Goal: Task Accomplishment & Management: Use online tool/utility

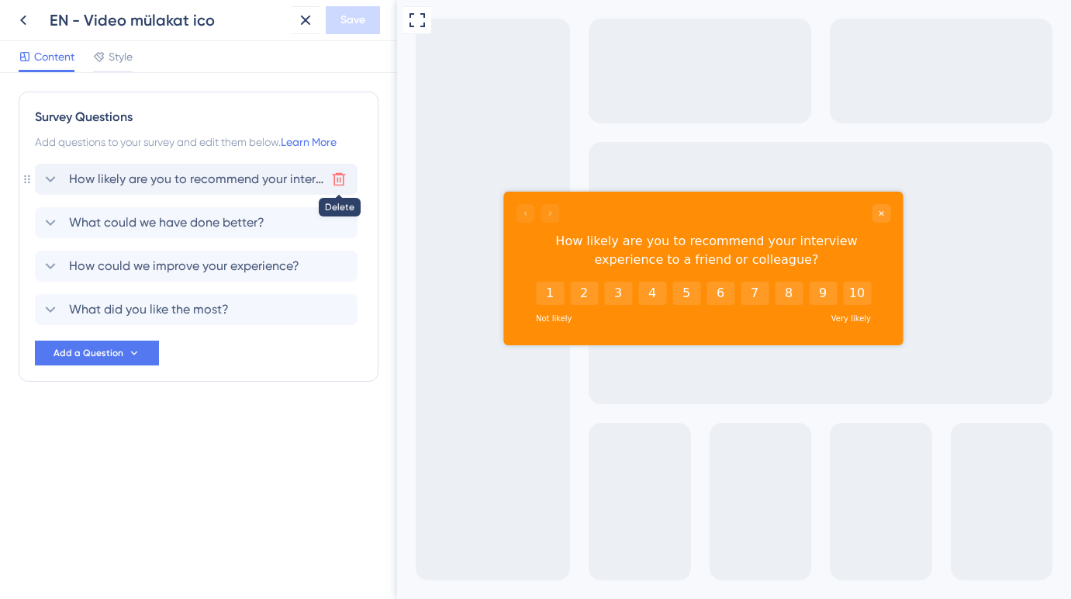
click at [342, 178] on icon at bounding box center [339, 179] width 16 height 16
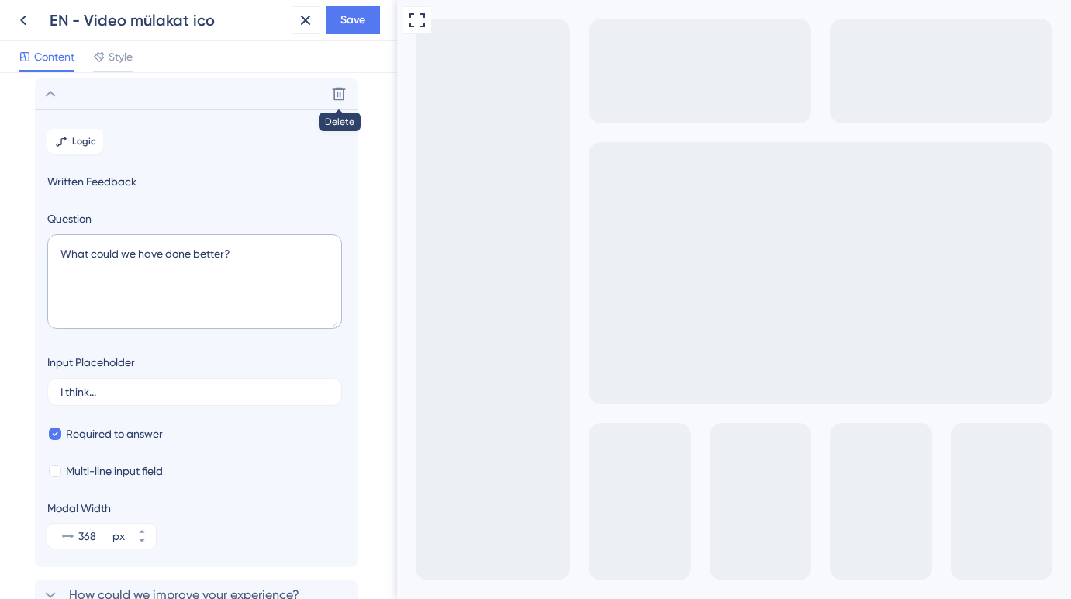
scroll to position [91, 0]
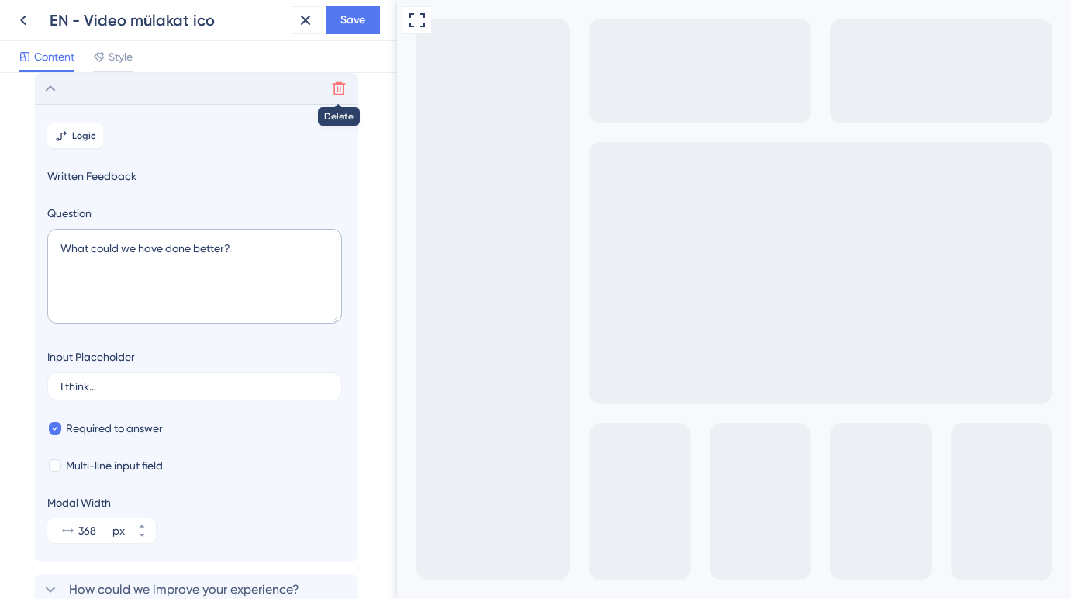
click at [338, 86] on icon at bounding box center [339, 89] width 16 height 16
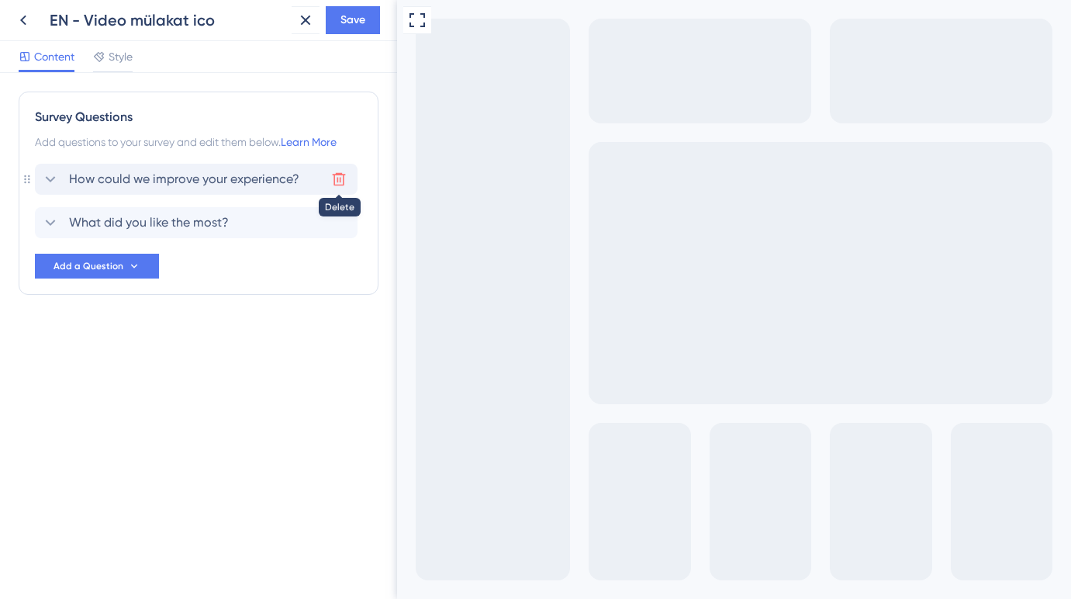
click at [335, 178] on icon at bounding box center [339, 179] width 16 height 16
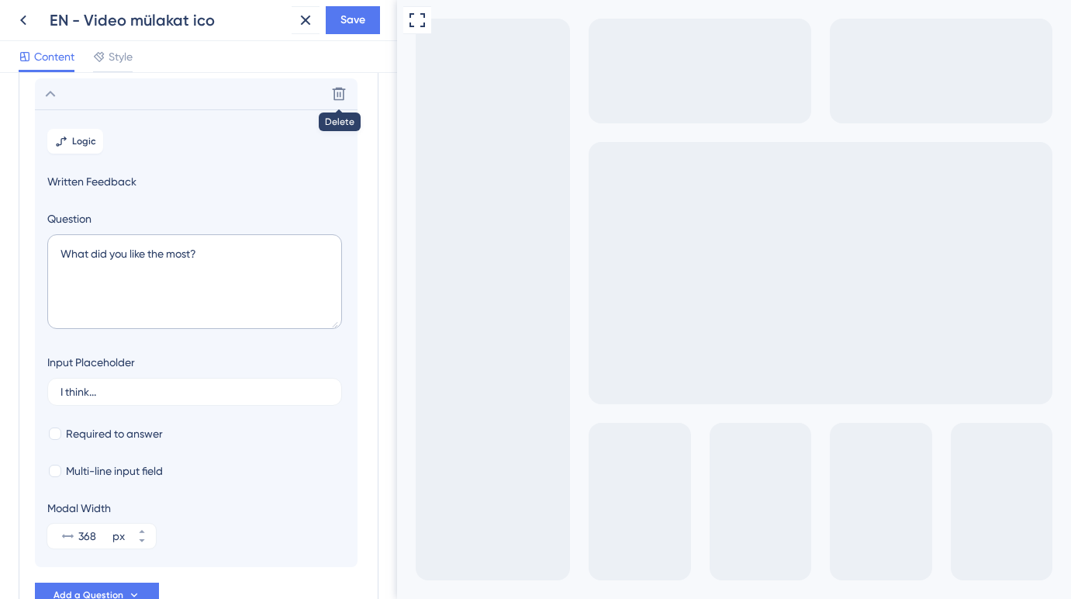
scroll to position [91, 0]
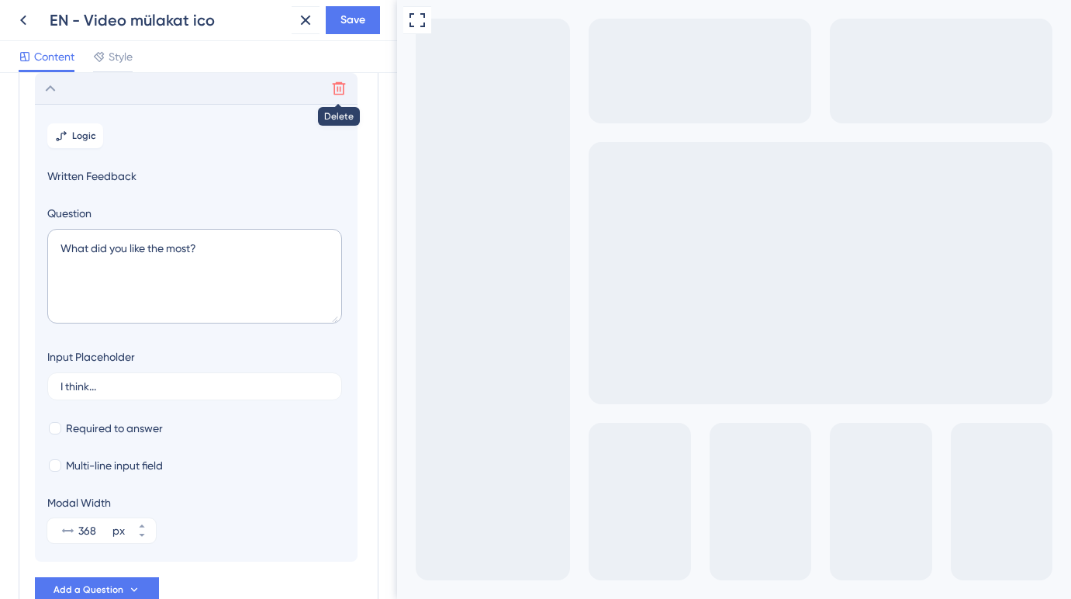
click at [336, 94] on icon at bounding box center [339, 88] width 13 height 13
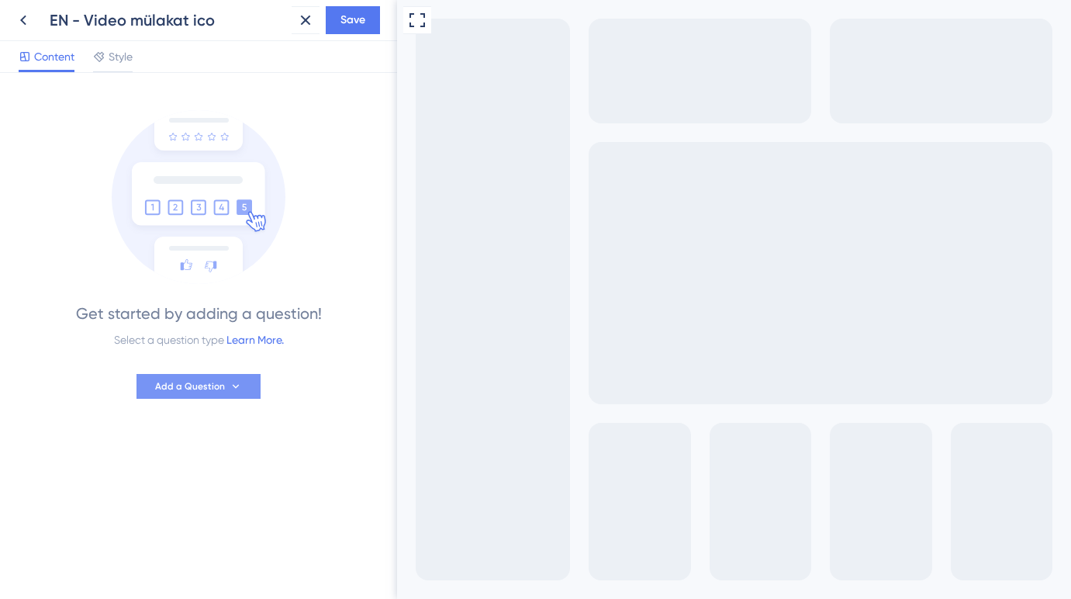
click at [191, 390] on span "Add a Question" at bounding box center [190, 386] width 70 height 12
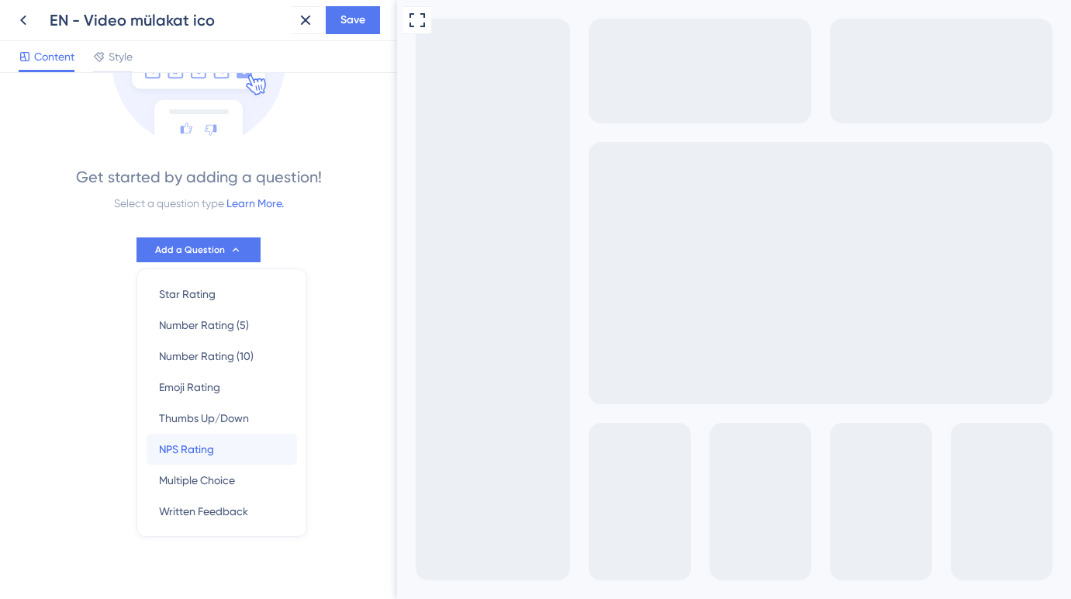
click at [197, 449] on span "NPS Rating" at bounding box center [186, 449] width 55 height 19
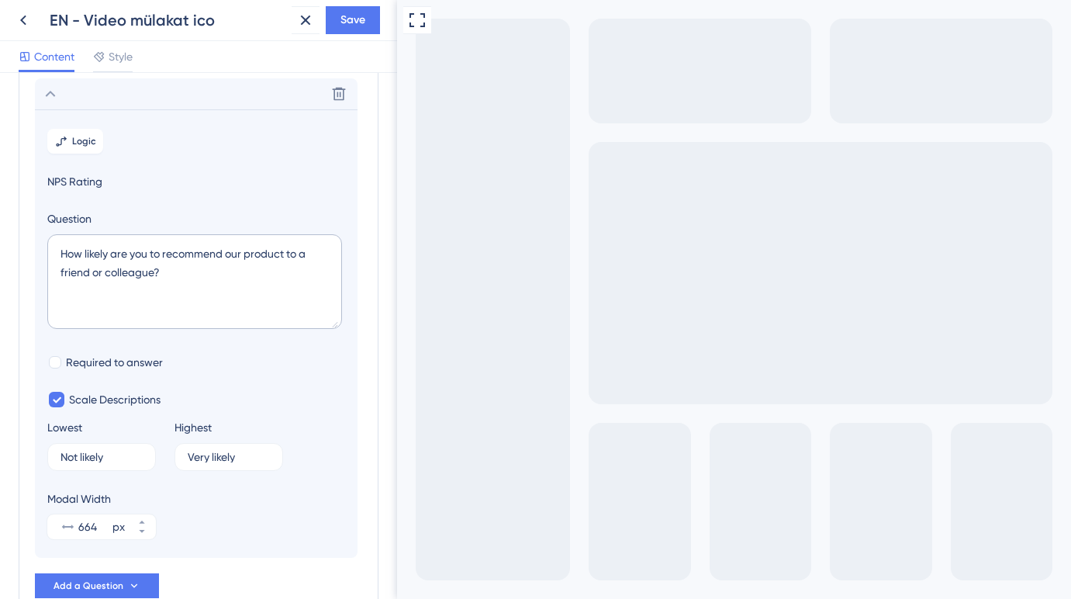
scroll to position [91, 0]
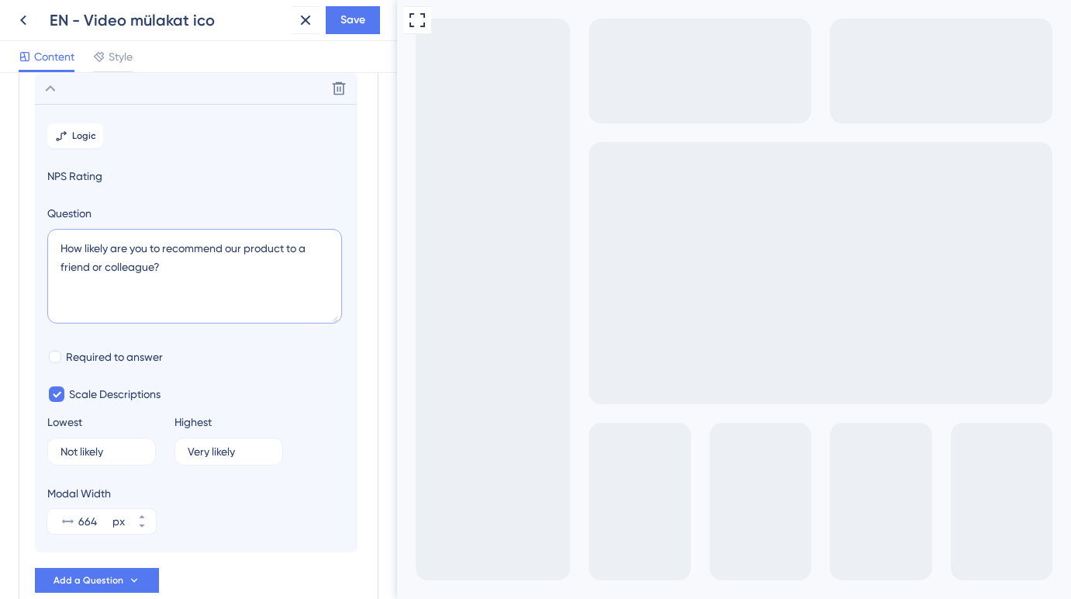
click at [222, 248] on textarea "How likely are you to recommend our product to a friend or colleague?" at bounding box center [194, 276] width 295 height 95
paste textarea "your interview experience"
type textarea "How likely are you to recommend your interview experience to a friend or collea…"
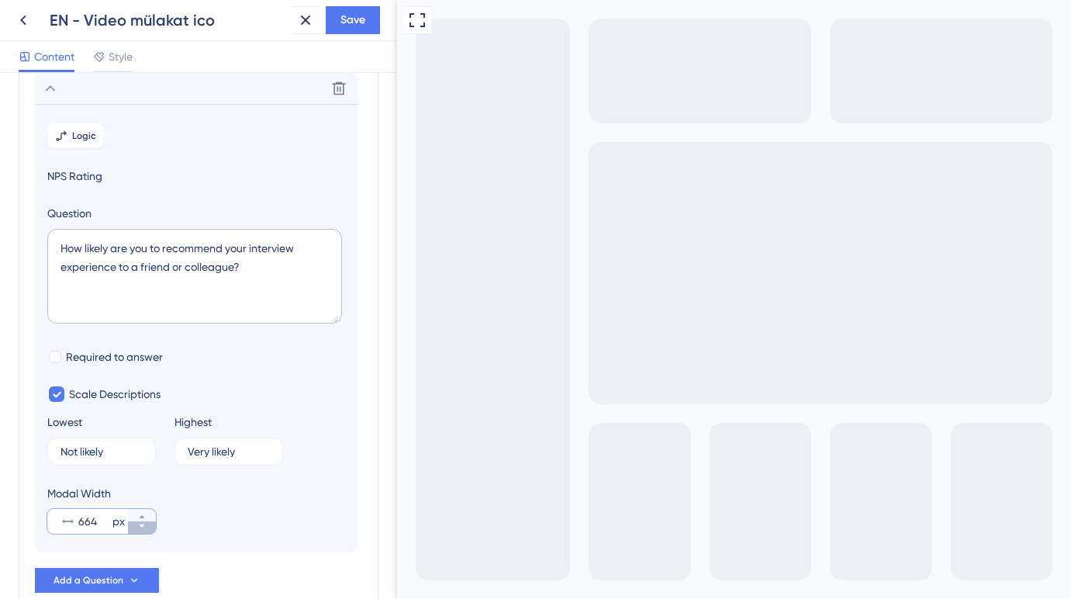
click at [145, 528] on icon at bounding box center [141, 525] width 9 height 9
type input "508"
click at [145, 528] on icon at bounding box center [141, 525] width 9 height 9
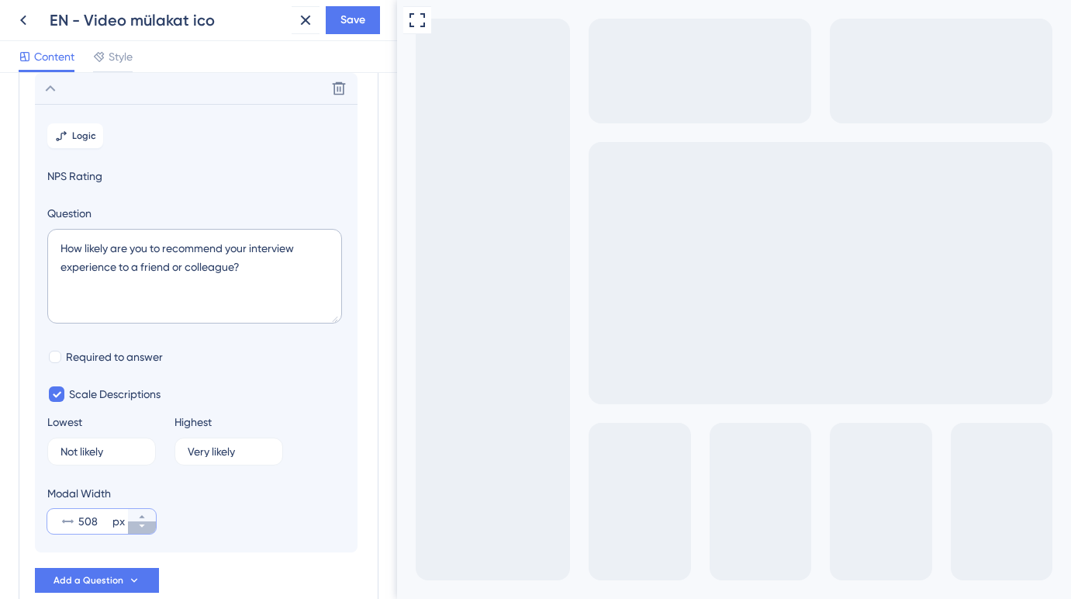
click at [145, 528] on icon at bounding box center [141, 525] width 9 height 9
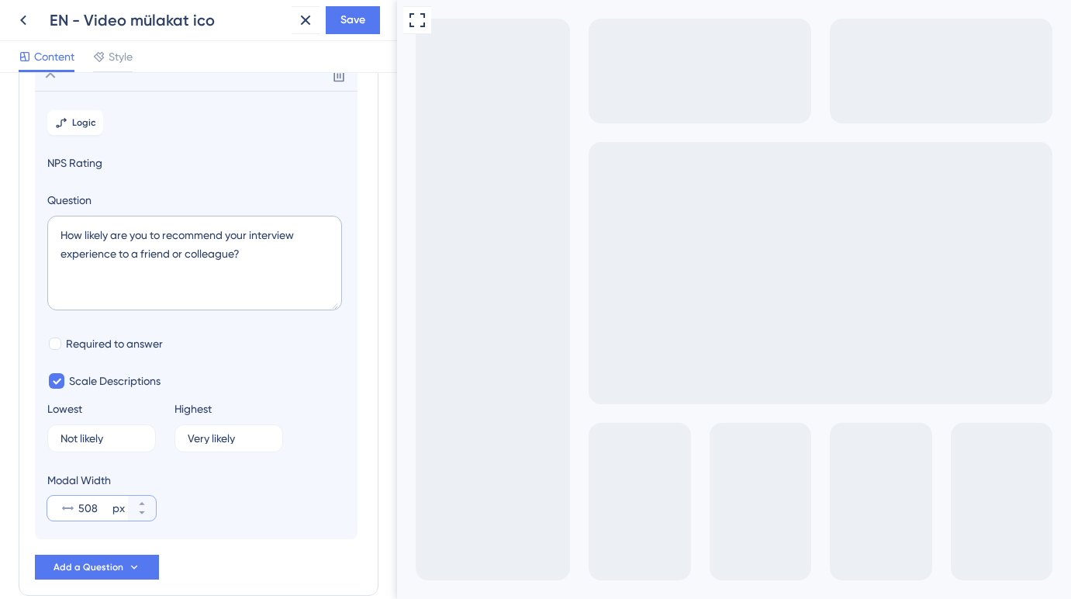
scroll to position [181, 0]
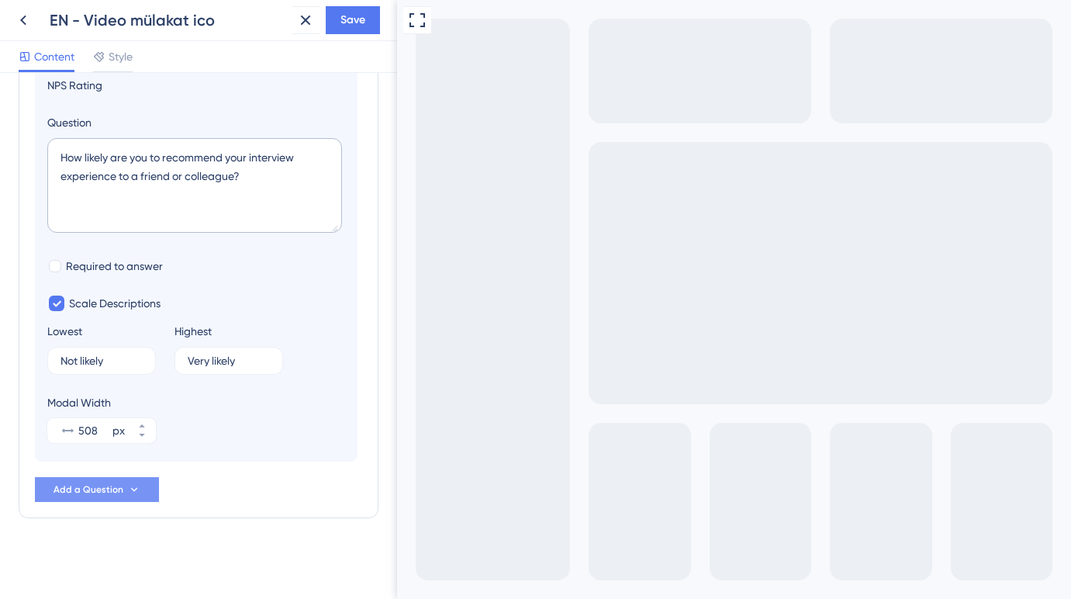
click at [92, 492] on span "Add a Question" at bounding box center [88, 489] width 70 height 12
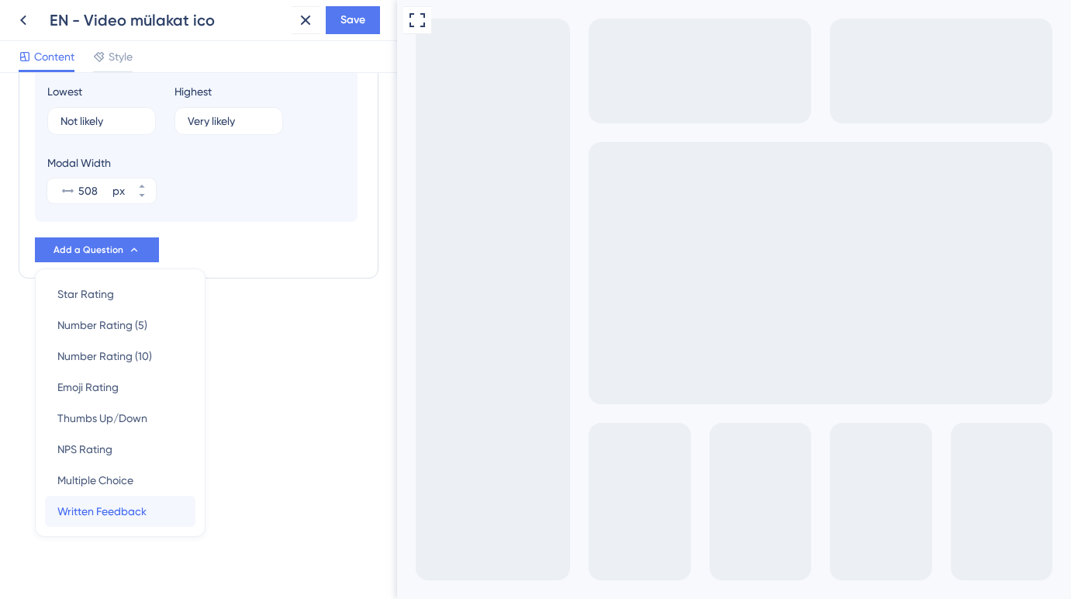
click at [112, 509] on span "Written Feedback" at bounding box center [101, 511] width 89 height 19
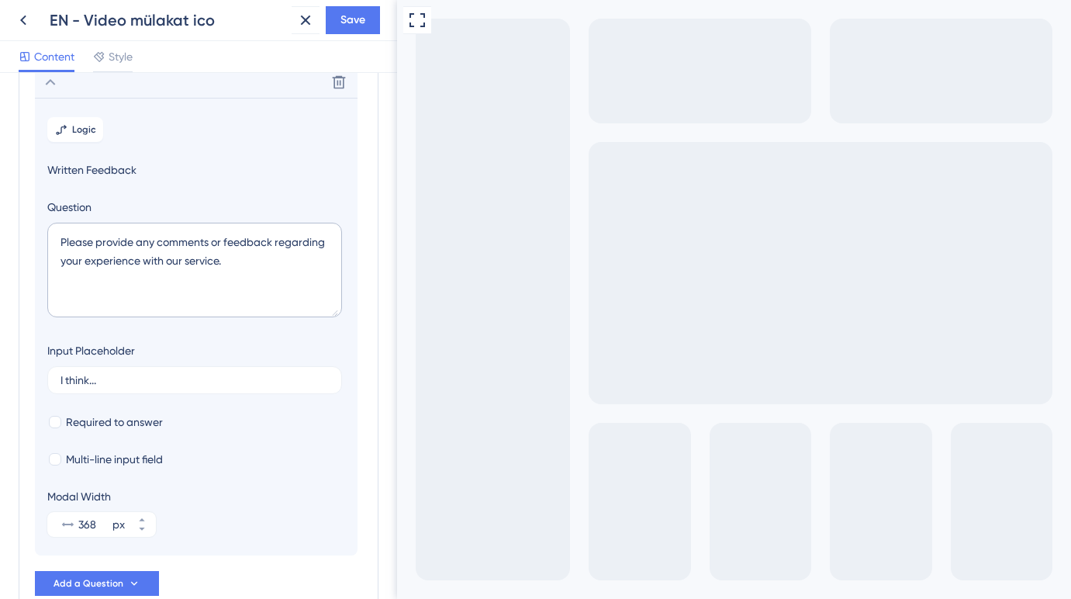
scroll to position [134, 0]
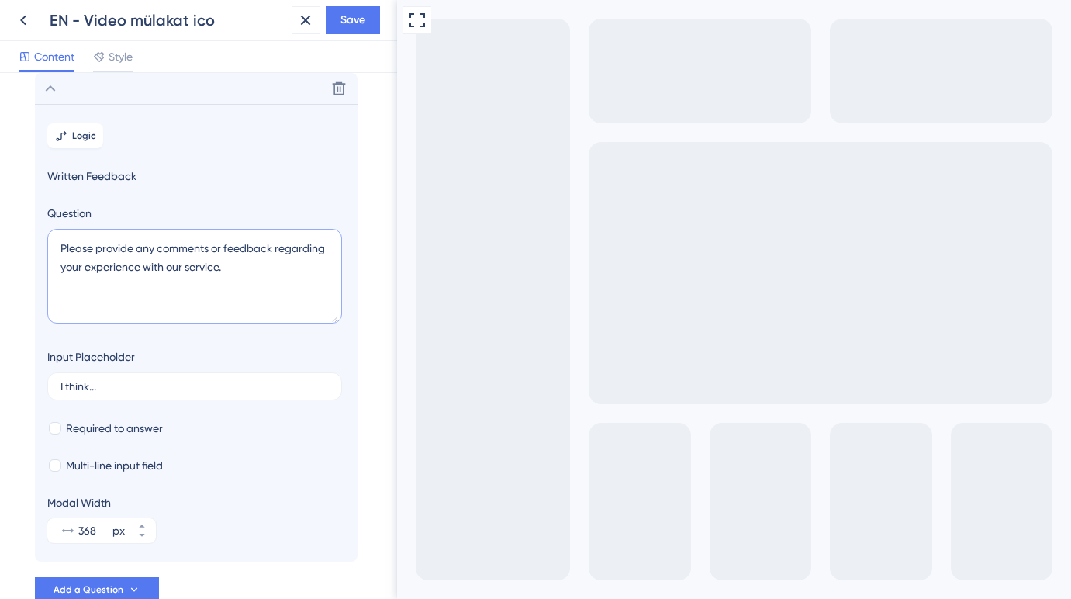
click at [132, 249] on textarea "Please provide any comments or feedback regarding your experience with our serv…" at bounding box center [194, 276] width 295 height 95
paste textarea "What could we have done better?"
type textarea "What could we have done better?"
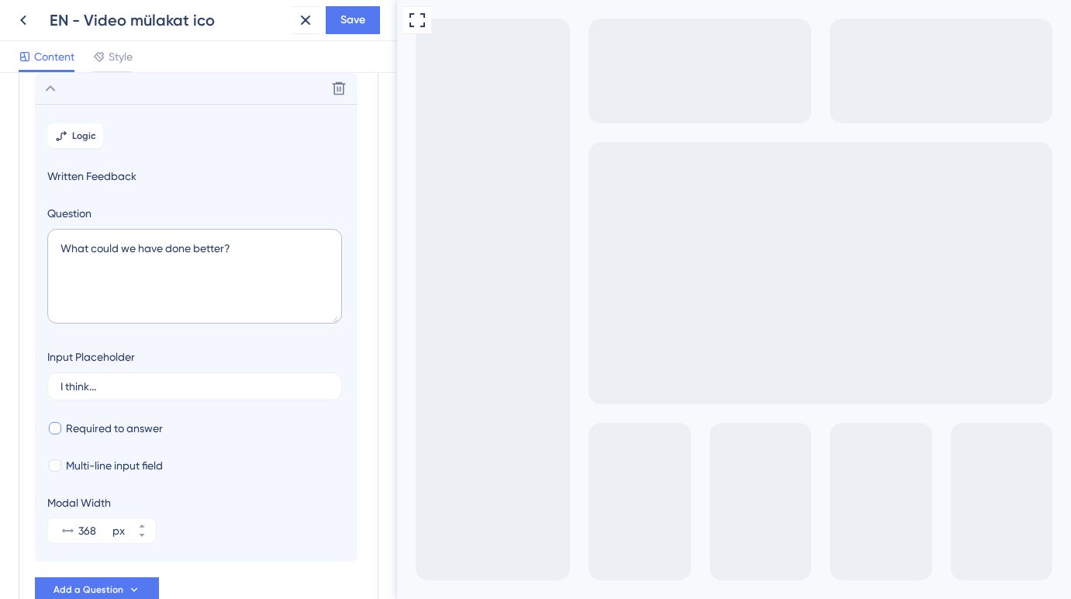
click at [57, 430] on div at bounding box center [55, 428] width 12 height 12
checkbox input "true"
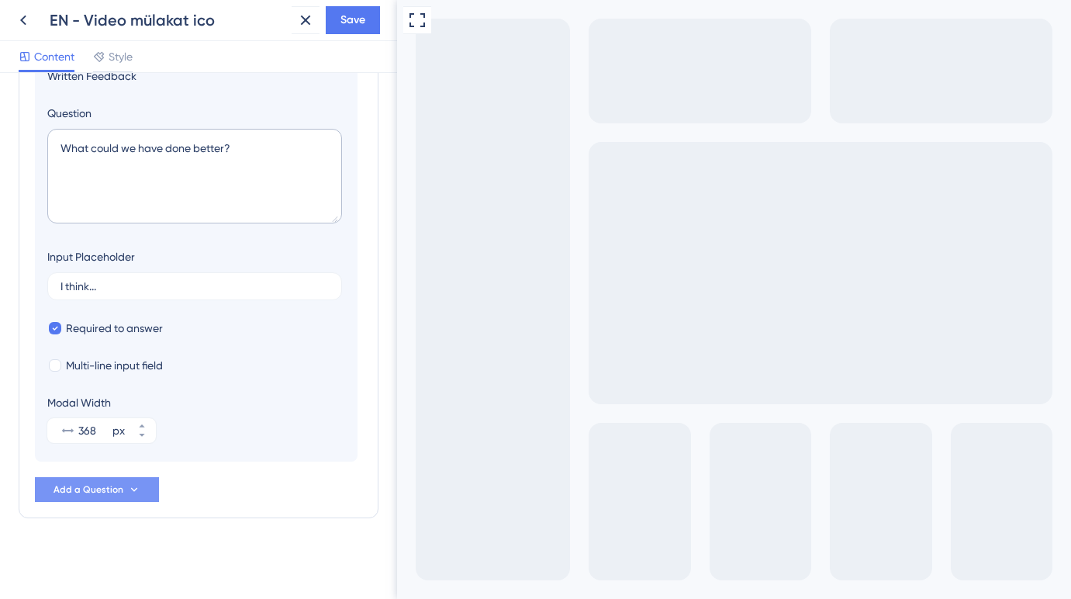
click at [102, 492] on span "Add a Question" at bounding box center [88, 489] width 70 height 12
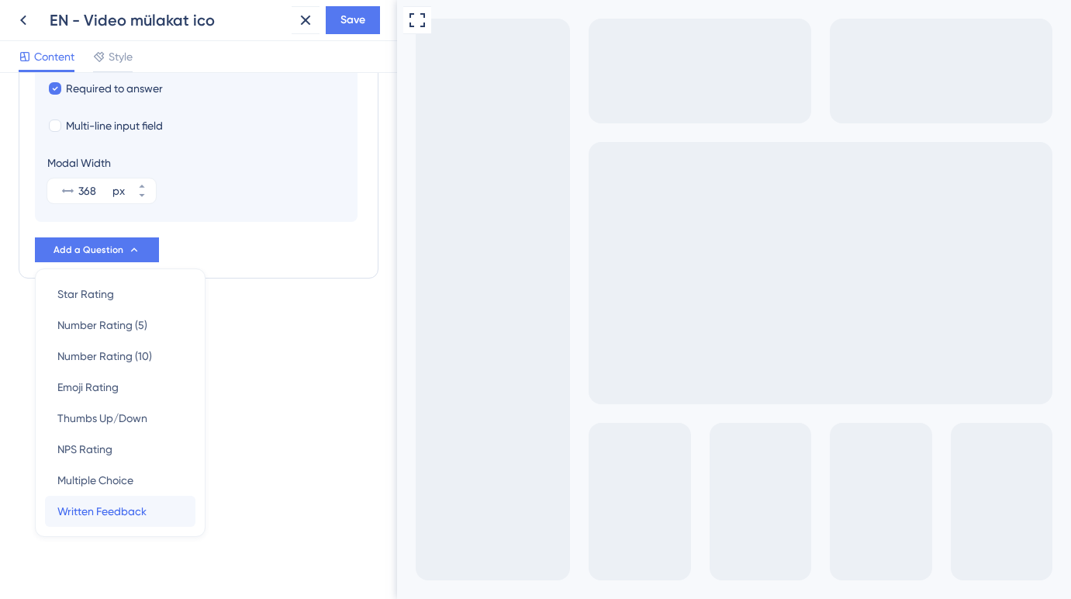
click at [101, 508] on span "Written Feedback" at bounding box center [101, 511] width 89 height 19
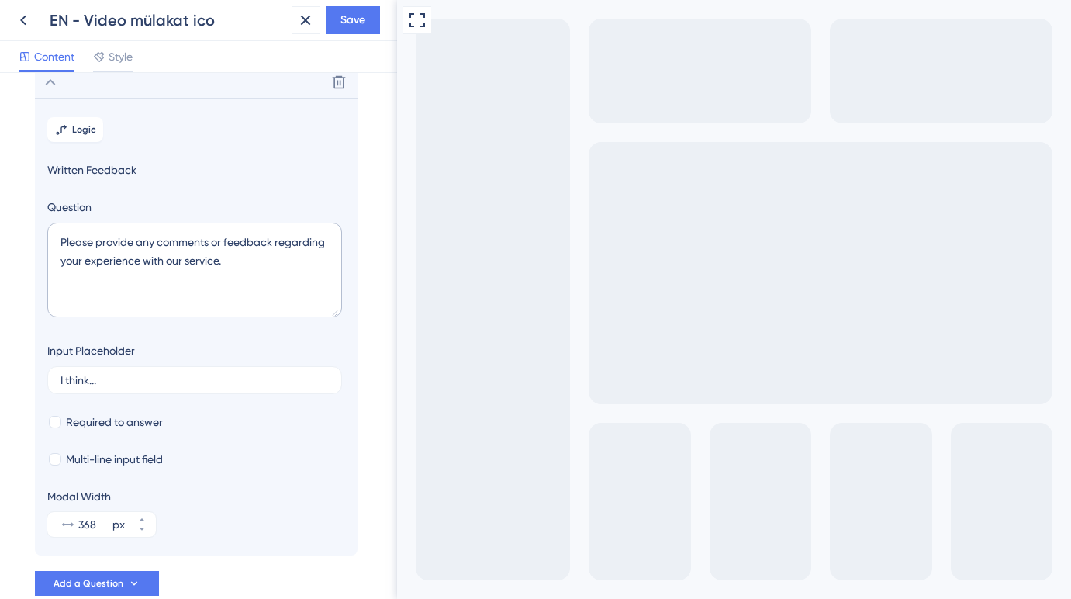
scroll to position [178, 0]
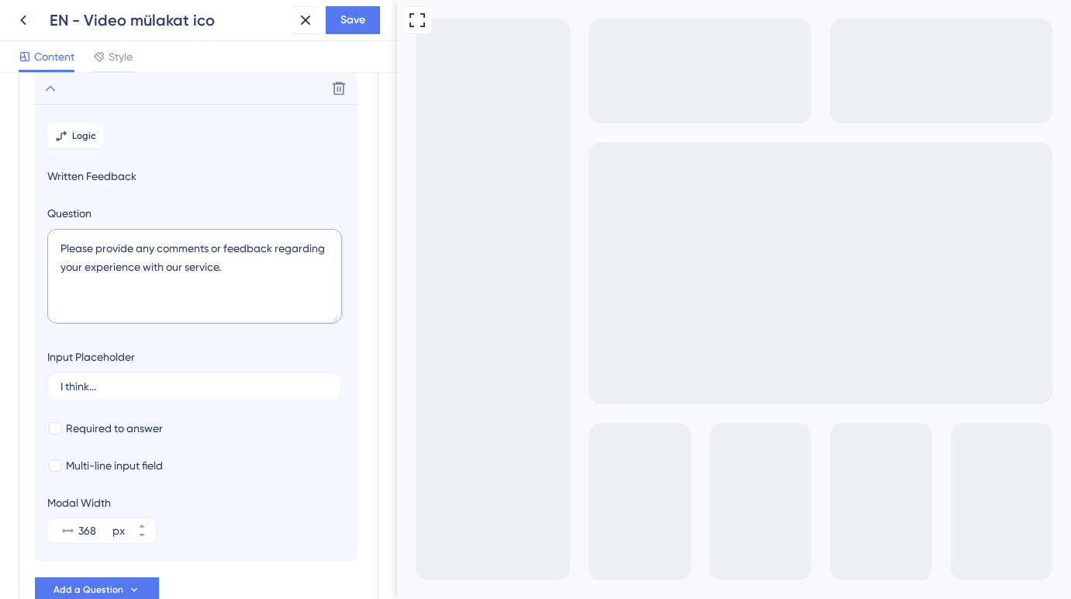
click at [144, 238] on textarea "Please provide any comments or feedback regarding your experience with our serv…" at bounding box center [194, 276] width 295 height 95
click at [139, 249] on textarea "Please provide any comments or feedback regarding your experience with our serv…" at bounding box center [194, 276] width 295 height 95
paste textarea "How could we improve your experience?"
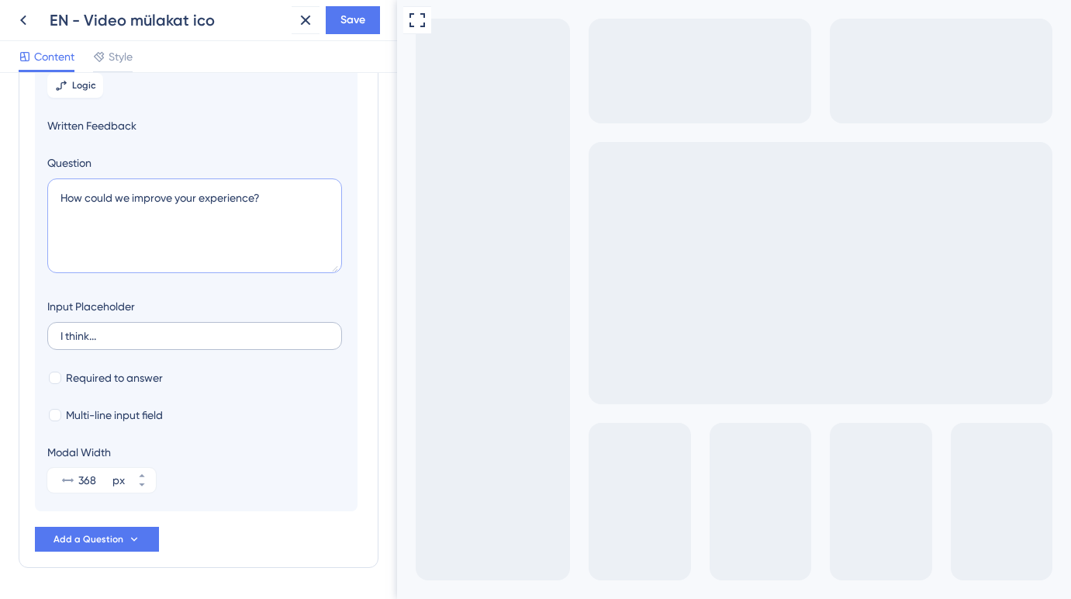
scroll to position [240, 0]
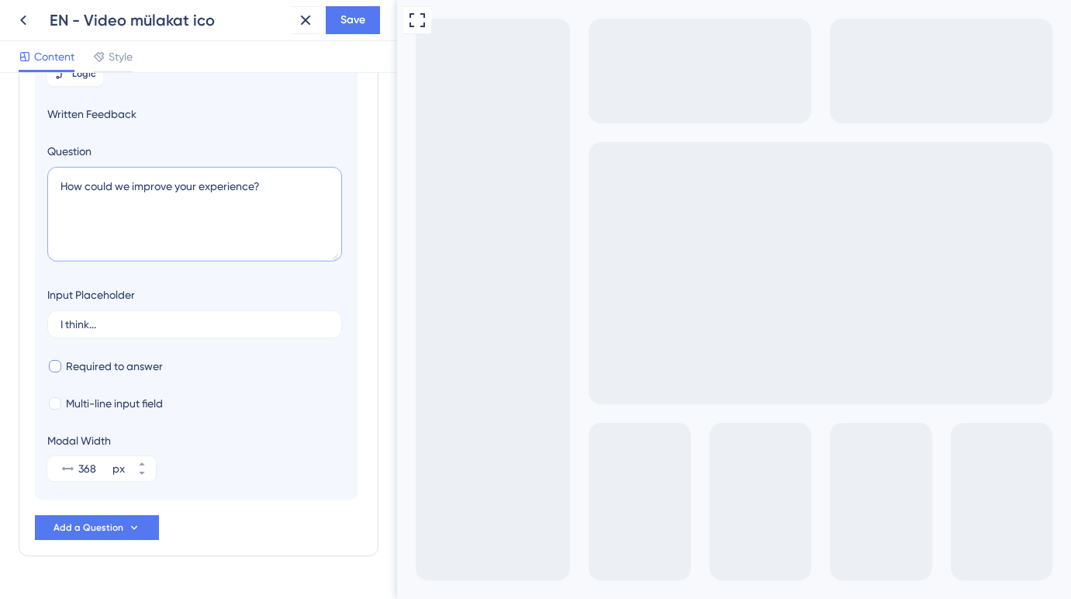
type textarea "How could we improve your experience?"
click at [59, 367] on div at bounding box center [55, 366] width 12 height 12
checkbox input "true"
click at [108, 530] on span "Add a Question" at bounding box center [88, 527] width 70 height 12
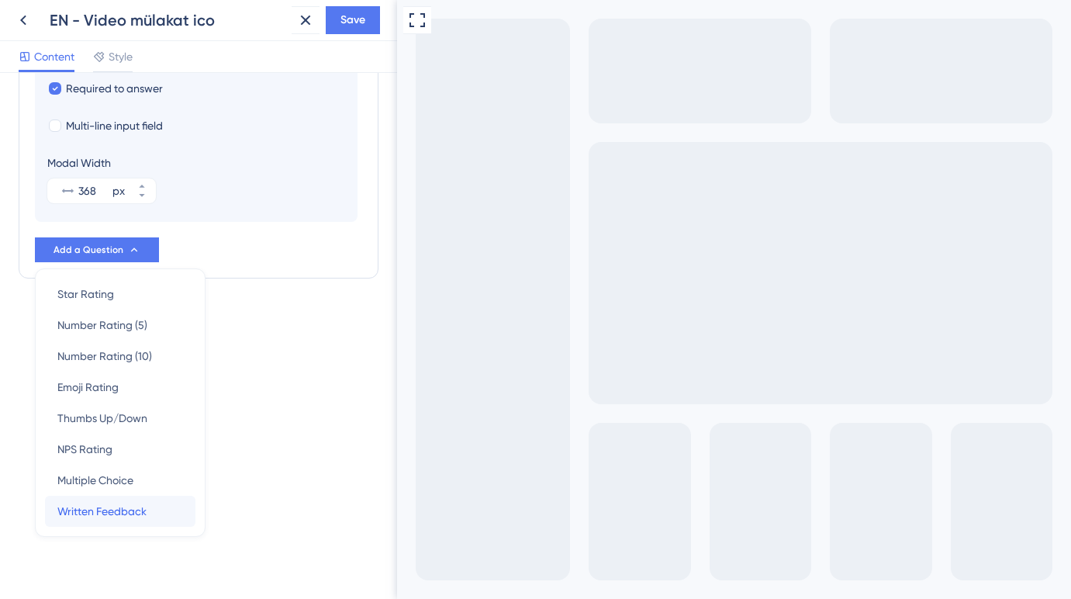
click at [130, 504] on span "Written Feedback" at bounding box center [101, 511] width 89 height 19
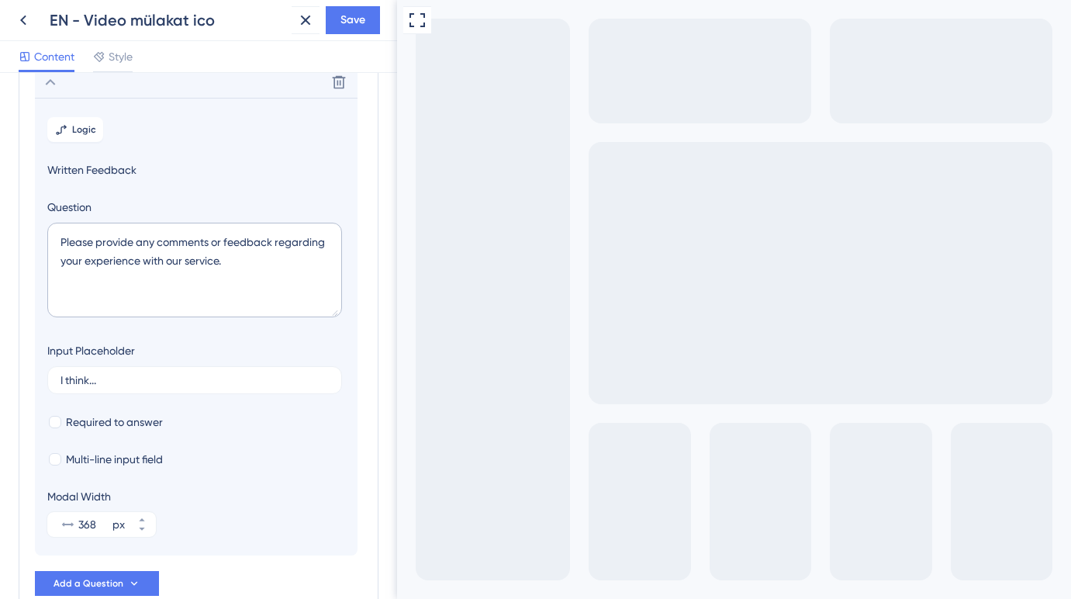
scroll to position [221, 0]
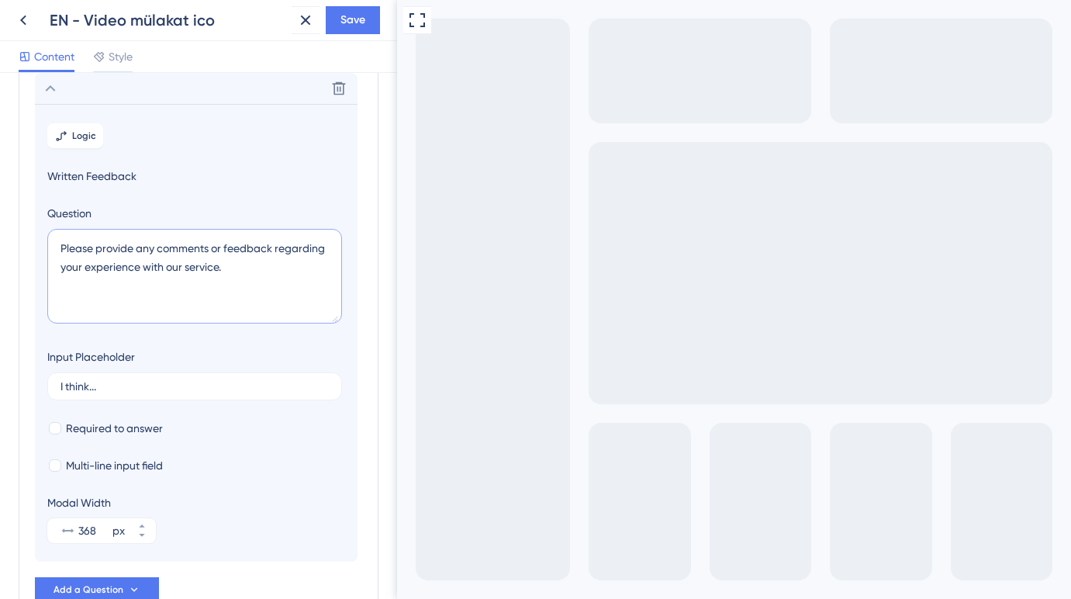
click at [127, 250] on textarea "Please provide any comments or feedback regarding your experience with our serv…" at bounding box center [194, 276] width 295 height 95
paste textarea "What did you like the most?"
type textarea "What did you like the most?"
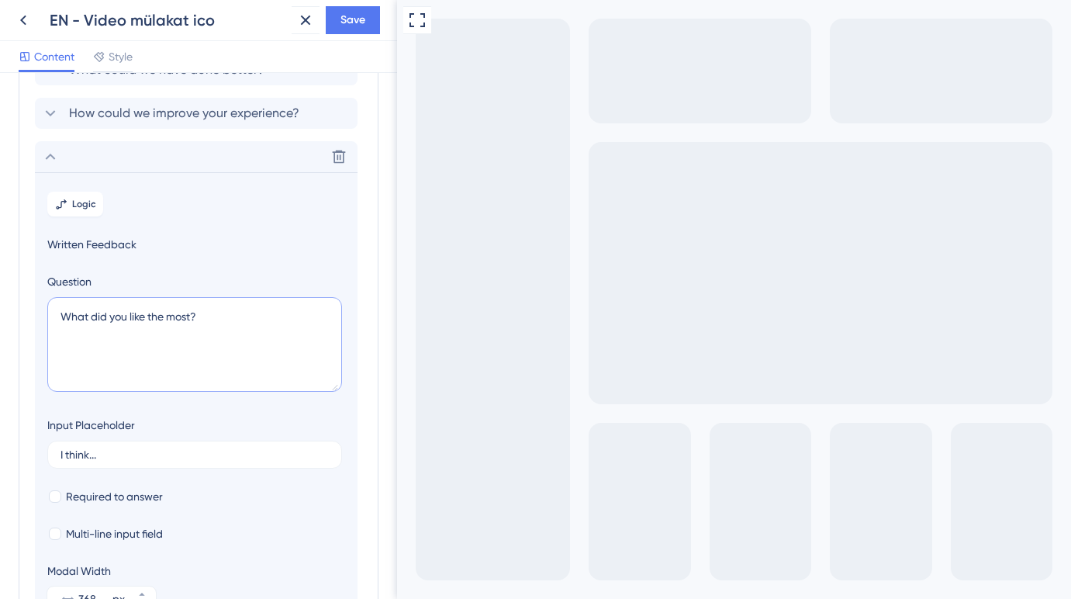
scroll to position [0, 0]
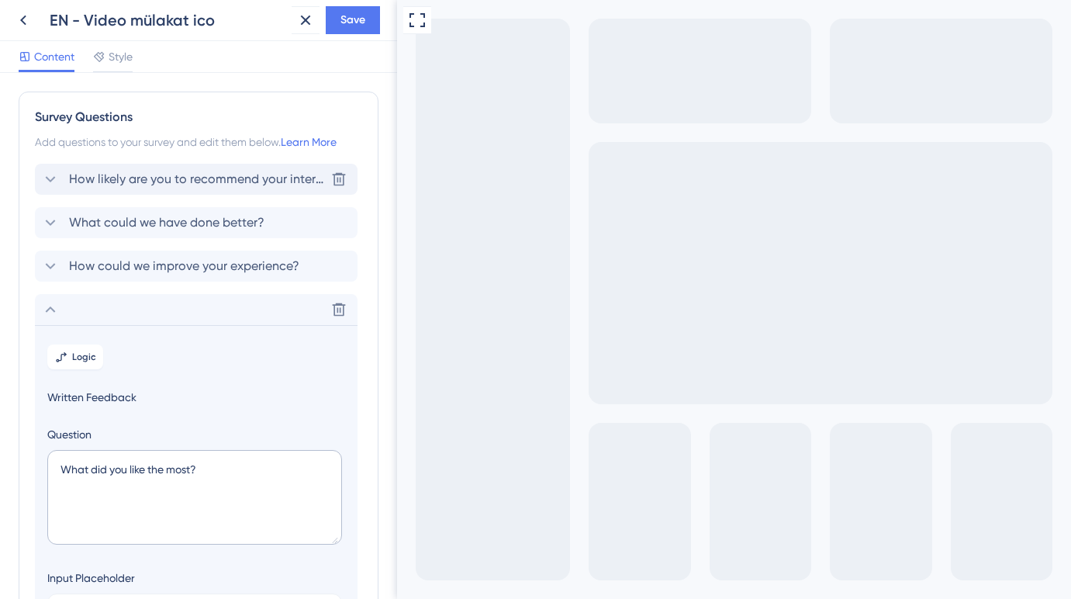
click at [262, 178] on span "How likely are you to recommend your interview experience to a friend or collea…" at bounding box center [197, 179] width 256 height 19
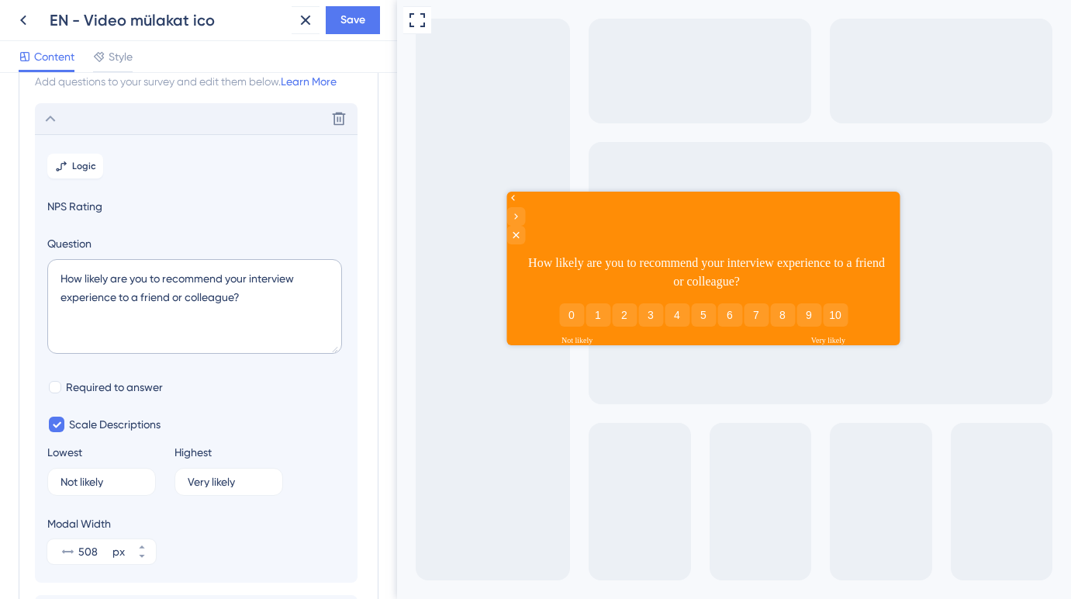
scroll to position [8, 0]
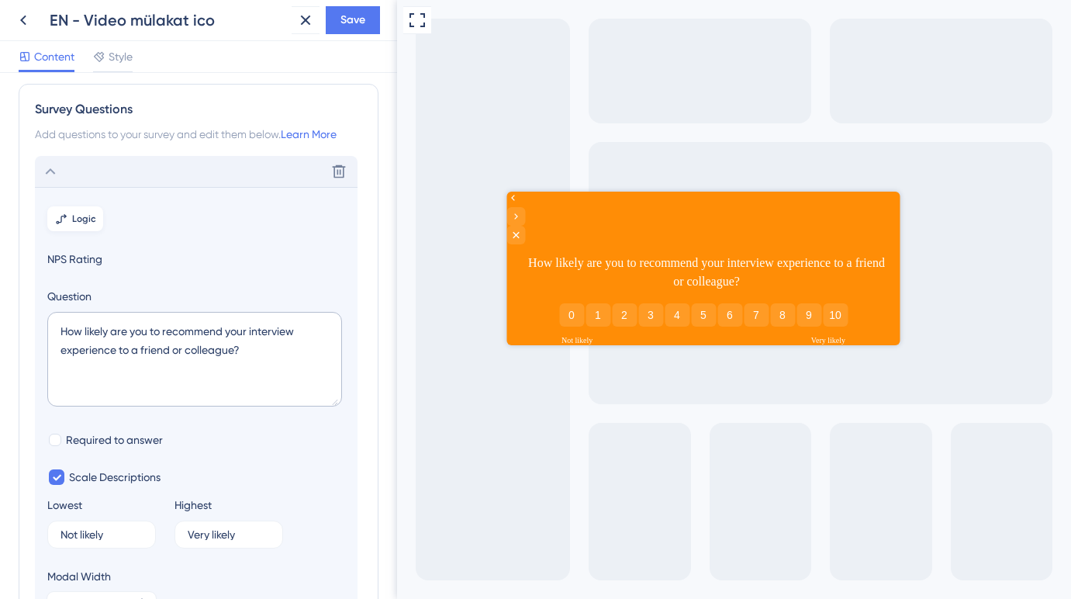
click at [78, 224] on span "Logic" at bounding box center [84, 218] width 24 height 12
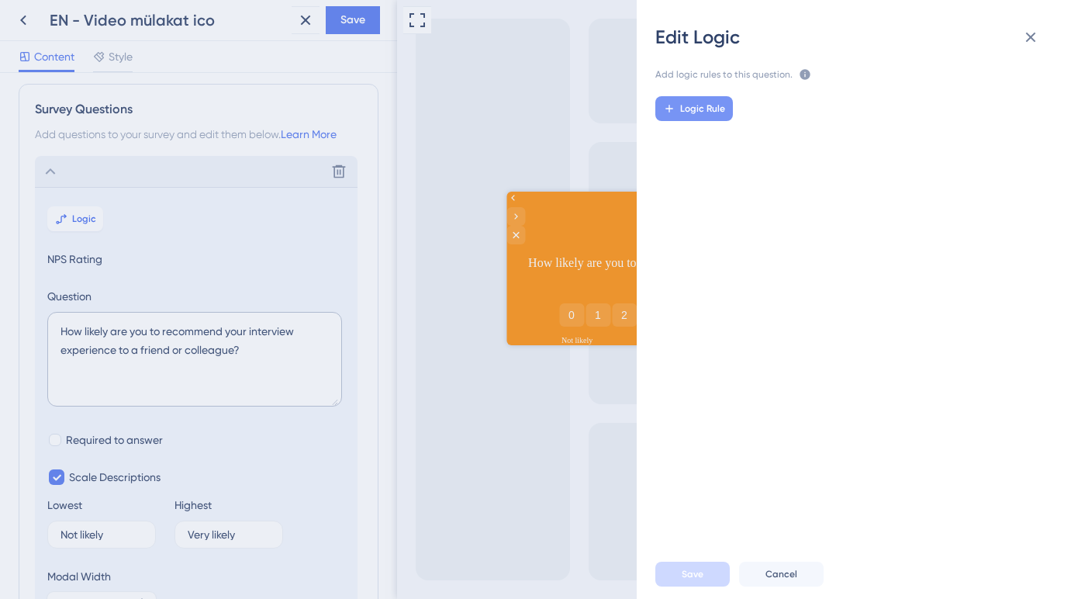
click at [715, 112] on span "Logic Rule" at bounding box center [702, 108] width 45 height 12
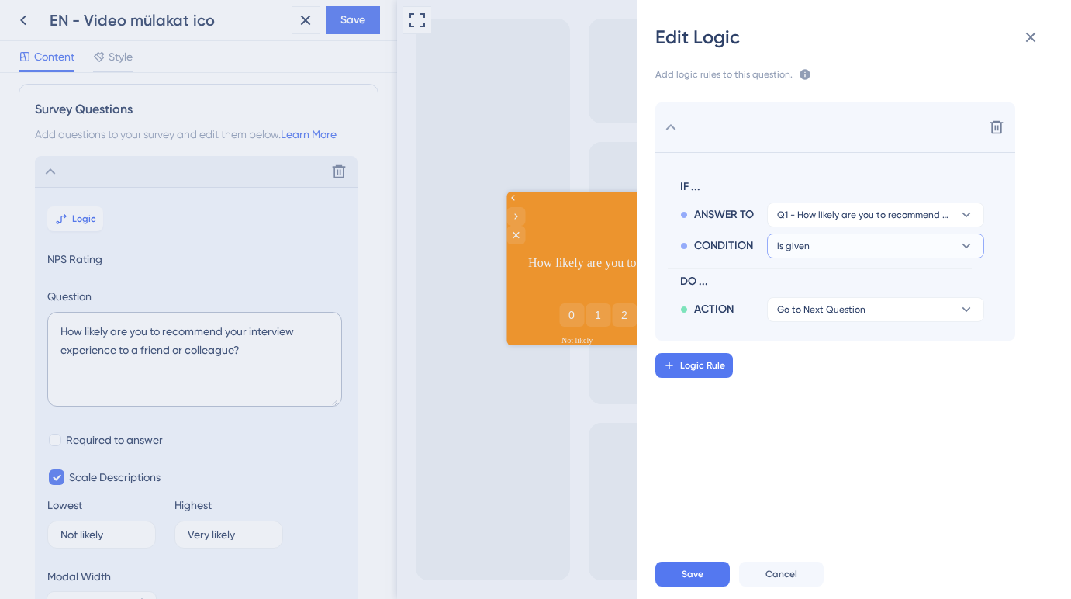
click at [818, 240] on button "is given" at bounding box center [875, 245] width 217 height 25
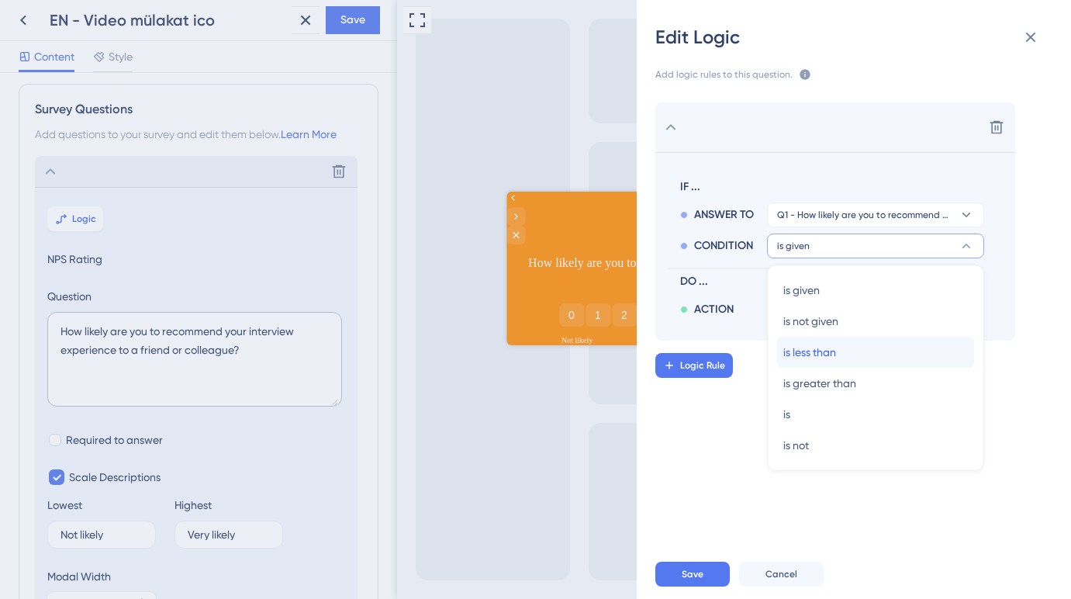
click at [820, 350] on span "is less than" at bounding box center [809, 352] width 53 height 19
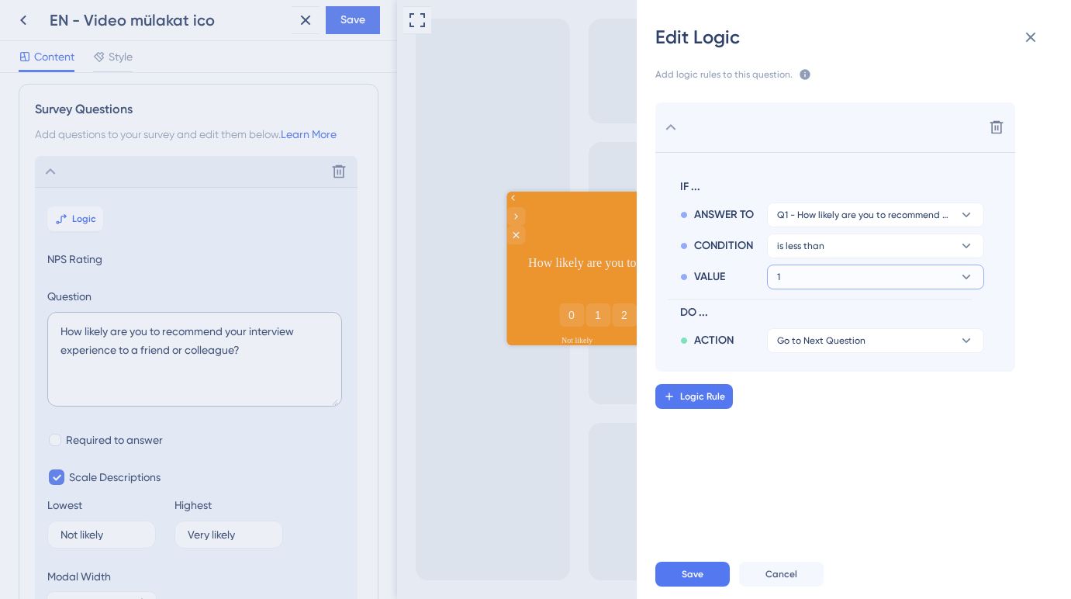
click at [830, 279] on button "1" at bounding box center [875, 276] width 217 height 25
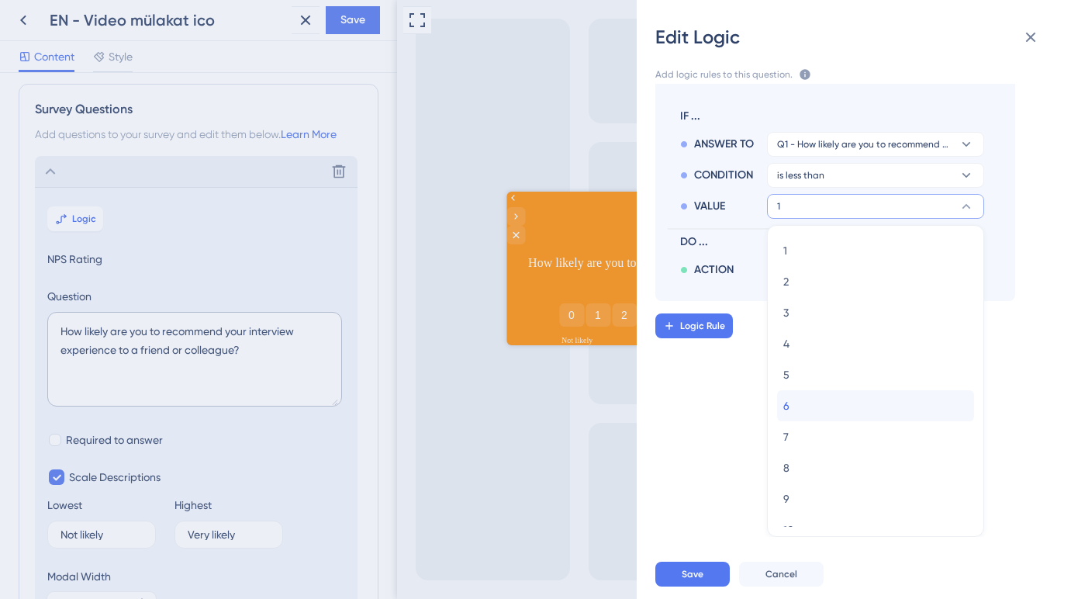
click at [796, 401] on div "6 6" at bounding box center [875, 405] width 185 height 31
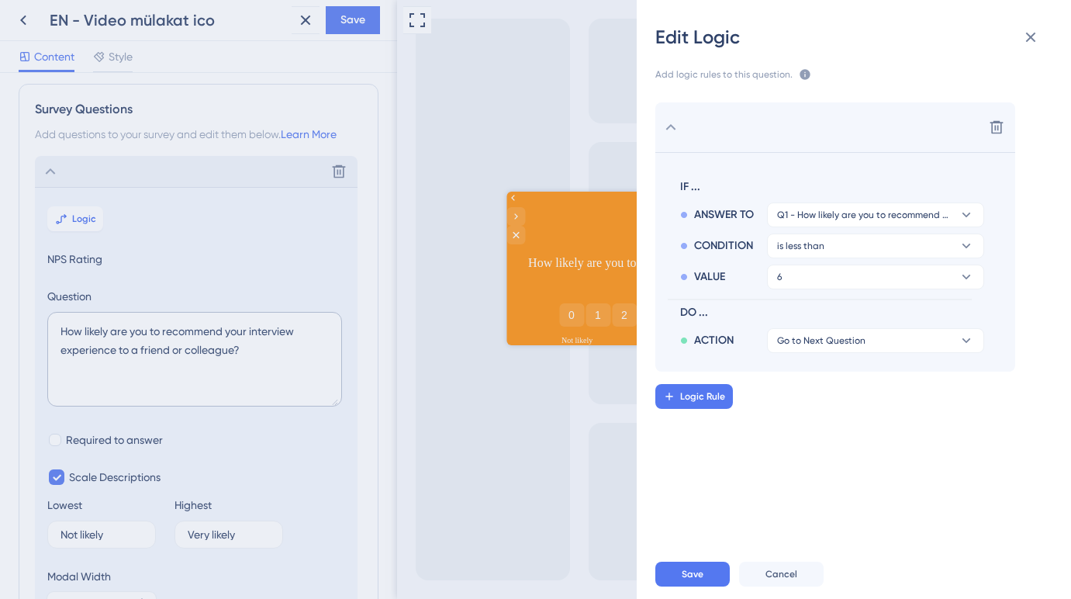
scroll to position [0, 0]
click at [716, 397] on span "Logic Rule" at bounding box center [702, 396] width 45 height 12
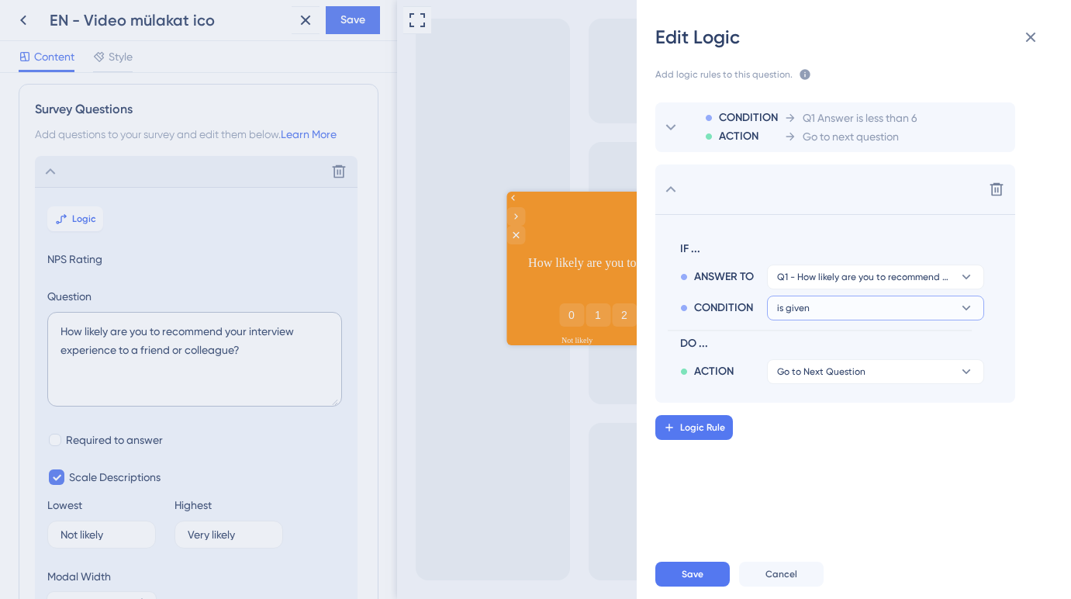
click at [833, 307] on button "is given" at bounding box center [875, 307] width 217 height 25
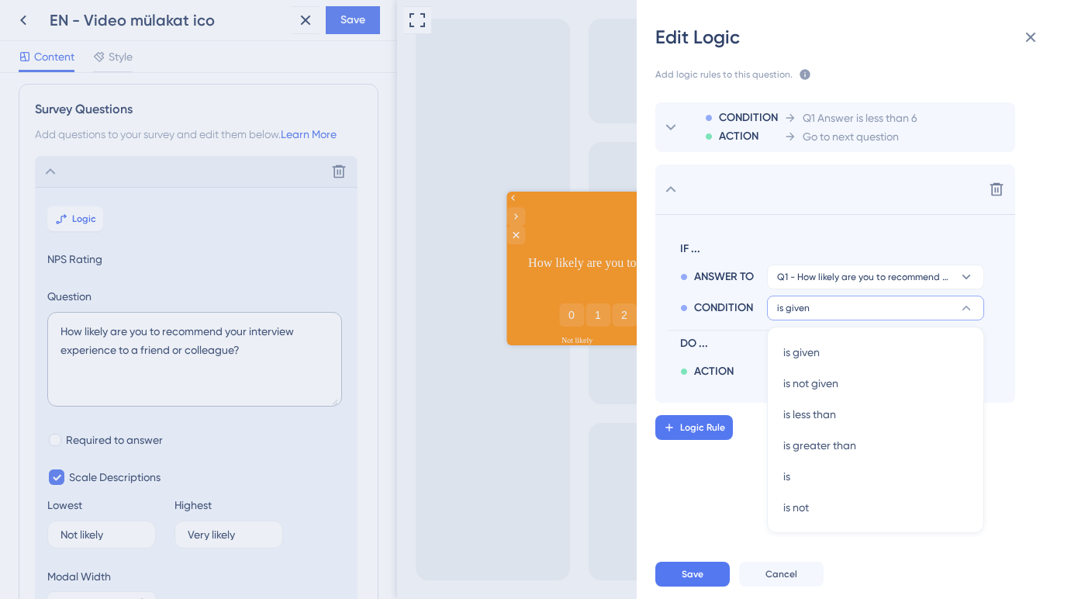
scroll to position [8, 0]
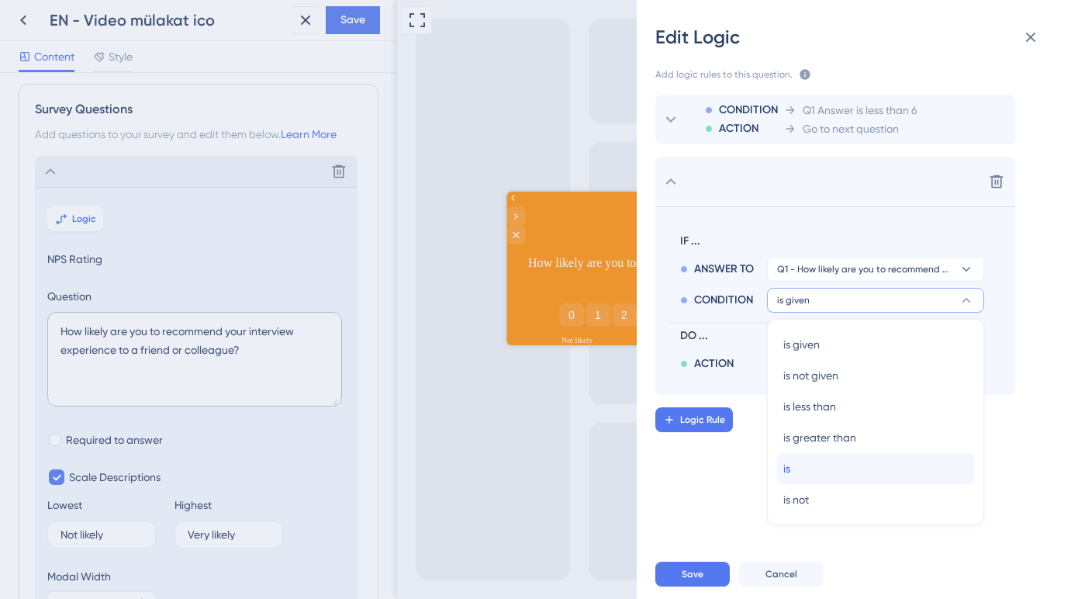
click at [803, 464] on div "is is" at bounding box center [875, 468] width 185 height 31
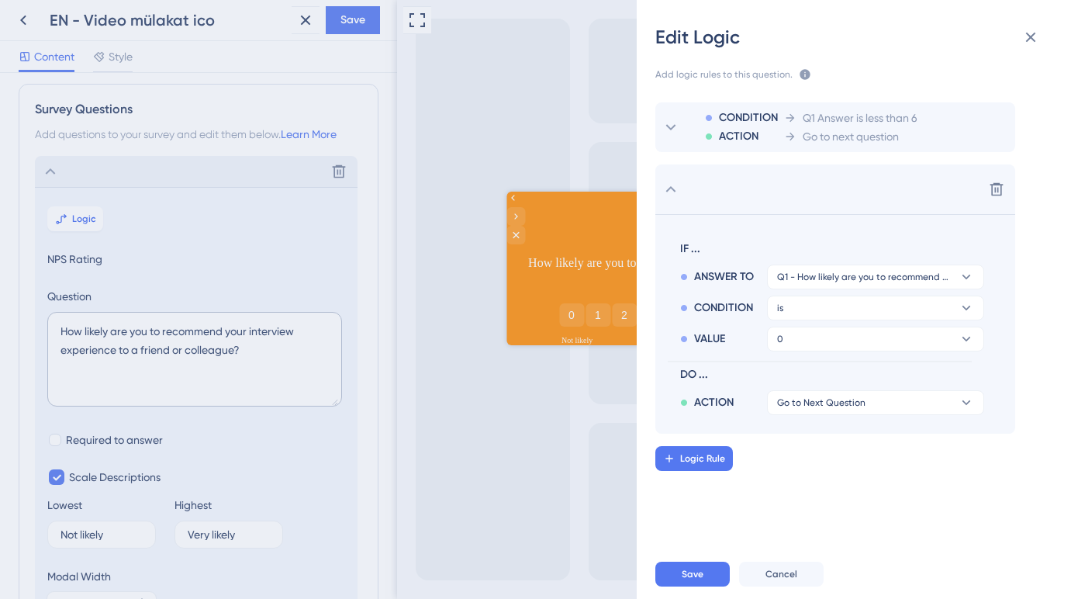
scroll to position [0, 0]
click at [822, 350] on div "IF ... ANSWER TO Q1 - How likely are you to recommend your interview experience…" at bounding box center [820, 323] width 304 height 181
click at [826, 340] on button "0" at bounding box center [875, 338] width 217 height 25
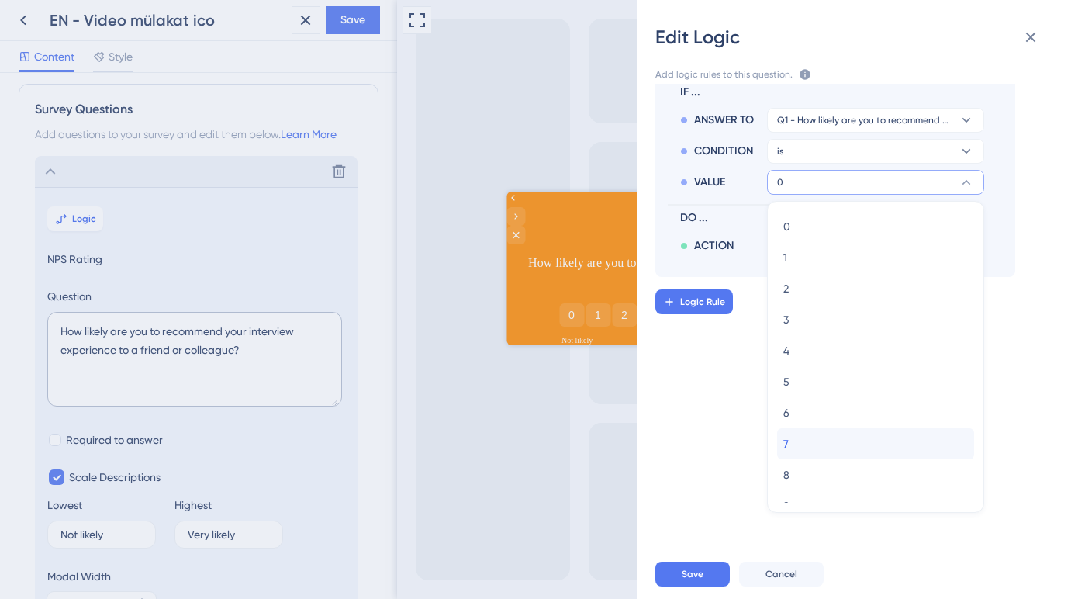
click at [794, 444] on div "7 7" at bounding box center [875, 443] width 185 height 31
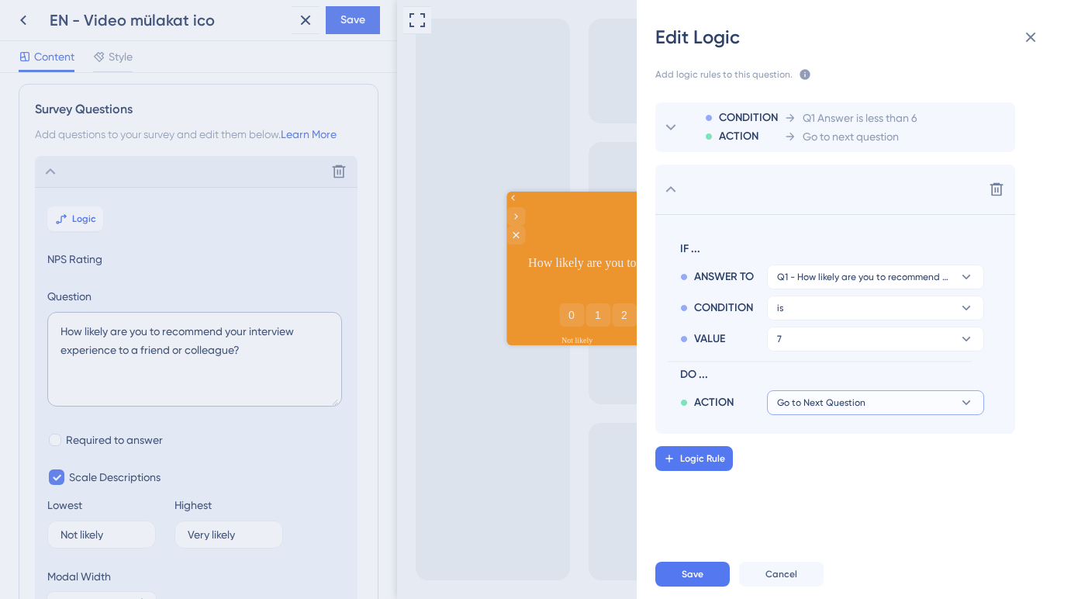
click at [803, 407] on span "Go to Next Question" at bounding box center [821, 402] width 88 height 12
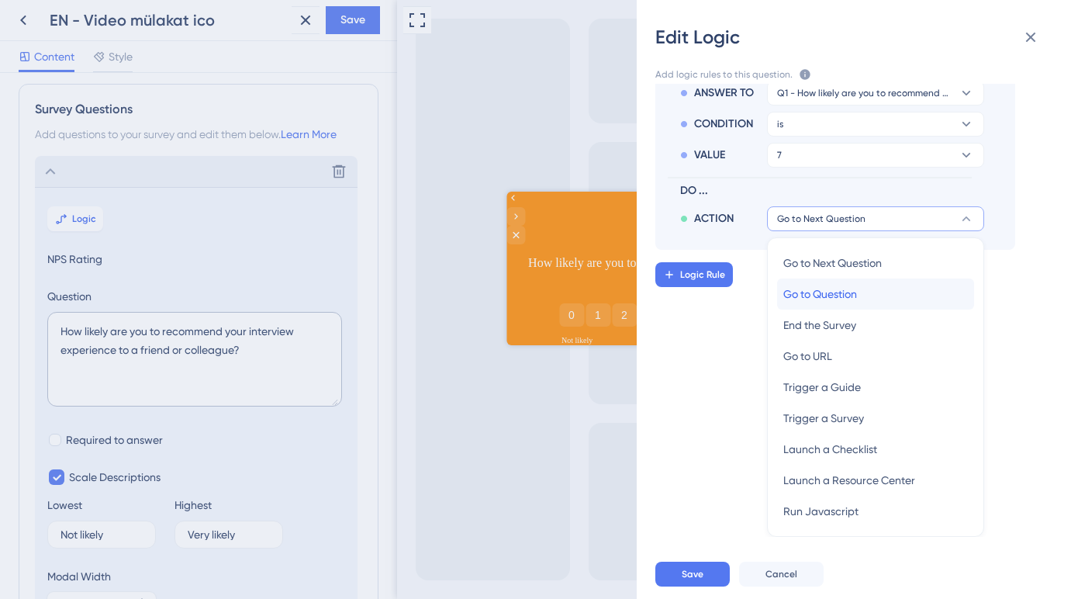
click at [820, 301] on span "Go to Question" at bounding box center [820, 294] width 74 height 19
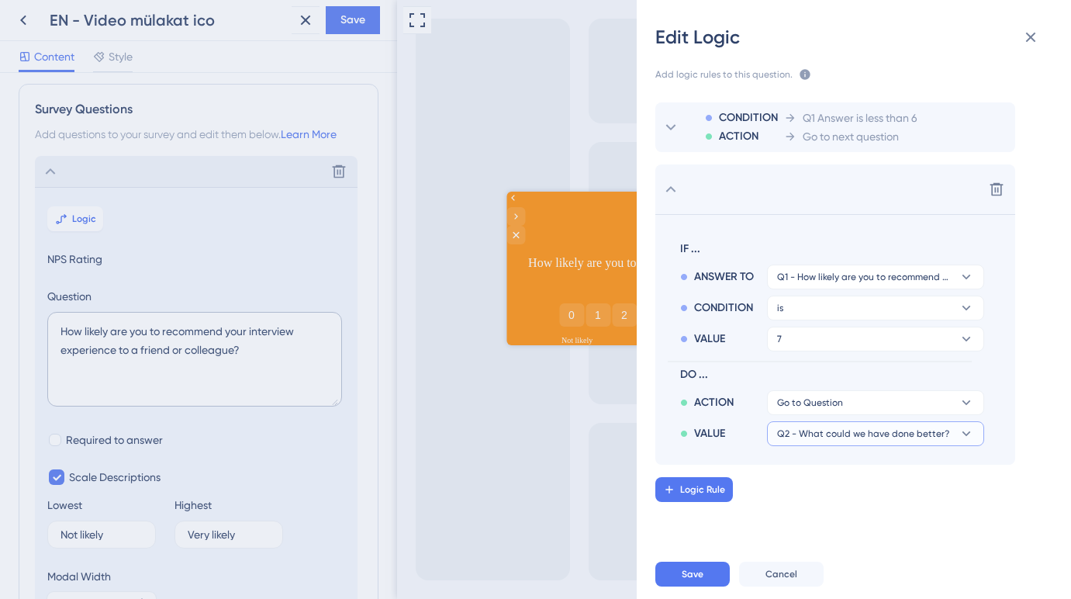
click at [814, 430] on span "Q2 - What could we have done better?" at bounding box center [863, 433] width 172 height 12
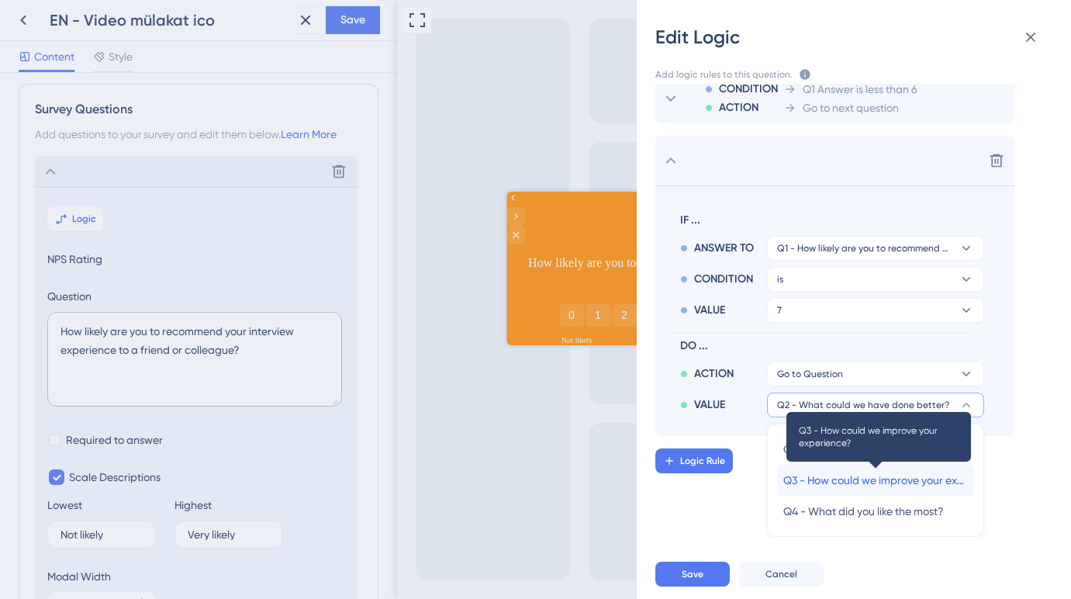
click at [809, 472] on span "Q3 - How could we improve your experience?" at bounding box center [875, 480] width 185 height 19
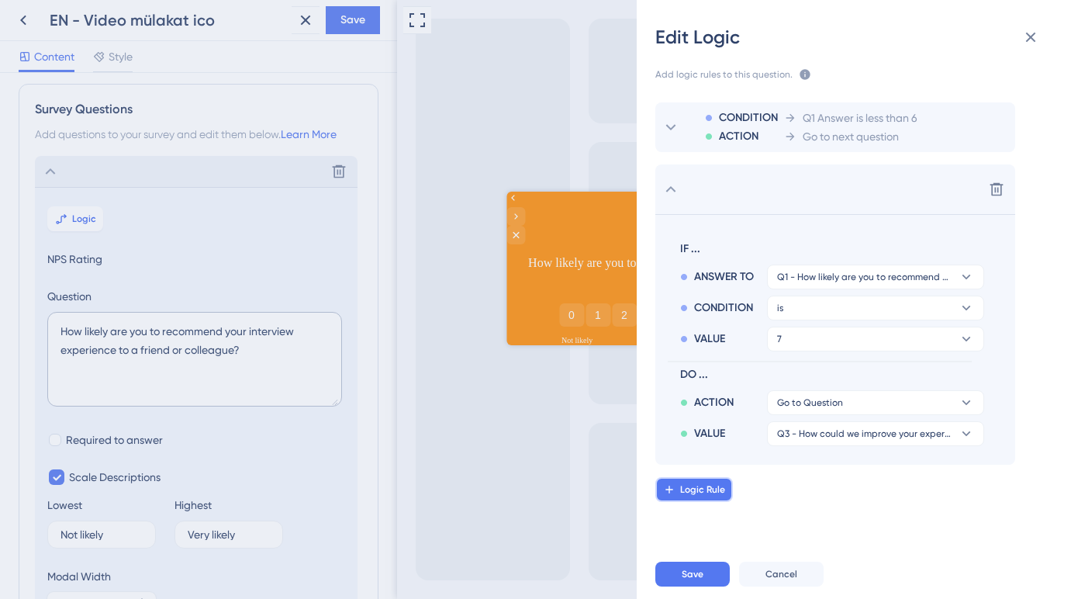
click at [702, 486] on span "Logic Rule" at bounding box center [702, 489] width 45 height 12
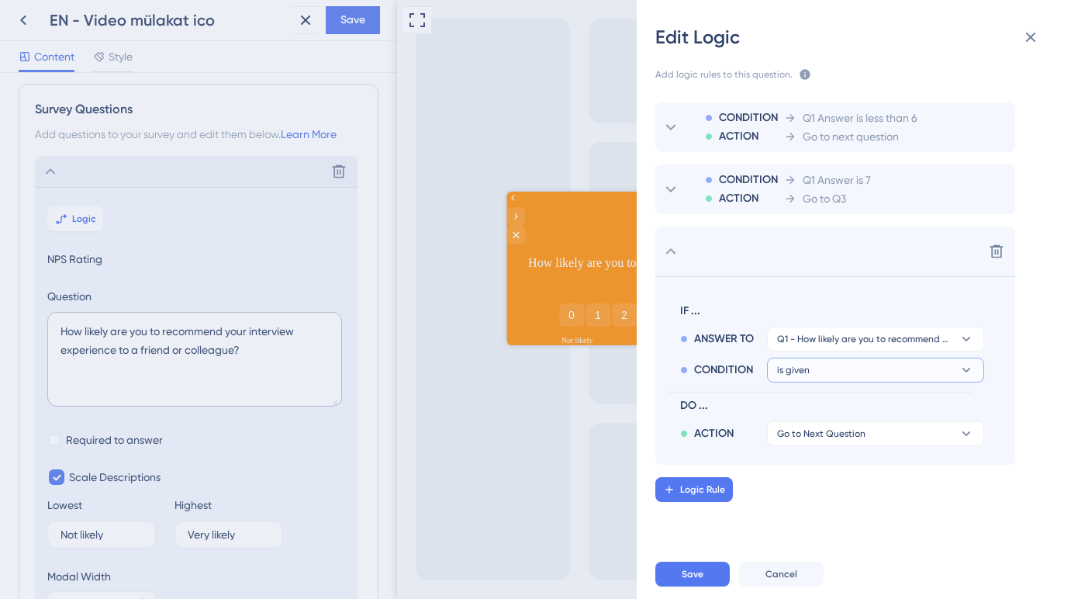
click at [823, 373] on button "is given" at bounding box center [875, 369] width 217 height 25
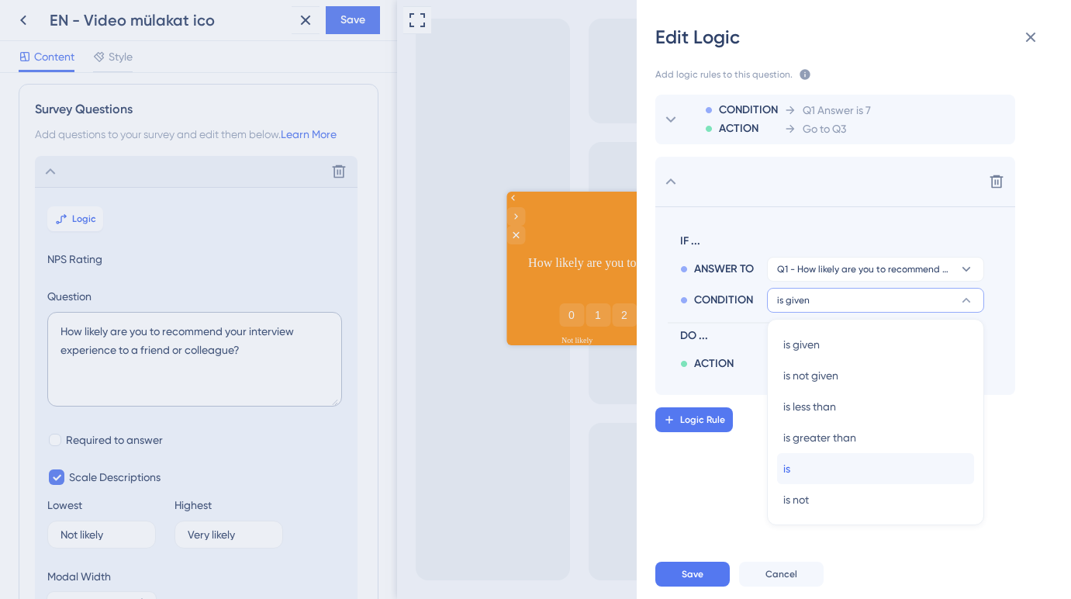
click at [803, 464] on div "is is" at bounding box center [875, 468] width 185 height 31
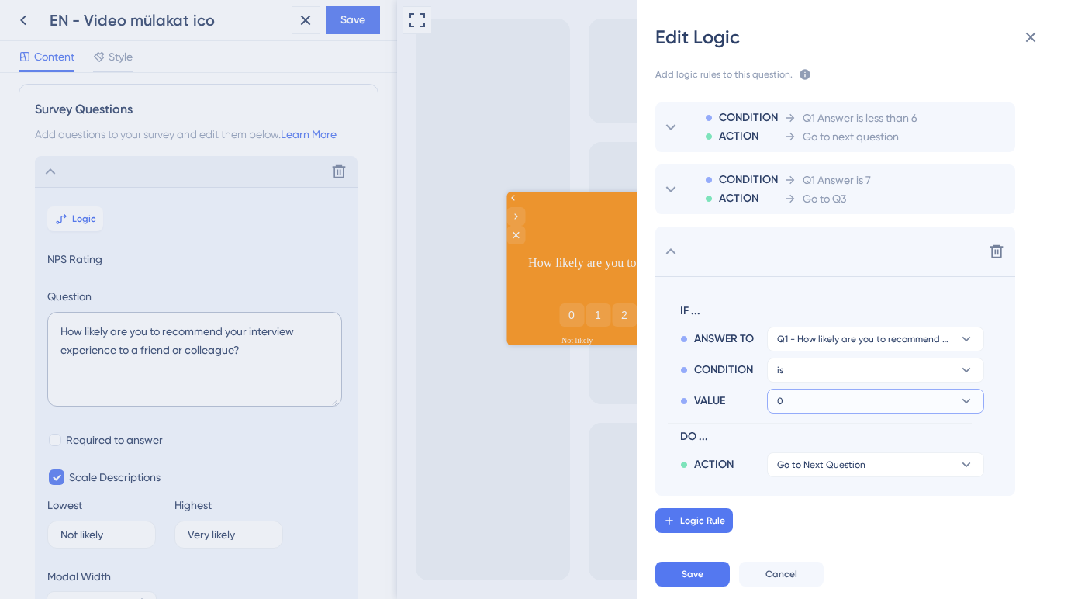
click at [824, 402] on button "0" at bounding box center [875, 400] width 217 height 25
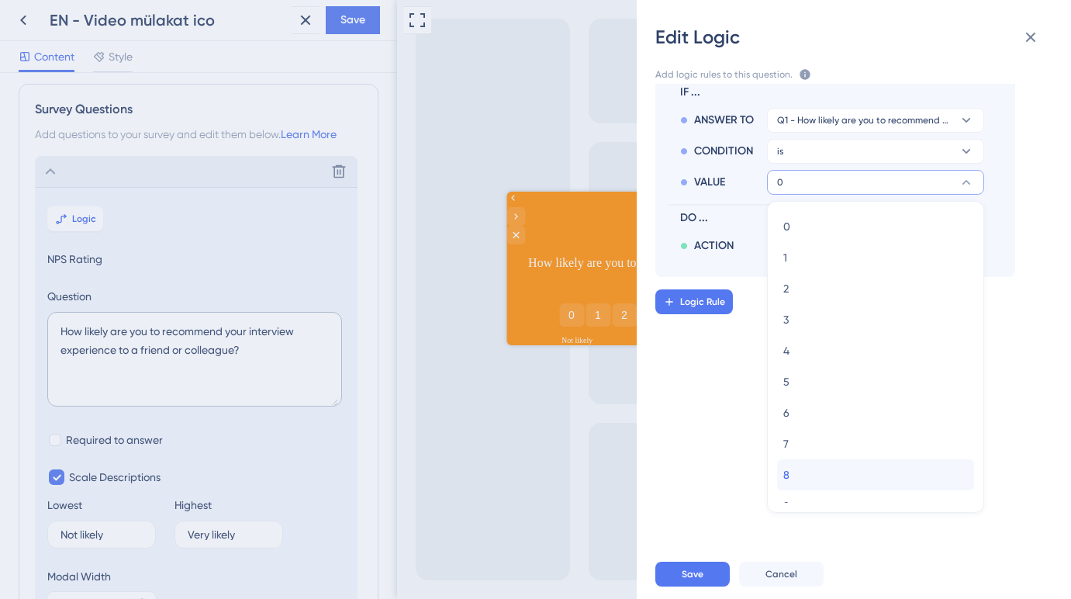
click at [808, 465] on div "8 8" at bounding box center [875, 474] width 185 height 31
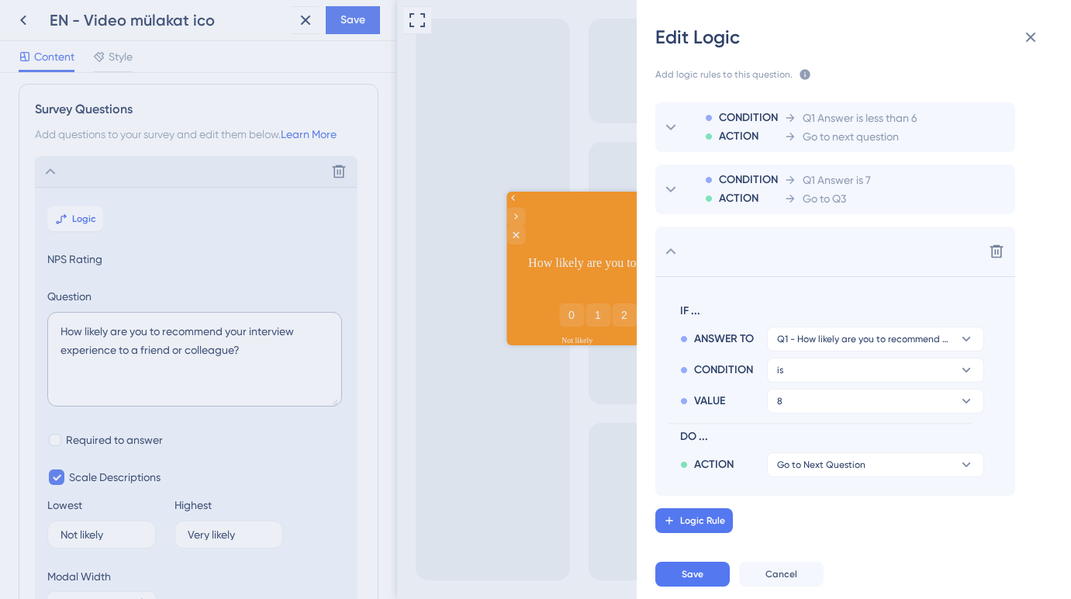
scroll to position [0, 0]
click at [824, 459] on span "Go to Next Question" at bounding box center [821, 464] width 88 height 12
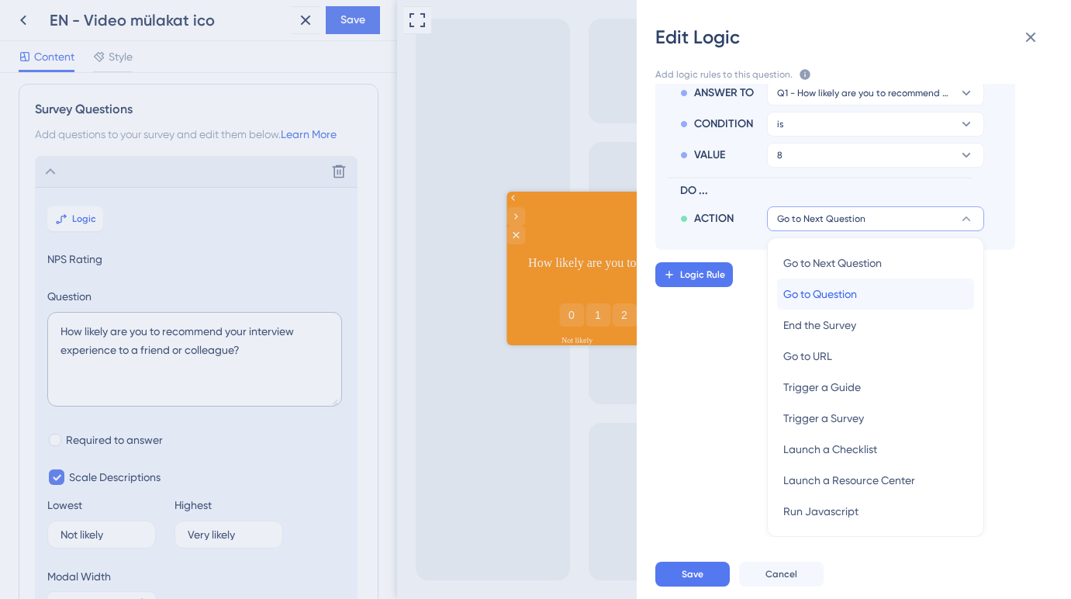
click at [824, 299] on span "Go to Question" at bounding box center [820, 294] width 74 height 19
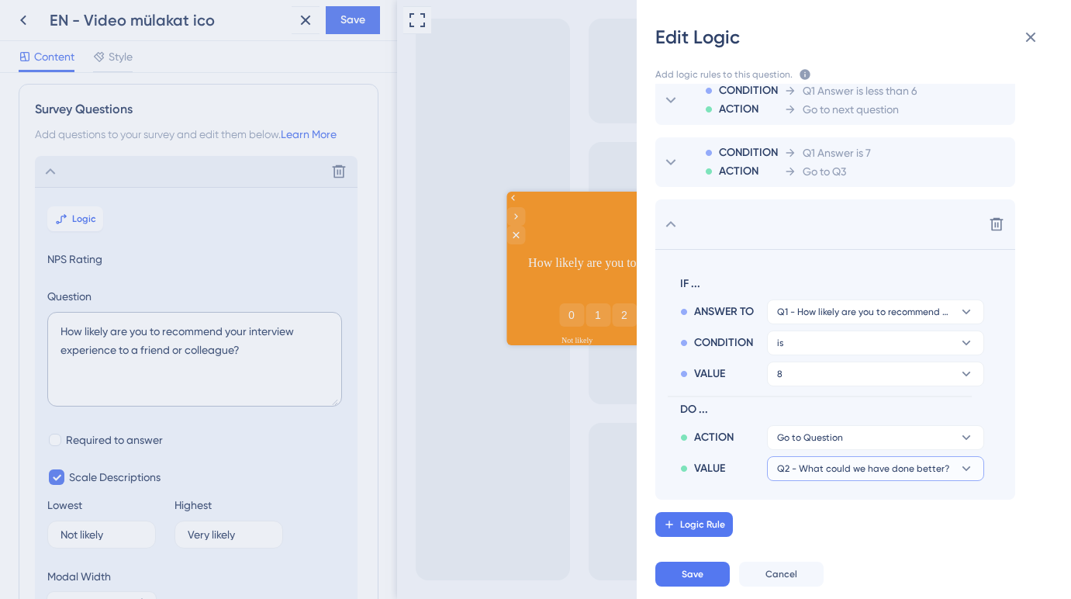
click at [827, 459] on button "Q2 - What could we have done better?" at bounding box center [875, 468] width 217 height 25
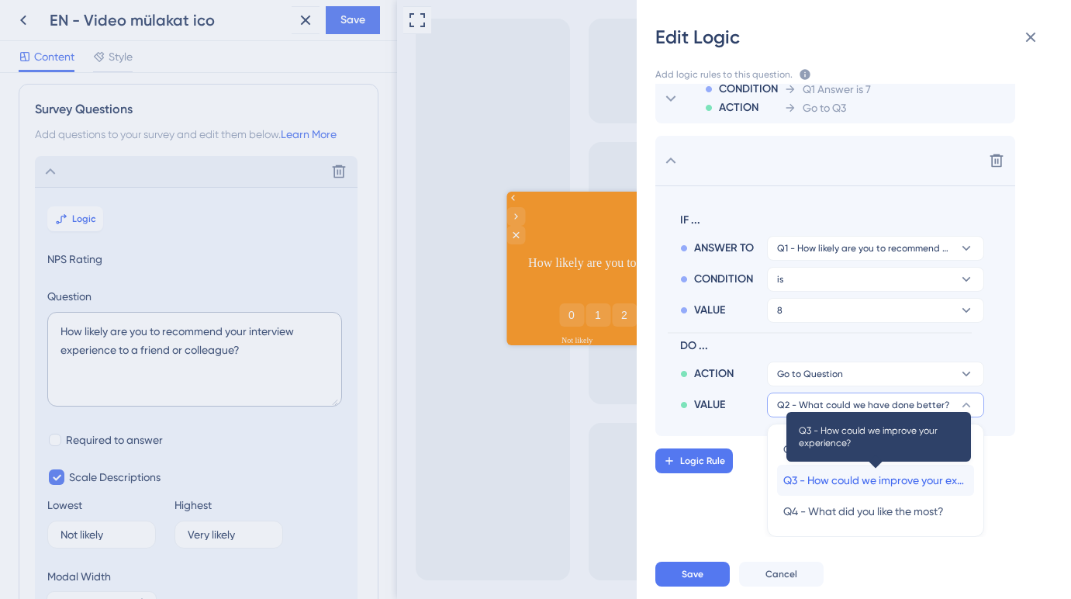
click at [825, 477] on span "Q3 - How could we improve your experience?" at bounding box center [875, 480] width 185 height 19
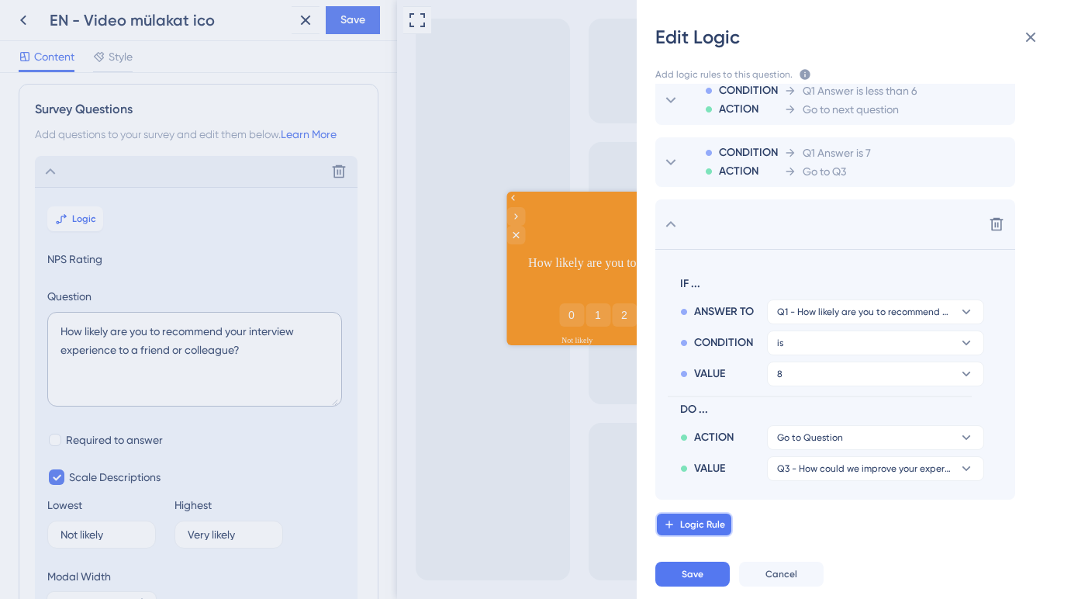
click at [710, 528] on span "Logic Rule" at bounding box center [702, 524] width 45 height 12
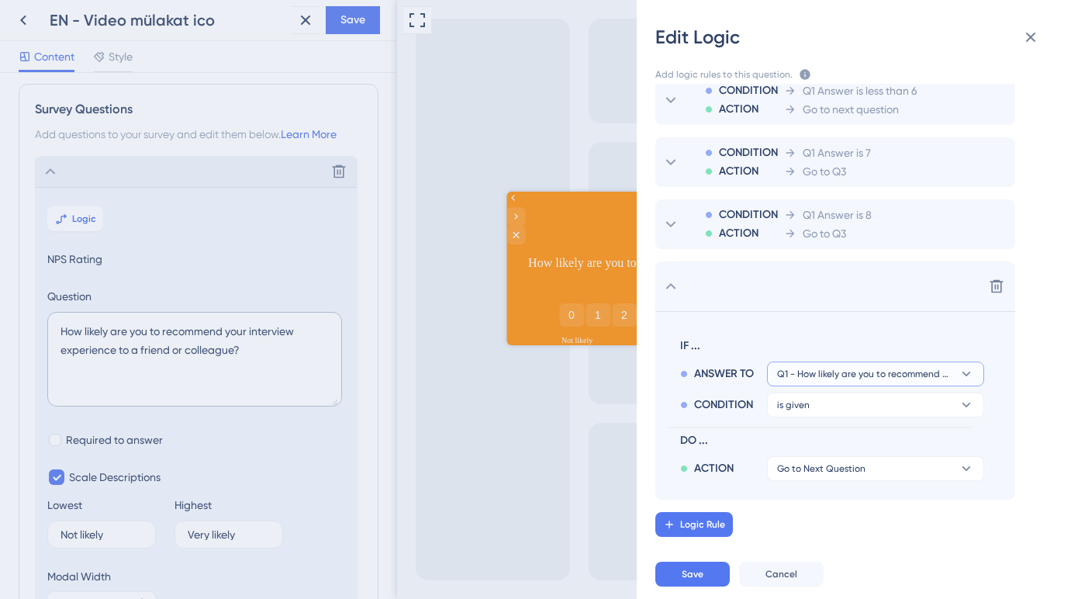
click at [823, 374] on span "Q1 - How likely are you to recommend your interview experience to a friend or c…" at bounding box center [864, 374] width 175 height 12
click at [794, 326] on section "IF ... ANSWER TO Q1 - How likely are you to recommend your interview experience…" at bounding box center [835, 405] width 360 height 188
click at [802, 408] on span "is given" at bounding box center [793, 405] width 33 height 12
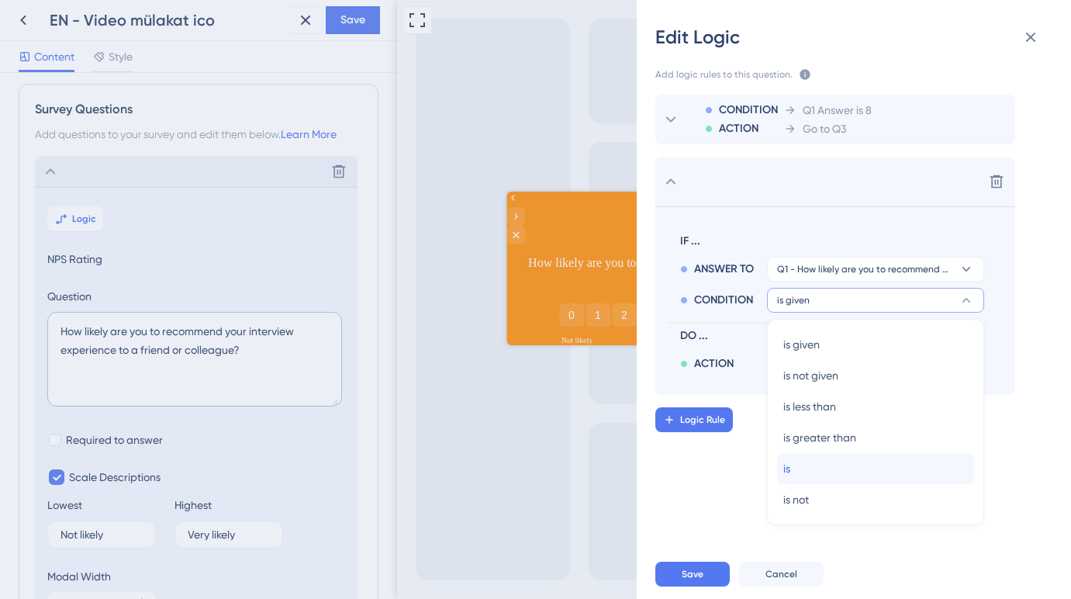
click at [802, 467] on div "is is" at bounding box center [875, 468] width 185 height 31
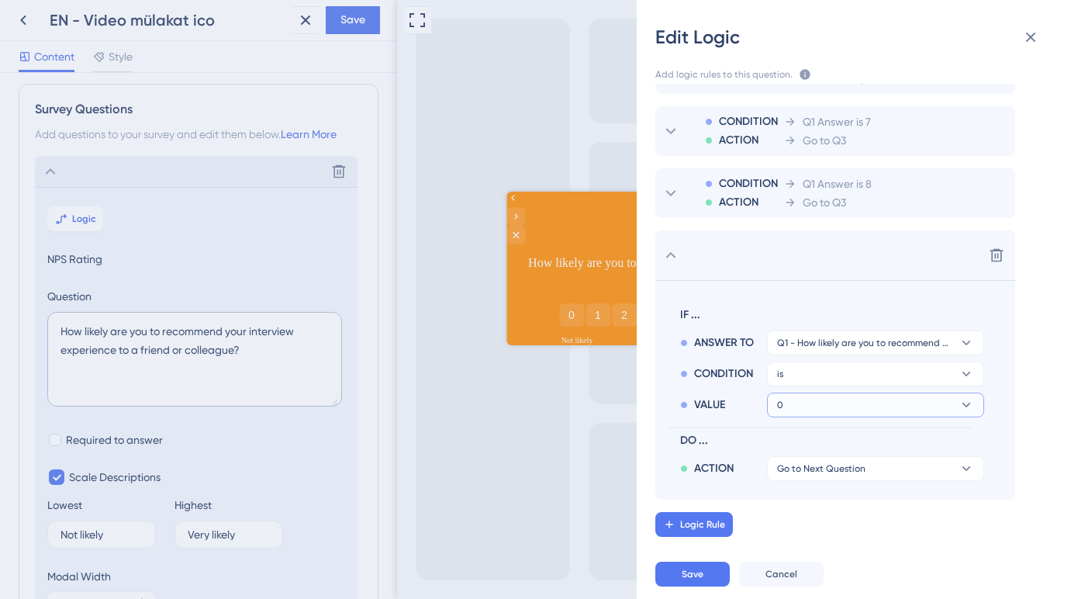
click at [816, 409] on button "0" at bounding box center [875, 404] width 217 height 25
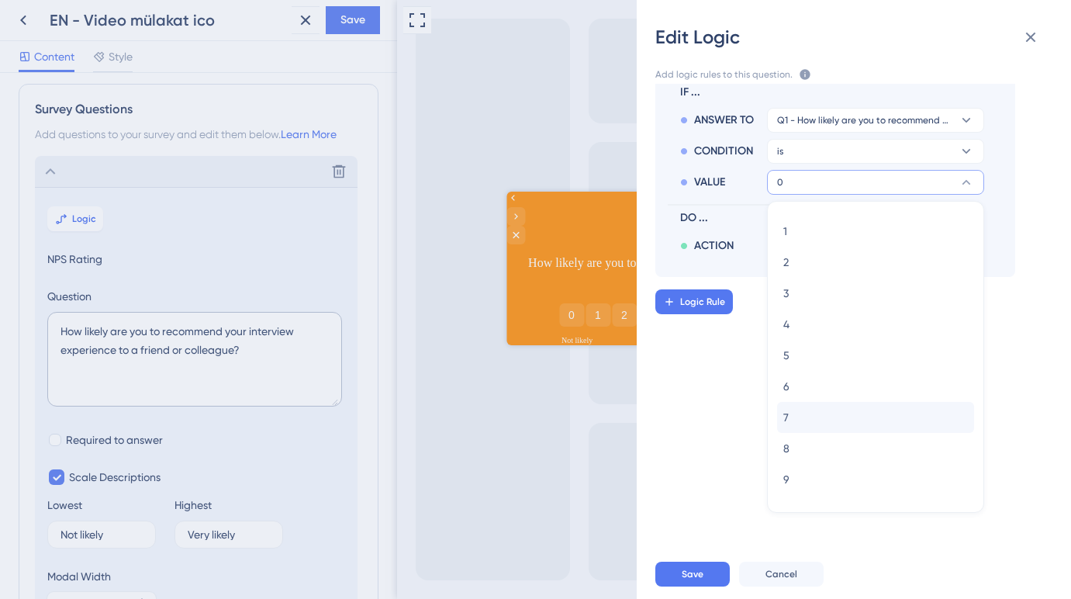
scroll to position [50, 0]
click at [820, 450] on div "9 9" at bounding box center [875, 455] width 185 height 31
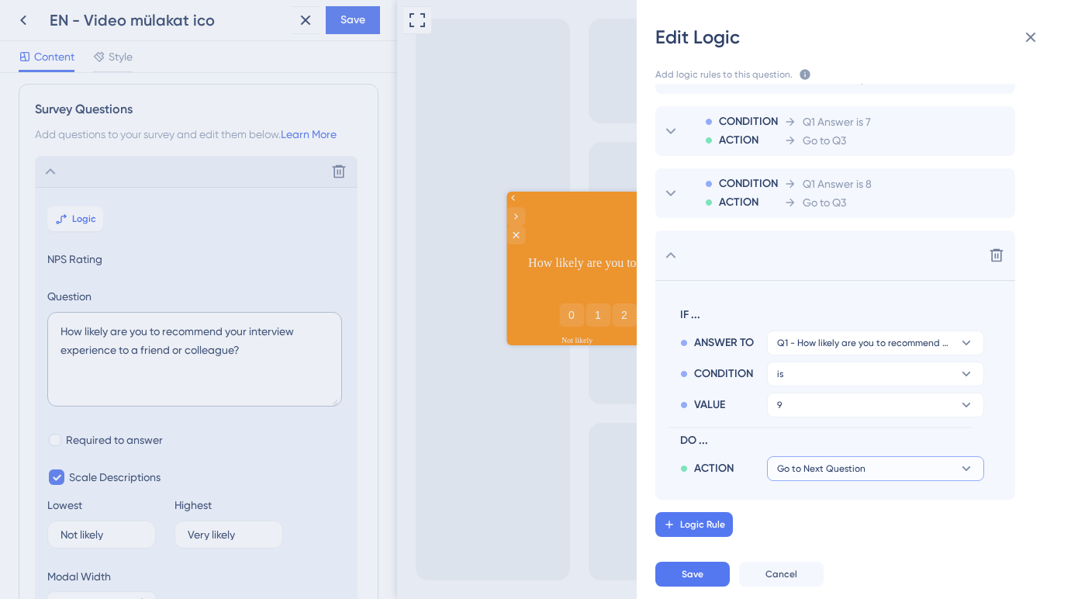
click at [819, 462] on span "Go to Next Question" at bounding box center [821, 468] width 88 height 12
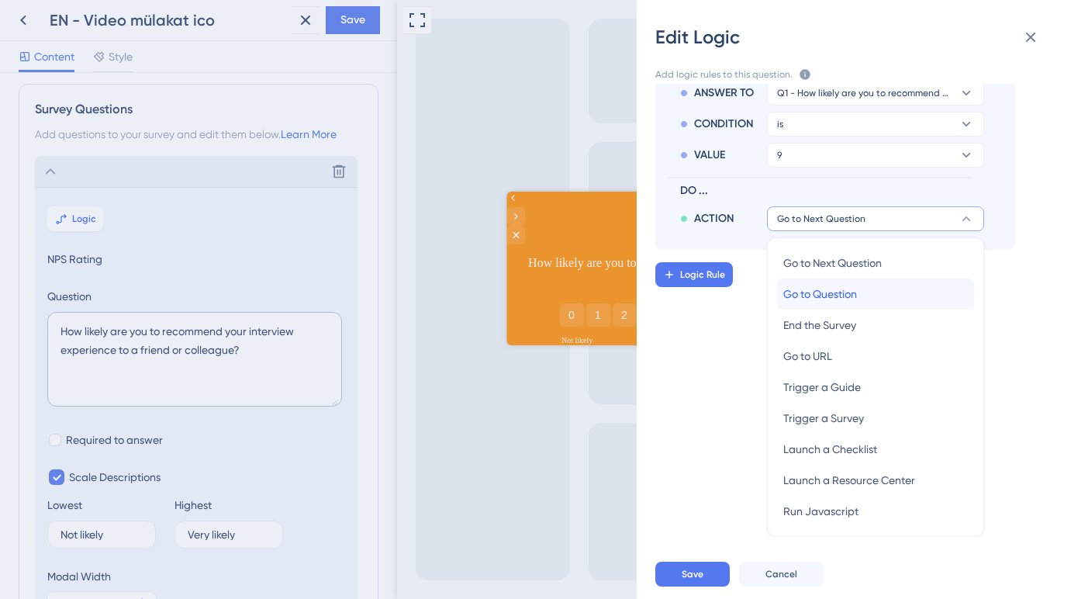
click at [833, 303] on div "Go to Question Go to Question" at bounding box center [875, 293] width 185 height 31
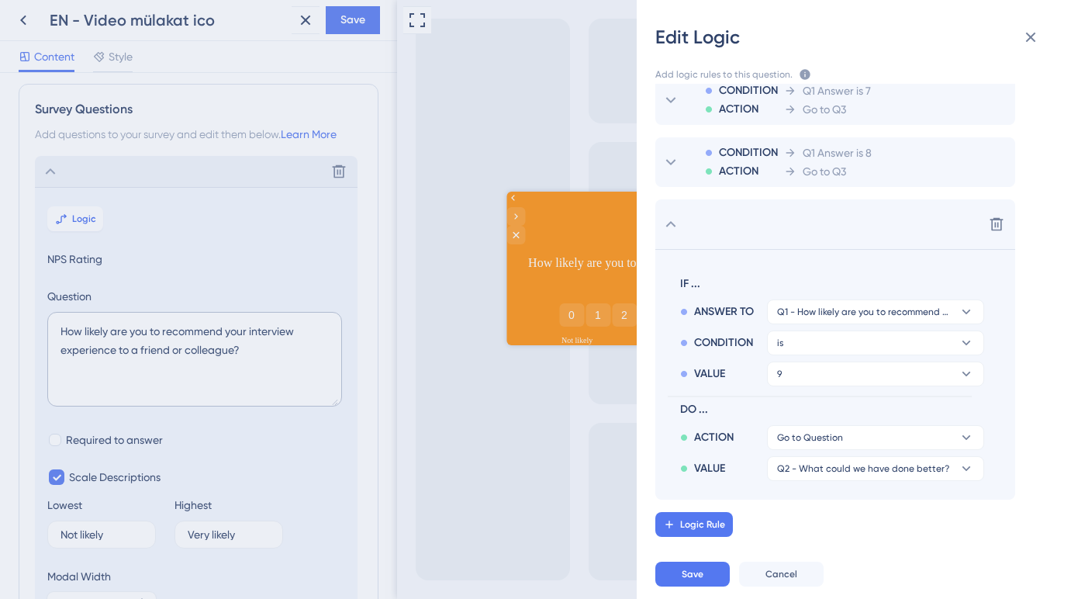
scroll to position [89, 0]
click at [823, 470] on span "Q2 - What could we have done better?" at bounding box center [863, 468] width 172 height 12
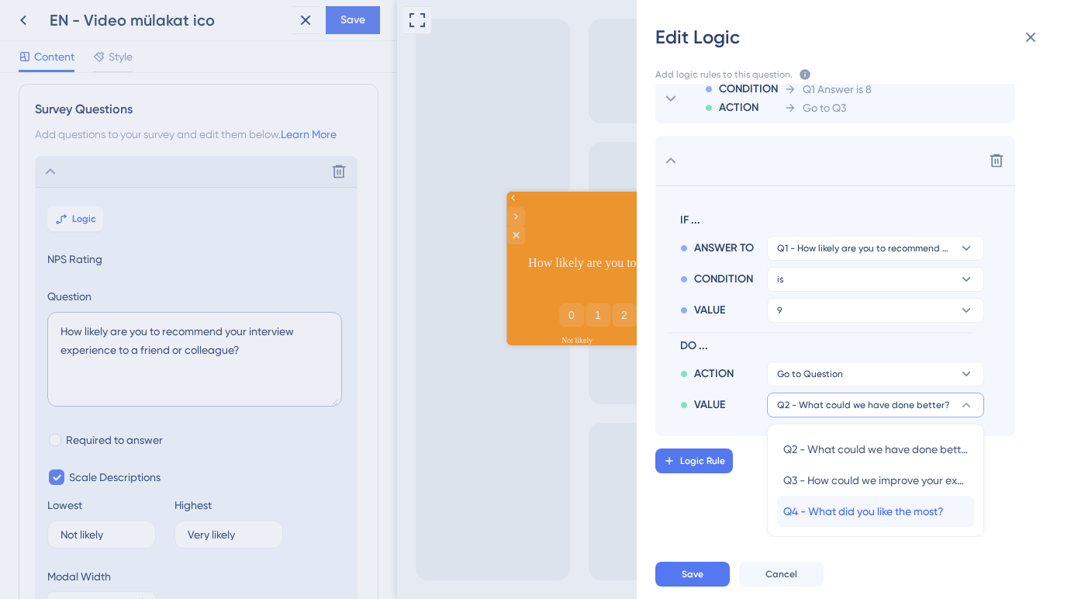
click at [820, 512] on span "Q4 - What did you like the most?" at bounding box center [863, 511] width 160 height 19
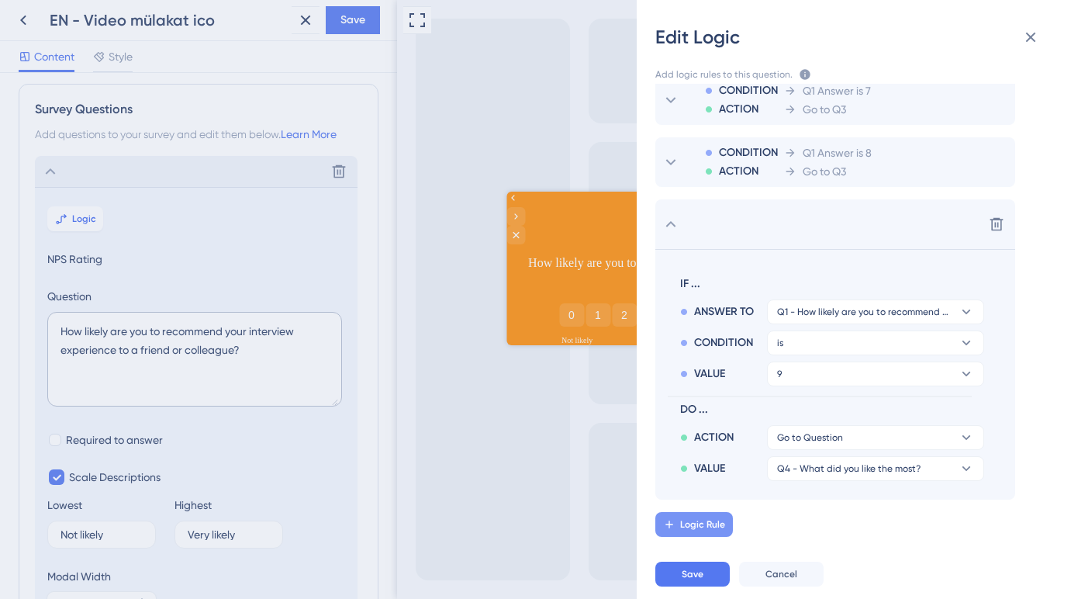
click at [710, 516] on button "Logic Rule" at bounding box center [694, 524] width 78 height 25
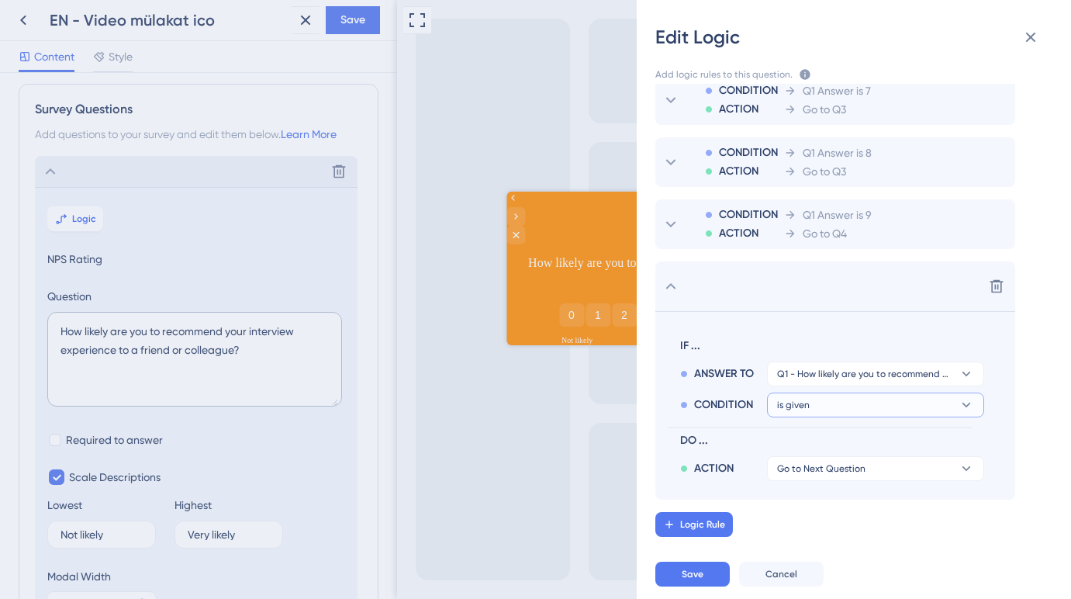
click at [811, 406] on button "is given" at bounding box center [875, 404] width 217 height 25
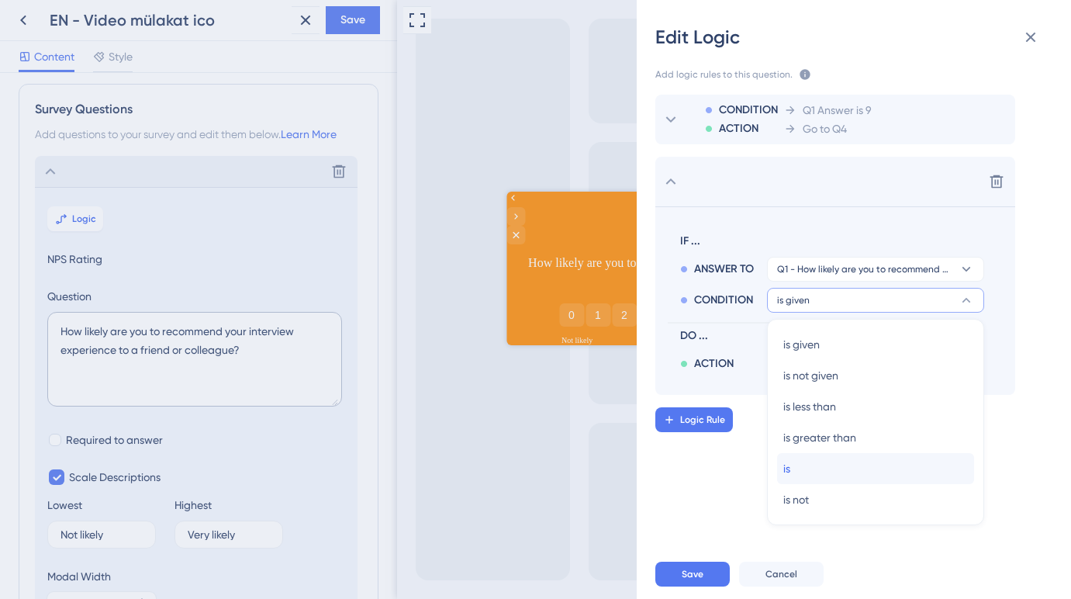
click at [807, 462] on div "is is" at bounding box center [875, 468] width 185 height 31
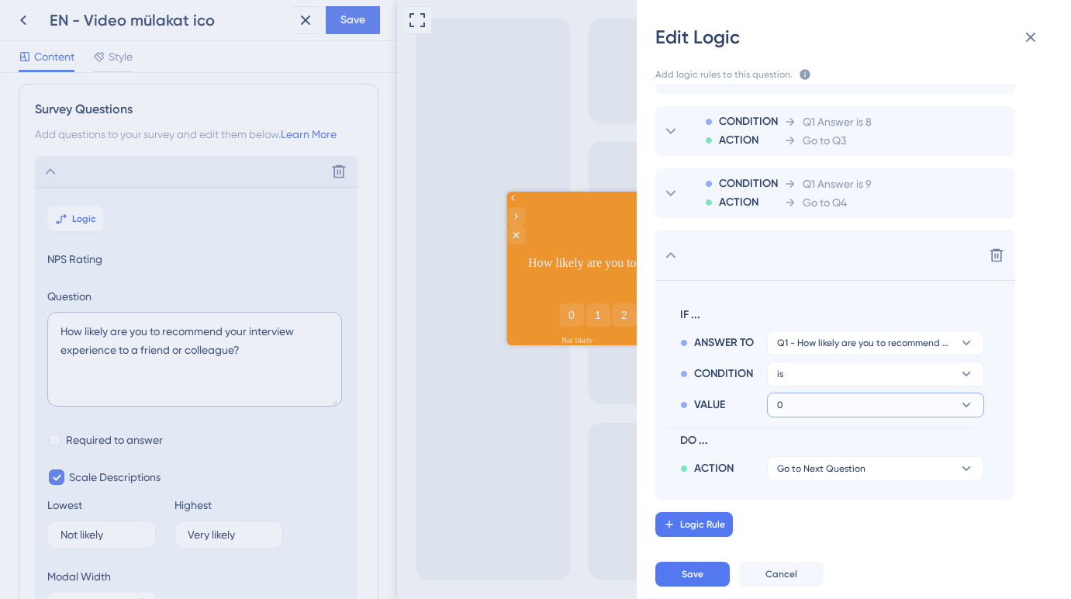
click at [817, 404] on button "0" at bounding box center [875, 404] width 217 height 25
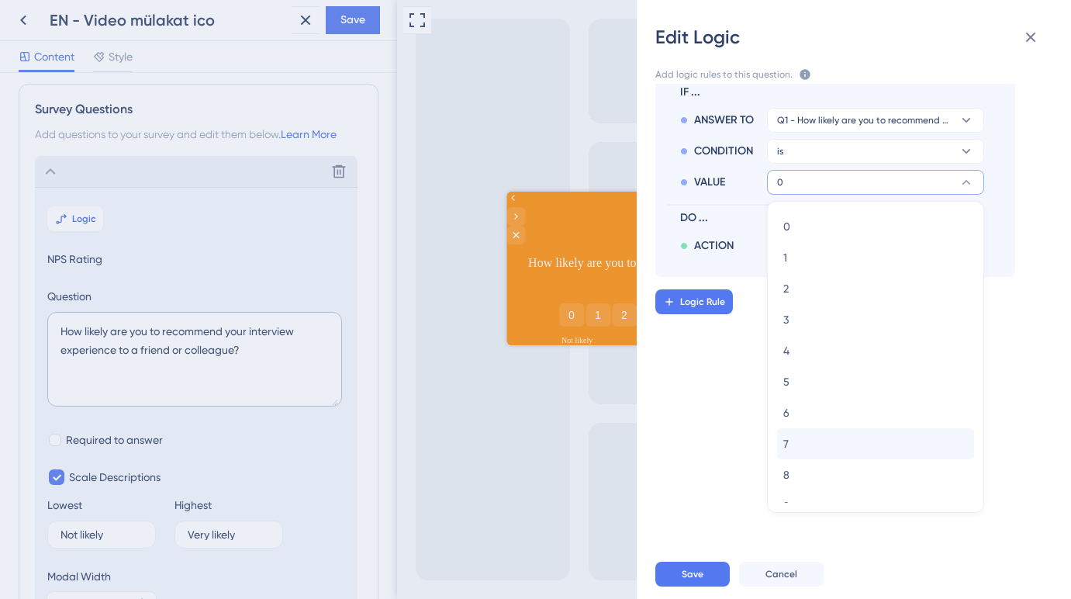
scroll to position [50, 0]
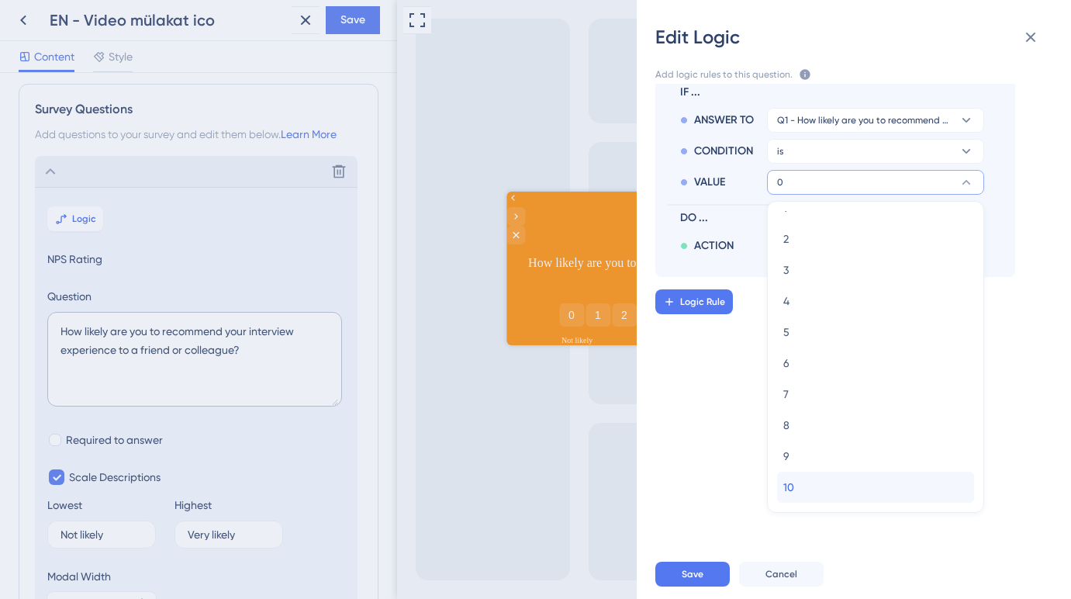
click at [809, 484] on div "10 10" at bounding box center [875, 486] width 185 height 31
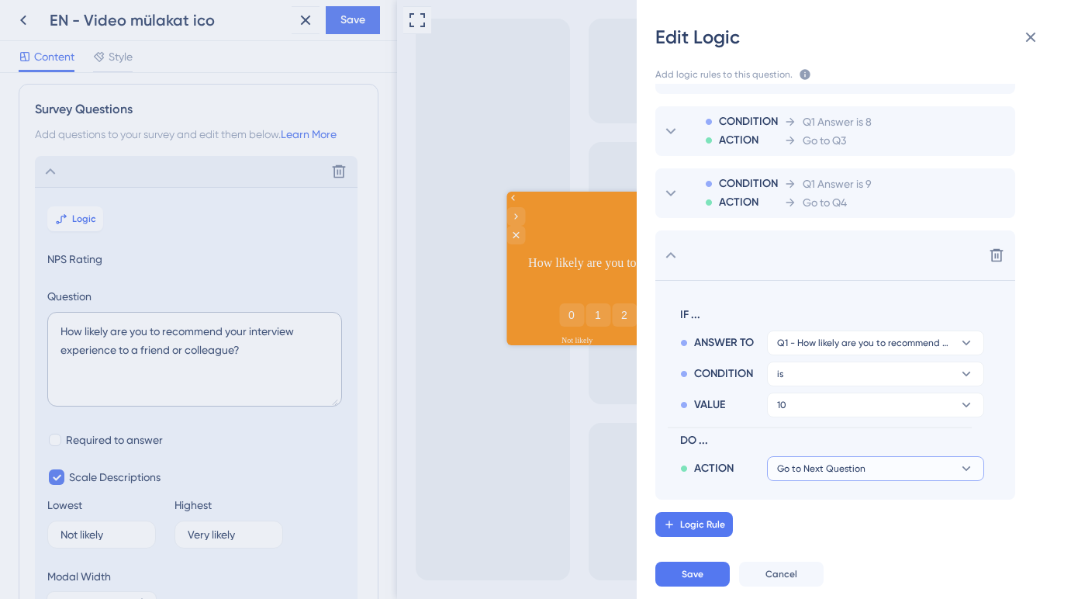
click at [816, 471] on span "Go to Next Question" at bounding box center [821, 468] width 88 height 12
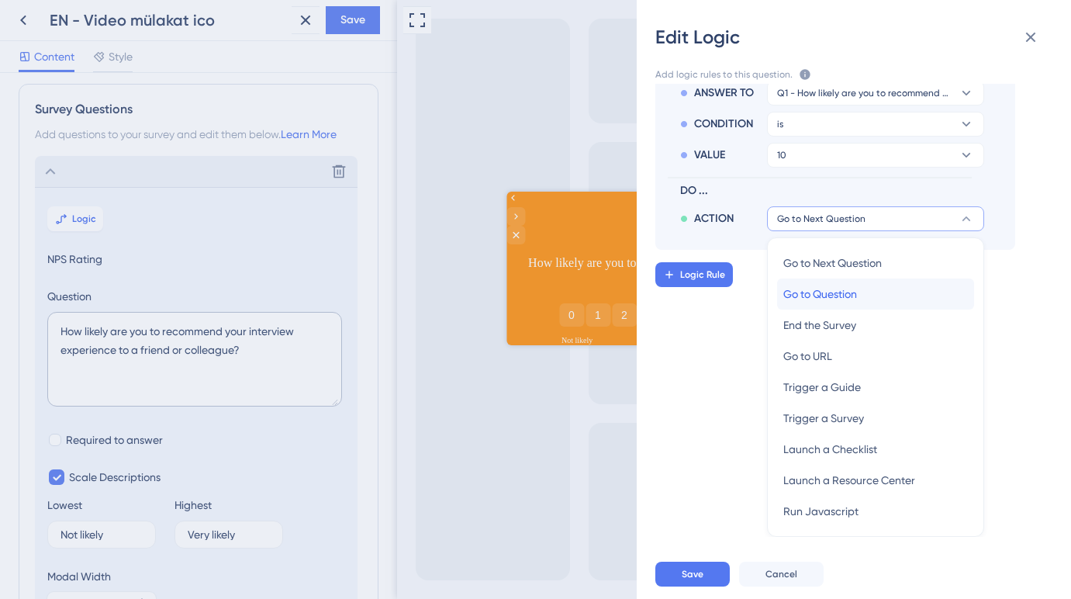
click at [836, 302] on span "Go to Question" at bounding box center [820, 294] width 74 height 19
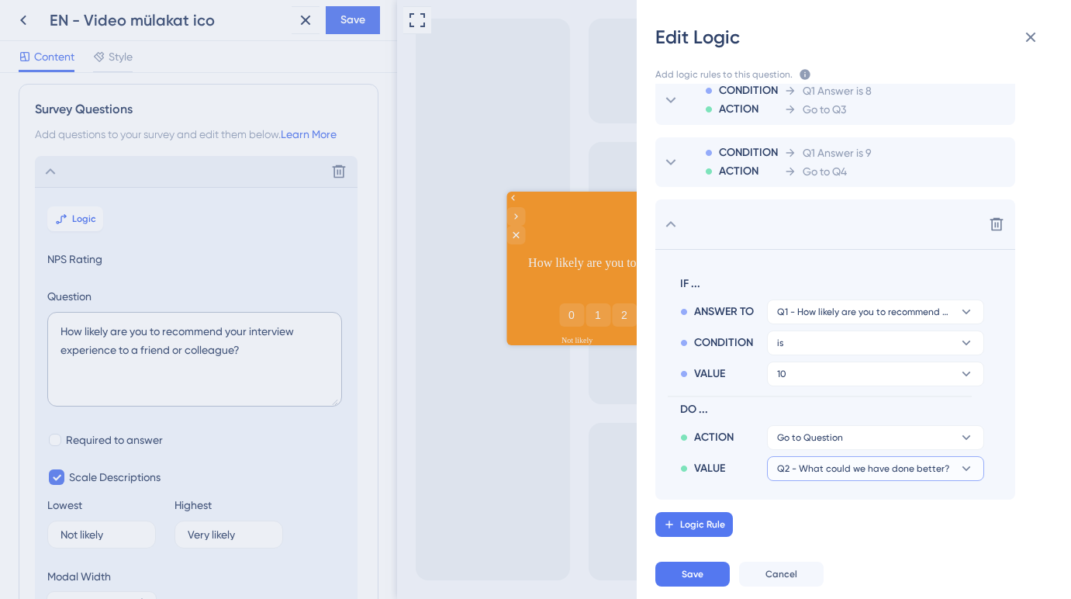
click at [826, 466] on span "Q2 - What could we have done better?" at bounding box center [863, 468] width 172 height 12
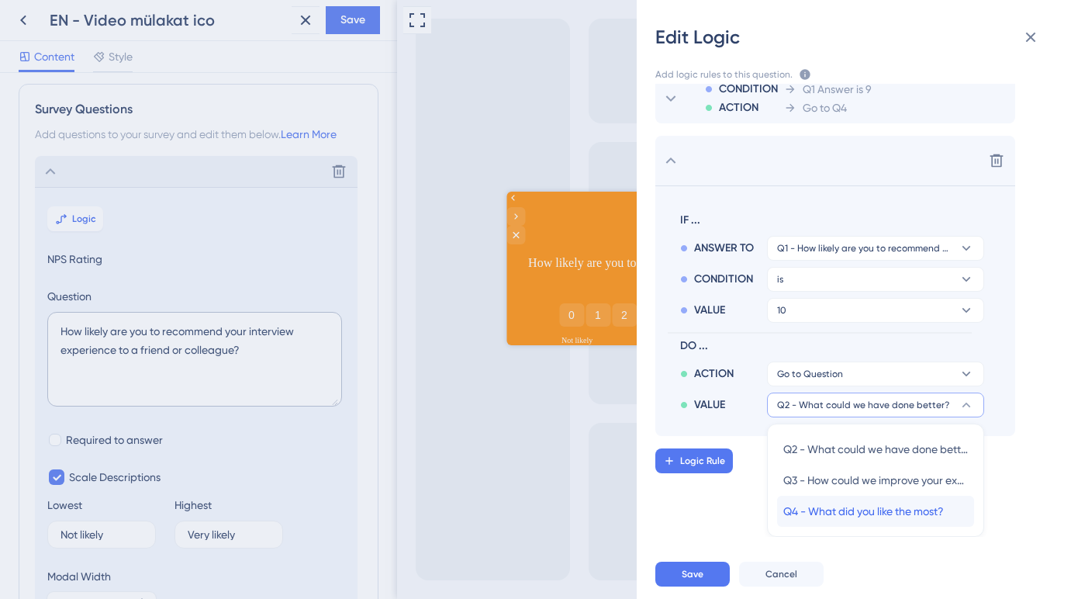
click at [819, 509] on span "Q4 - What did you like the most?" at bounding box center [863, 511] width 160 height 19
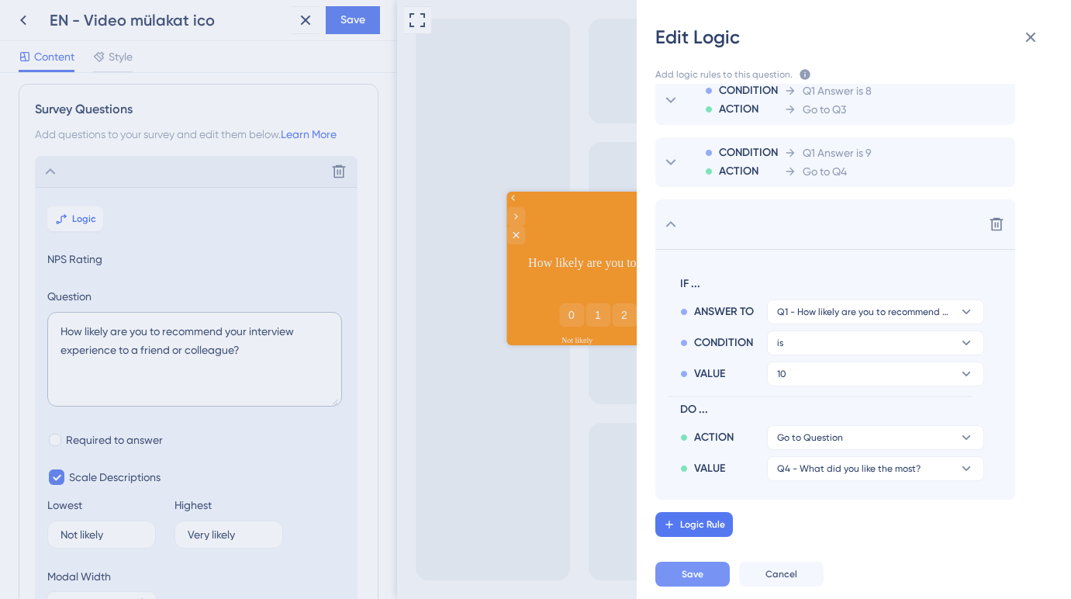
click at [716, 571] on button "Save" at bounding box center [692, 573] width 74 height 25
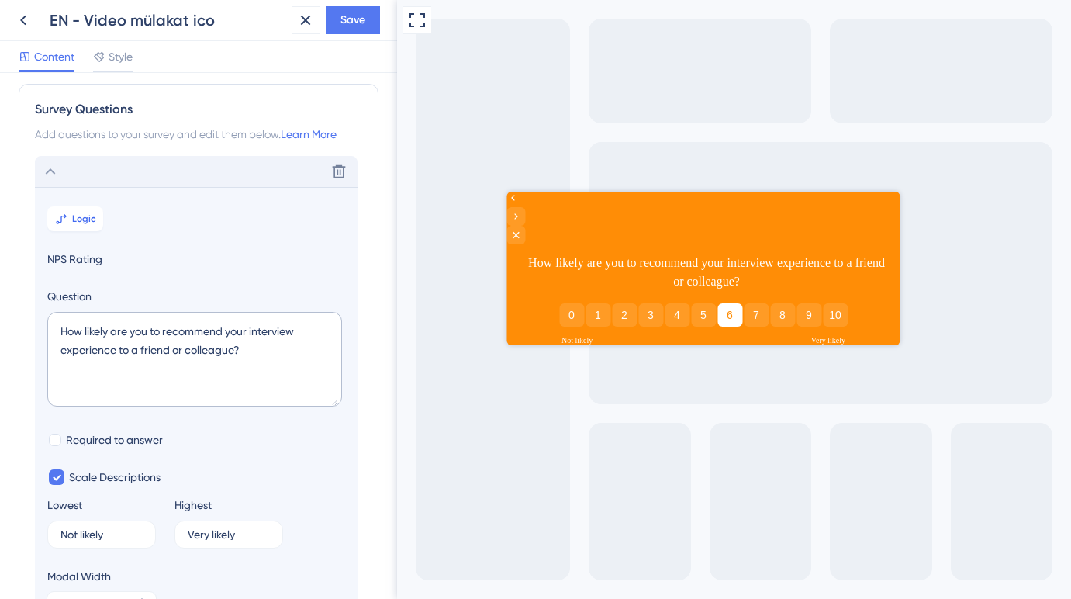
click at [723, 303] on button "6" at bounding box center [729, 314] width 25 height 23
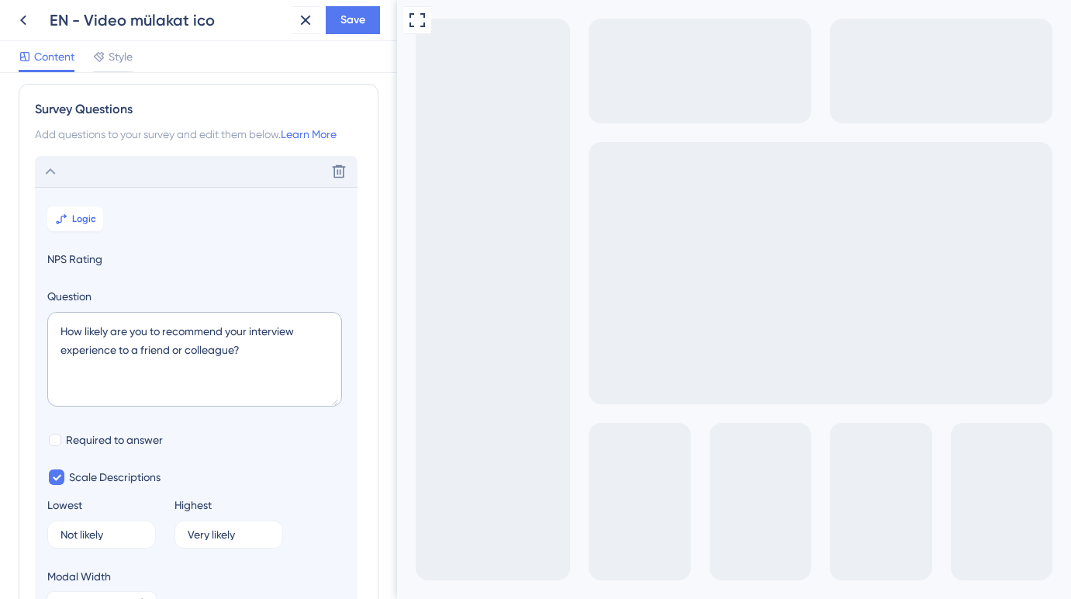
click at [409, 598] on icon "Go to Question 1" at bounding box center [407, 608] width 4 height 6
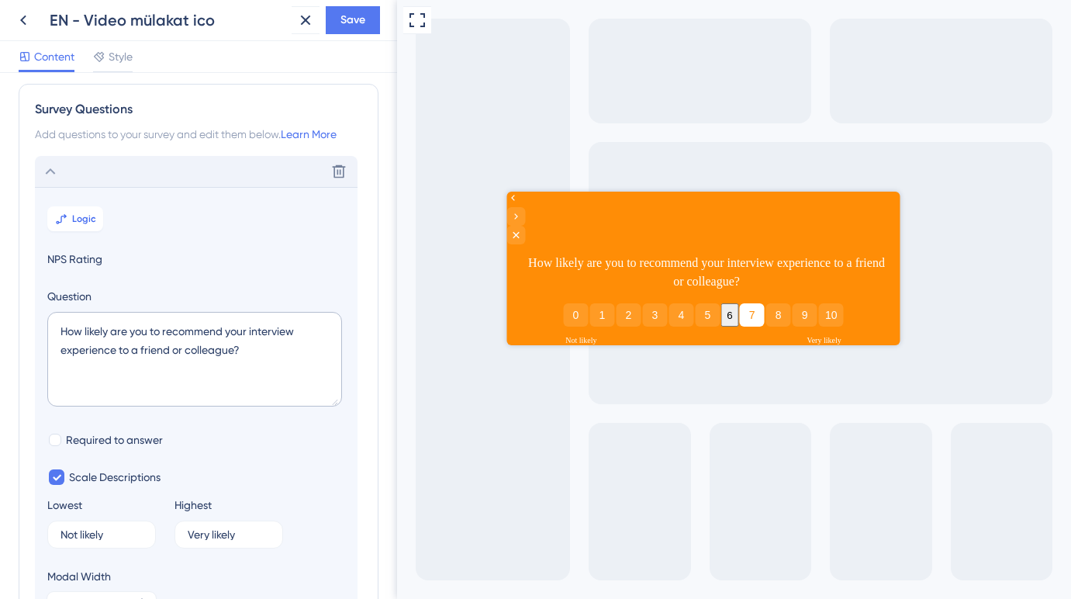
click at [751, 303] on button "7" at bounding box center [751, 314] width 25 height 23
click at [522, 214] on icon "Go to Question 2" at bounding box center [515, 216] width 12 height 12
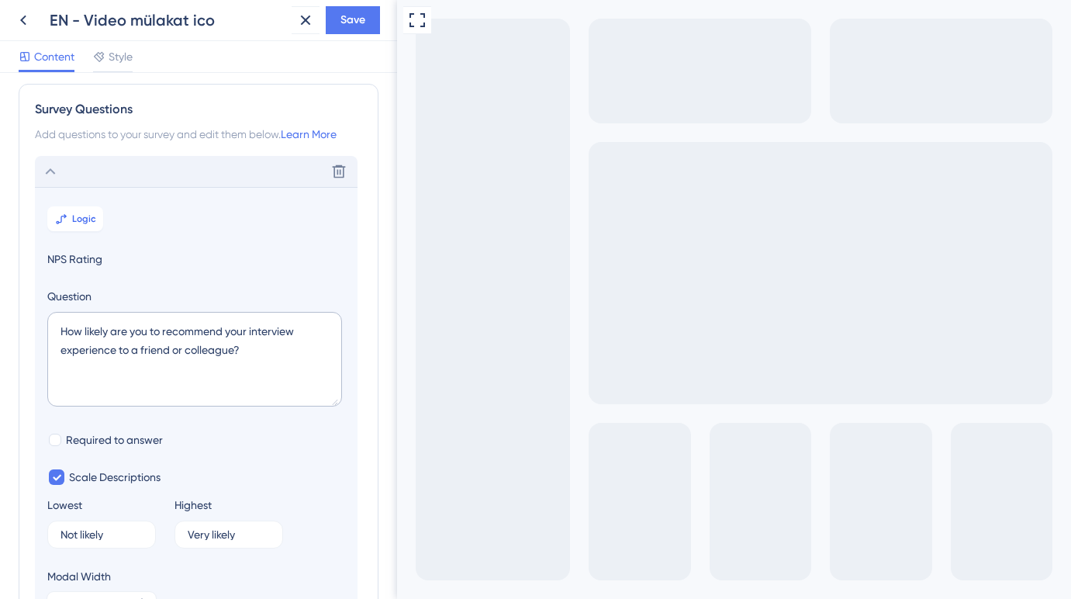
click at [409, 598] on icon "Go to Question 2" at bounding box center [407, 608] width 4 height 6
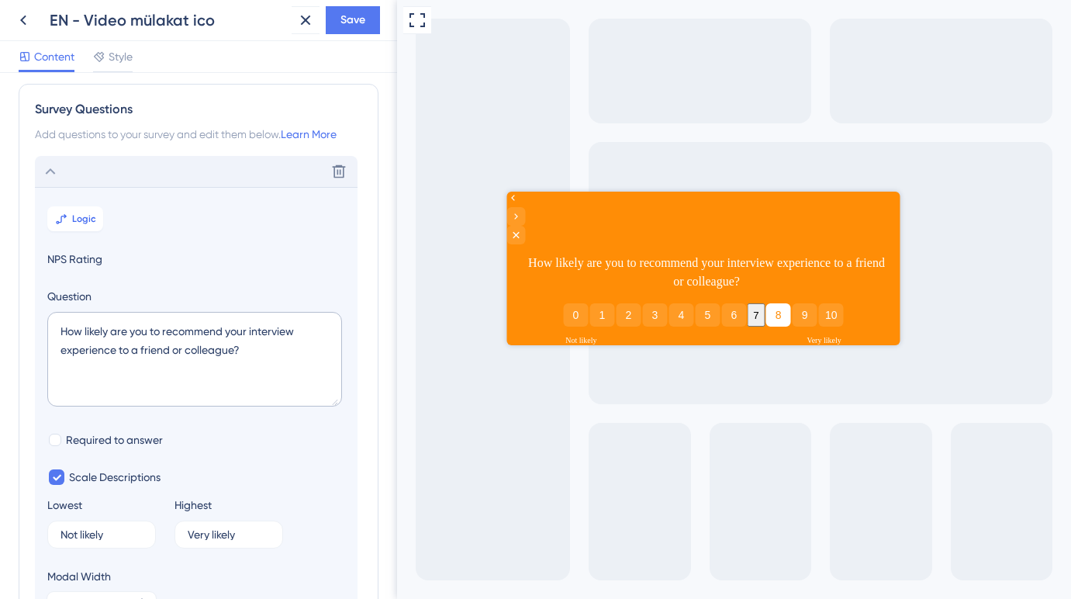
click at [784, 303] on button "8" at bounding box center [777, 314] width 25 height 23
click at [522, 216] on icon "Go to Question 2" at bounding box center [515, 216] width 12 height 12
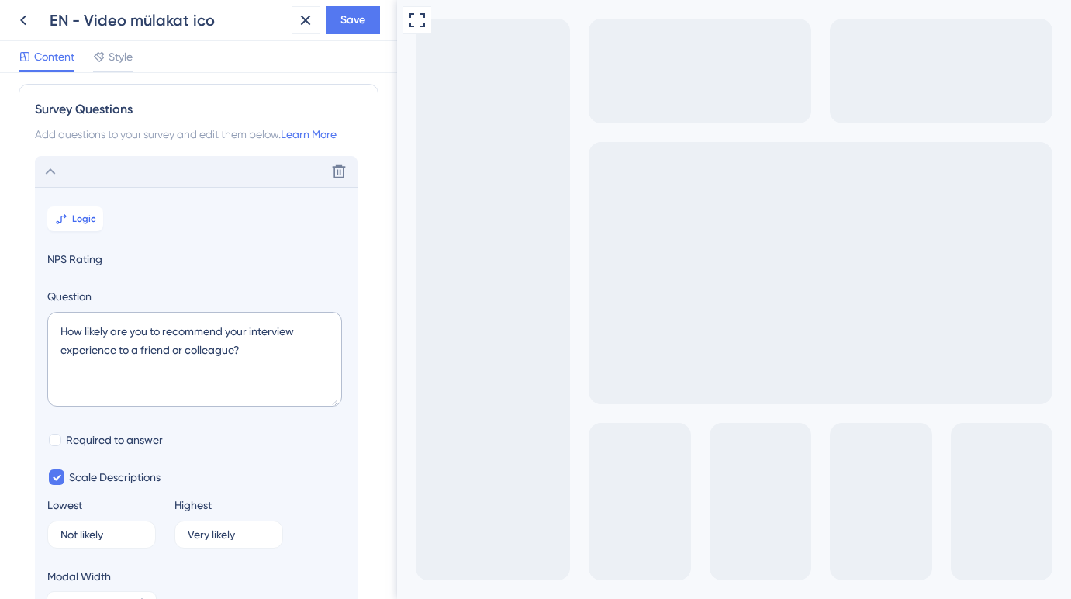
click at [411, 598] on div "Go to Question 2" at bounding box center [406, 608] width 19 height 19
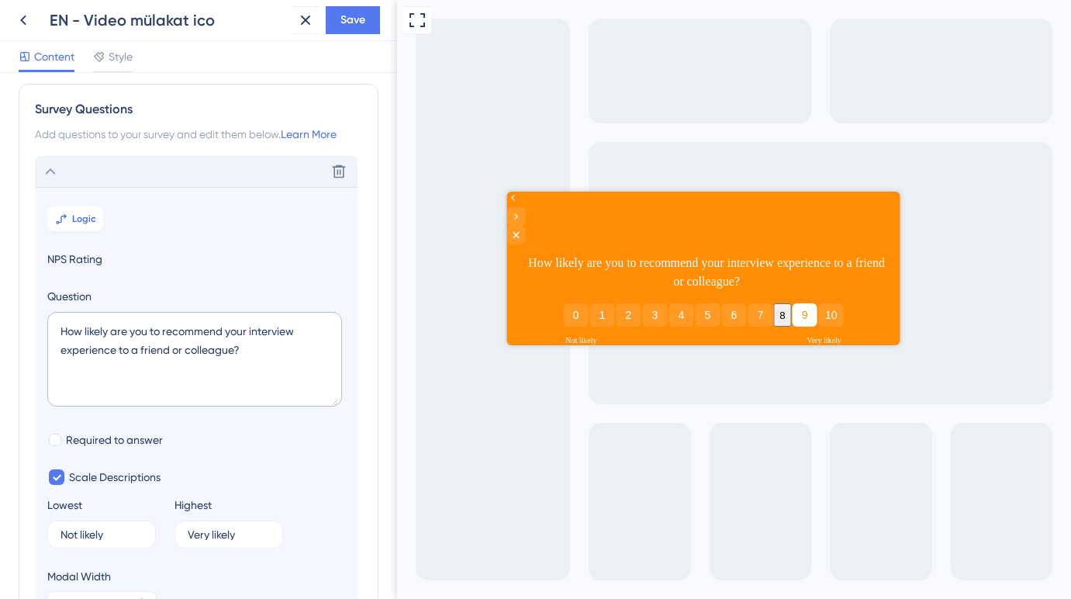
click at [800, 303] on button "9" at bounding box center [804, 314] width 25 height 23
click at [522, 212] on icon "Go to Question 2" at bounding box center [515, 216] width 12 height 12
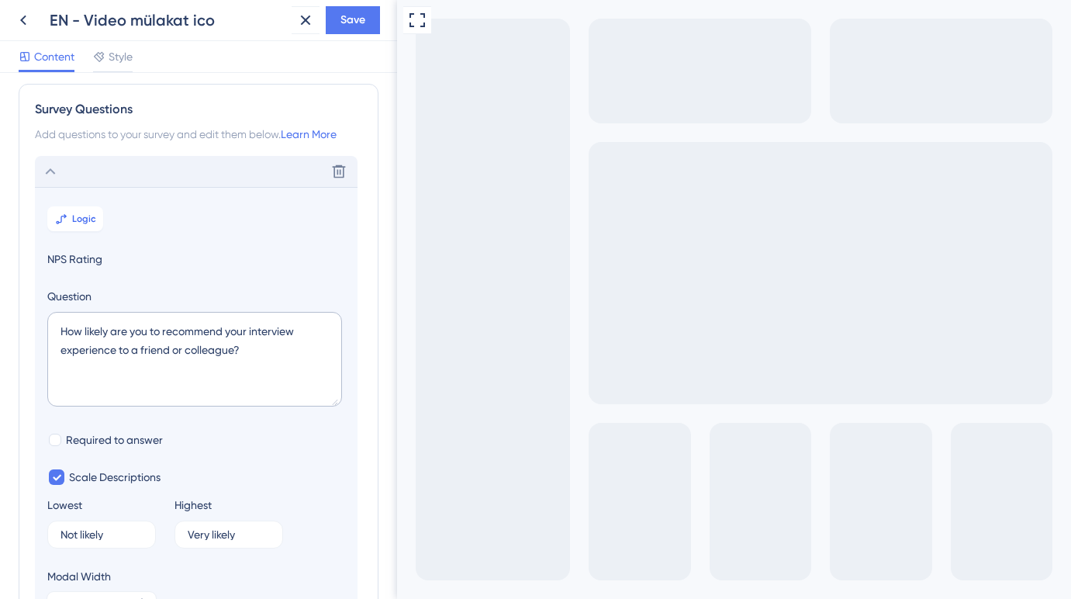
click at [412, 598] on icon "Go to Question 3" at bounding box center [406, 608] width 12 height 12
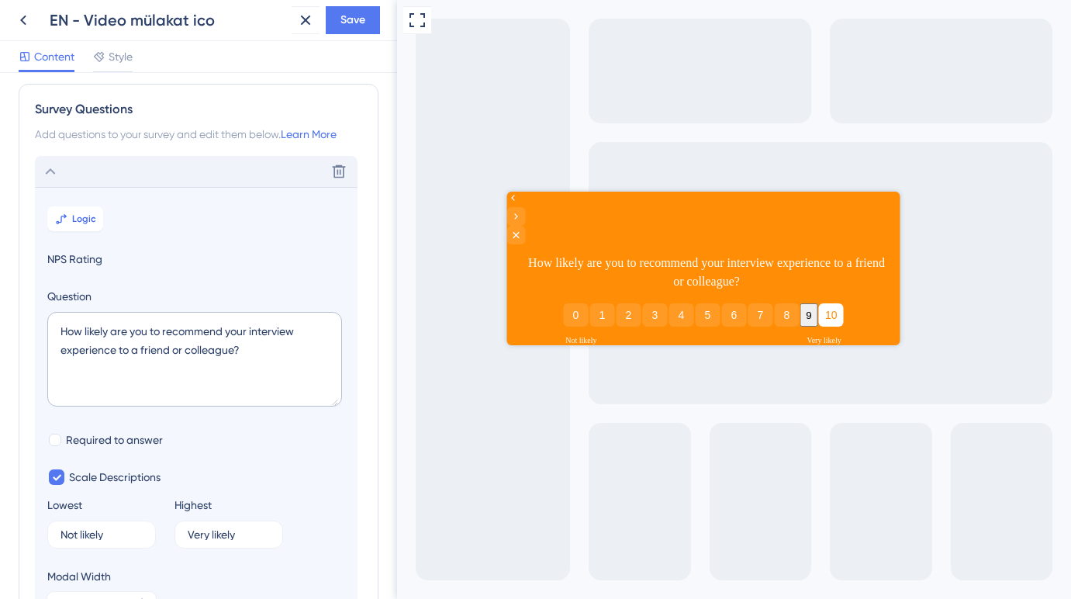
click at [830, 303] on button "10" at bounding box center [830, 314] width 25 height 23
click at [522, 217] on icon "Go to Question 2" at bounding box center [515, 216] width 12 height 12
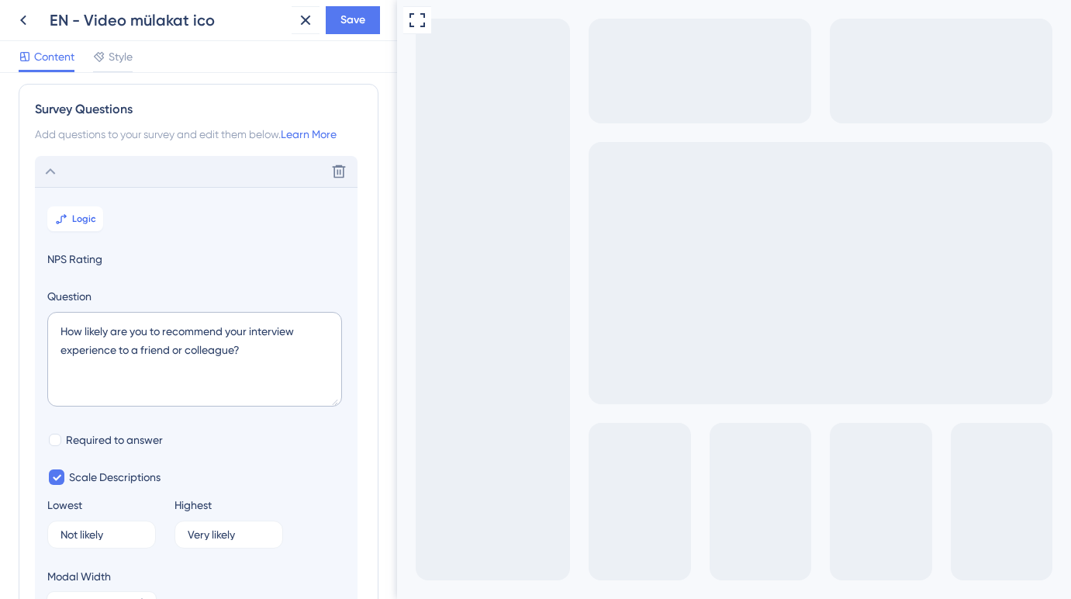
click at [412, 598] on icon "Go to Question 3" at bounding box center [406, 608] width 12 height 12
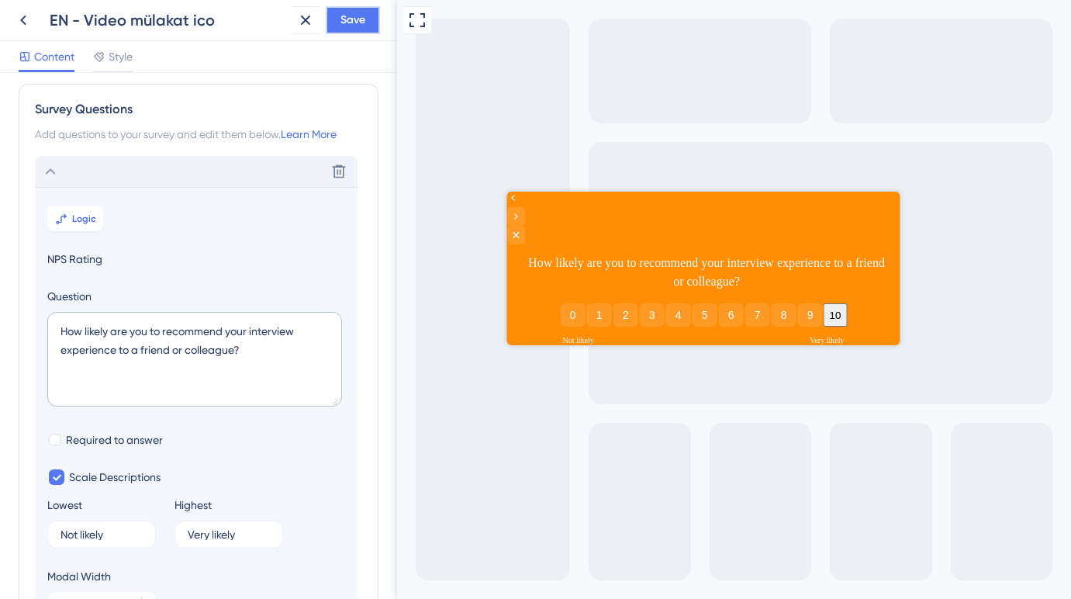
click at [355, 20] on span "Save" at bounding box center [352, 20] width 25 height 19
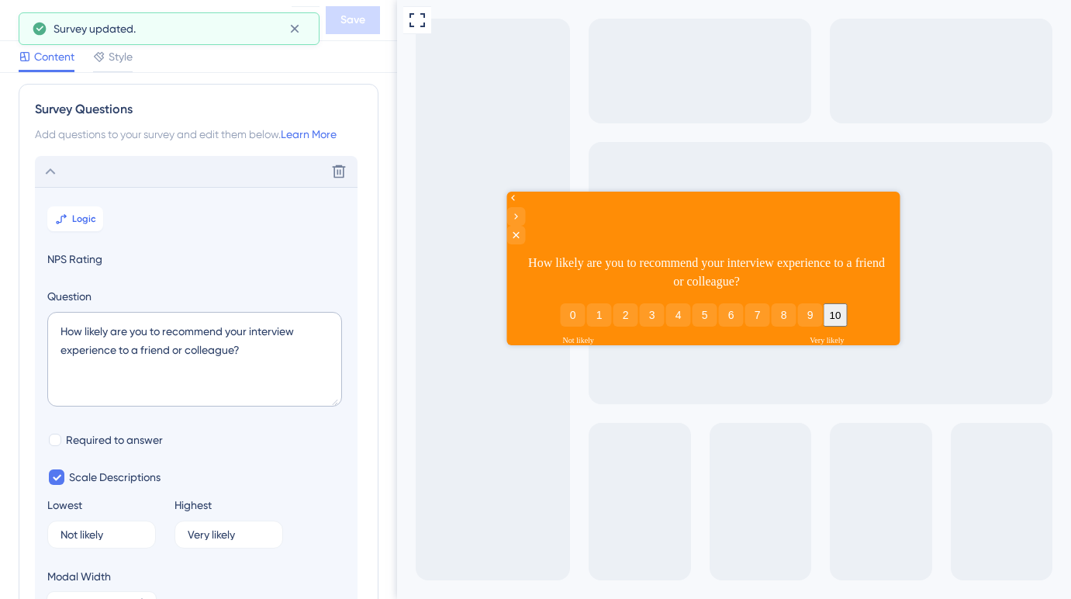
click at [12, 16] on button at bounding box center [23, 20] width 28 height 28
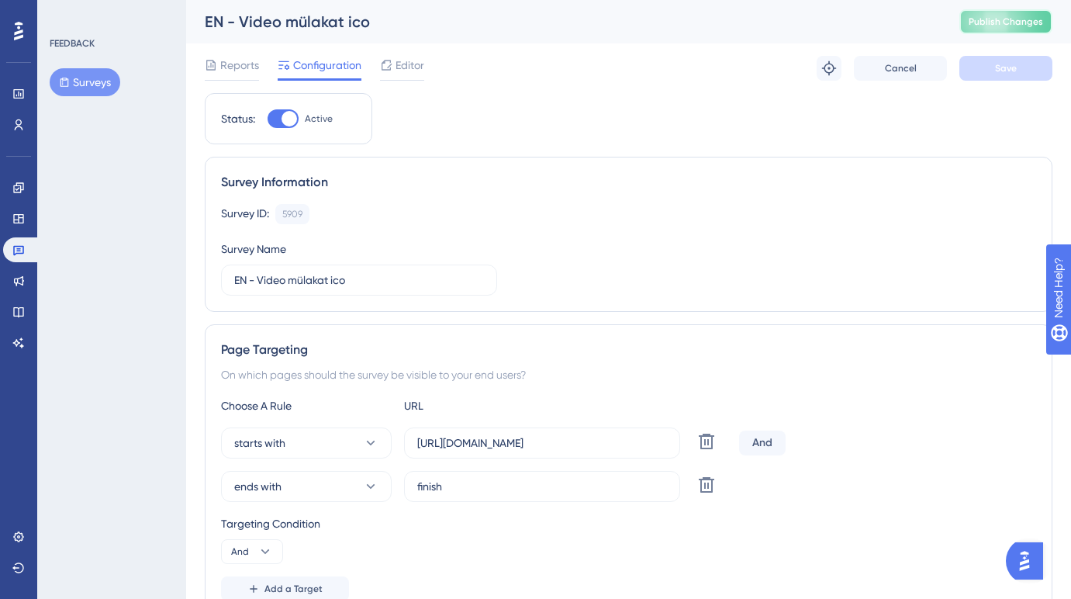
click at [993, 23] on span "Publish Changes" at bounding box center [1005, 22] width 74 height 12
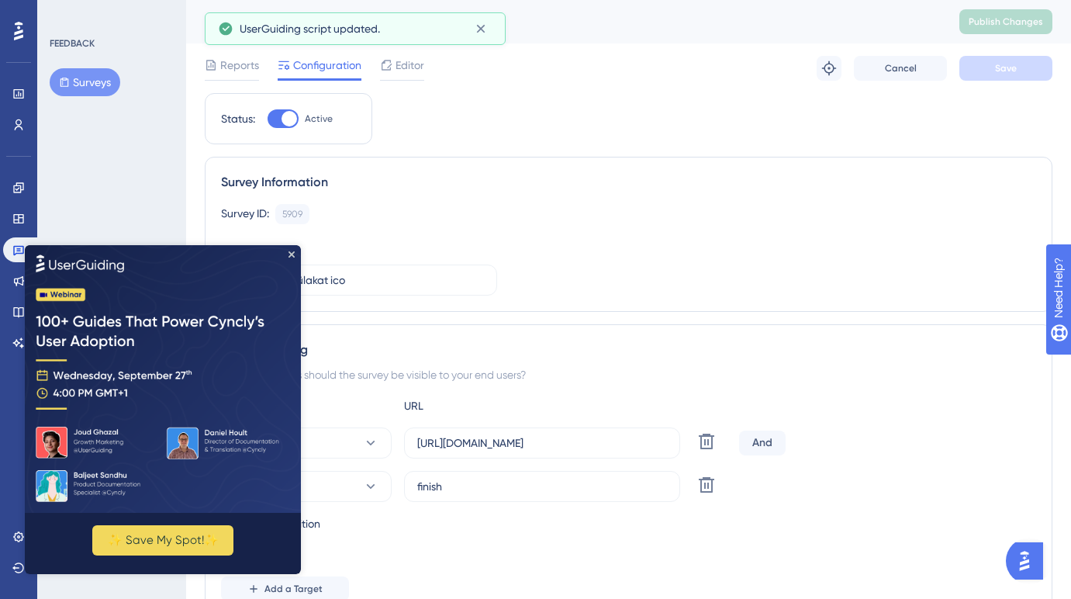
click at [291, 249] on img at bounding box center [163, 377] width 276 height 267
click at [292, 252] on icon "Close Preview" at bounding box center [291, 253] width 6 height 6
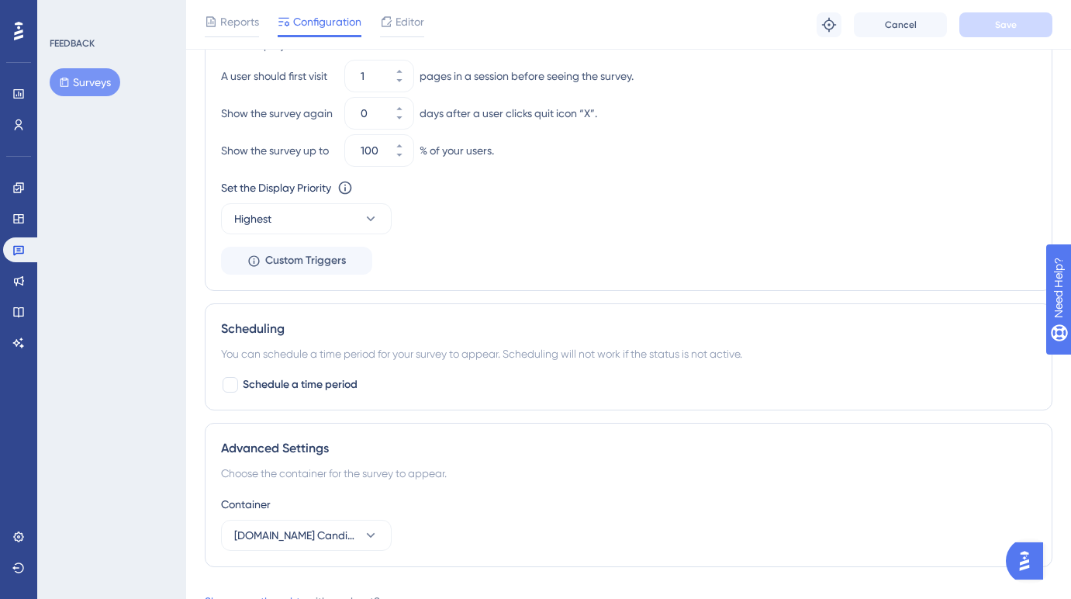
scroll to position [1129, 0]
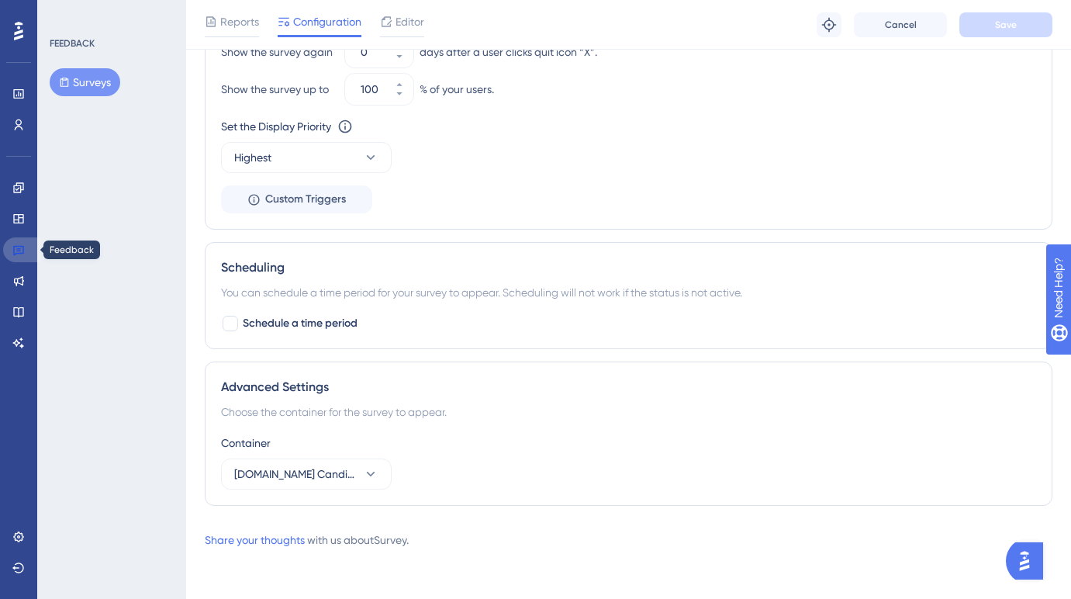
click at [19, 250] on icon at bounding box center [18, 251] width 11 height 10
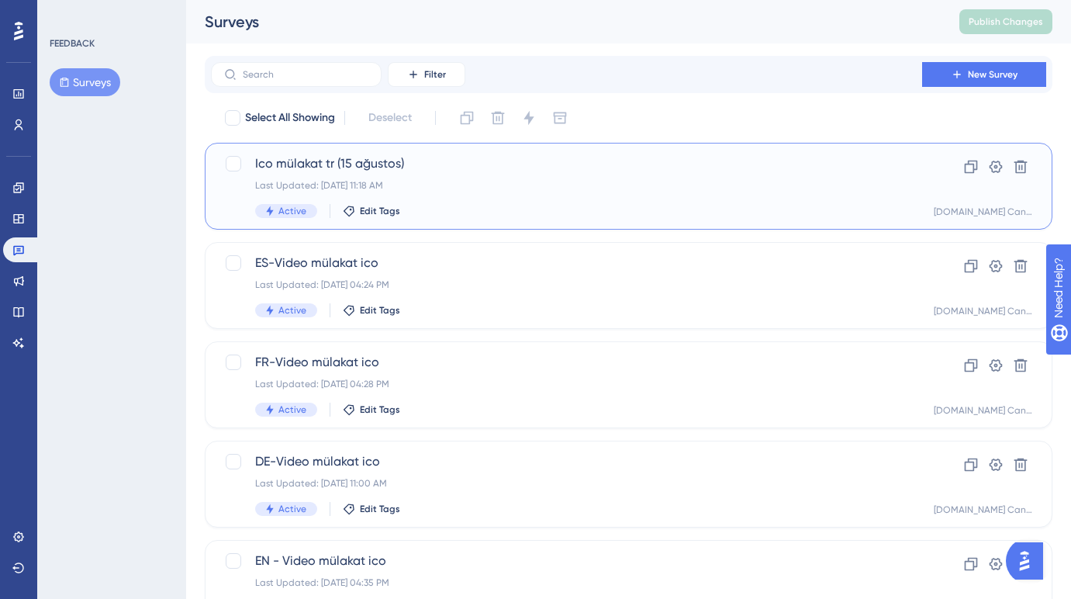
click at [454, 186] on div "Last Updated: Sep 17 2025, 11:18 AM" at bounding box center [566, 185] width 623 height 12
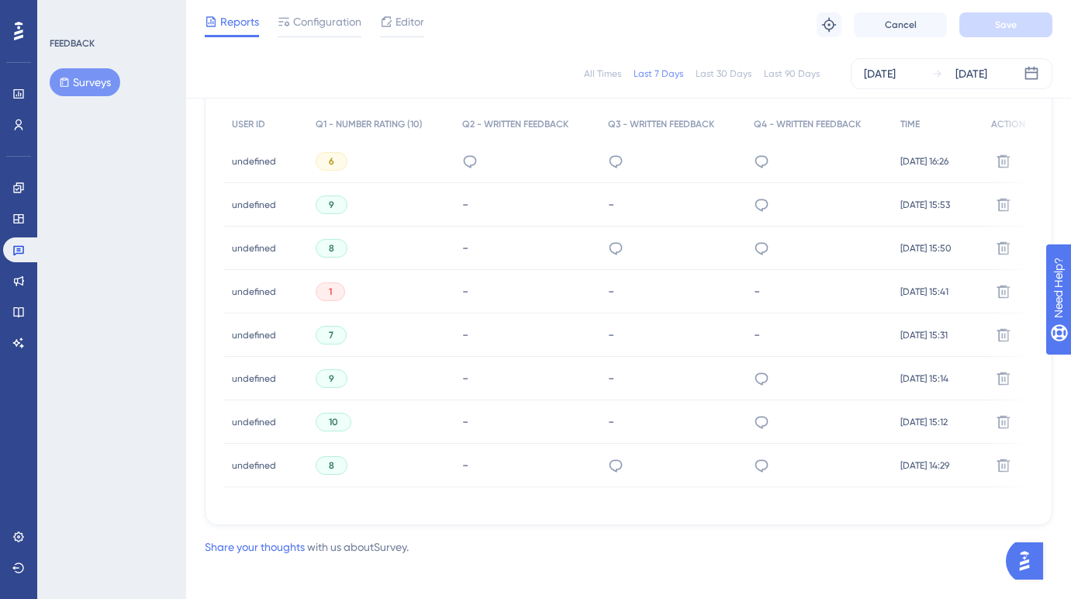
scroll to position [500, 0]
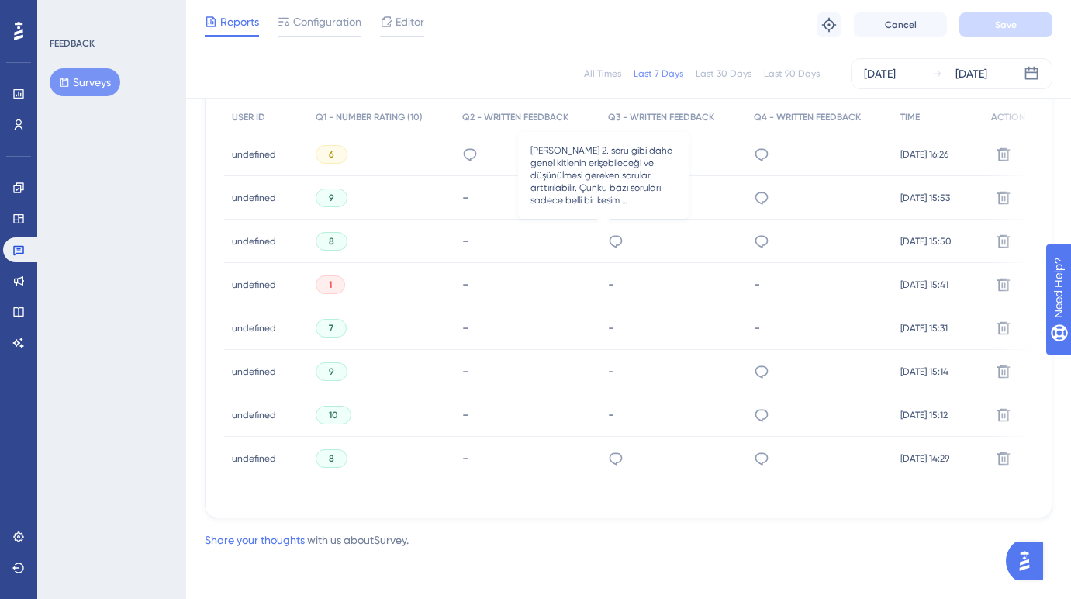
click at [608, 236] on icon at bounding box center [616, 241] width 16 height 16
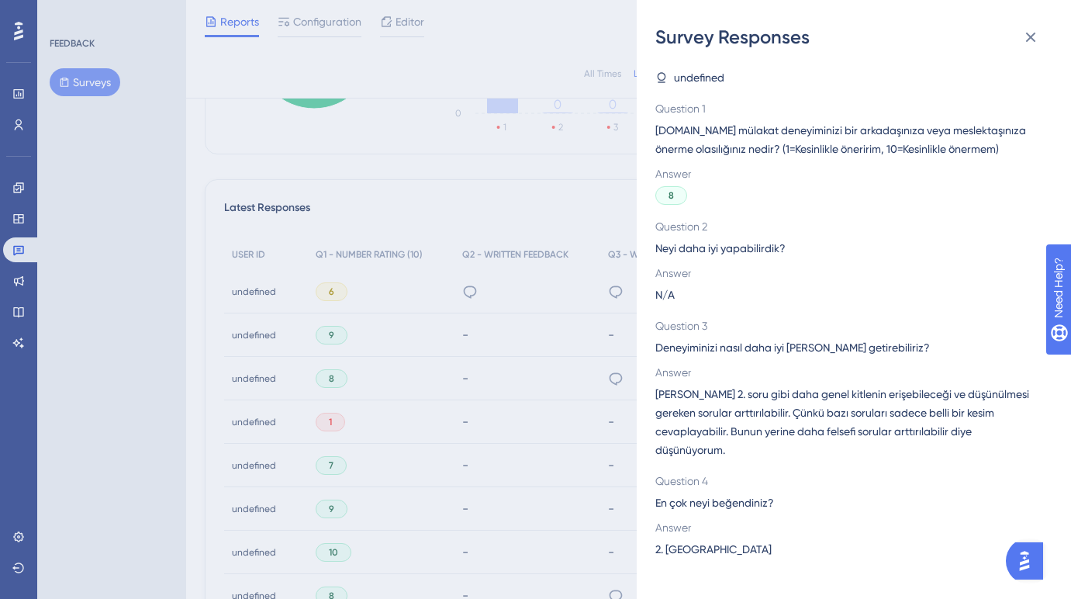
scroll to position [376, 0]
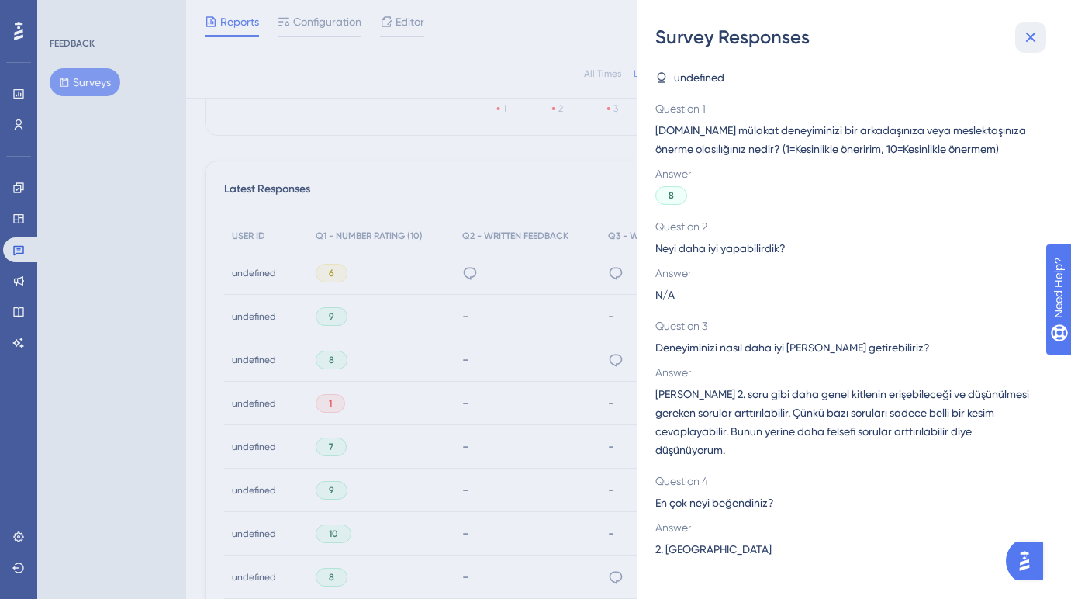
click at [1030, 42] on icon at bounding box center [1030, 37] width 19 height 19
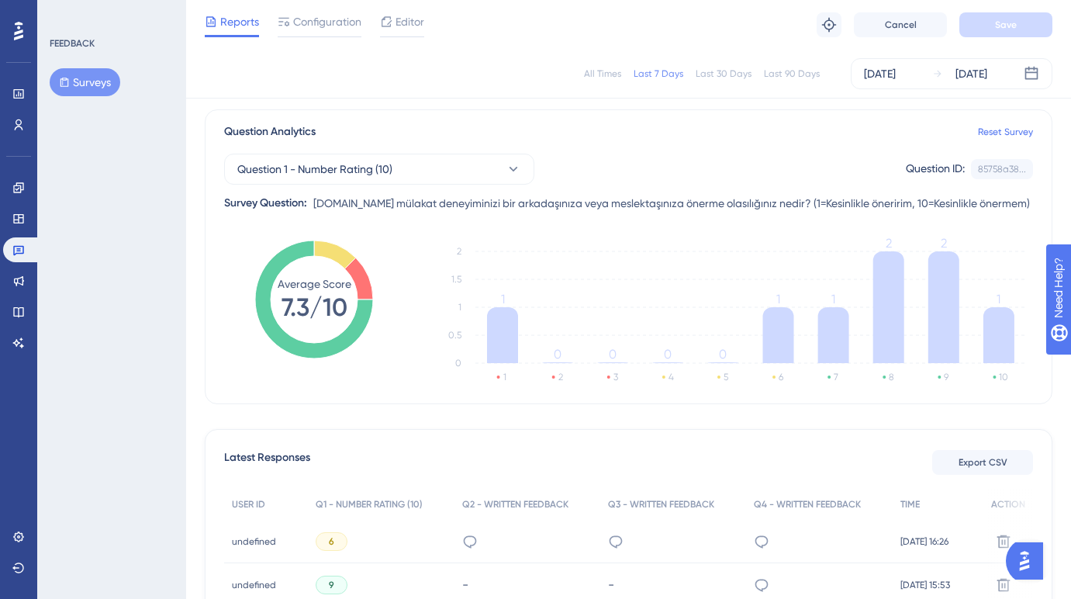
scroll to position [0, 0]
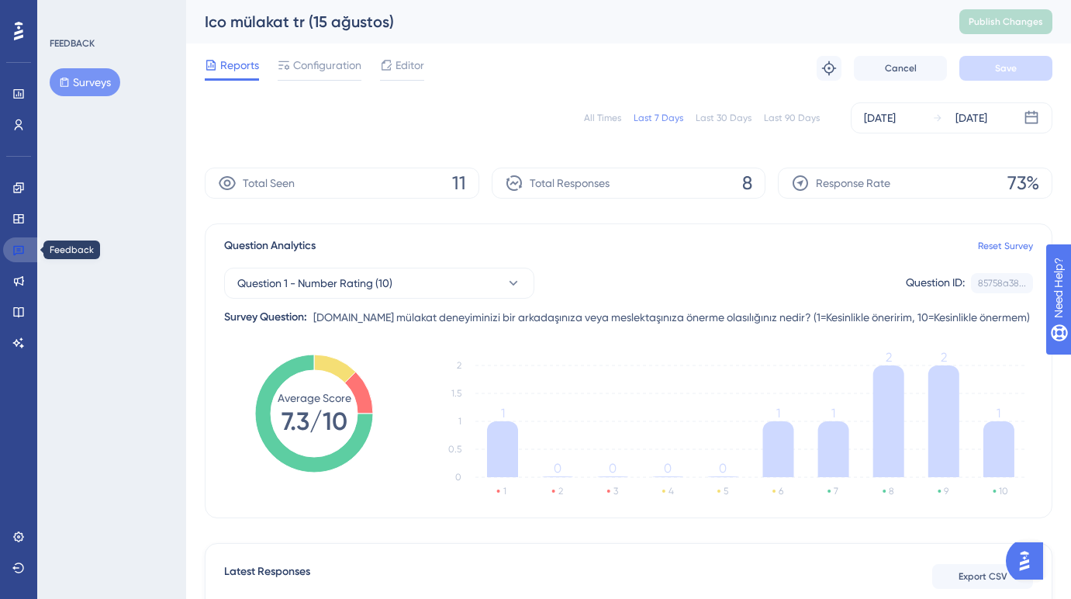
click at [23, 247] on icon at bounding box center [18, 251] width 11 height 10
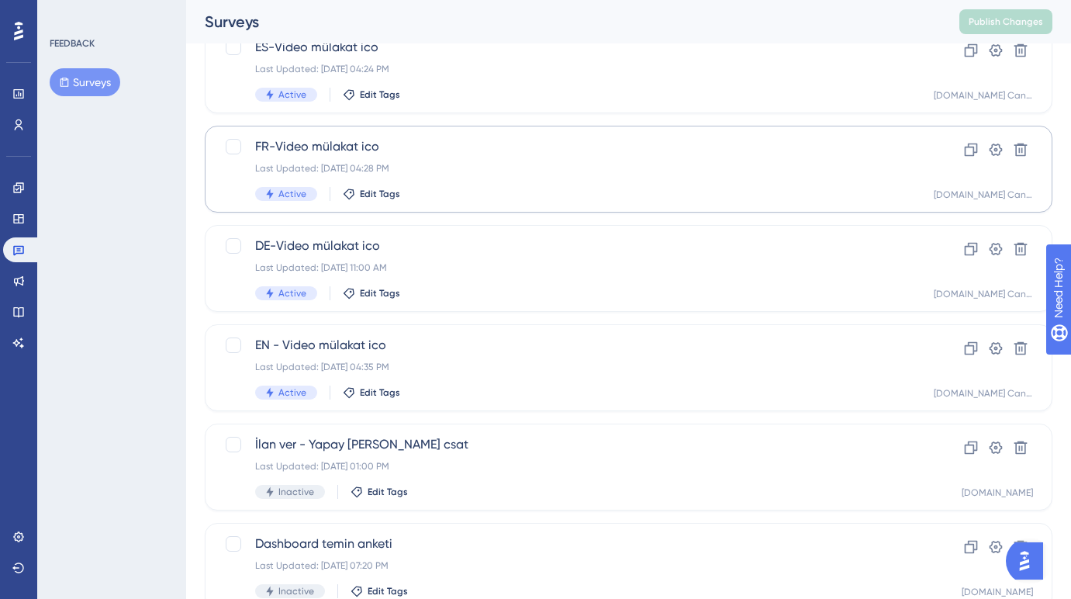
scroll to position [230, 0]
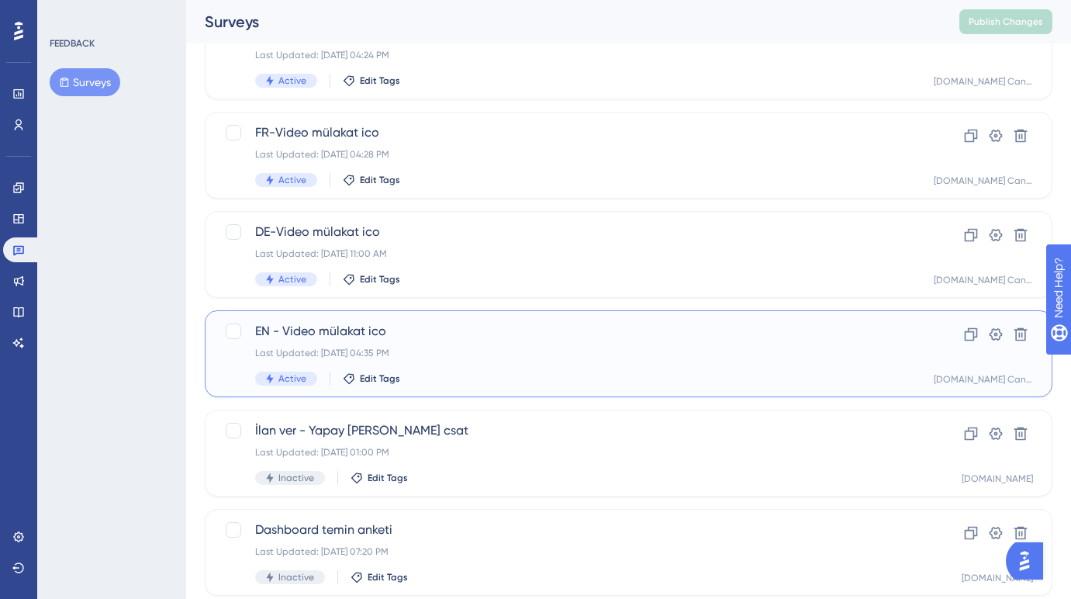
click at [484, 367] on div "EN - Video mülakat ico Last Updated: Sep 17 2025, 04:35 PM Active Edit Tags" at bounding box center [566, 354] width 623 height 64
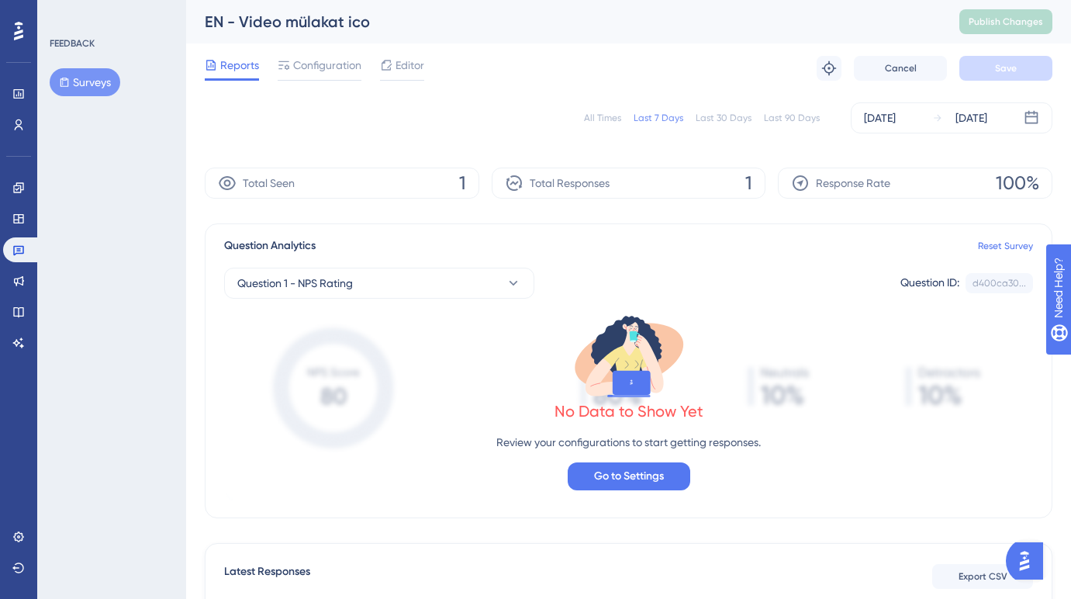
click at [604, 116] on div "All Times" at bounding box center [602, 118] width 37 height 12
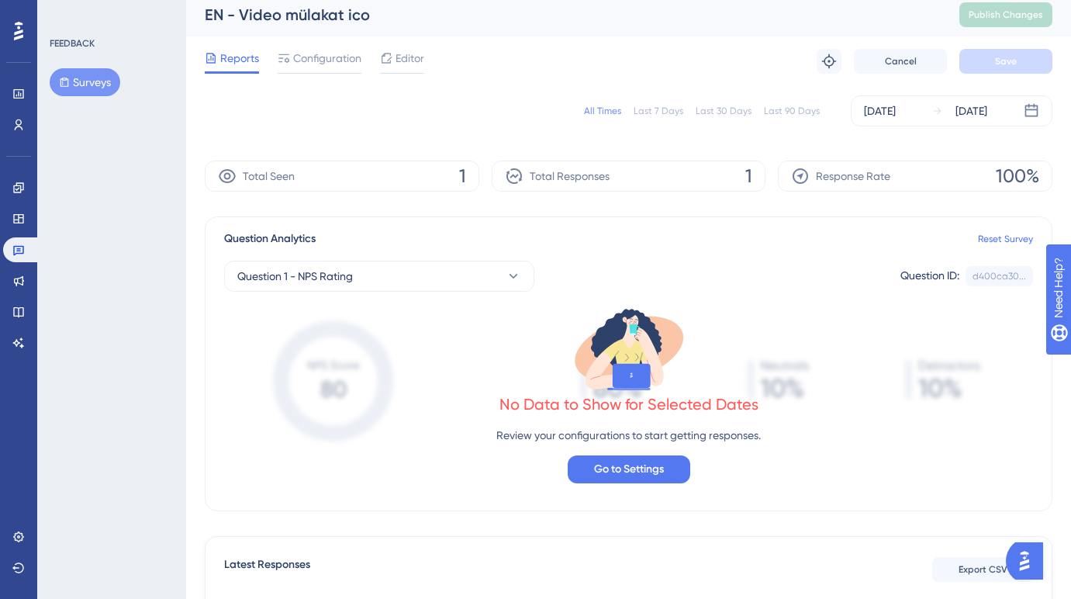
scroll to position [2, 0]
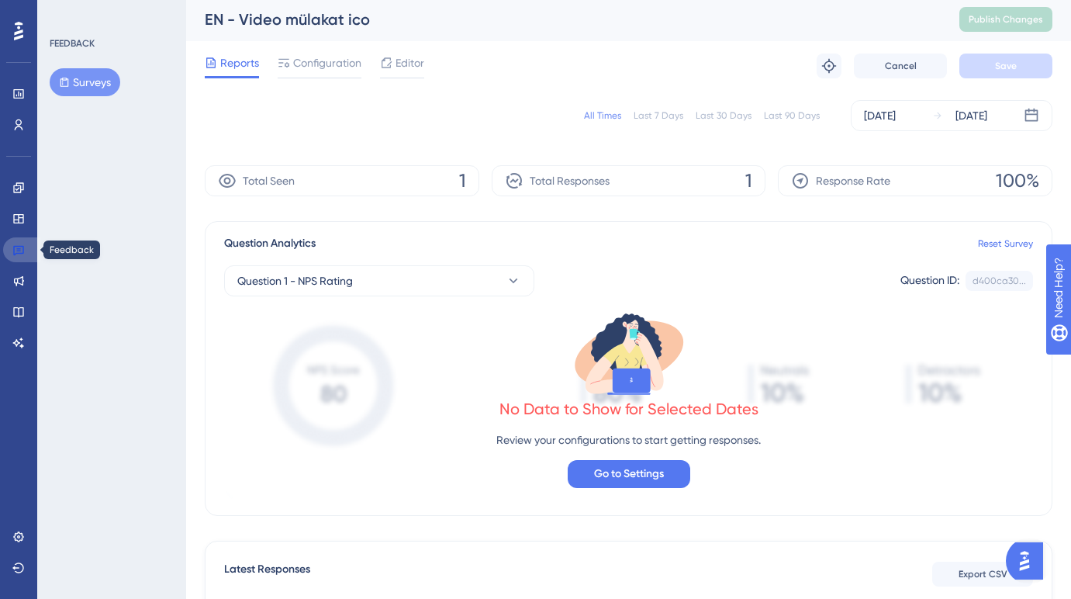
click at [22, 245] on icon at bounding box center [18, 249] width 12 height 12
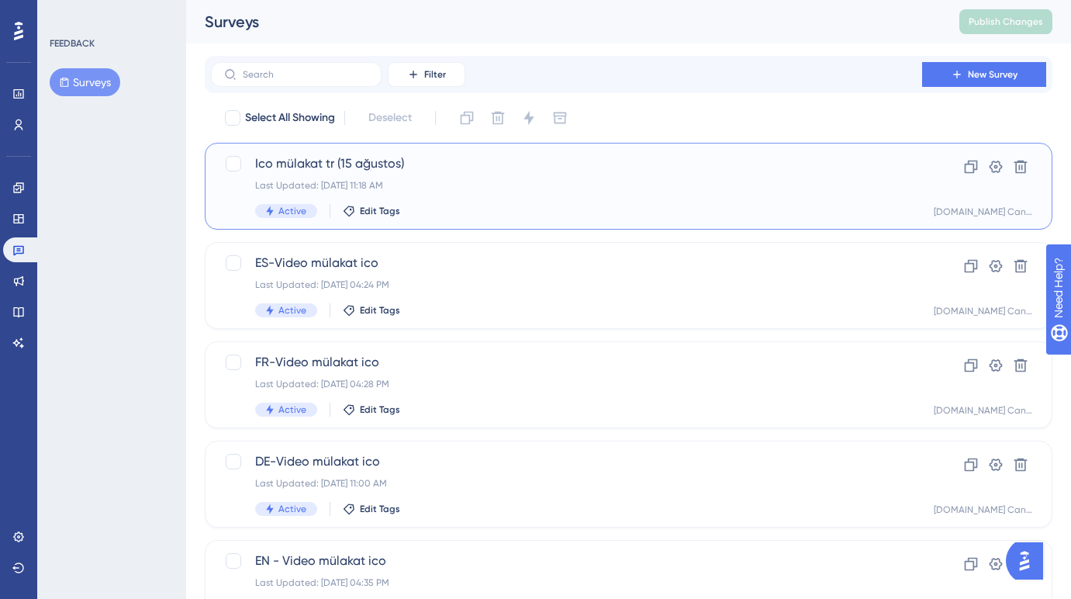
click at [423, 205] on div "Active Edit Tags" at bounding box center [566, 211] width 623 height 14
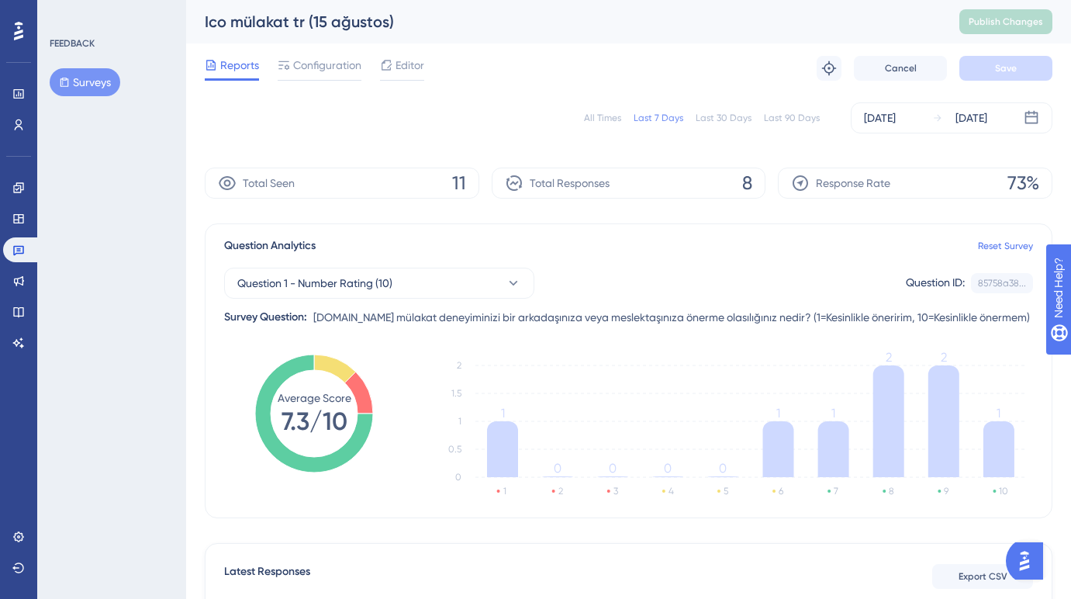
click at [619, 121] on div "All Times" at bounding box center [602, 118] width 37 height 12
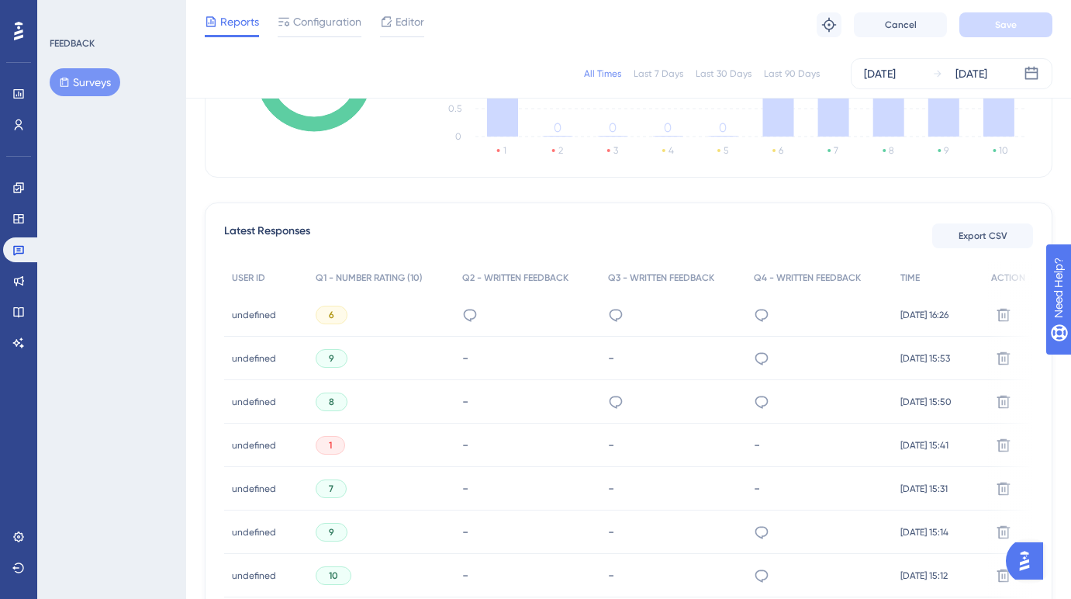
scroll to position [329, 0]
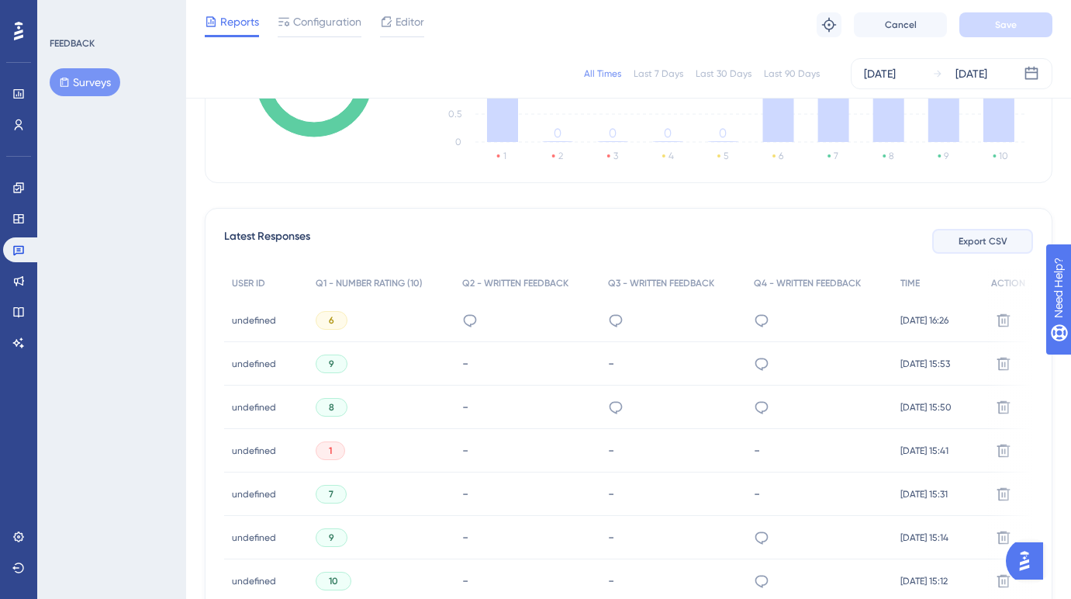
click at [966, 238] on span "Export CSV" at bounding box center [982, 241] width 49 height 12
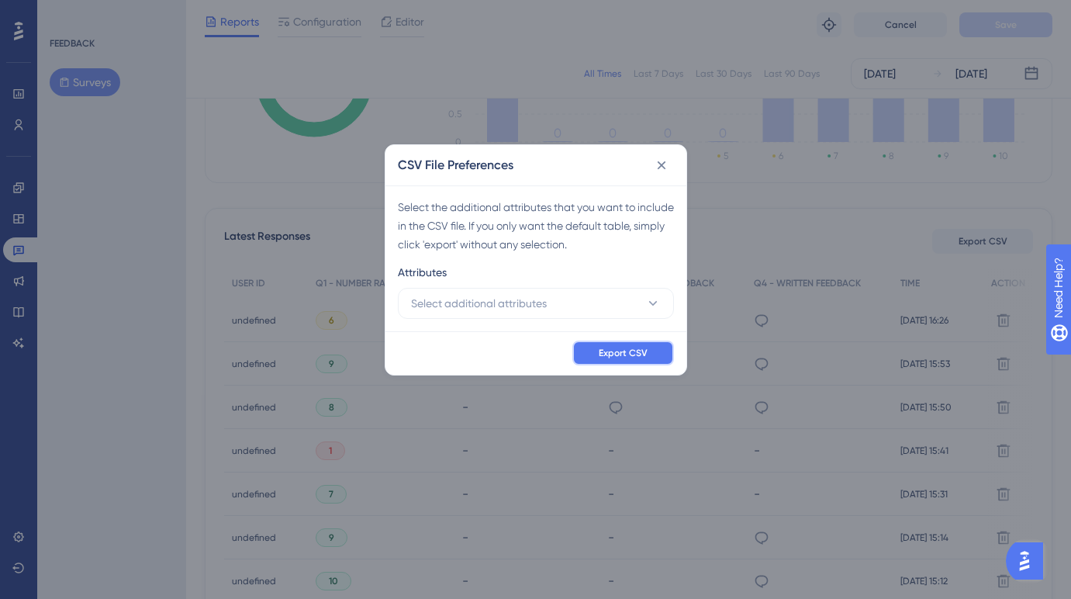
click at [626, 354] on span "Export CSV" at bounding box center [623, 353] width 49 height 12
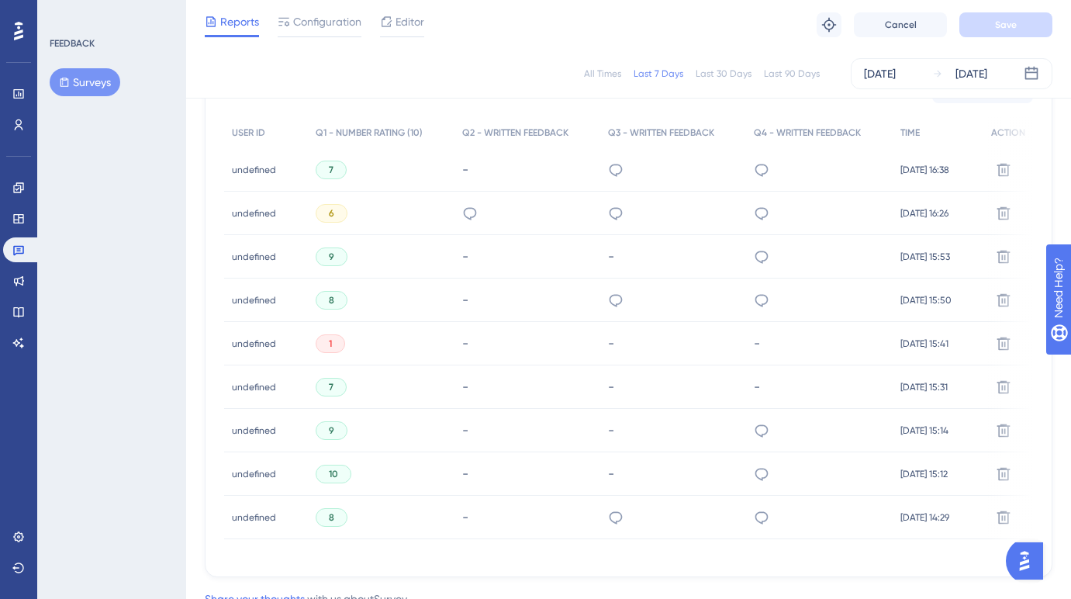
scroll to position [467, 0]
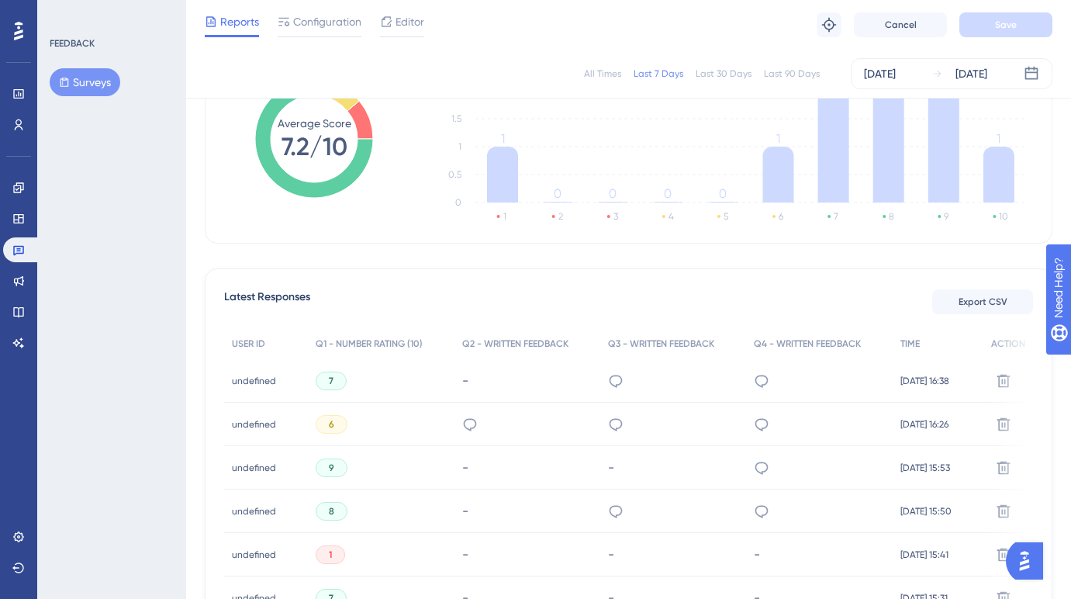
scroll to position [267, 0]
click at [961, 307] on span "Export CSV" at bounding box center [982, 302] width 49 height 12
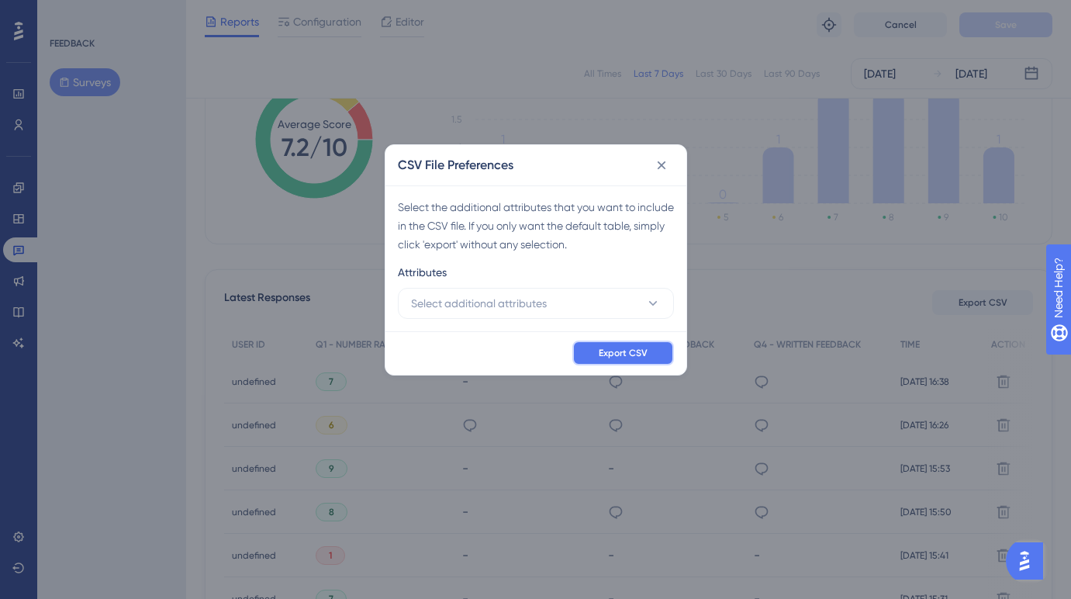
click at [625, 347] on span "Export CSV" at bounding box center [623, 353] width 49 height 12
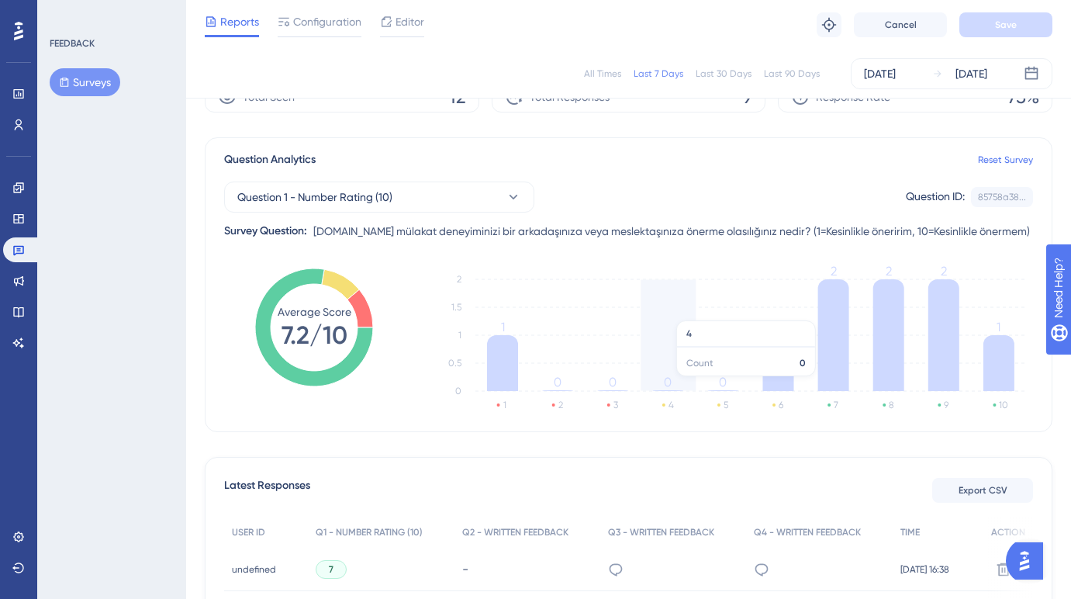
scroll to position [78, 0]
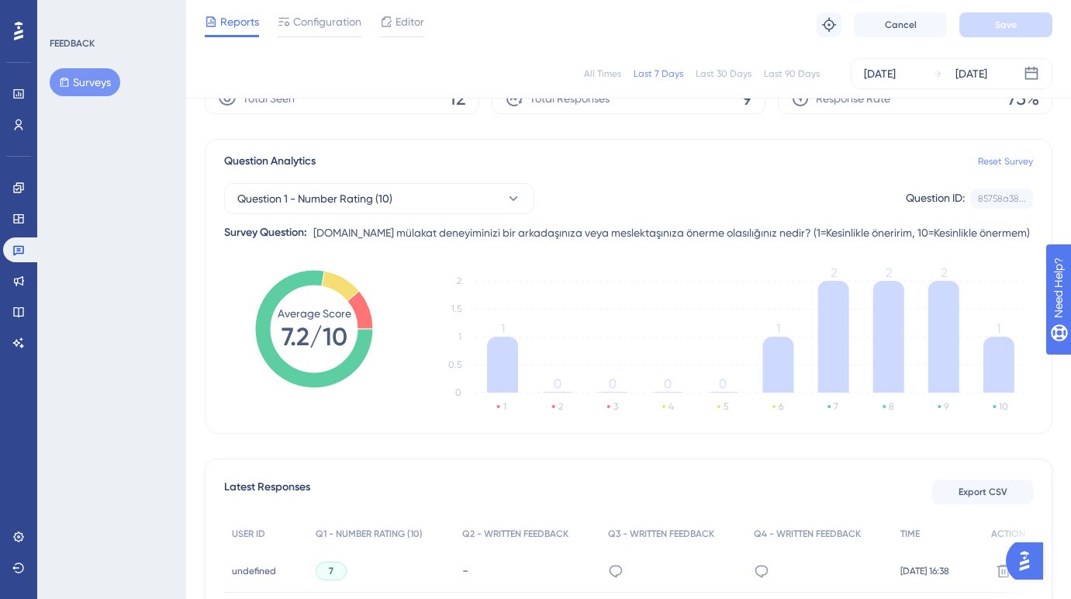
click at [992, 158] on link "Reset Survey" at bounding box center [1005, 161] width 55 height 12
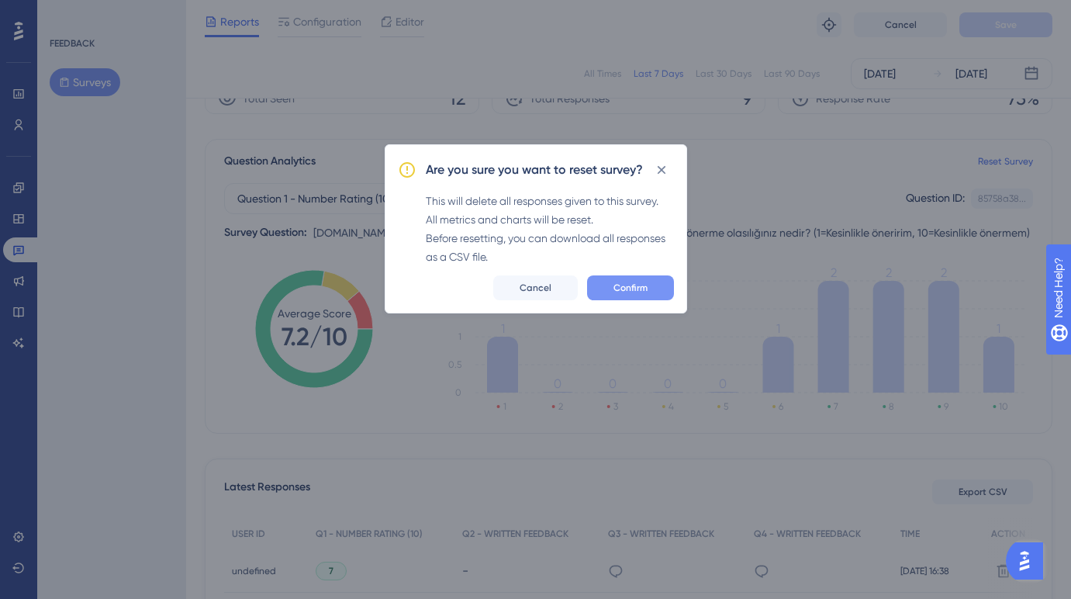
click at [640, 289] on span "Confirm" at bounding box center [630, 287] width 34 height 12
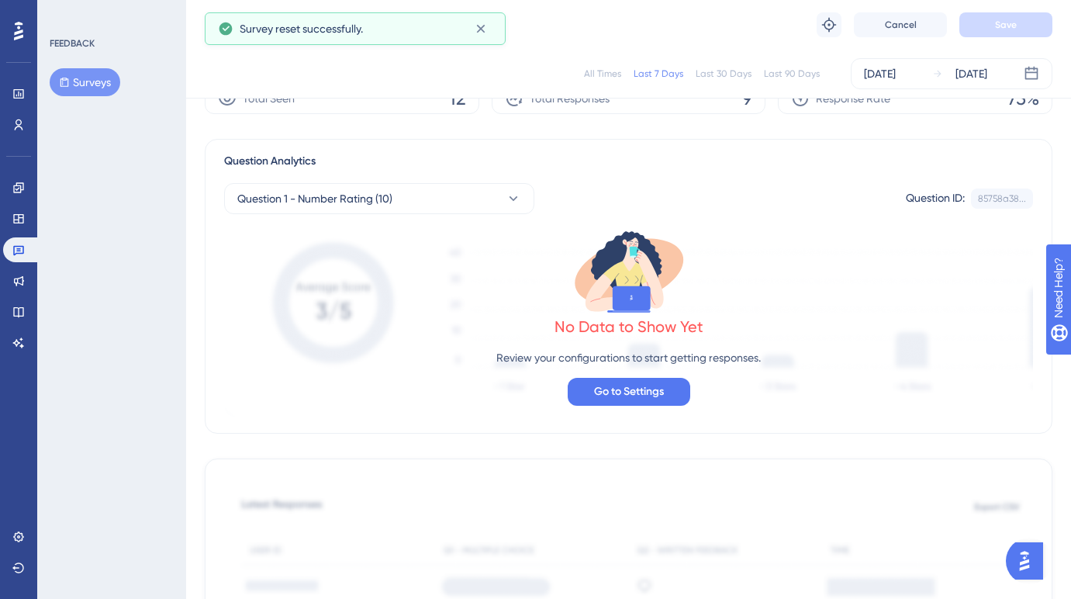
scroll to position [0, 0]
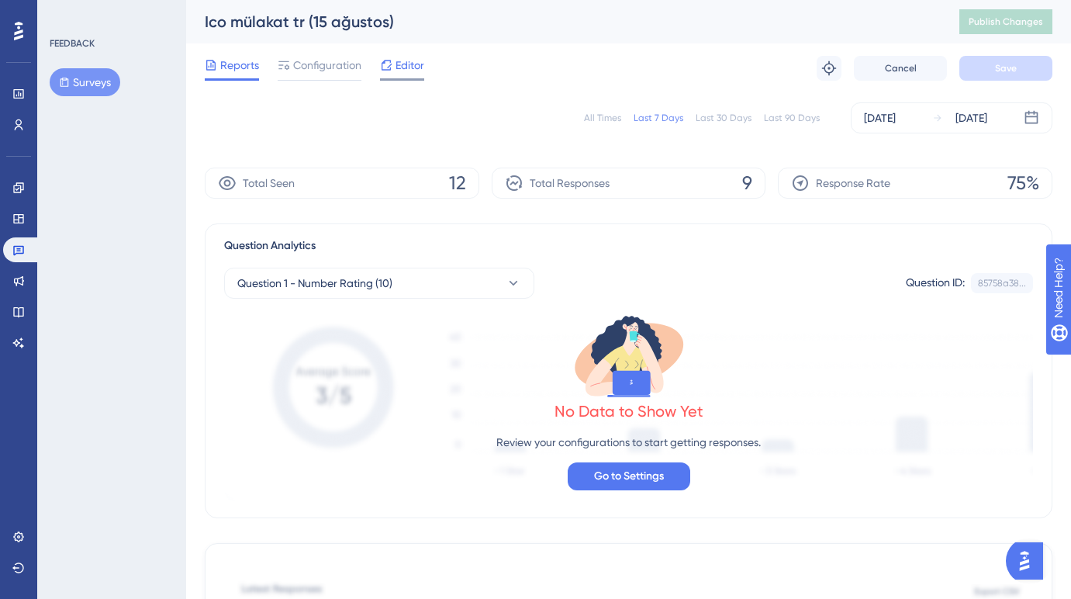
click at [408, 69] on span "Editor" at bounding box center [409, 65] width 29 height 19
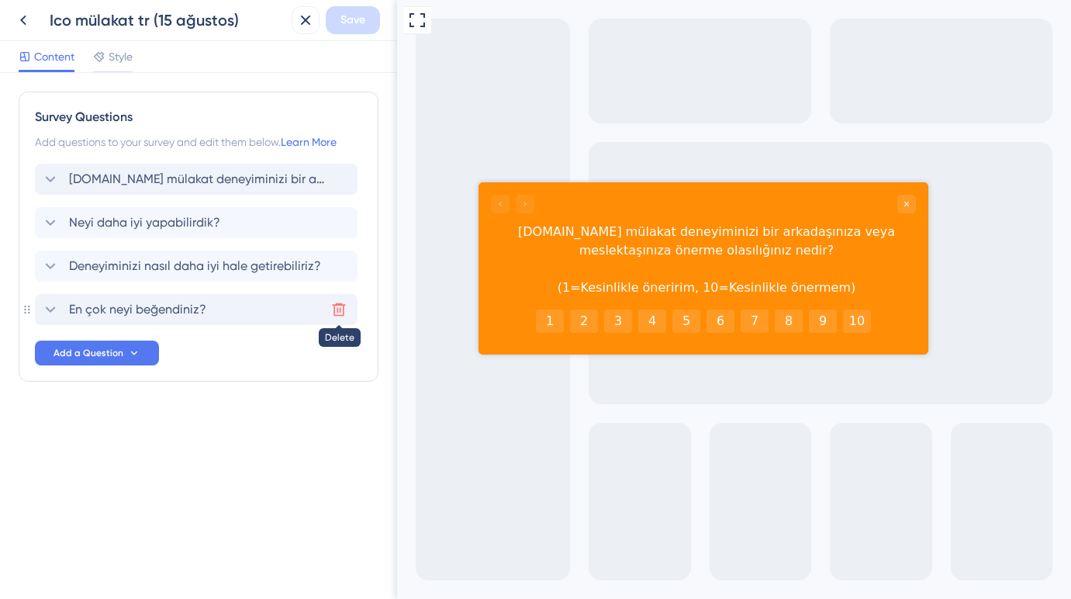
click at [341, 309] on icon at bounding box center [339, 310] width 16 height 16
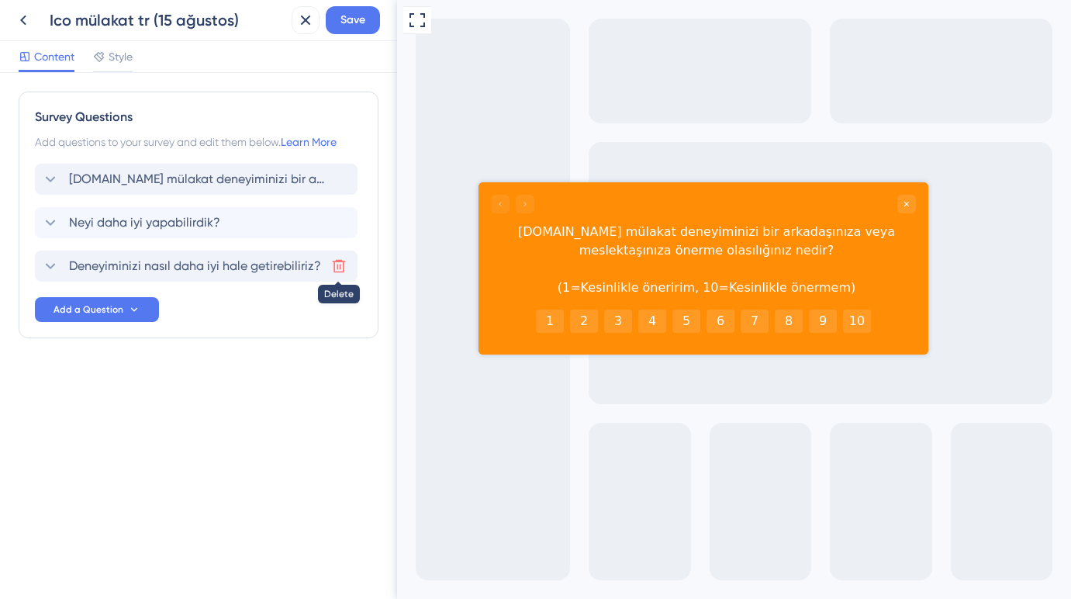
click at [337, 263] on icon at bounding box center [339, 266] width 16 height 16
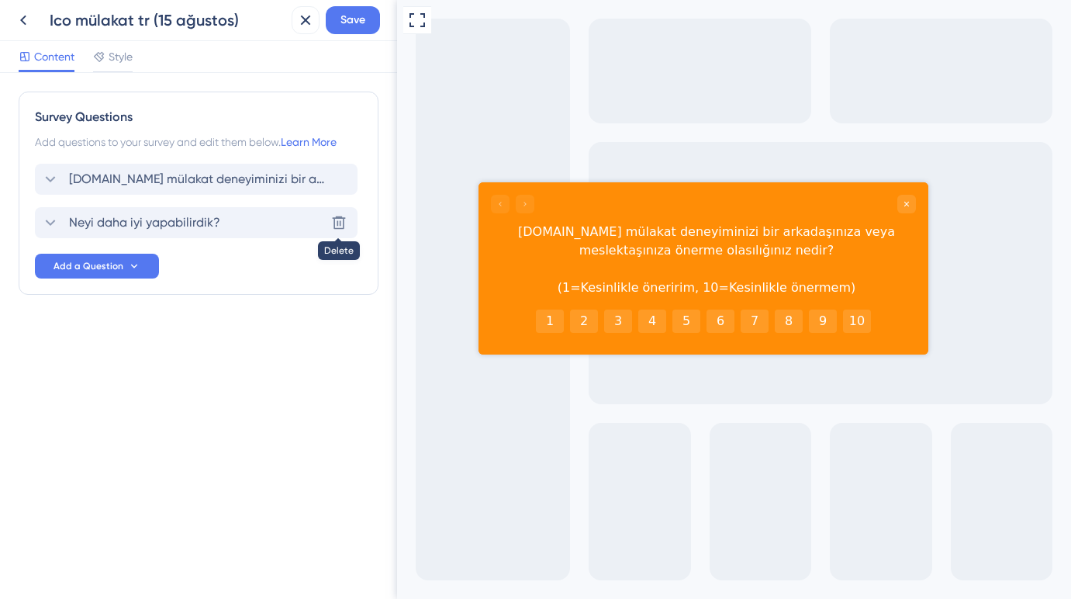
click at [337, 219] on icon at bounding box center [339, 223] width 16 height 16
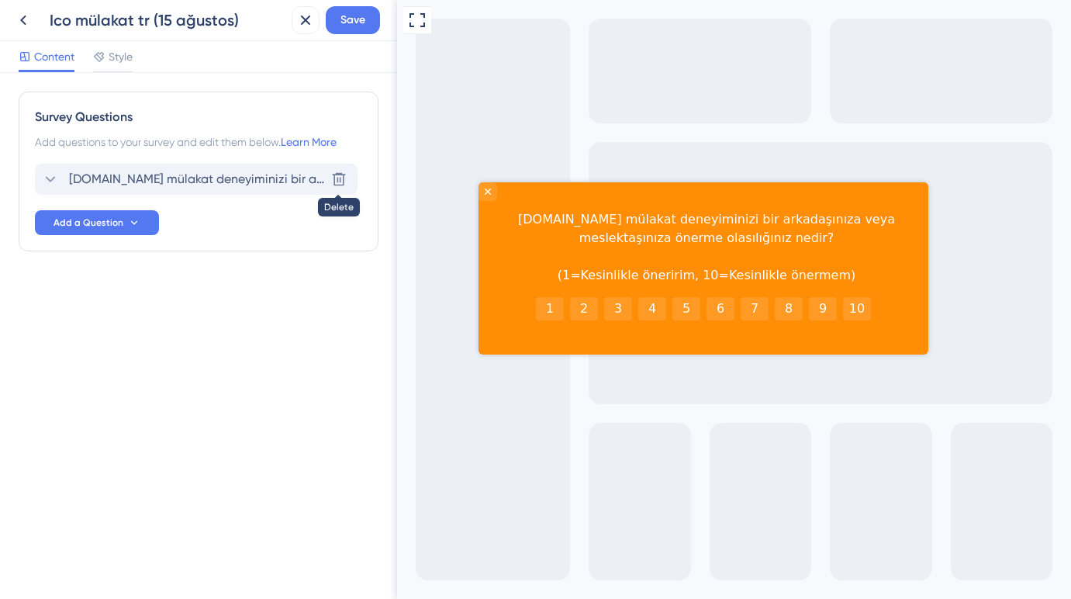
click at [337, 181] on icon at bounding box center [339, 179] width 16 height 16
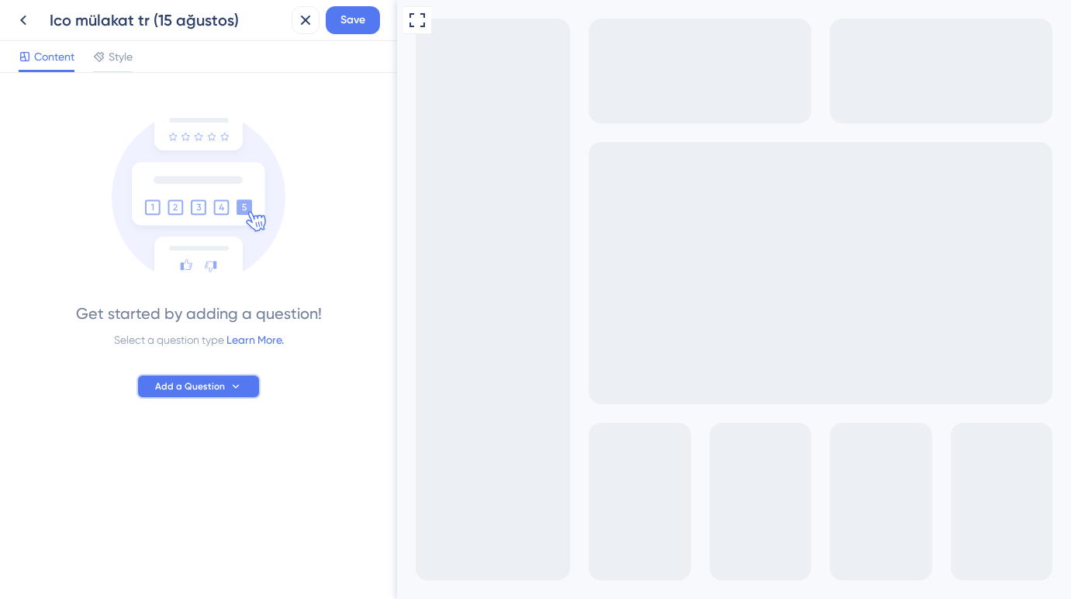
click at [198, 389] on span "Add a Question" at bounding box center [190, 386] width 70 height 12
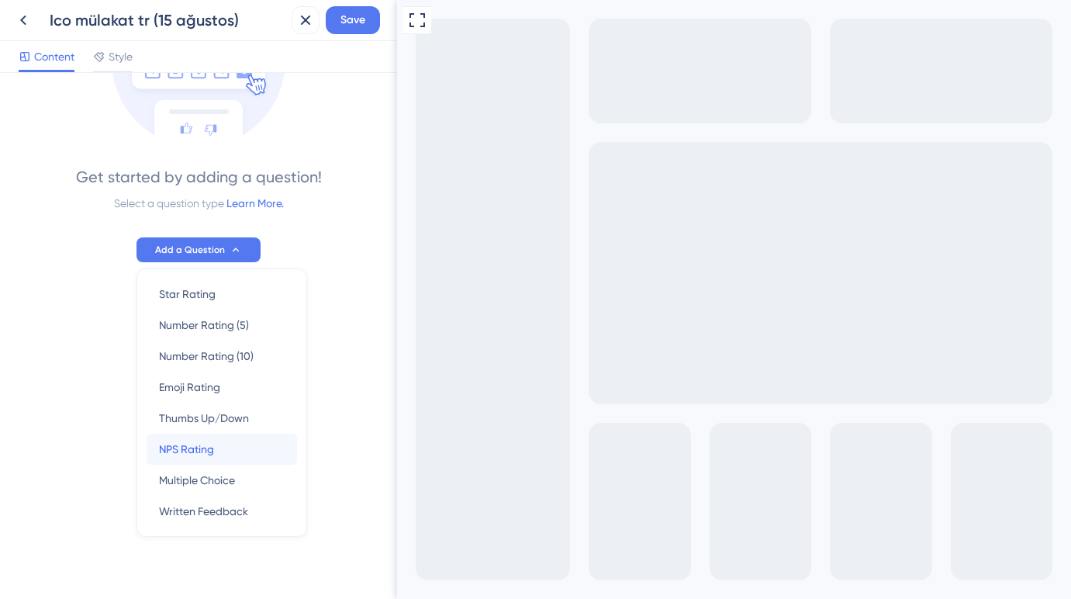
click at [200, 453] on span "NPS Rating" at bounding box center [186, 449] width 55 height 19
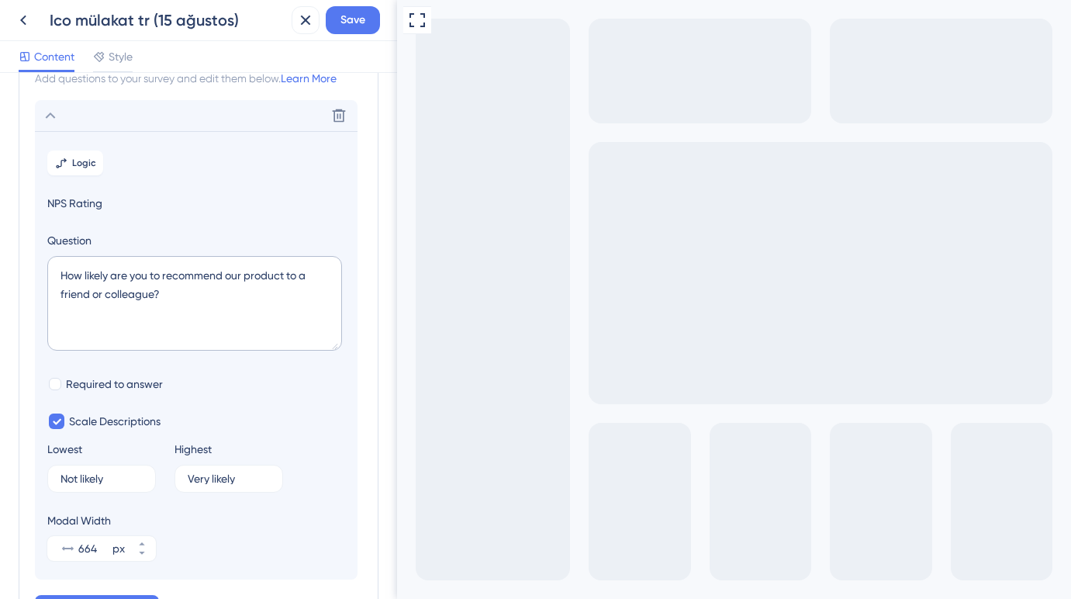
scroll to position [91, 0]
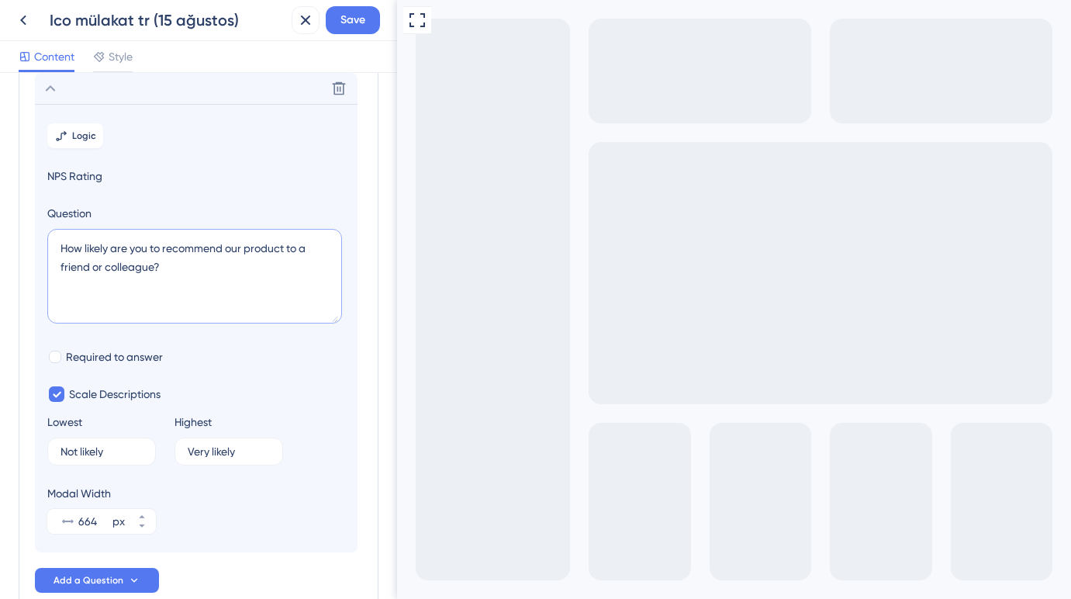
click at [116, 243] on textarea "How likely are you to recommend our product to a friend or colleague?" at bounding box center [194, 276] width 295 height 95
paste textarea "[DOMAIN_NAME] mülakat deneyiminizi bir arkadaşınıza veya meslektaşınıza önerme …"
type textarea "[DOMAIN_NAME] mülakat deneyiminizi bir arkadaşınıza veya meslektaşınıza önerme …"
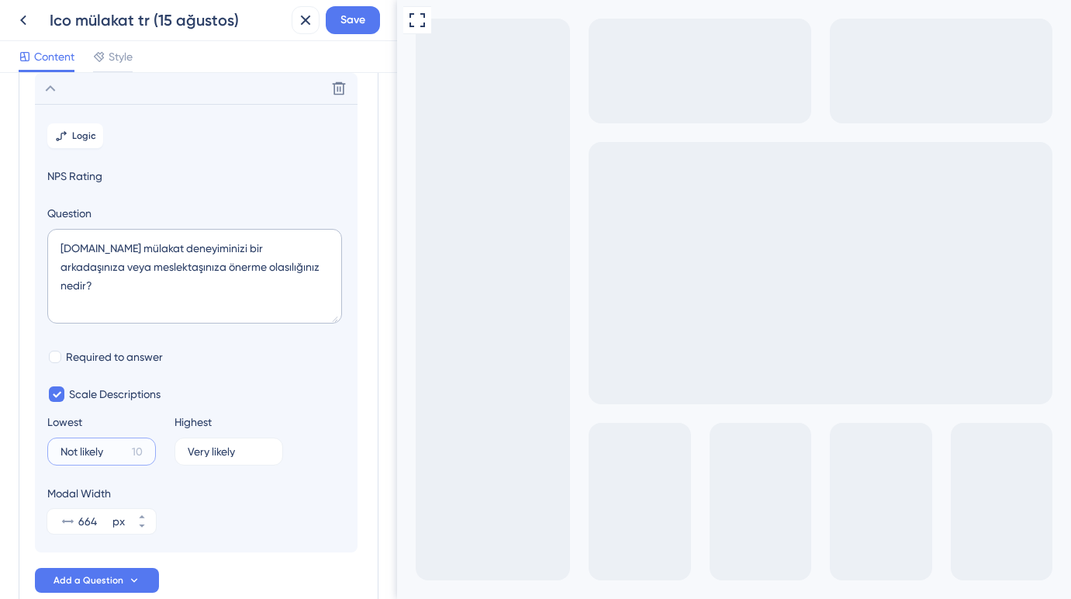
click at [85, 452] on input "Not likely" at bounding box center [92, 451] width 65 height 11
click at [57, 392] on icon at bounding box center [56, 393] width 9 height 11
checkbox input "false"
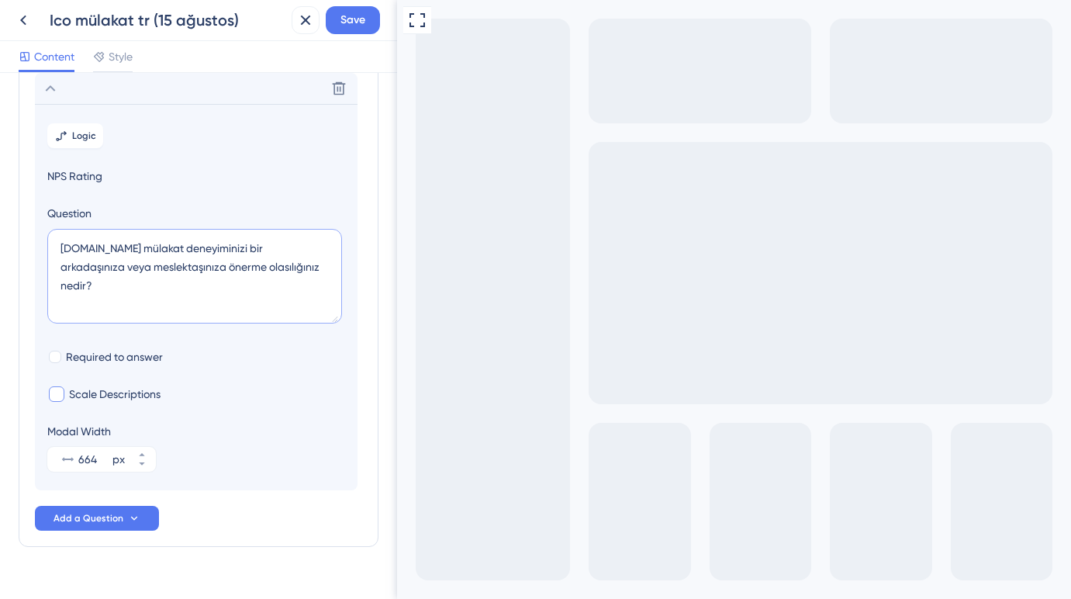
click at [295, 271] on textarea "[DOMAIN_NAME] mülakat deneyiminizi bir arkadaşınıza veya meslektaşınıza önerme …" at bounding box center [194, 276] width 295 height 95
click at [86, 307] on textarea "[DOMAIN_NAME] mülakat deneyiminizi bir arkadaşınıza veya meslektaşınıza önerme …" at bounding box center [194, 276] width 295 height 95
click at [178, 306] on textarea "[DOMAIN_NAME] mülakat deneyiminizi bir arkadaşınıza veya meslektaşınıza önerme …" at bounding box center [194, 276] width 295 height 95
click at [64, 309] on textarea "[DOMAIN_NAME] mülakat deneyiminizi bir arkadaşınıza veya meslektaşınıza önerme …" at bounding box center [194, 276] width 295 height 95
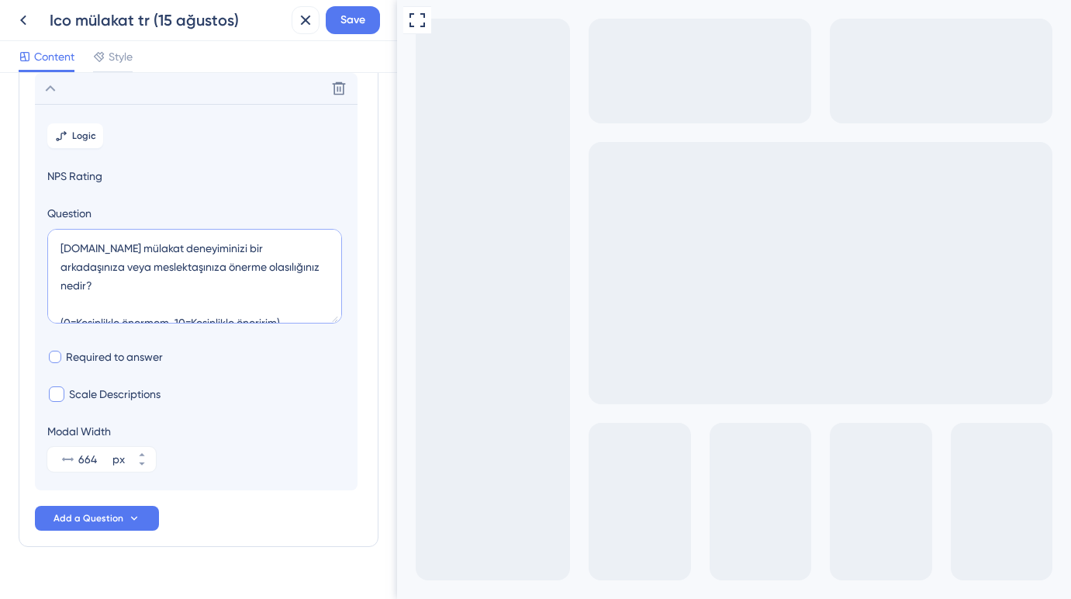
type textarea "[DOMAIN_NAME] mülakat deneyiminizi bir arkadaşınıza veya meslektaşınıza önerme …"
click at [58, 358] on div at bounding box center [55, 356] width 12 height 12
checkbox input "true"
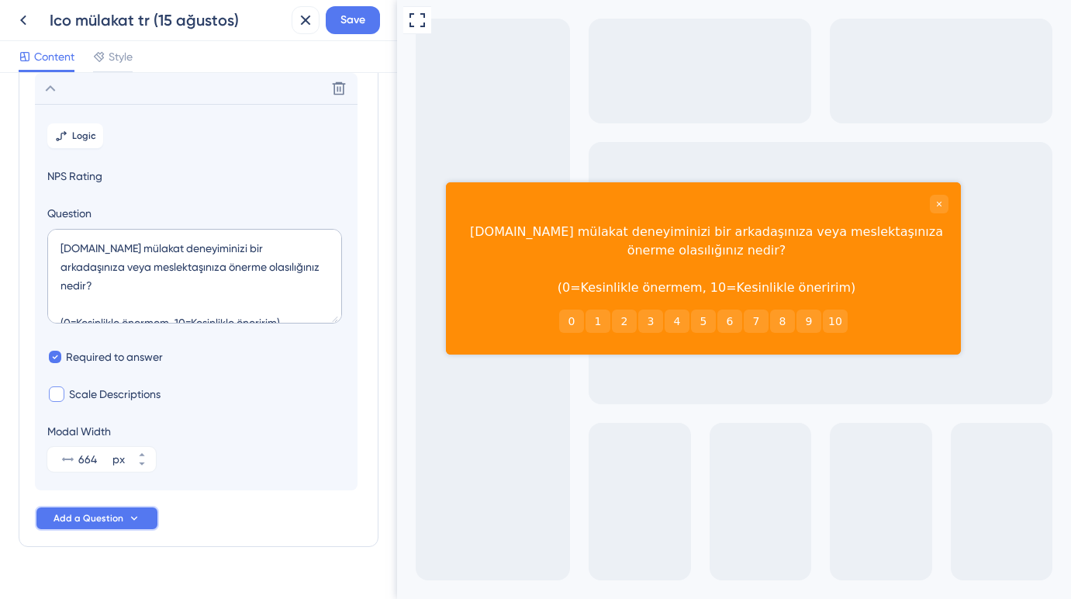
click at [97, 523] on span "Add a Question" at bounding box center [88, 518] width 70 height 12
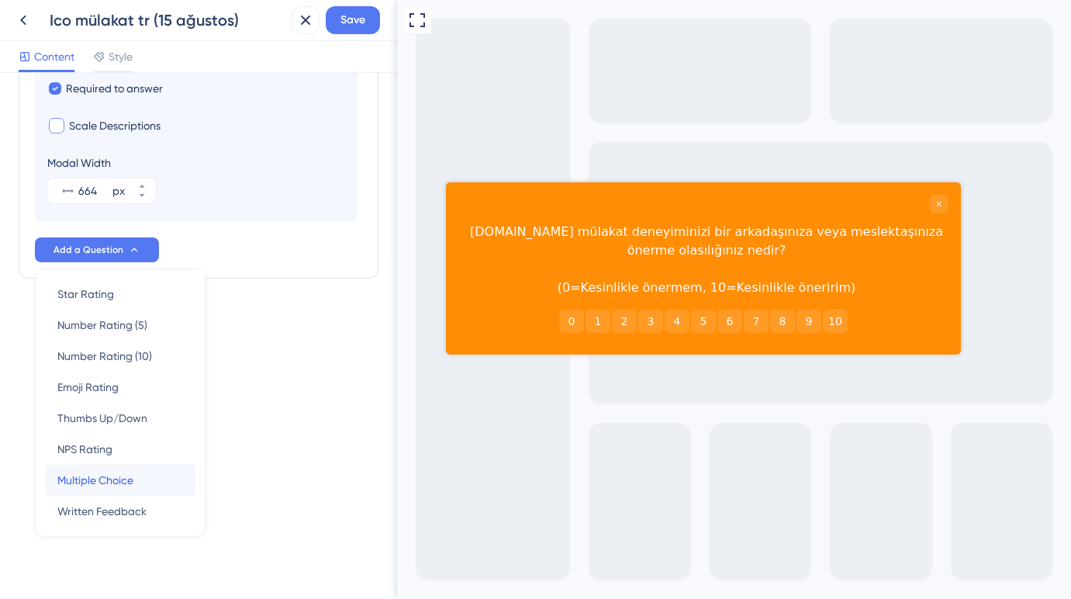
click at [119, 476] on span "Multiple Choice" at bounding box center [95, 480] width 76 height 19
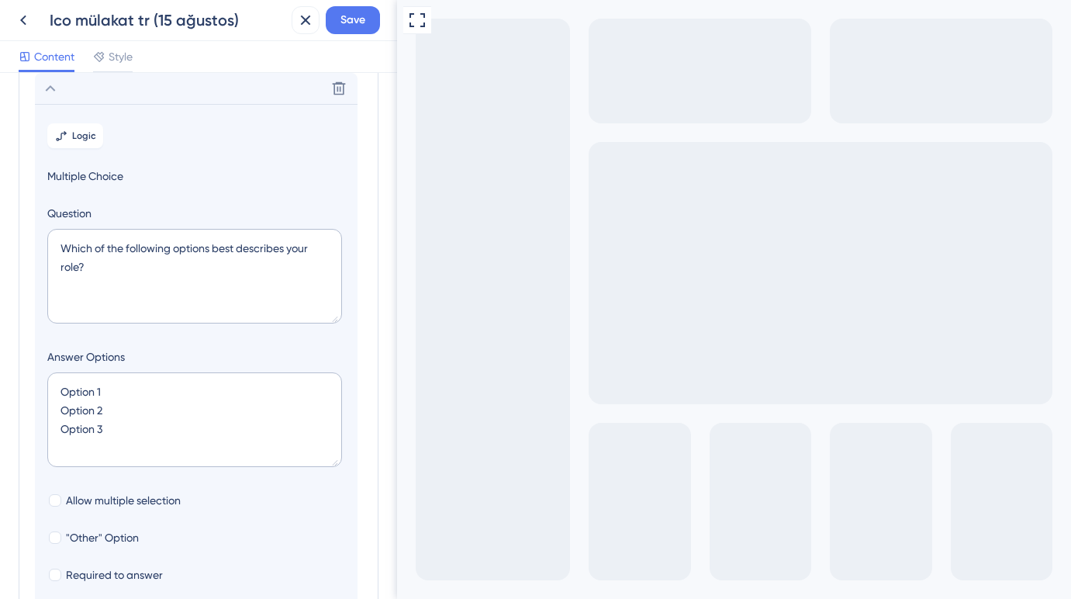
scroll to position [134, 0]
click at [338, 90] on icon at bounding box center [339, 89] width 16 height 16
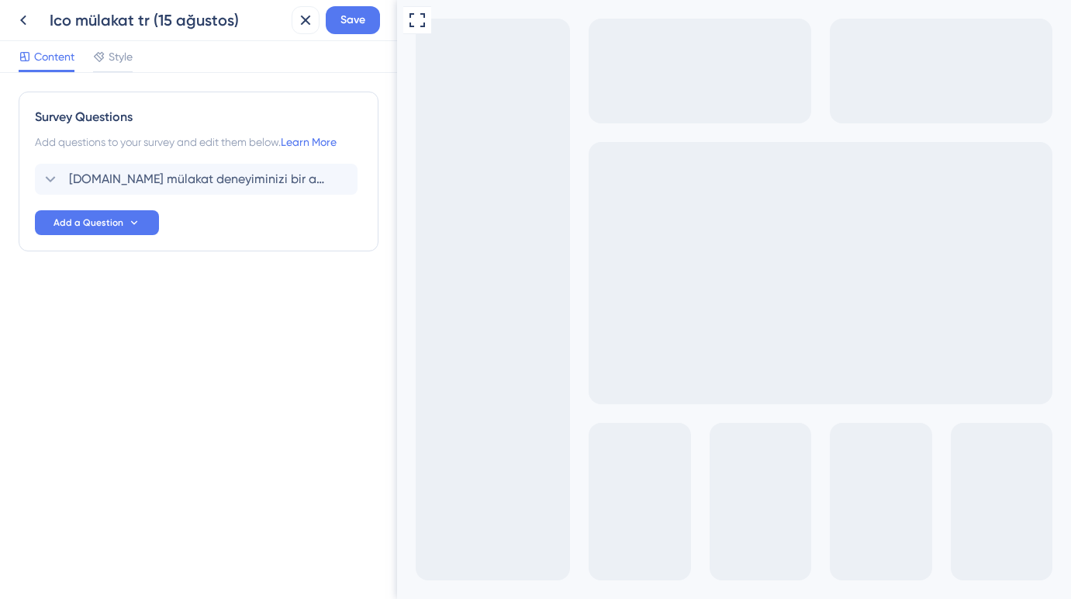
scroll to position [0, 0]
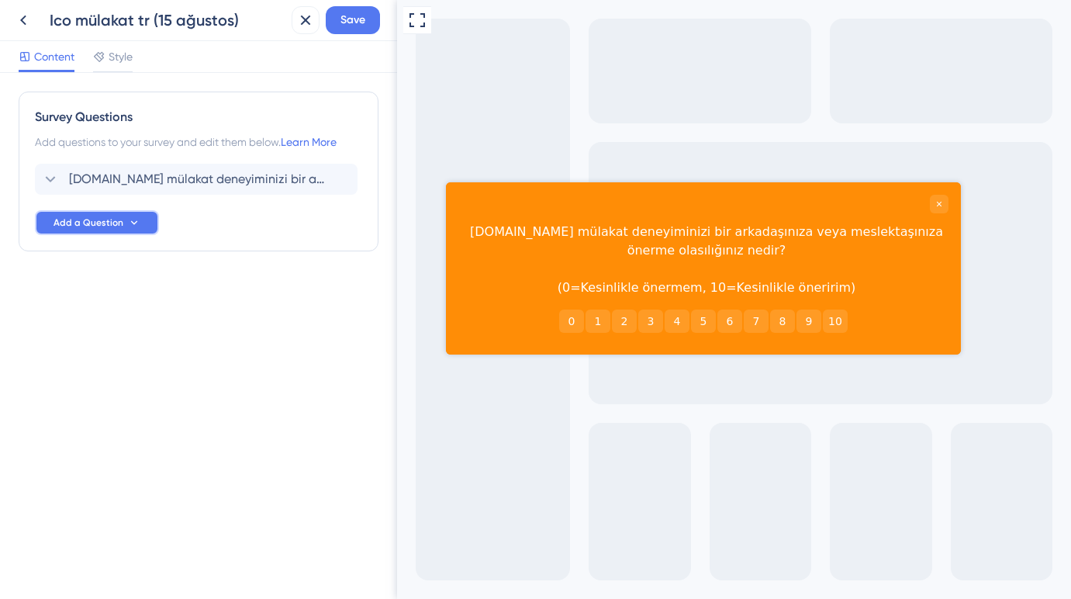
click at [102, 226] on span "Add a Question" at bounding box center [88, 222] width 70 height 12
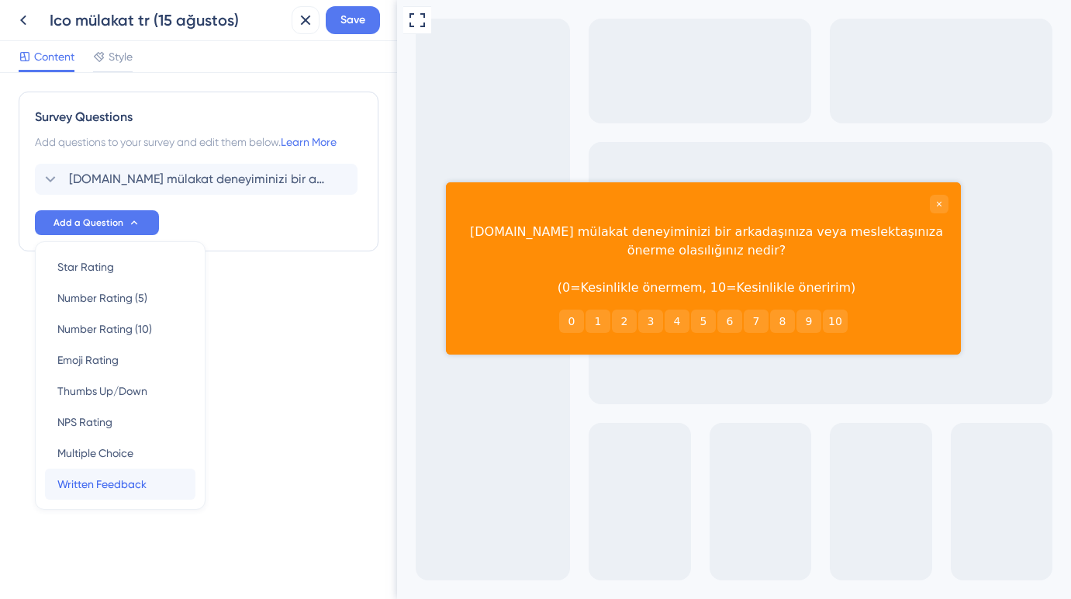
click at [102, 487] on span "Written Feedback" at bounding box center [101, 484] width 89 height 19
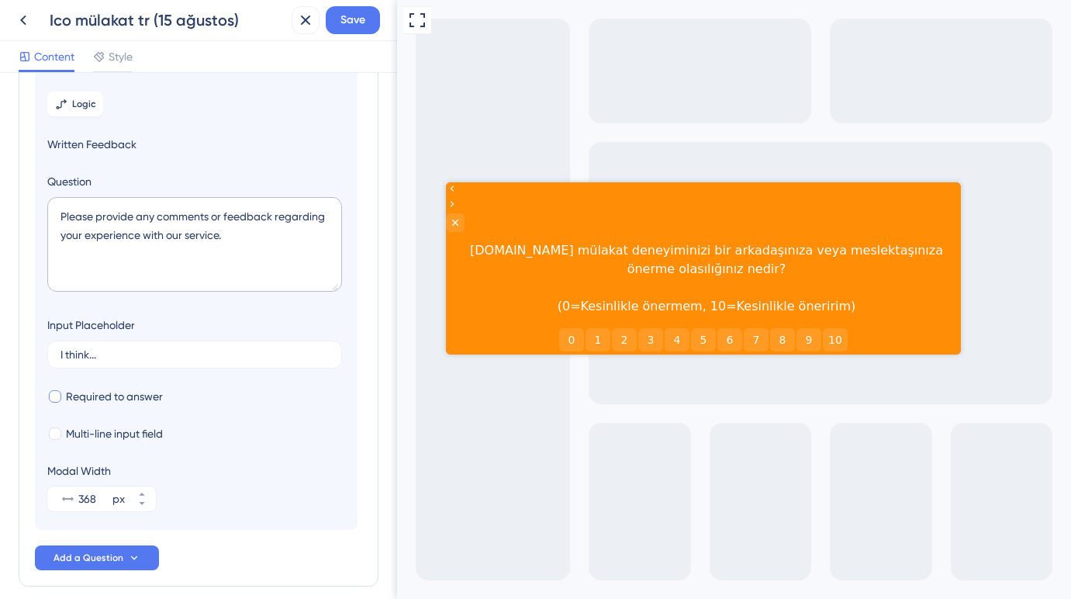
scroll to position [174, 0]
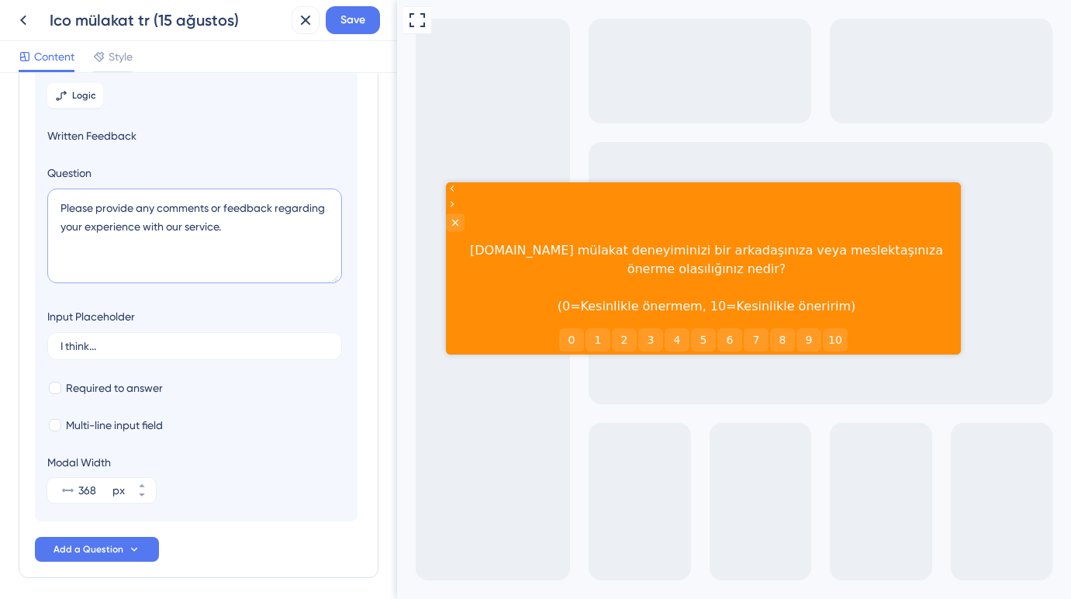
click at [91, 211] on textarea "Please provide any comments or feedback regarding your experience with our serv…" at bounding box center [194, 235] width 295 height 95
paste textarea "Neyi daha iyi yapabilirdik?"
type textarea "Neyi daha iyi yapabilirdik?"
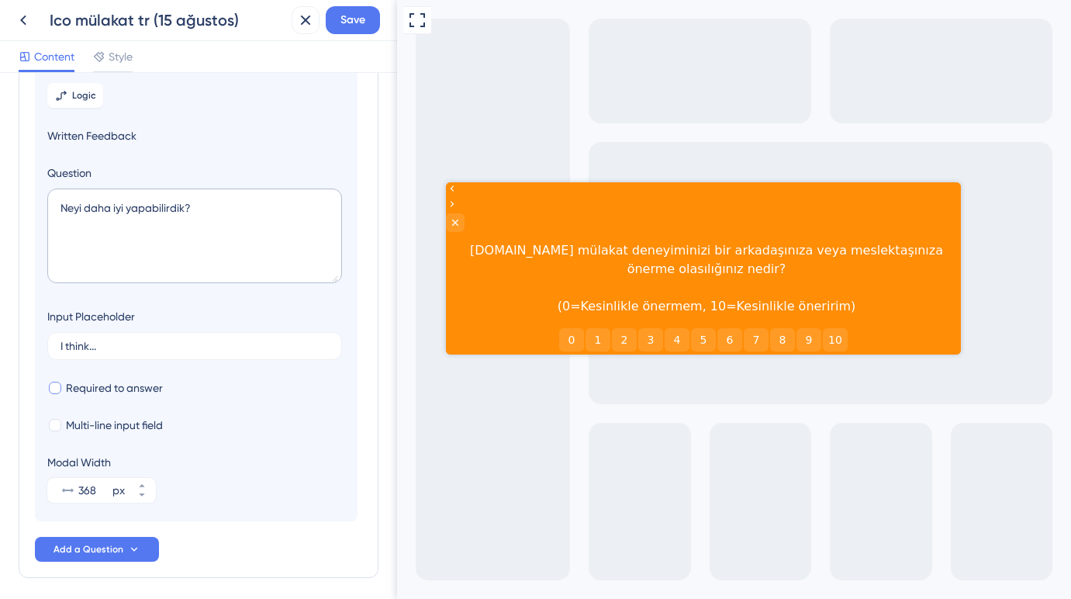
click at [57, 389] on div at bounding box center [55, 387] width 12 height 12
checkbox input "true"
click at [97, 549] on span "Add a Question" at bounding box center [88, 549] width 70 height 12
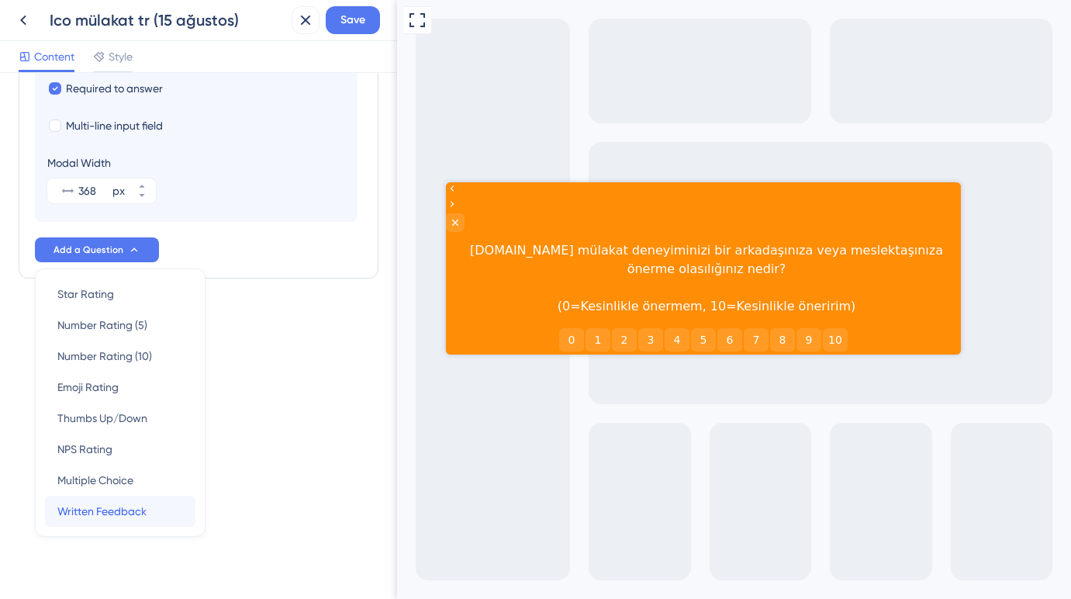
click at [143, 504] on span "Written Feedback" at bounding box center [101, 511] width 89 height 19
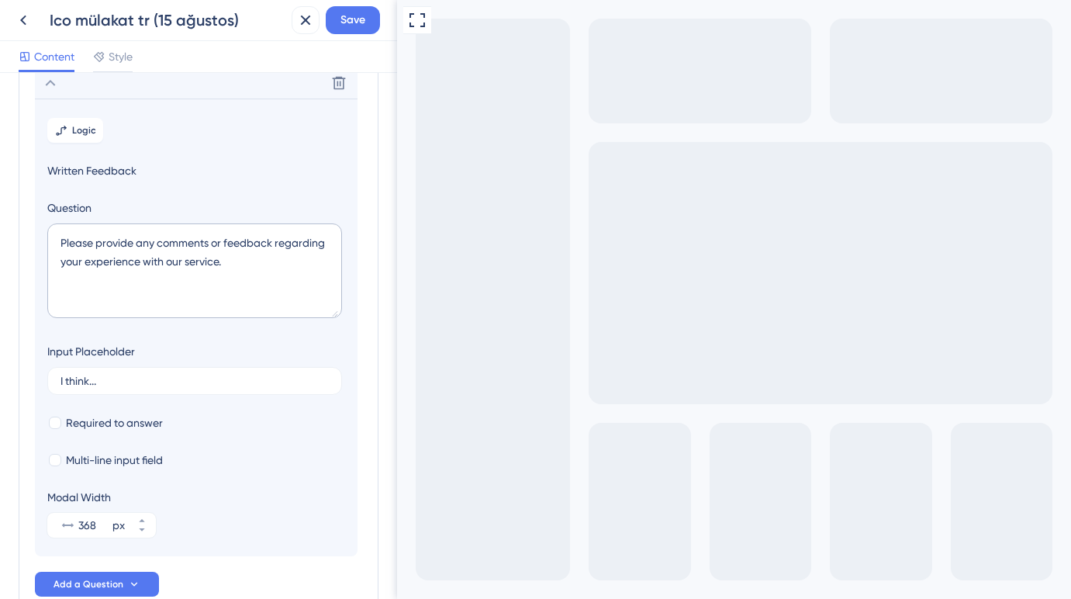
scroll to position [178, 0]
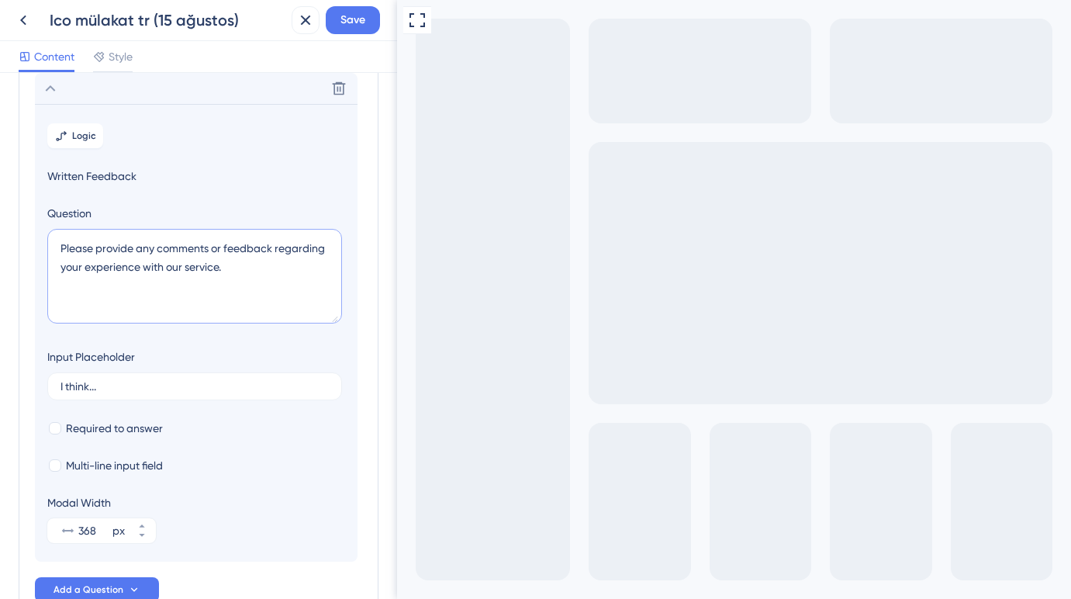
click at [123, 254] on textarea "Please provide any comments or feedback regarding your experience with our serv…" at bounding box center [194, 276] width 295 height 95
paste textarea "Deneyiminizi nasıl daha iyi hale getirebiliriz?"
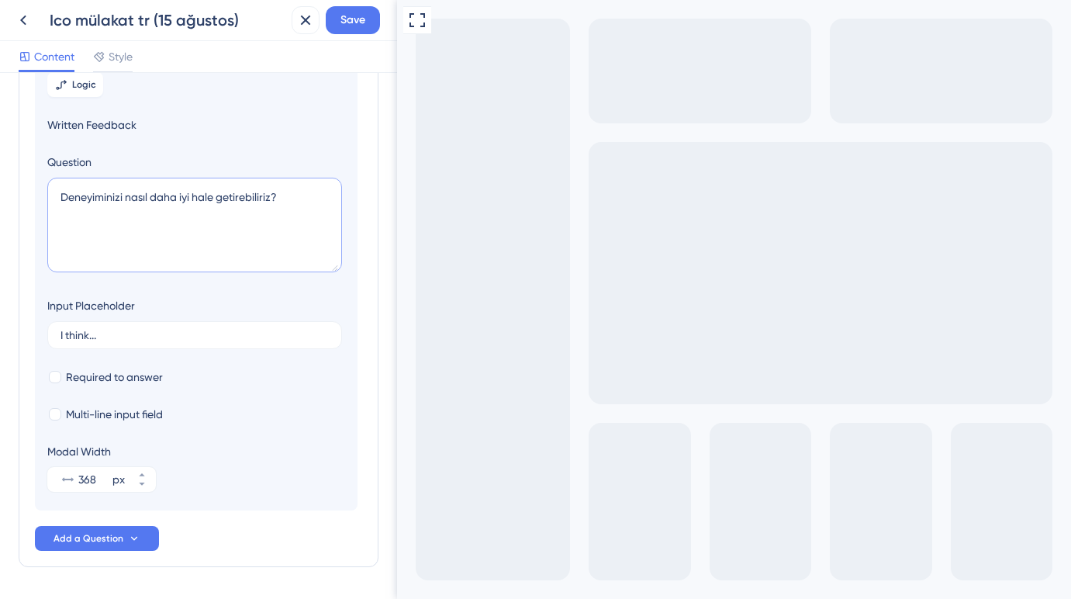
scroll to position [278, 0]
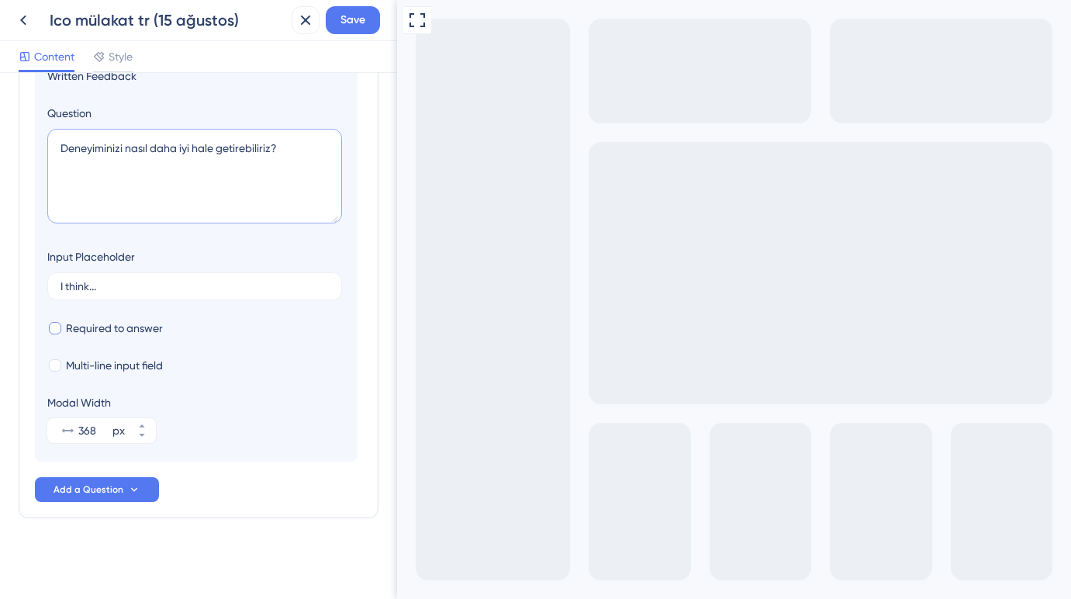
type textarea "Deneyiminizi nasıl daha iyi hale getirebiliriz?"
click at [60, 328] on div at bounding box center [55, 328] width 12 height 12
checkbox input "true"
click at [103, 488] on span "Add a Question" at bounding box center [88, 489] width 70 height 12
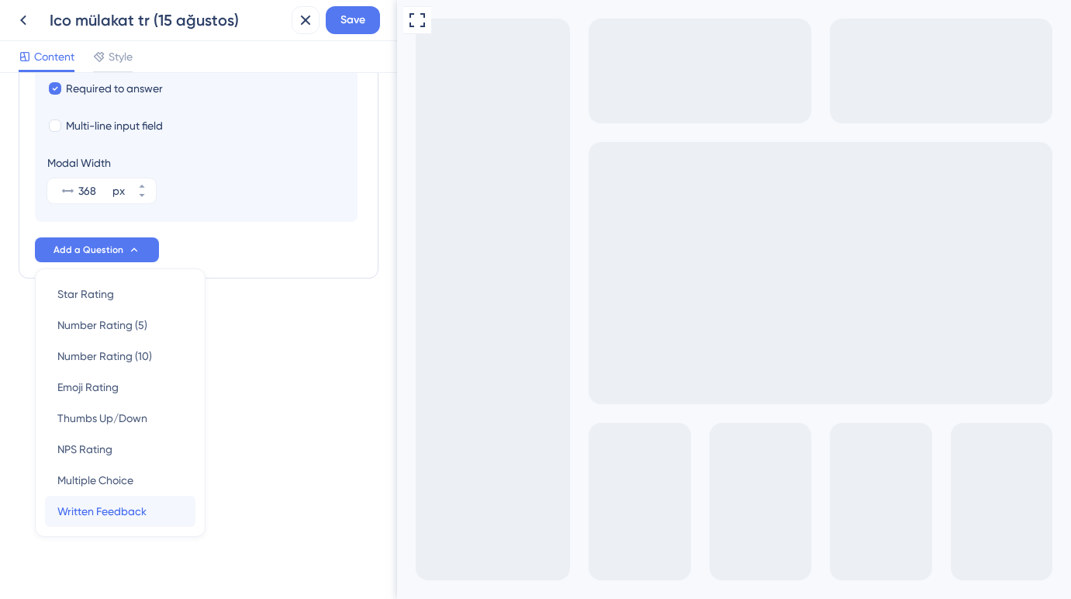
click at [127, 513] on span "Written Feedback" at bounding box center [101, 511] width 89 height 19
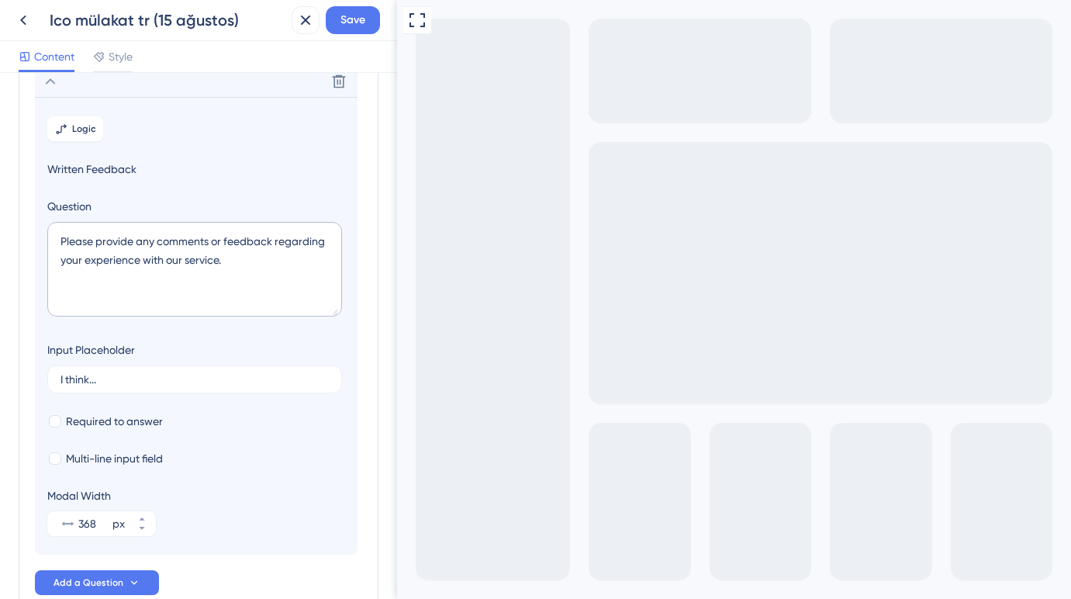
scroll to position [221, 0]
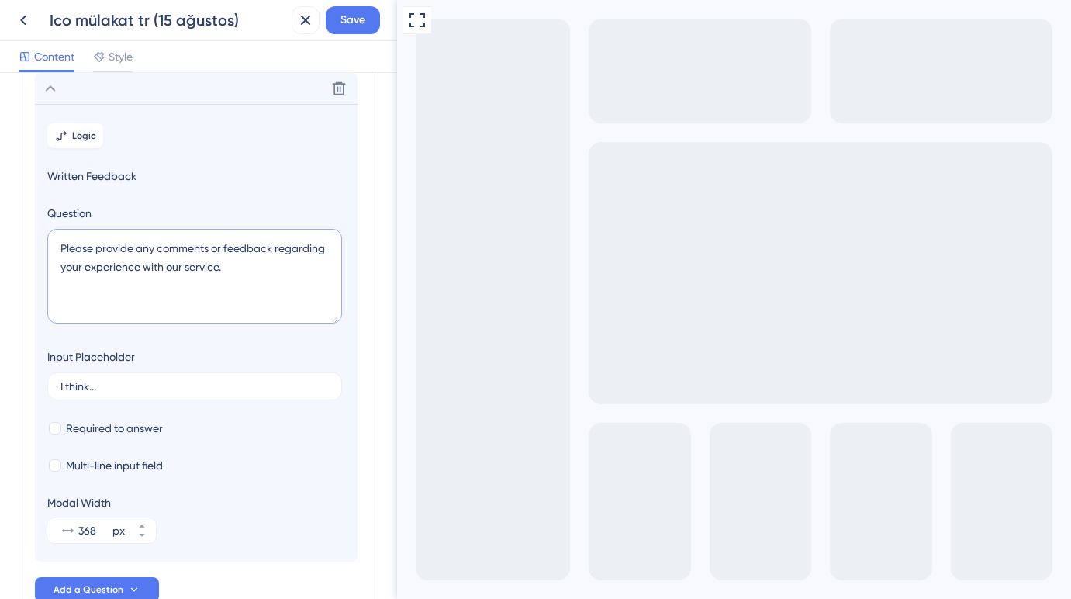
click at [111, 253] on textarea "Please provide any comments or feedback regarding your experience with our serv…" at bounding box center [194, 276] width 295 height 95
paste textarea "En çok neyi beğendiniz?"
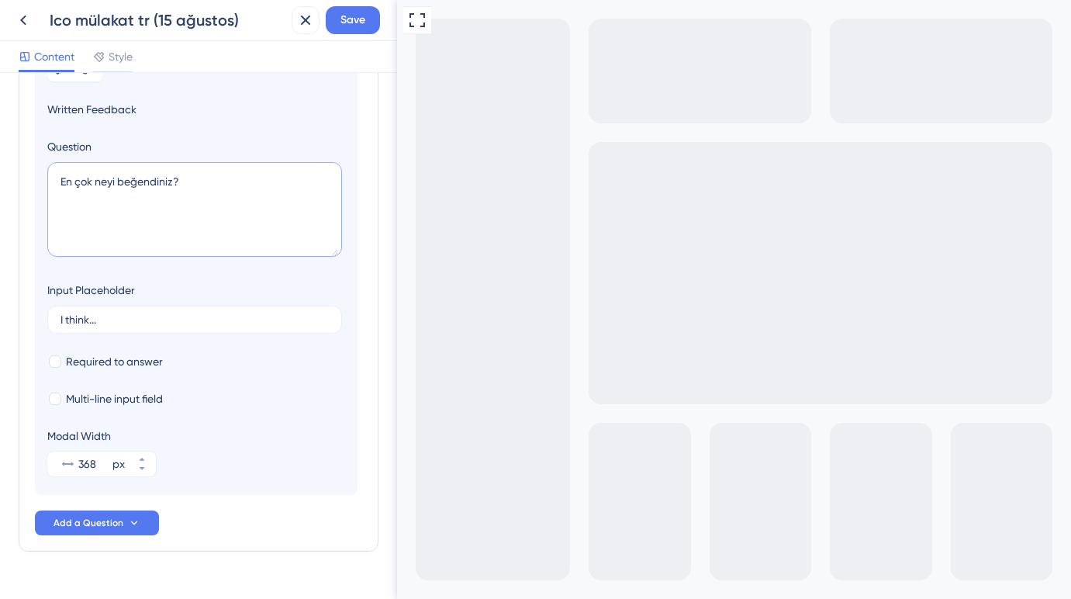
scroll to position [321, 0]
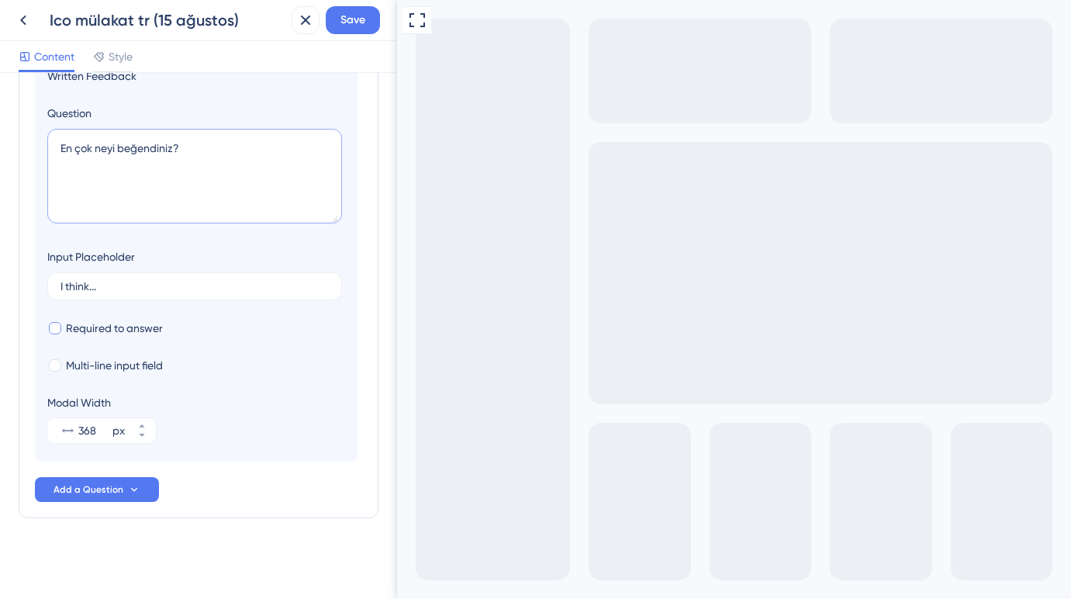
type textarea "En çok neyi beğendiniz?"
click at [60, 326] on div at bounding box center [55, 328] width 12 height 12
checkbox input "true"
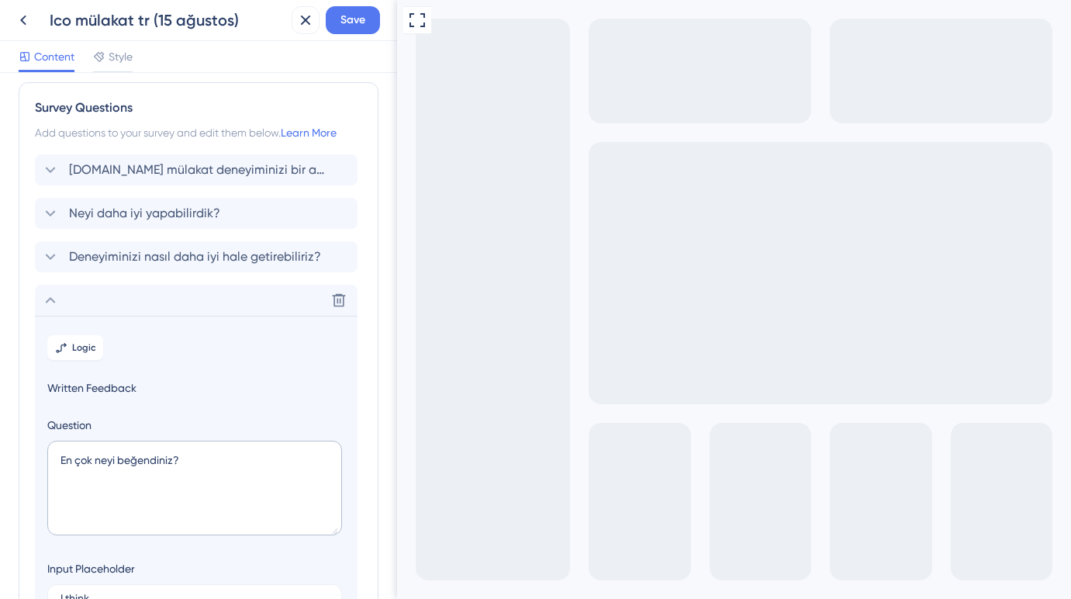
scroll to position [0, 0]
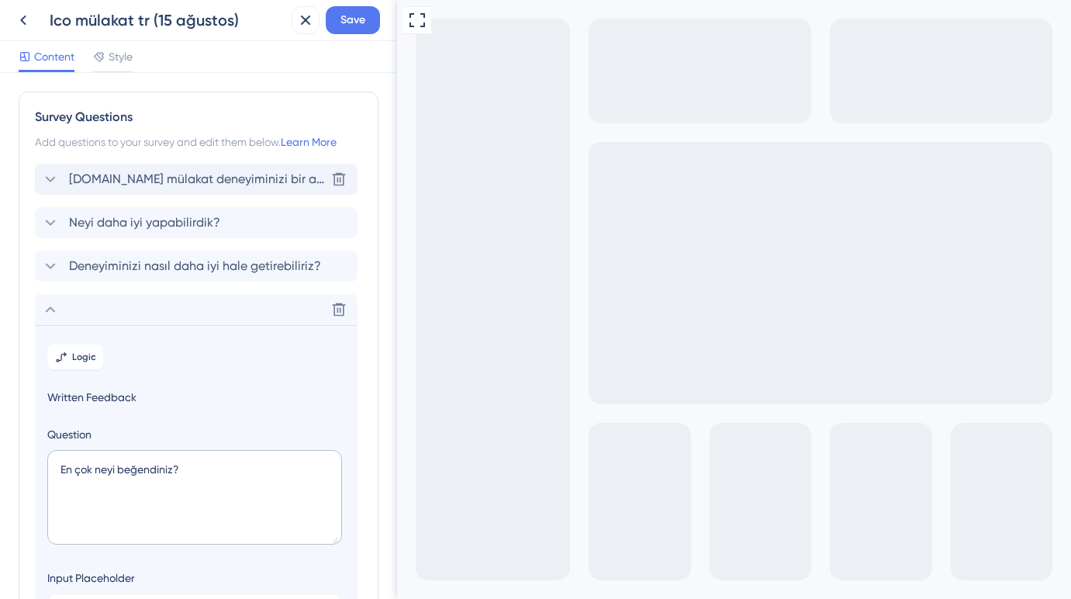
click at [228, 172] on span "[DOMAIN_NAME] mülakat deneyiminizi bir arkadaşınıza veya meslektaşınıza önerme …" at bounding box center [197, 179] width 256 height 19
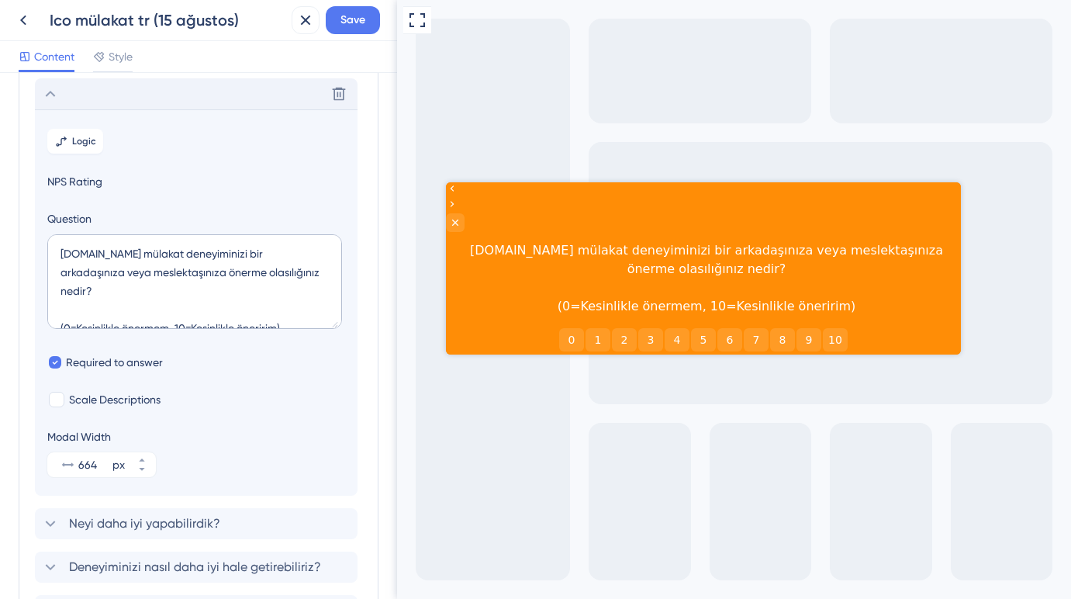
scroll to position [91, 0]
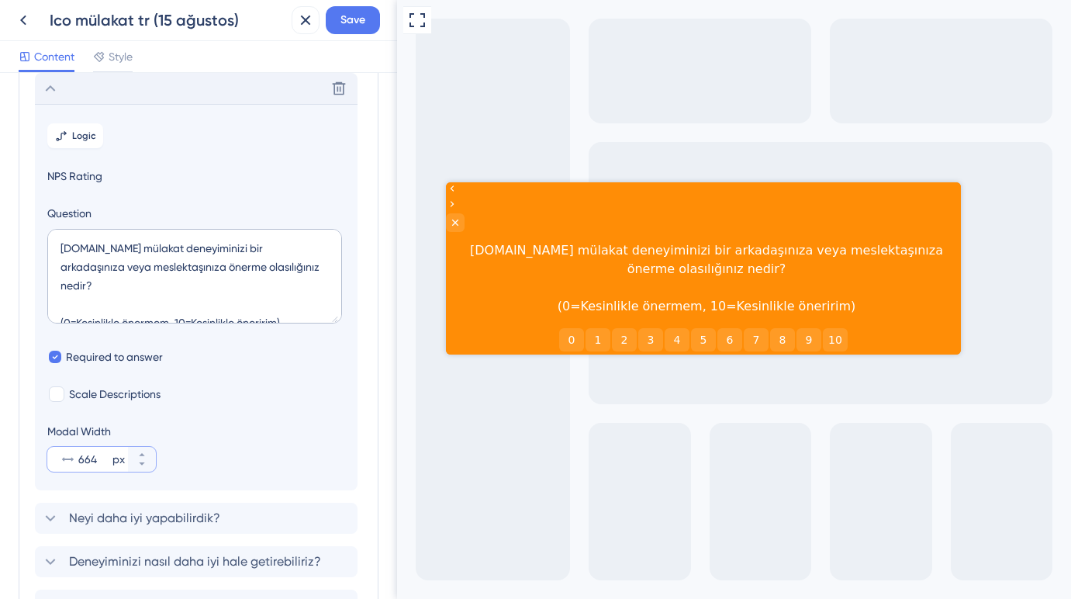
click at [94, 460] on input "664" at bounding box center [93, 459] width 31 height 19
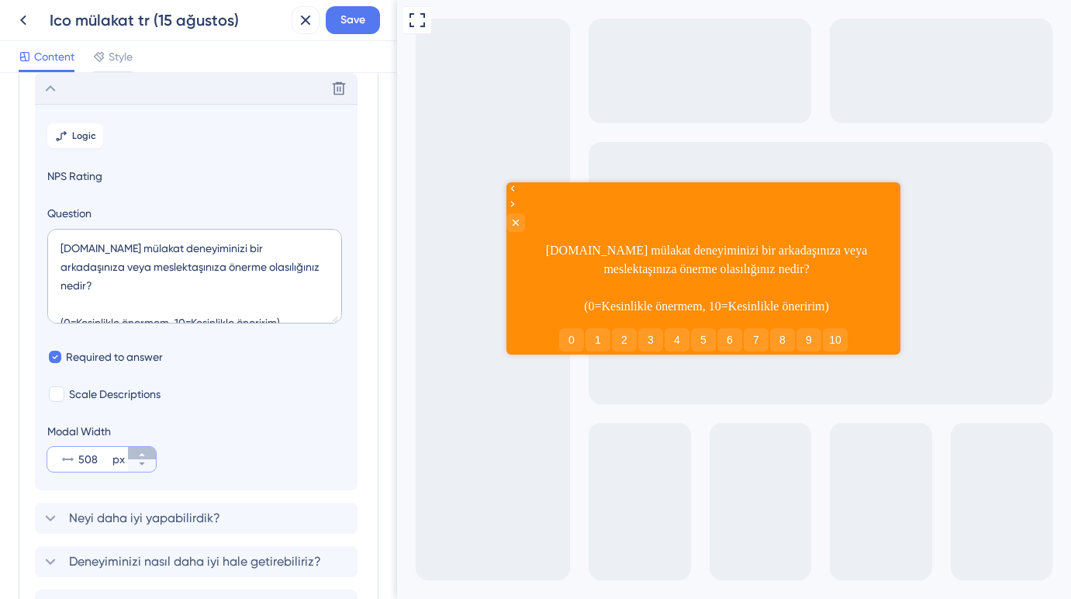
click at [138, 452] on icon at bounding box center [141, 454] width 9 height 9
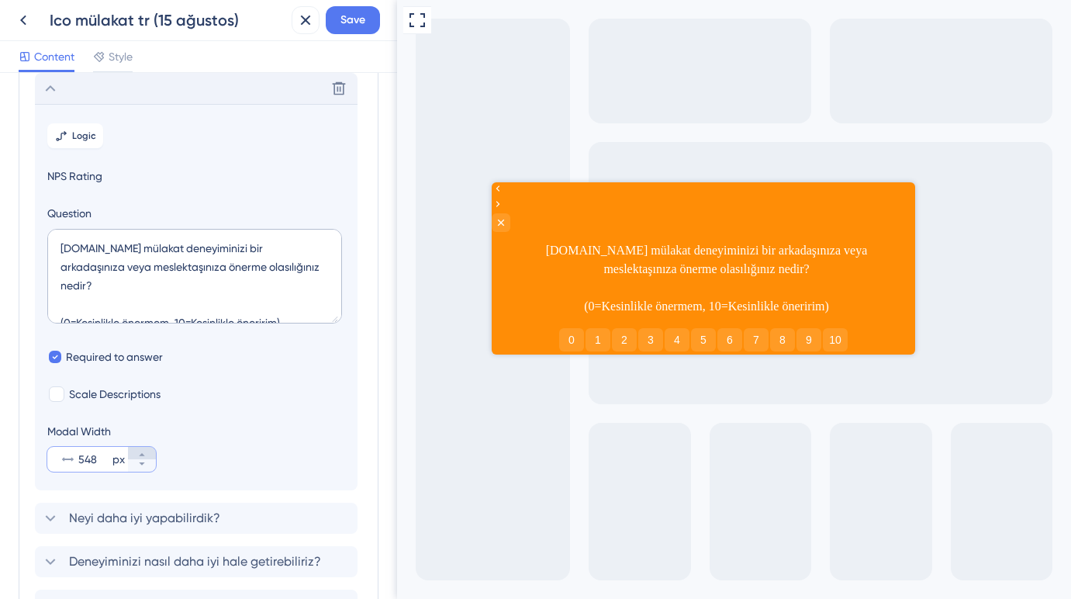
click at [138, 452] on icon at bounding box center [141, 454] width 9 height 9
type input "549"
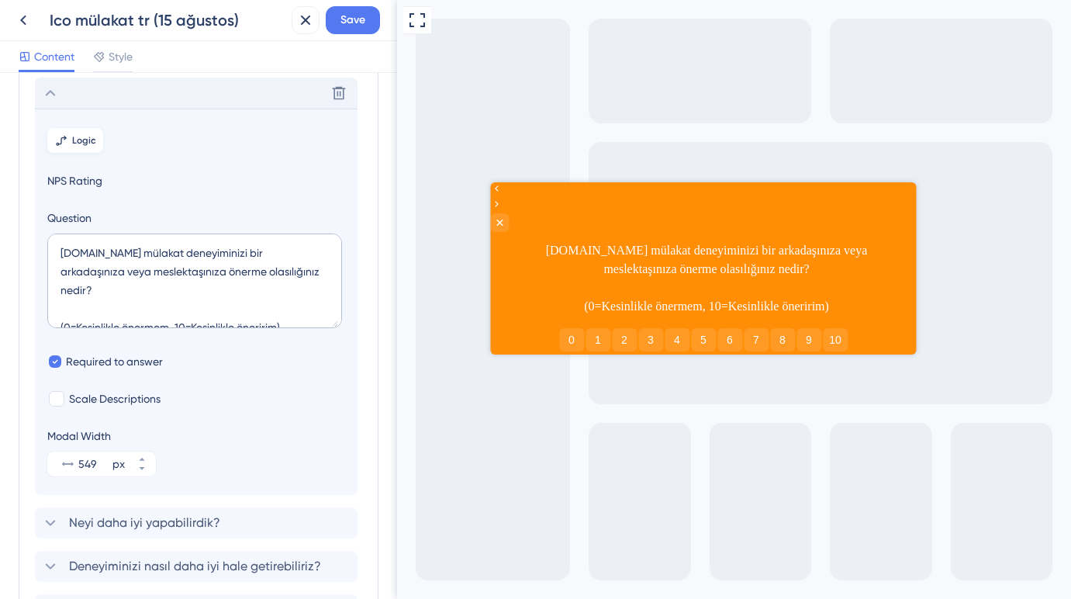
click at [96, 138] on button "Logic" at bounding box center [75, 140] width 56 height 25
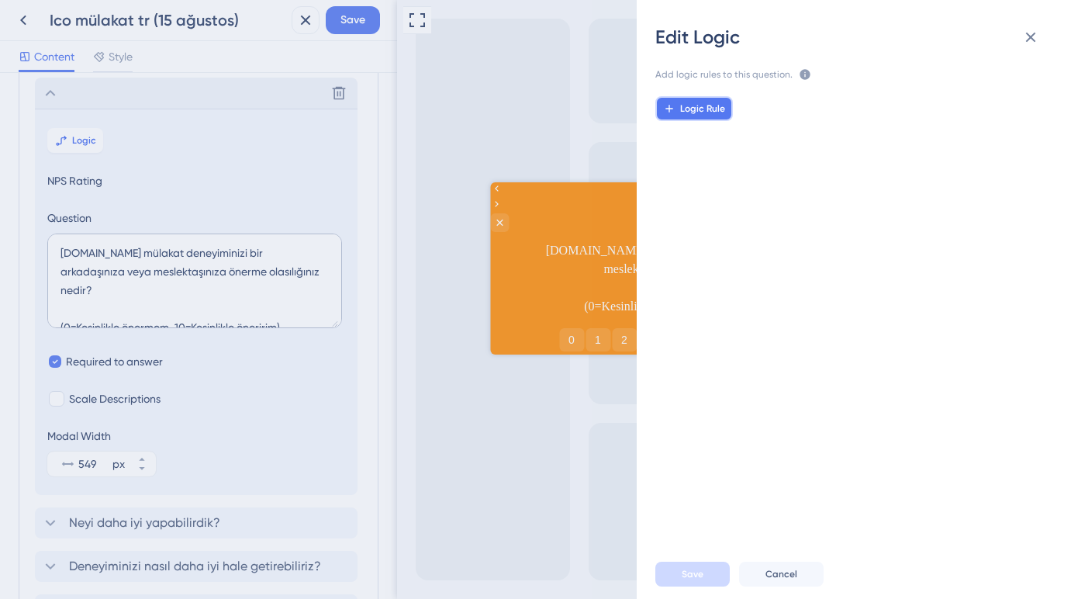
click at [706, 101] on button "Logic Rule" at bounding box center [694, 108] width 78 height 25
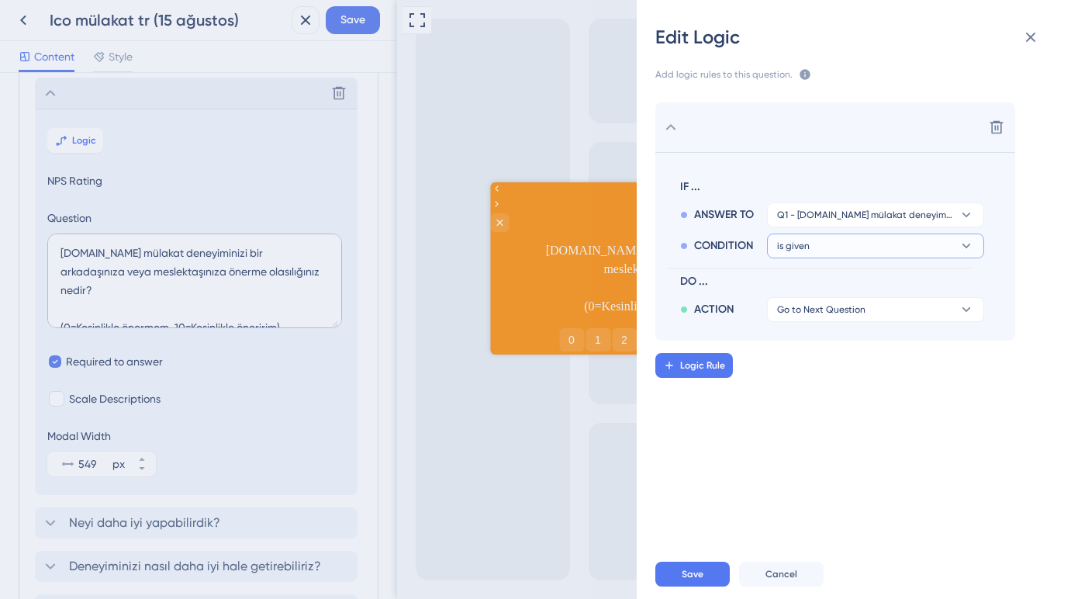
click at [829, 251] on button "is given" at bounding box center [875, 245] width 217 height 25
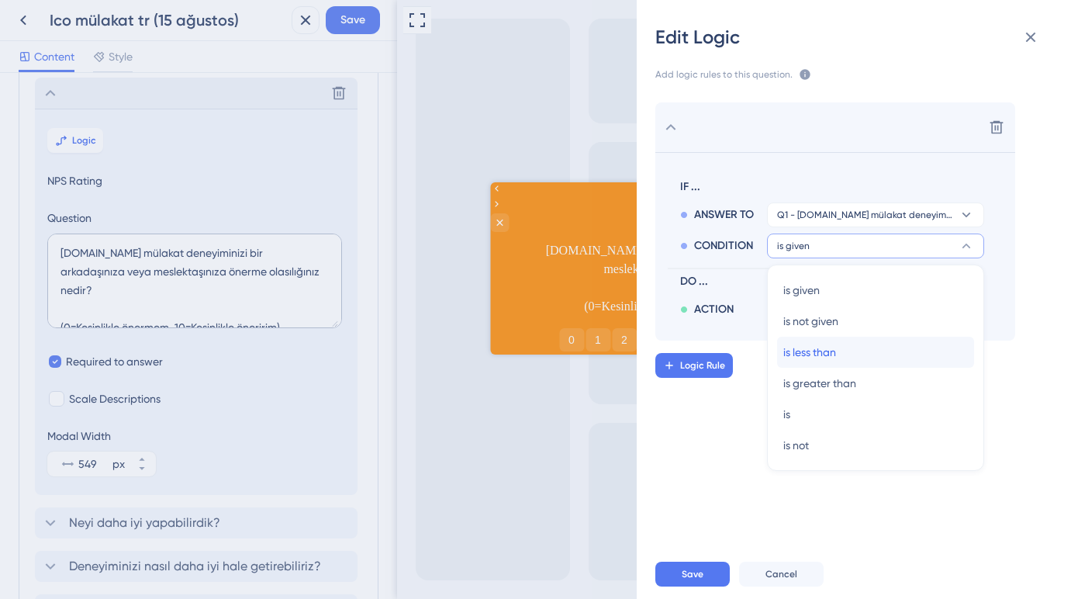
click at [821, 357] on span "is less than" at bounding box center [809, 352] width 53 height 19
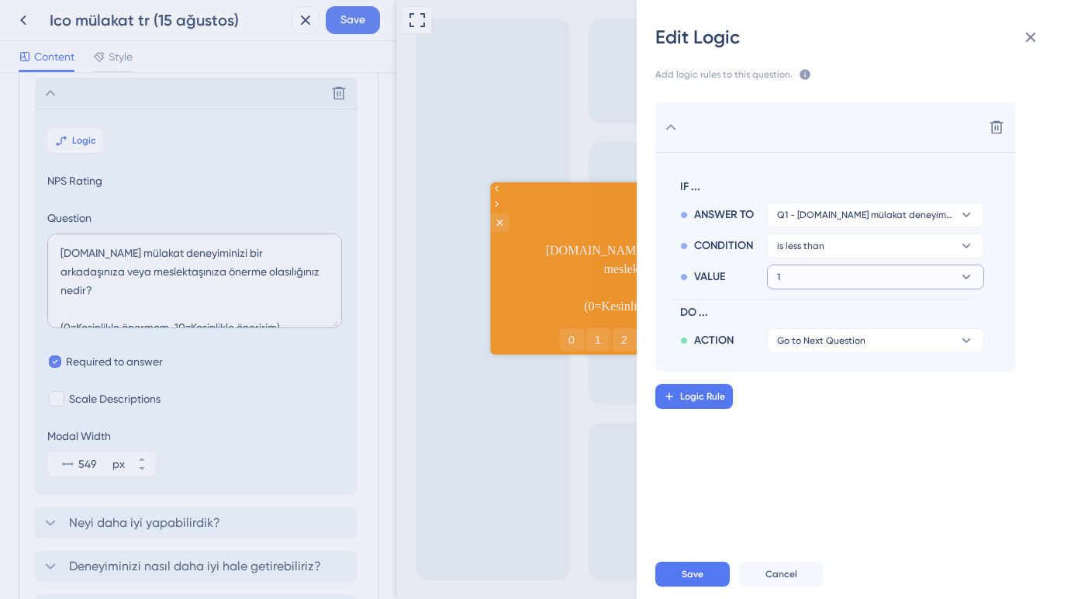
click at [816, 277] on button "1" at bounding box center [875, 276] width 217 height 25
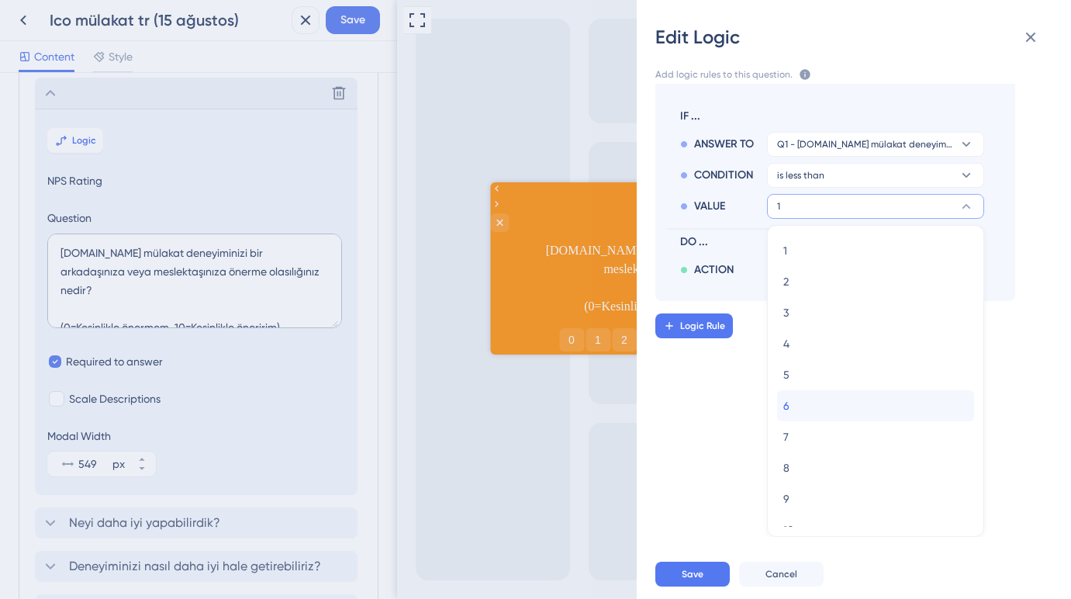
click at [800, 399] on div "6 6" at bounding box center [875, 405] width 185 height 31
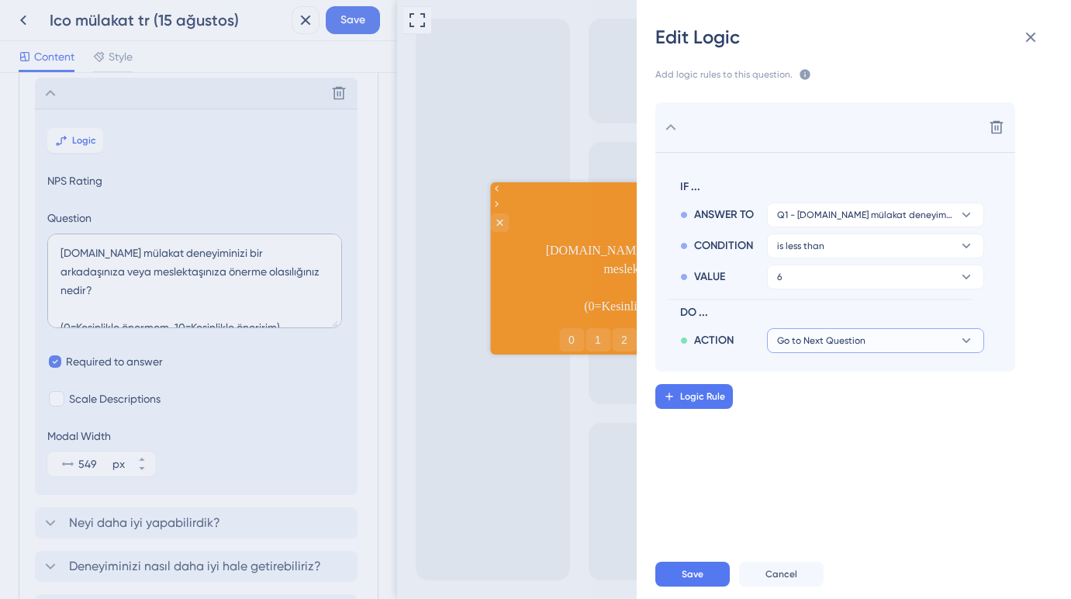
click at [818, 340] on span "Go to Next Question" at bounding box center [821, 340] width 88 height 12
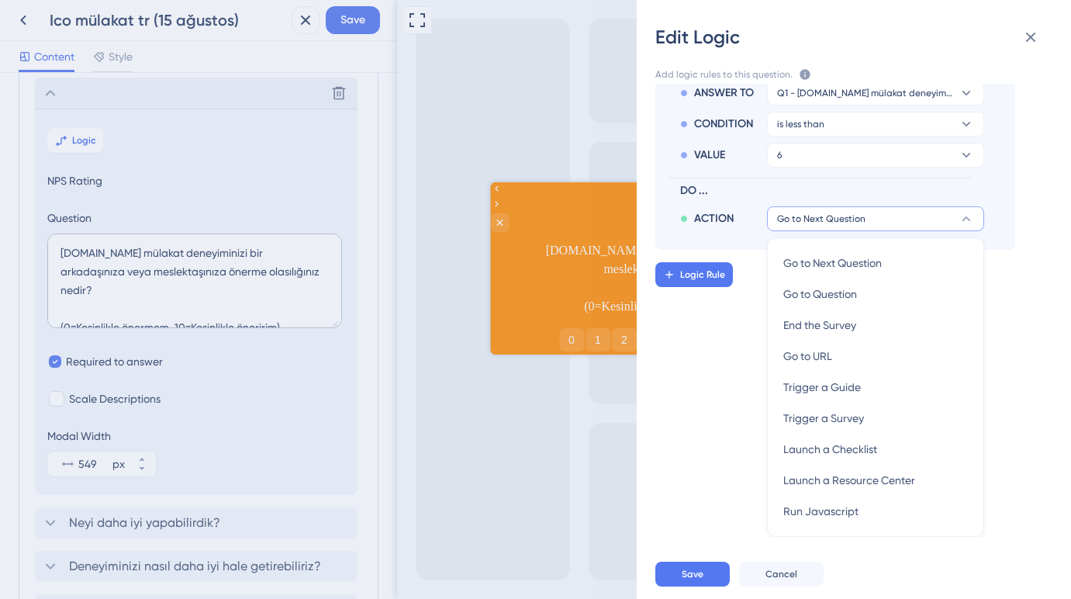
click at [745, 310] on div "Delete IF ... ANSWER TO Q1 - [DOMAIN_NAME] mülakat deneyiminizi bir arkadaşınız…" at bounding box center [859, 310] width 459 height 453
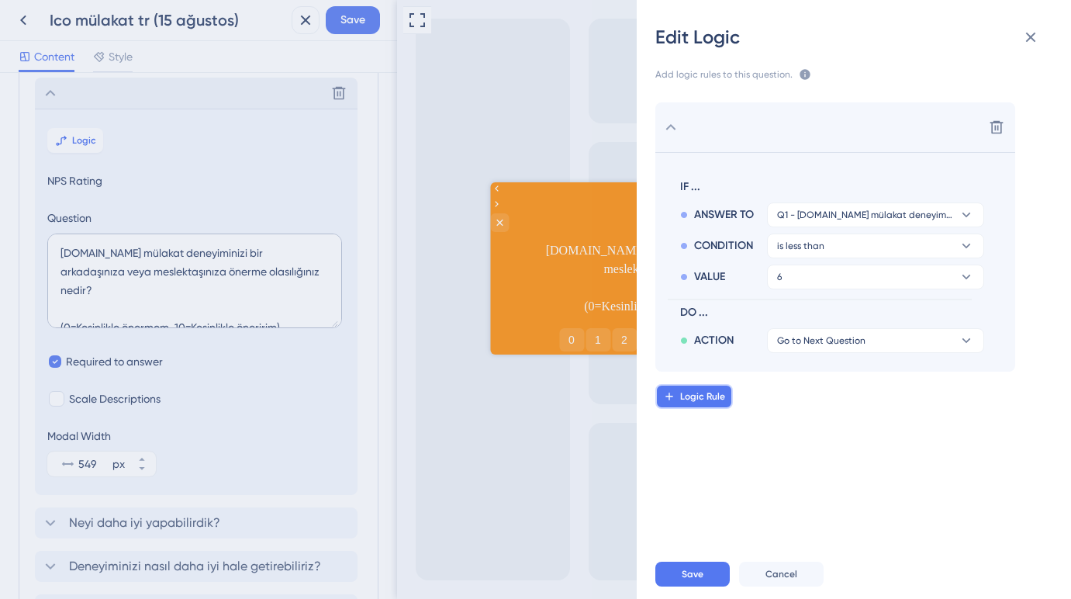
click at [713, 395] on span "Logic Rule" at bounding box center [702, 396] width 45 height 12
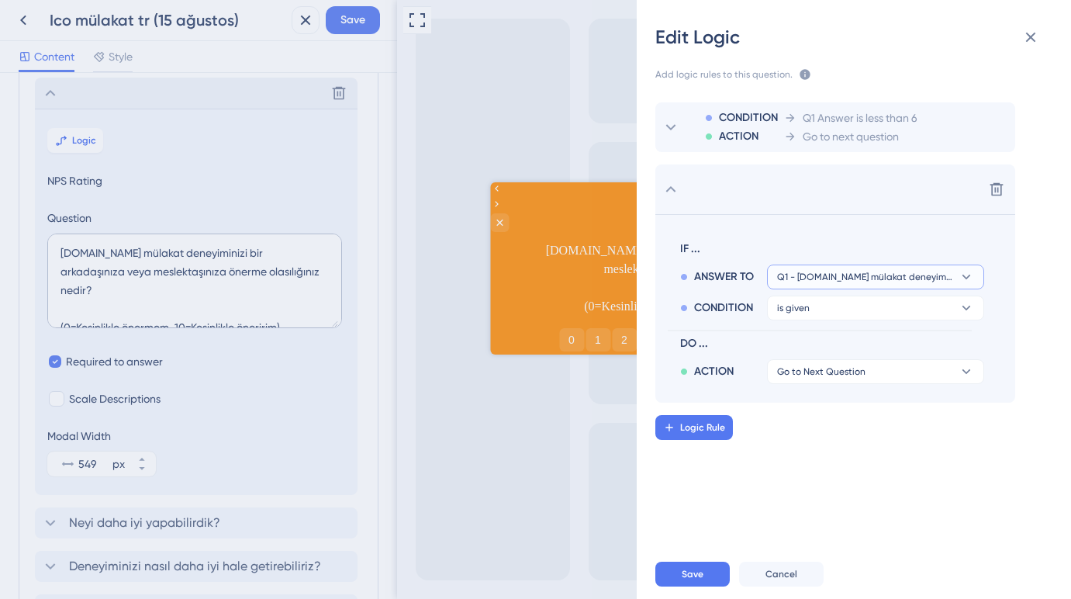
click at [840, 275] on span "Q1 - [DOMAIN_NAME] mülakat deneyiminizi bir arkadaşınıza veya meslektaşınıza ön…" at bounding box center [864, 277] width 175 height 12
click at [843, 242] on span "IF ..." at bounding box center [829, 249] width 298 height 19
click at [834, 277] on span "Q1 - [DOMAIN_NAME] mülakat deneyiminizi bir arkadaşınıza veya meslektaşınıza ön…" at bounding box center [864, 277] width 175 height 12
click at [831, 247] on span "IF ..." at bounding box center [829, 249] width 298 height 19
click at [817, 308] on button "is given" at bounding box center [875, 307] width 217 height 25
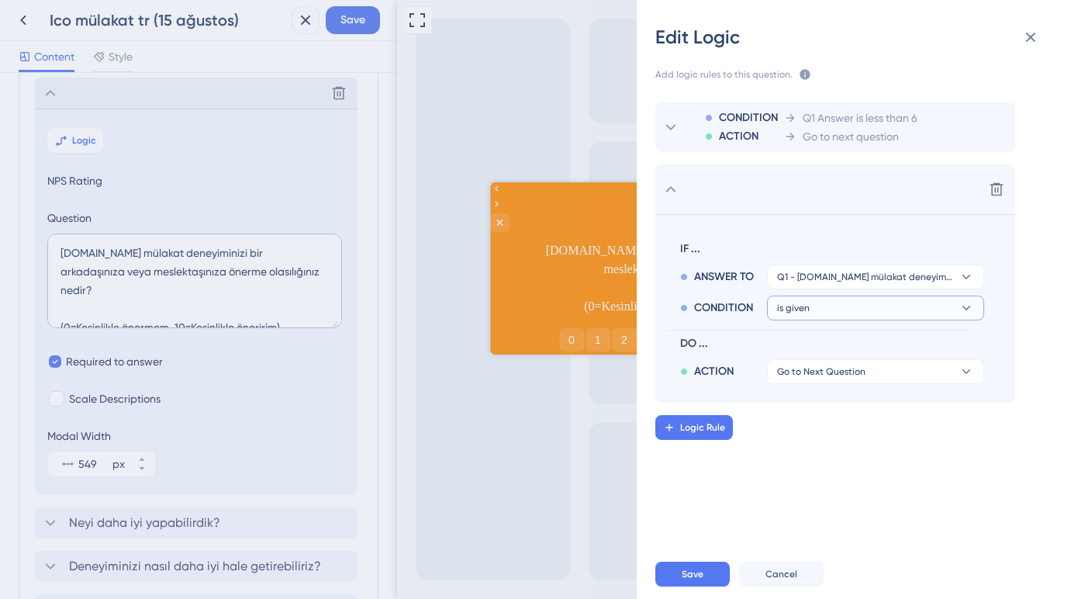
scroll to position [8, 0]
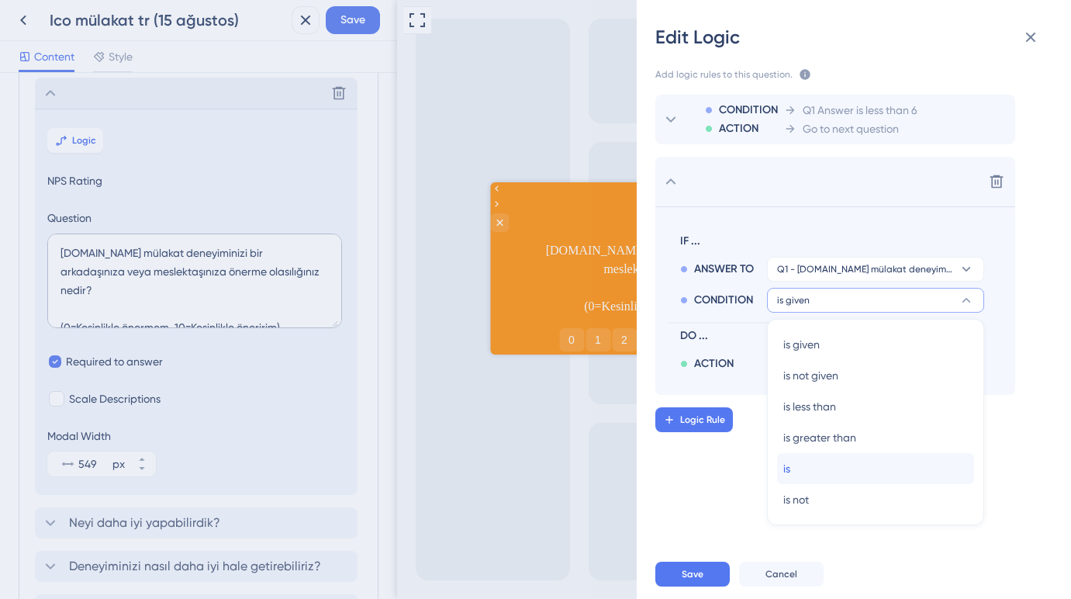
click at [809, 462] on div "is is" at bounding box center [875, 468] width 185 height 31
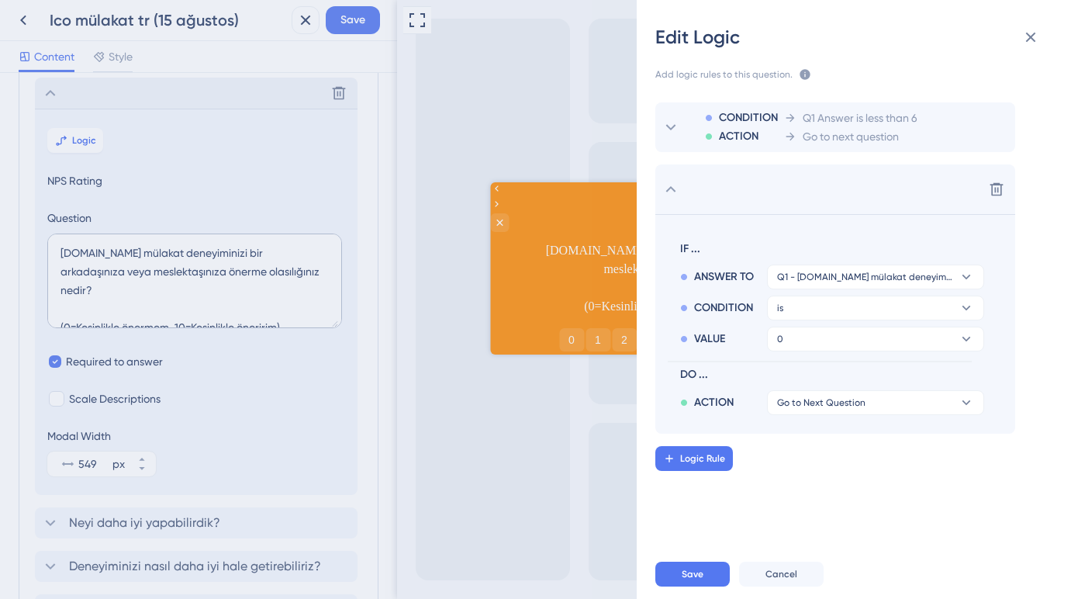
scroll to position [0, 0]
click at [816, 323] on div "VALUE 0" at bounding box center [832, 335] width 304 height 31
click at [816, 335] on button "0" at bounding box center [875, 338] width 217 height 25
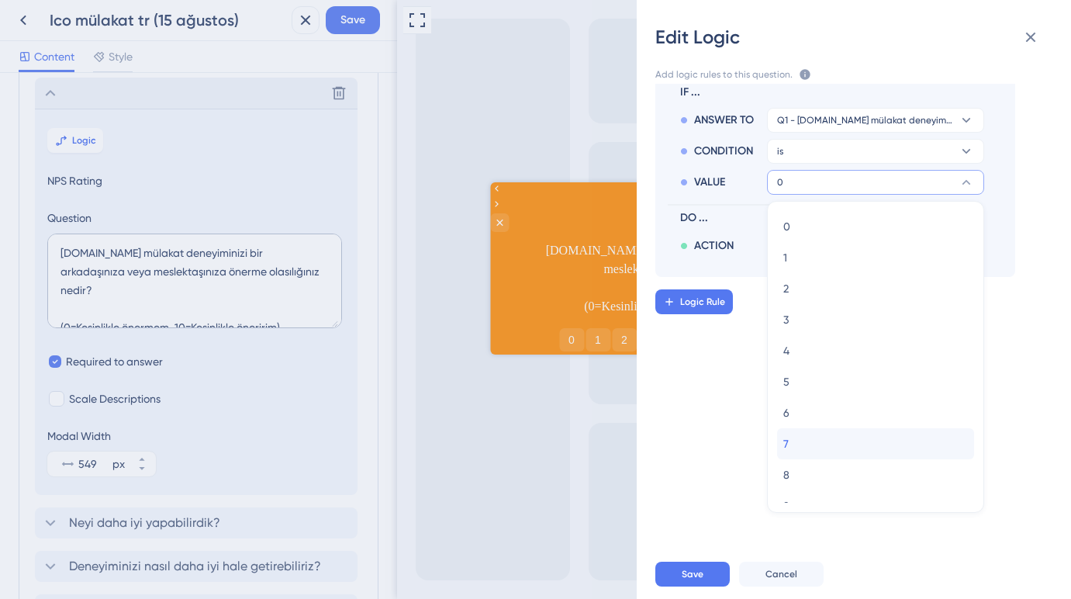
click at [798, 438] on div "7 7" at bounding box center [875, 443] width 185 height 31
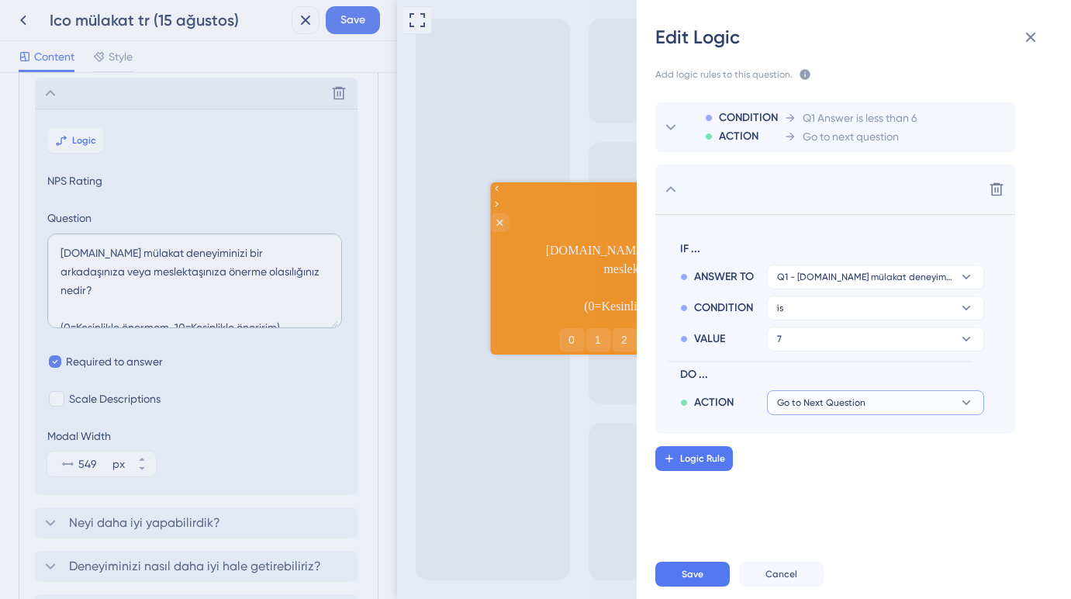
click at [807, 397] on span "Go to Next Question" at bounding box center [821, 402] width 88 height 12
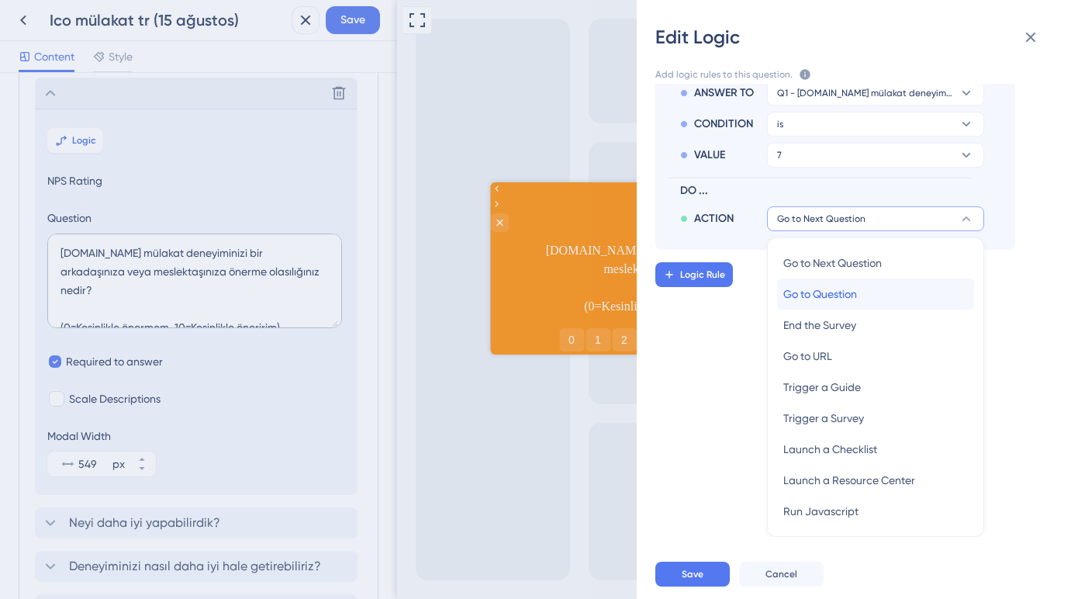
click at [823, 300] on span "Go to Question" at bounding box center [820, 294] width 74 height 19
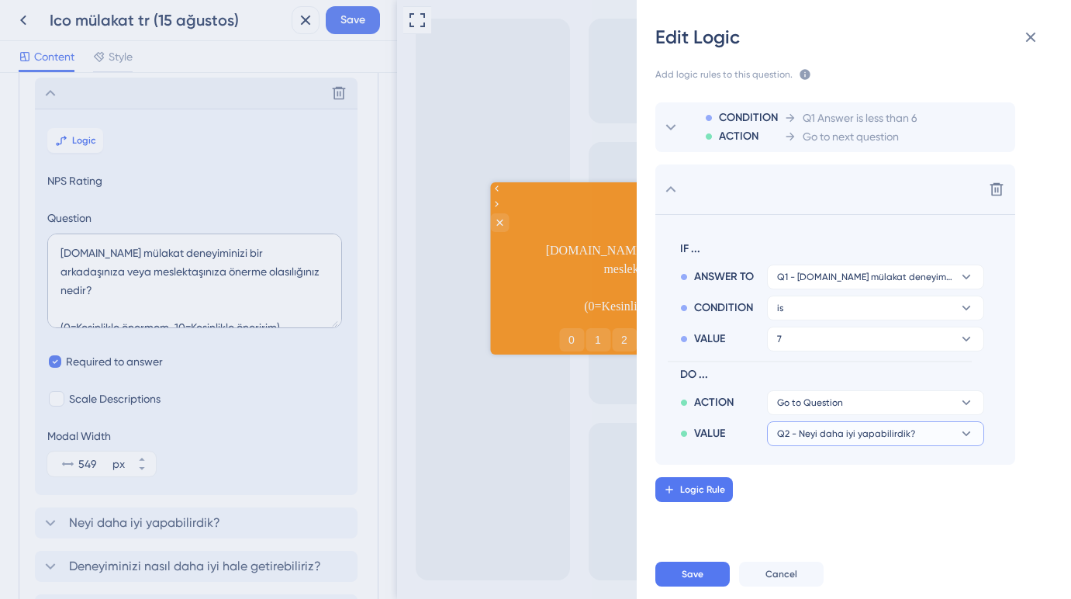
click at [817, 434] on span "Q2 - Neyi daha iyi yapabilirdik?" at bounding box center [846, 433] width 138 height 12
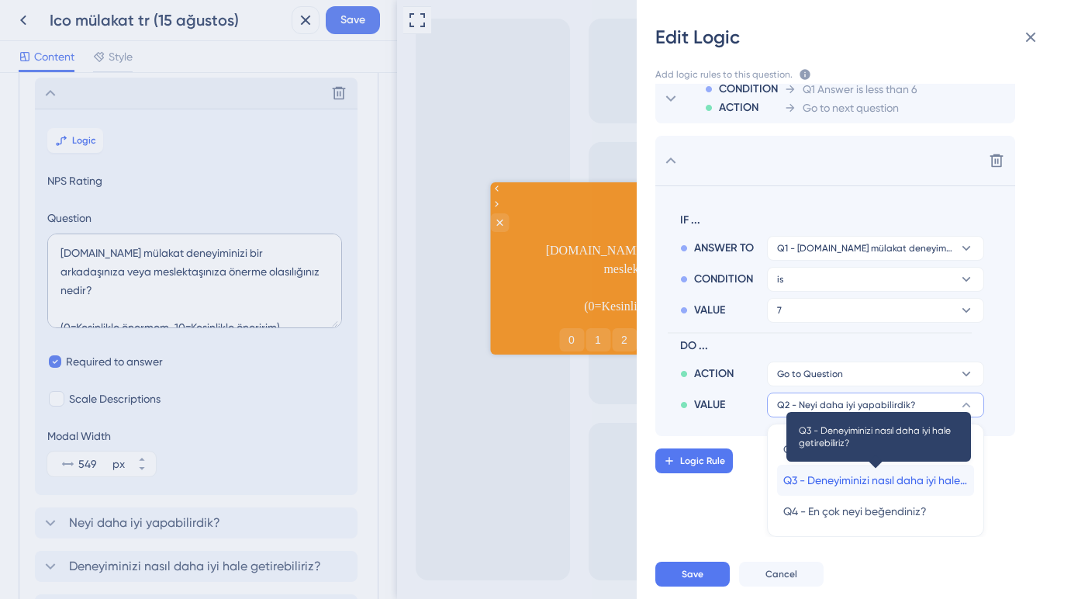
click at [814, 477] on span "Q3 - Deneyiminizi nasıl daha iyi hale getirebiliriz?" at bounding box center [875, 480] width 185 height 19
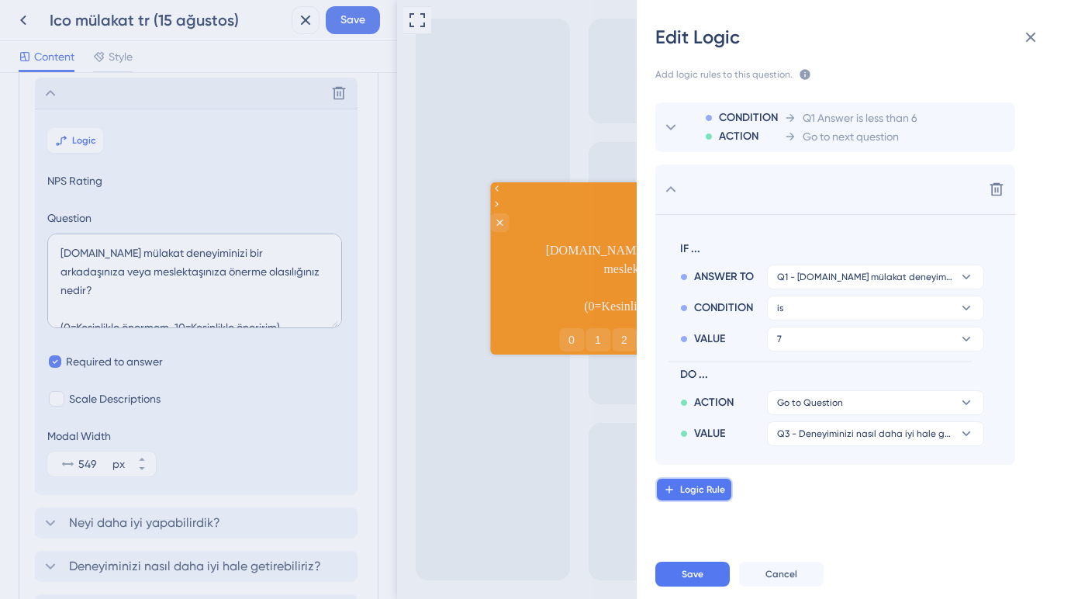
click at [717, 481] on button "Logic Rule" at bounding box center [694, 489] width 78 height 25
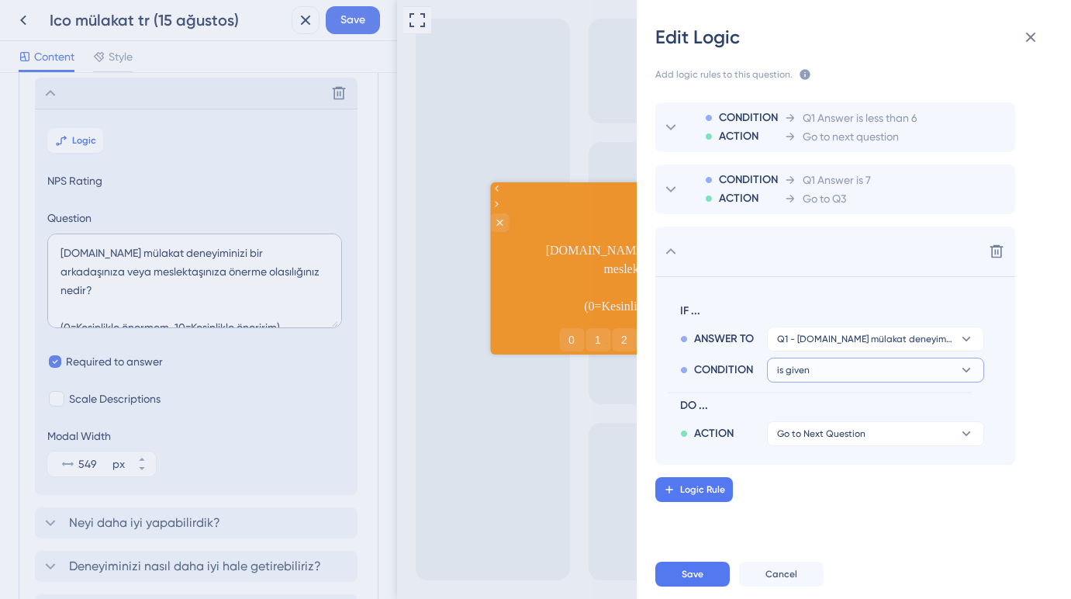
click at [799, 373] on span "is given" at bounding box center [793, 370] width 33 height 12
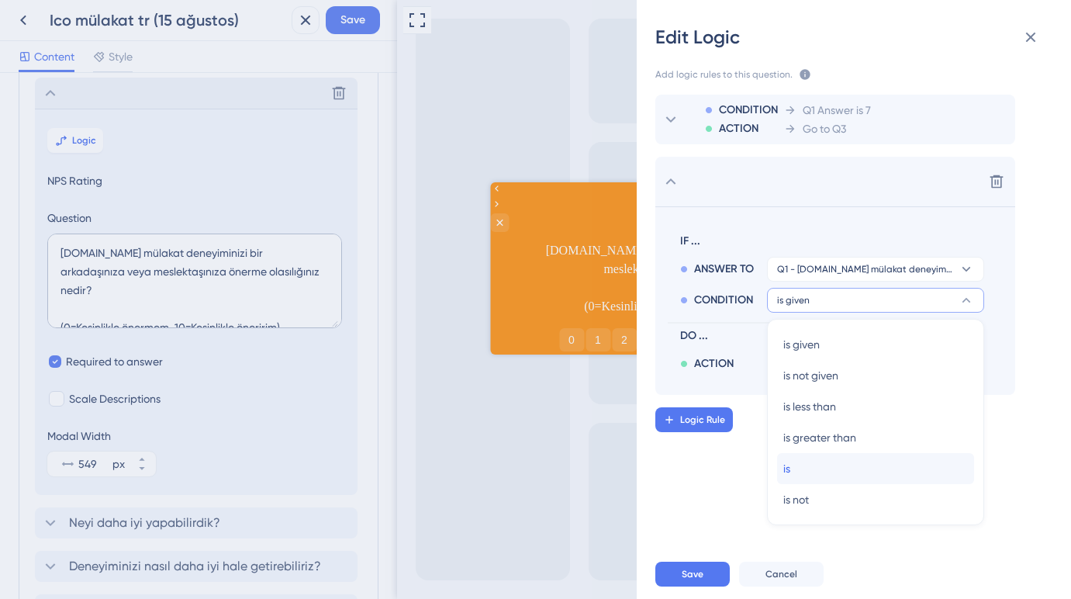
click at [794, 465] on div "is is" at bounding box center [875, 468] width 185 height 31
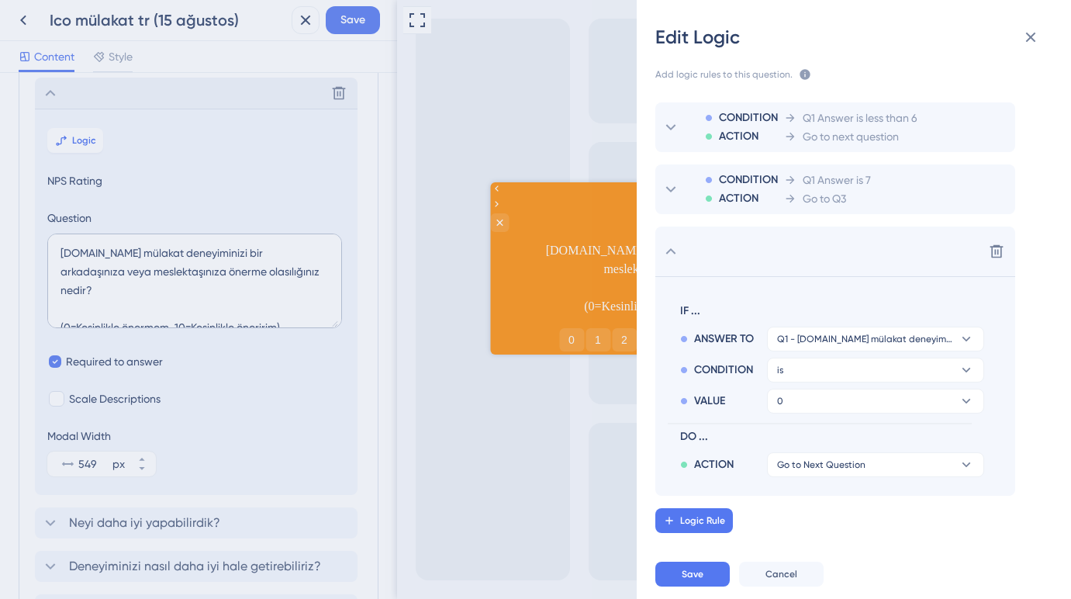
scroll to position [0, 0]
click at [820, 405] on button "0" at bounding box center [875, 400] width 217 height 25
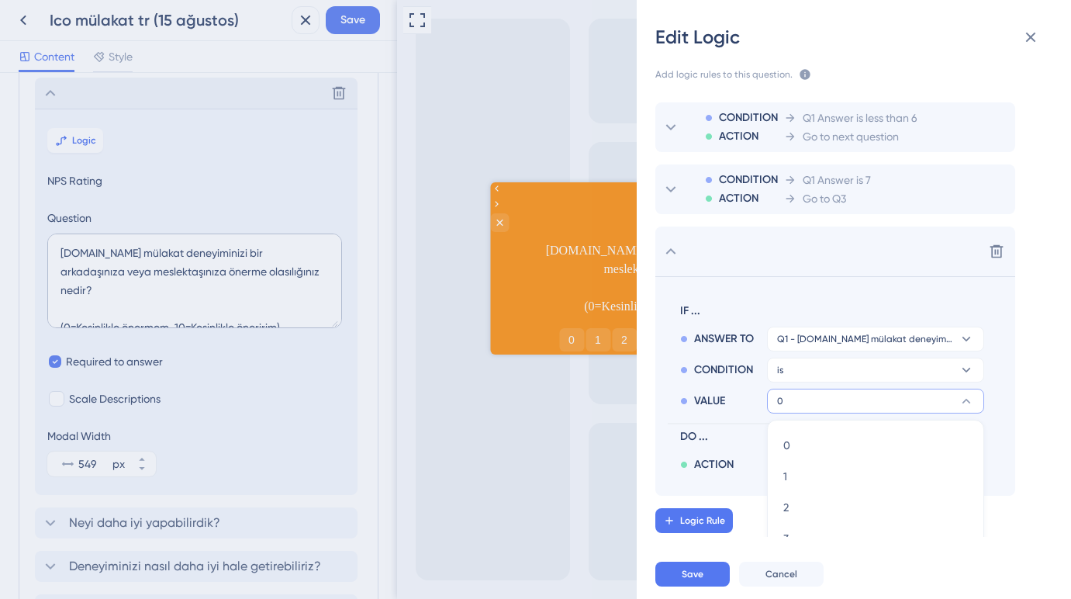
scroll to position [219, 0]
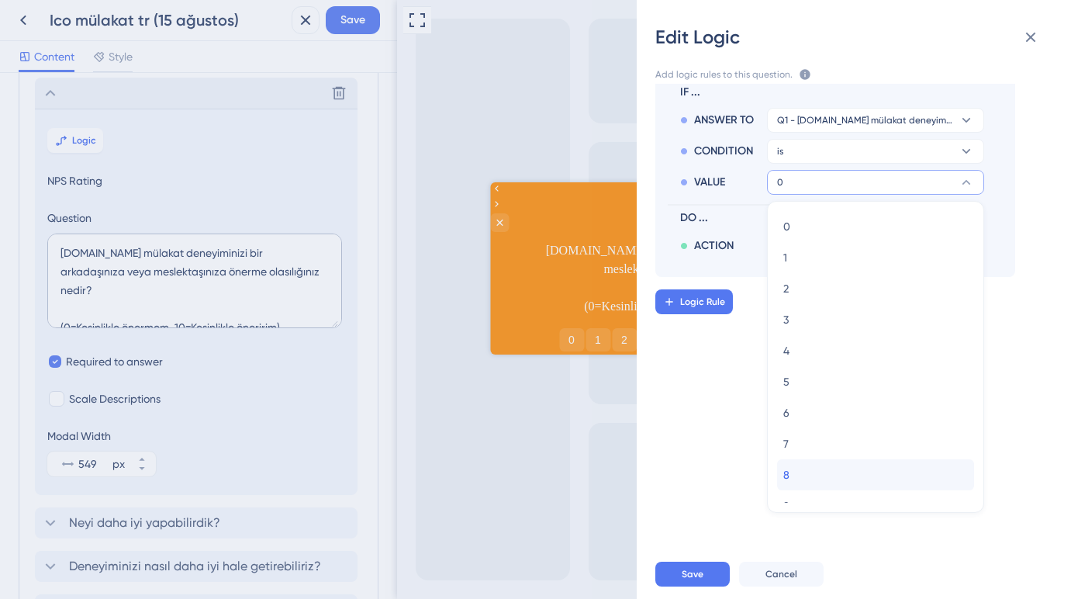
click at [806, 468] on div "8 8" at bounding box center [875, 474] width 185 height 31
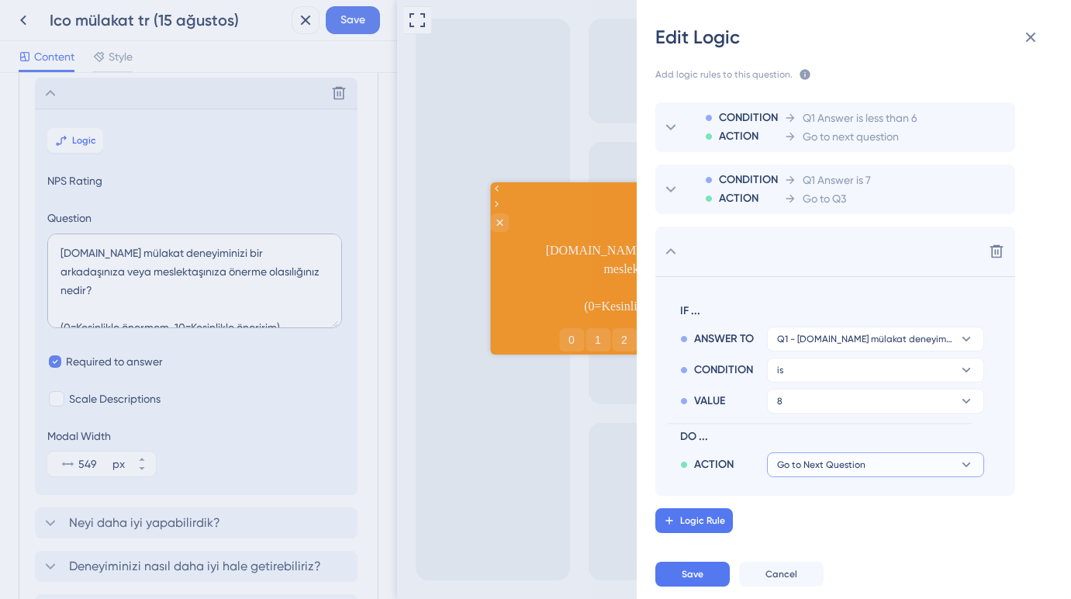
click at [820, 461] on span "Go to Next Question" at bounding box center [821, 464] width 88 height 12
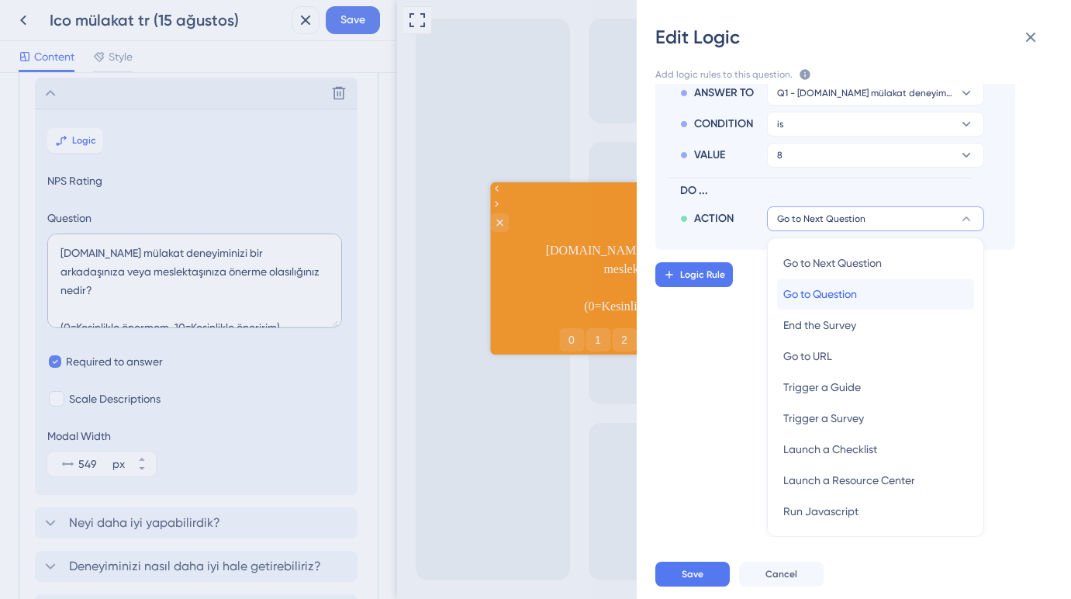
click at [834, 299] on span "Go to Question" at bounding box center [820, 294] width 74 height 19
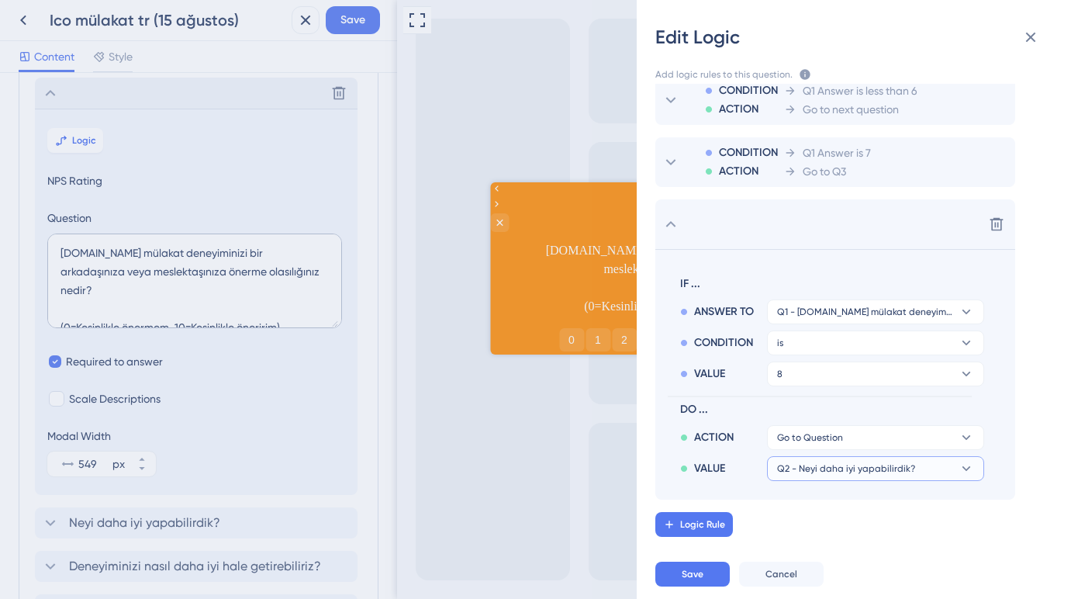
click at [820, 465] on span "Q2 - Neyi daha iyi yapabilirdik?" at bounding box center [846, 468] width 138 height 12
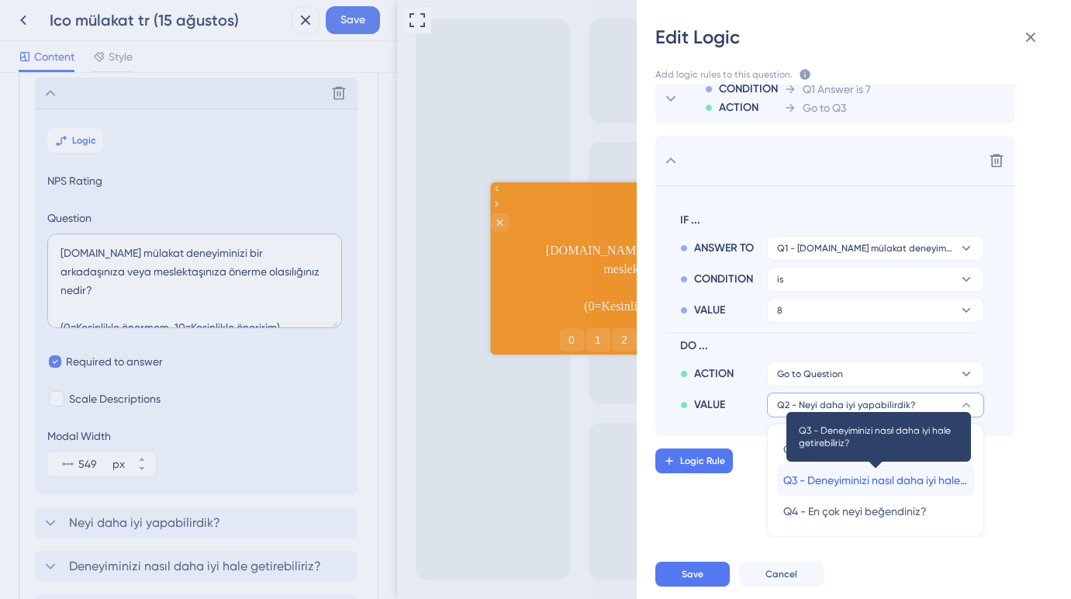
click at [813, 483] on span "Q3 - Deneyiminizi nasıl daha iyi hale getirebiliriz?" at bounding box center [875, 480] width 185 height 19
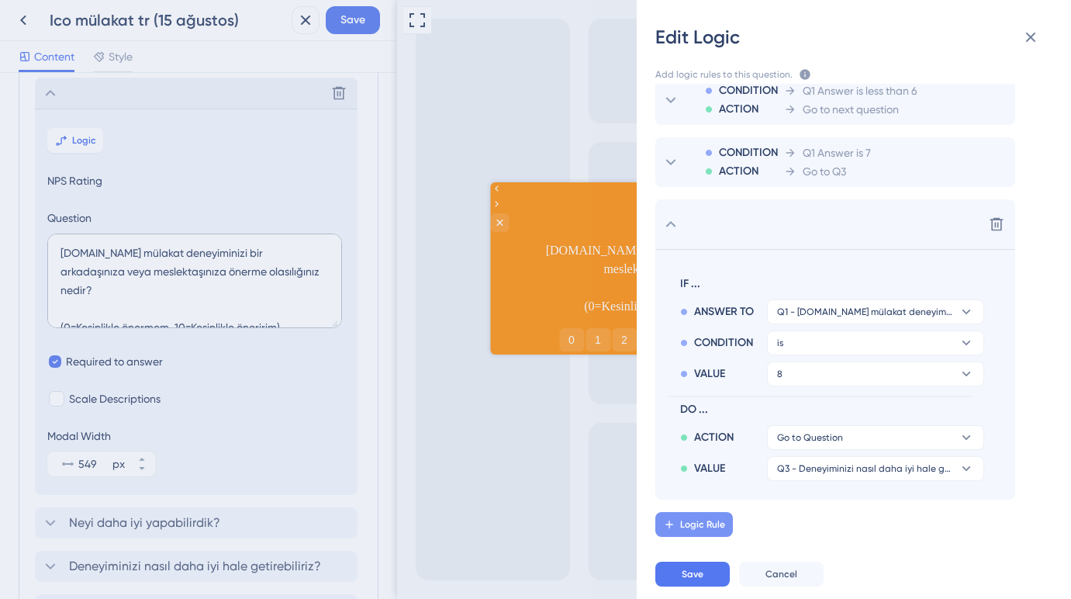
click at [722, 523] on span "Logic Rule" at bounding box center [702, 524] width 45 height 12
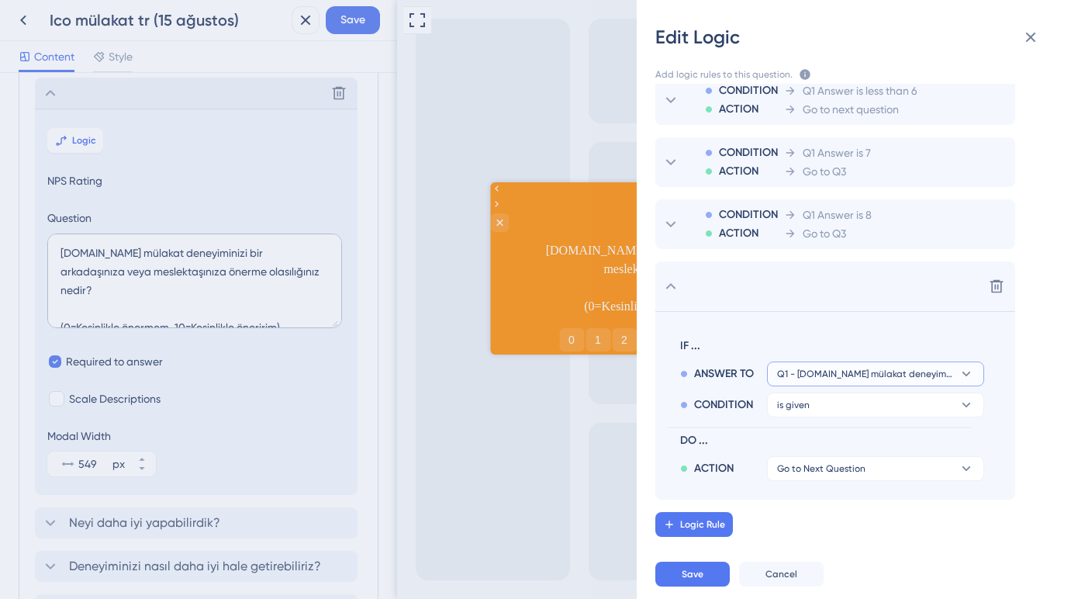
click at [831, 374] on span "Q1 - [DOMAIN_NAME] mülakat deneyiminizi bir arkadaşınıza veya meslektaşınıza ön…" at bounding box center [864, 374] width 175 height 12
click at [758, 431] on span "DO ..." at bounding box center [829, 440] width 298 height 19
click at [802, 422] on div "IF ... ANSWER TO Q1 - [DOMAIN_NAME] mülakat deneyiminizi bir arkadaşınıza veya …" at bounding box center [820, 405] width 304 height 150
click at [802, 408] on span "is given" at bounding box center [793, 405] width 33 height 12
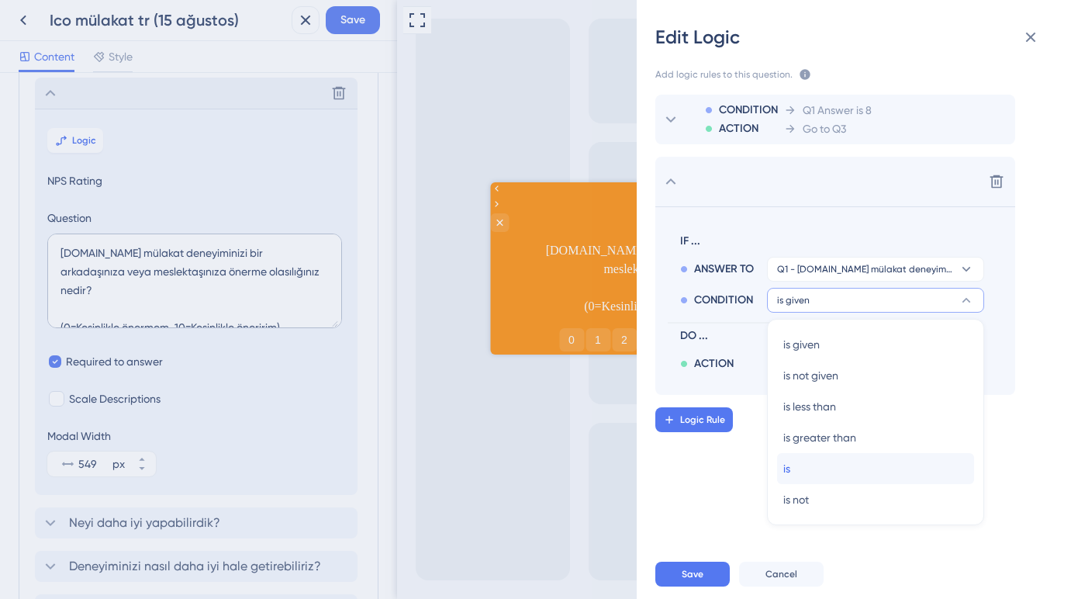
click at [799, 468] on div "is is" at bounding box center [875, 468] width 185 height 31
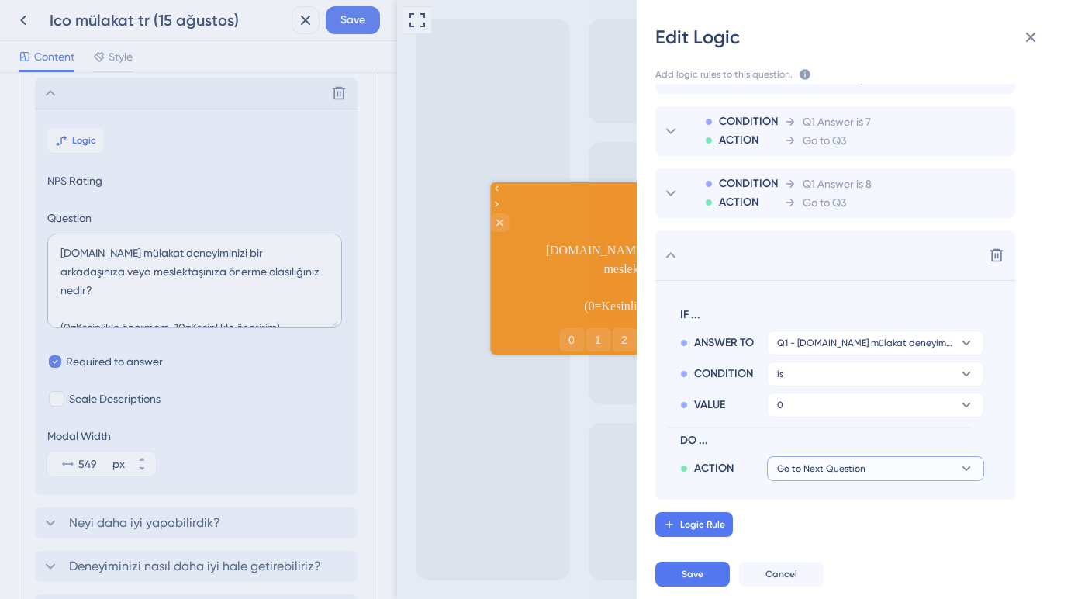
click at [816, 475] on button "Go to Next Question" at bounding box center [875, 468] width 217 height 25
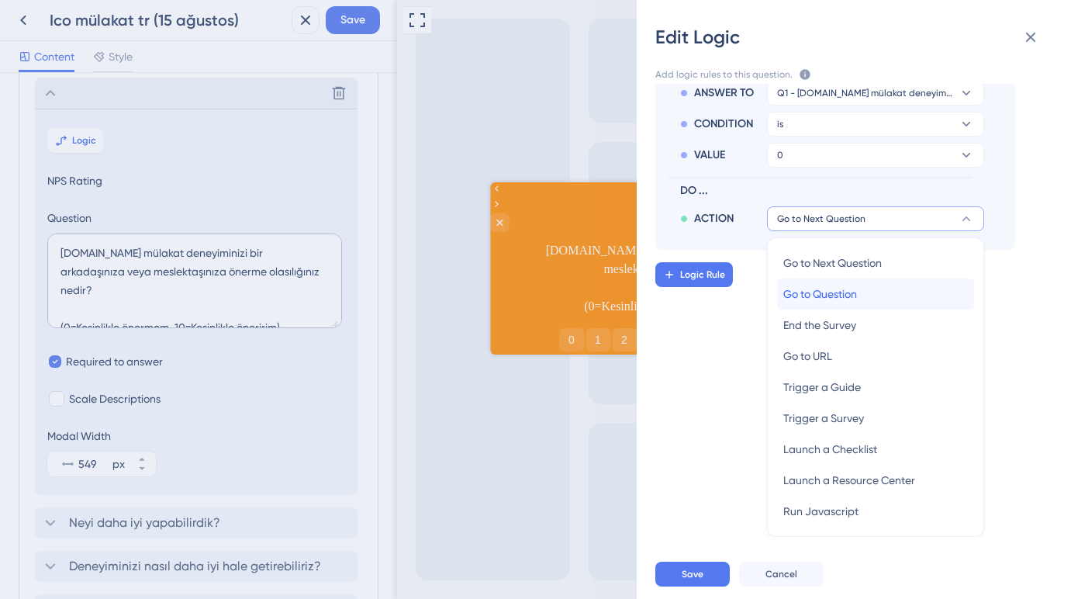
click at [837, 299] on span "Go to Question" at bounding box center [820, 294] width 74 height 19
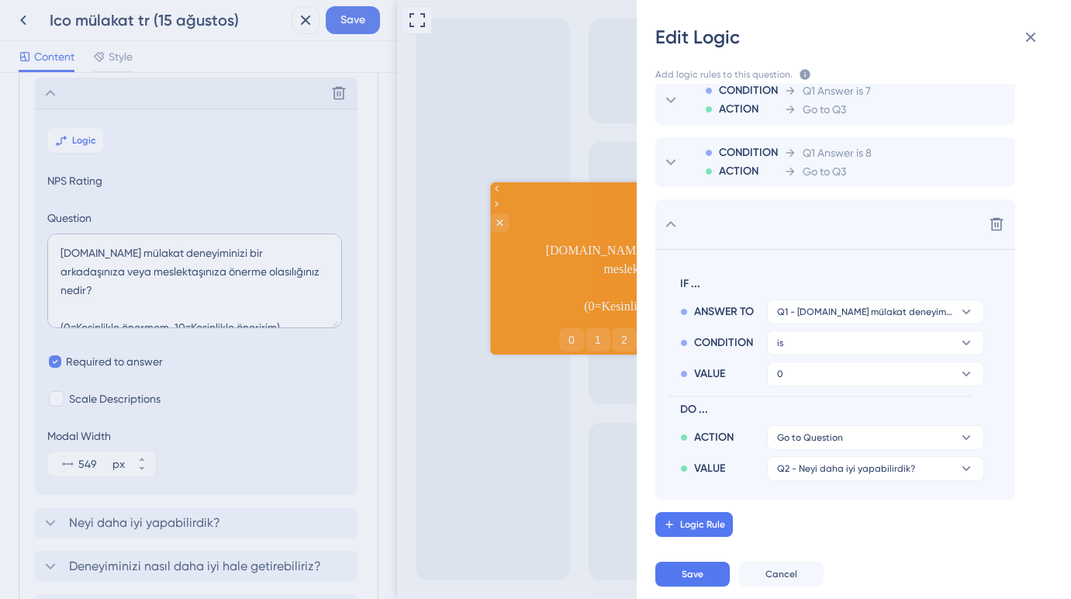
scroll to position [89, 0]
click at [818, 469] on span "Q2 - Neyi daha iyi yapabilirdik?" at bounding box center [846, 468] width 138 height 12
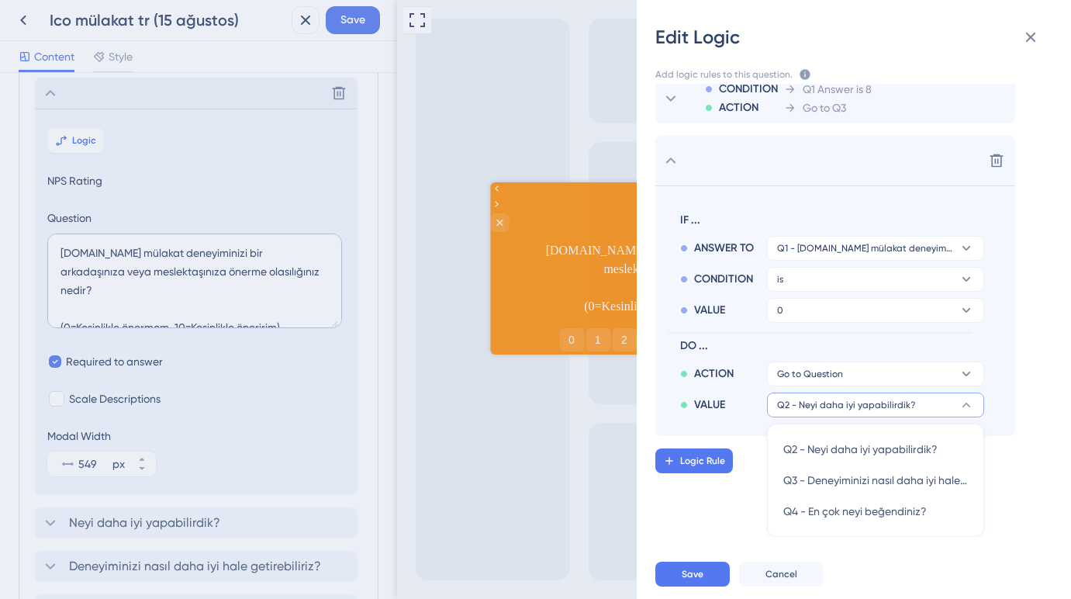
click at [816, 338] on span "DO ..." at bounding box center [829, 346] width 298 height 19
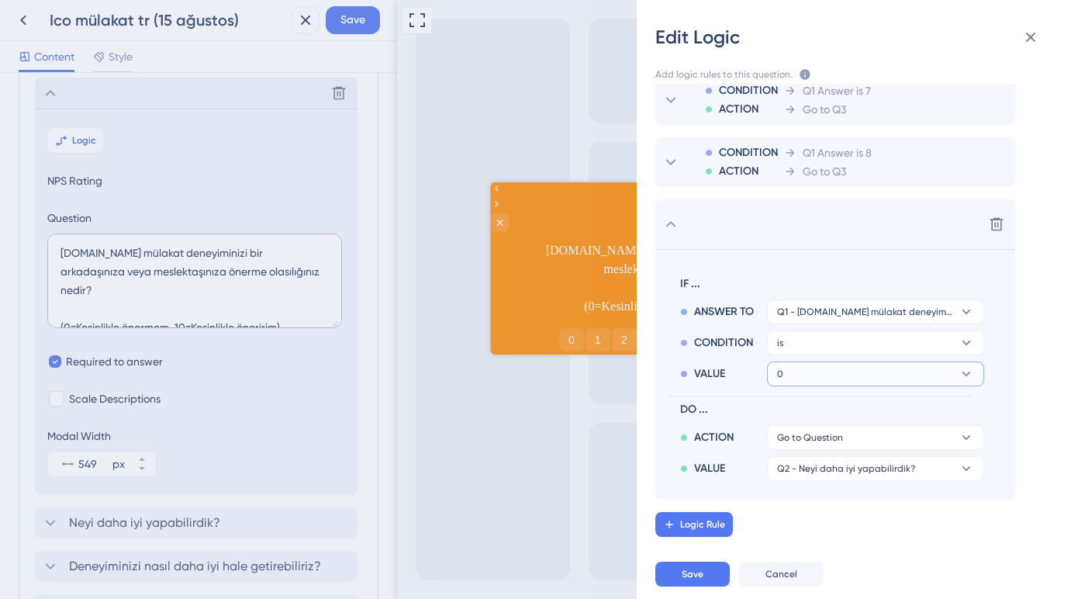
click at [823, 375] on button "0" at bounding box center [875, 373] width 217 height 25
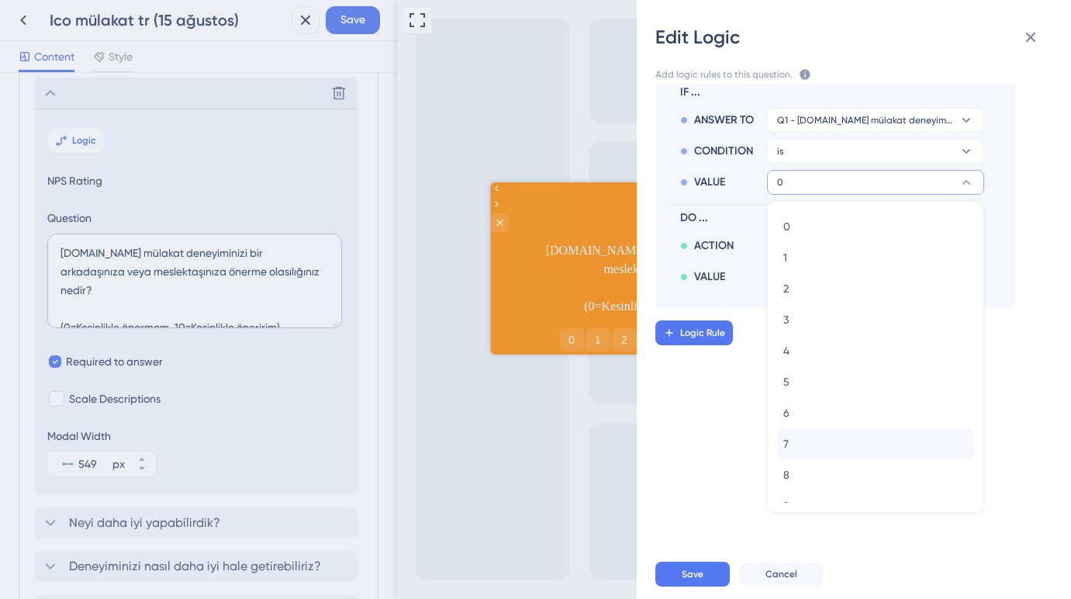
scroll to position [35, 0]
click at [797, 461] on div "9 9" at bounding box center [875, 470] width 185 height 31
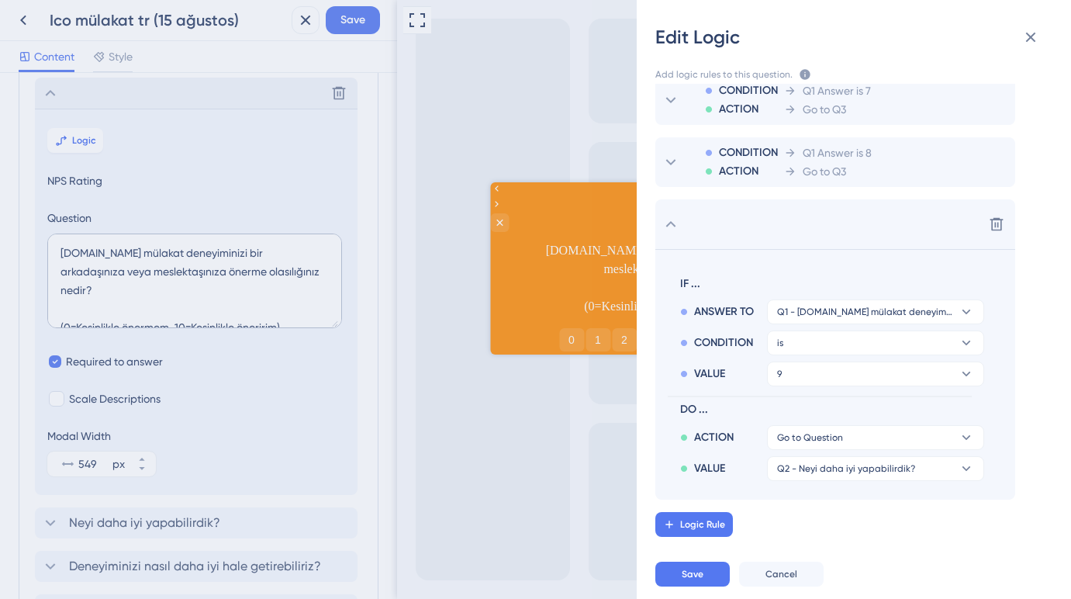
scroll to position [89, 0]
click at [808, 463] on span "Q2 - Neyi daha iyi yapabilirdik?" at bounding box center [846, 468] width 138 height 12
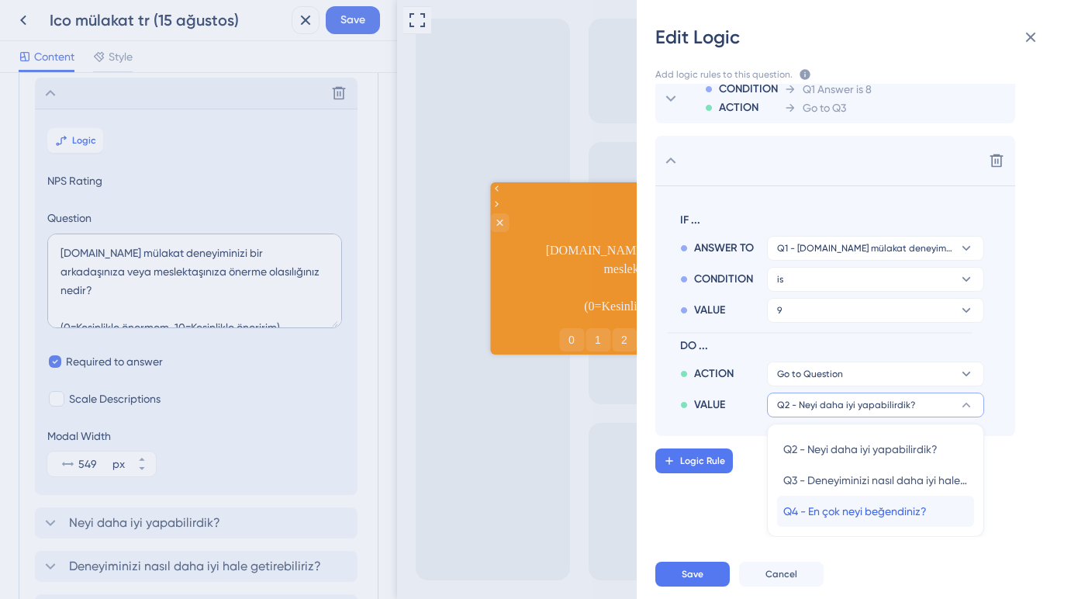
click at [807, 506] on span "Q4 - En çok neyi beğendiniz?" at bounding box center [854, 511] width 143 height 19
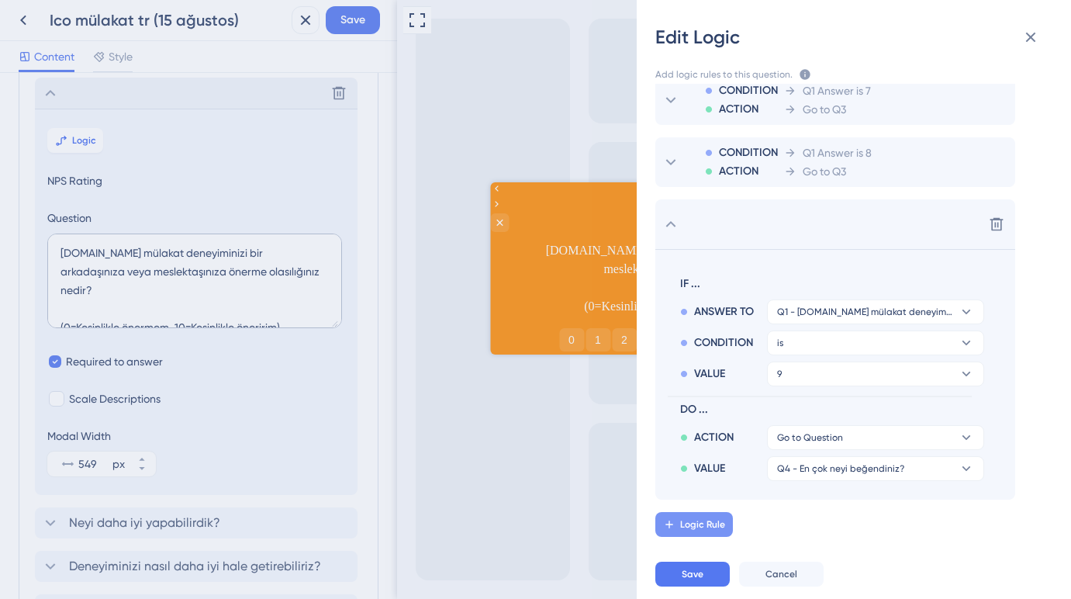
click at [714, 518] on span "Logic Rule" at bounding box center [702, 524] width 45 height 12
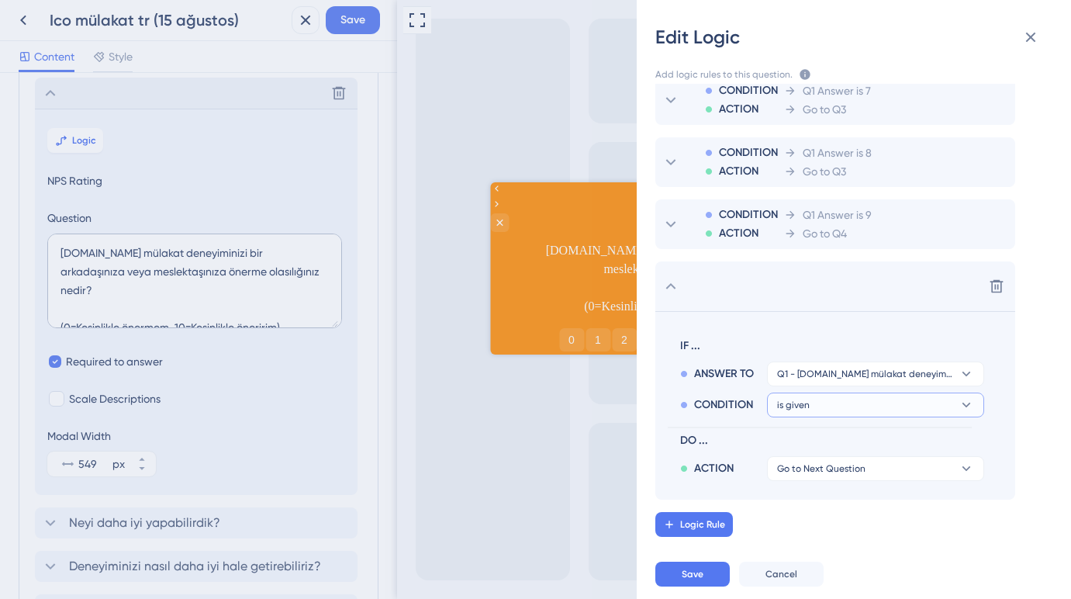
click at [813, 406] on button "is given" at bounding box center [875, 404] width 217 height 25
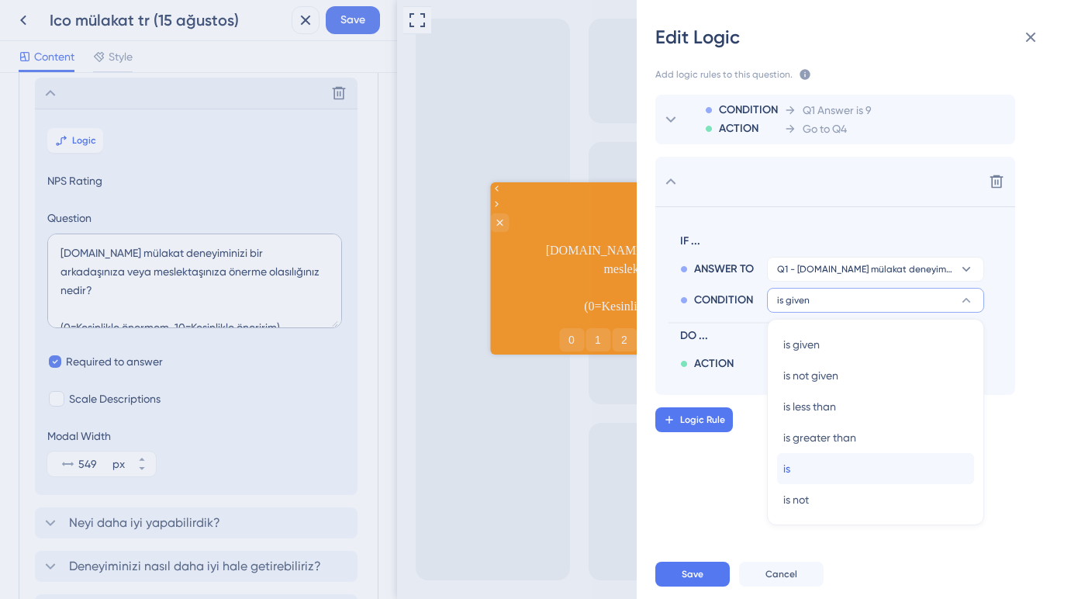
click at [803, 465] on div "is is" at bounding box center [875, 468] width 185 height 31
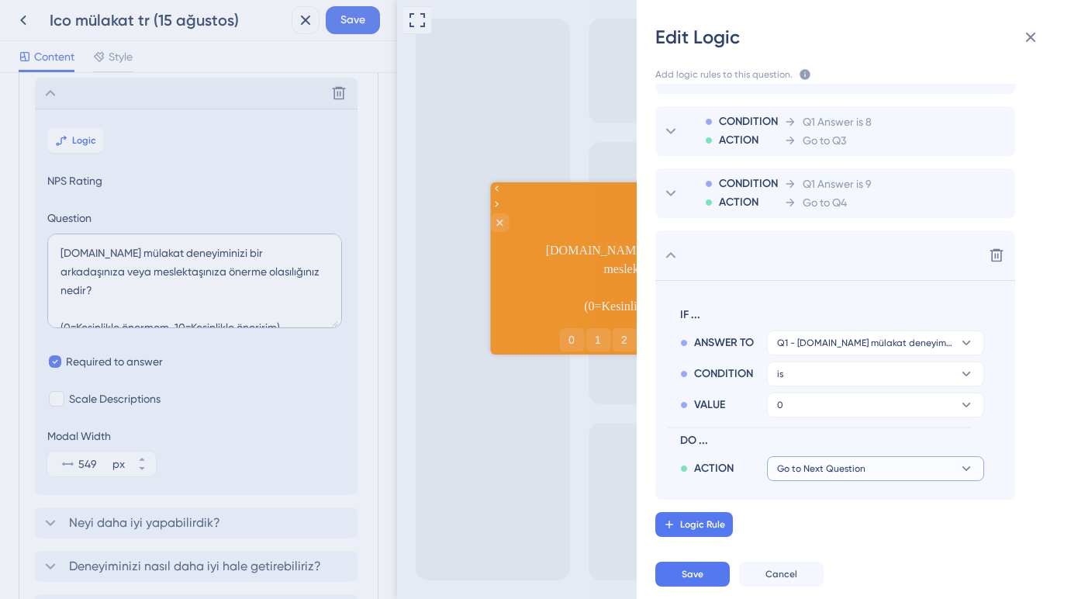
click at [812, 469] on span "Go to Next Question" at bounding box center [821, 468] width 88 height 12
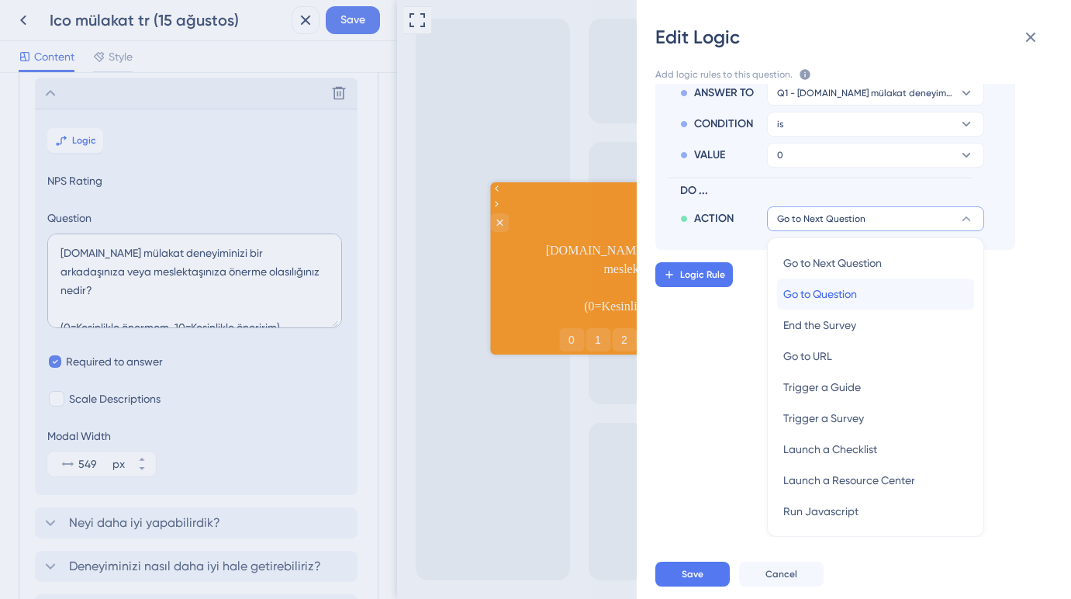
click at [823, 288] on span "Go to Question" at bounding box center [820, 294] width 74 height 19
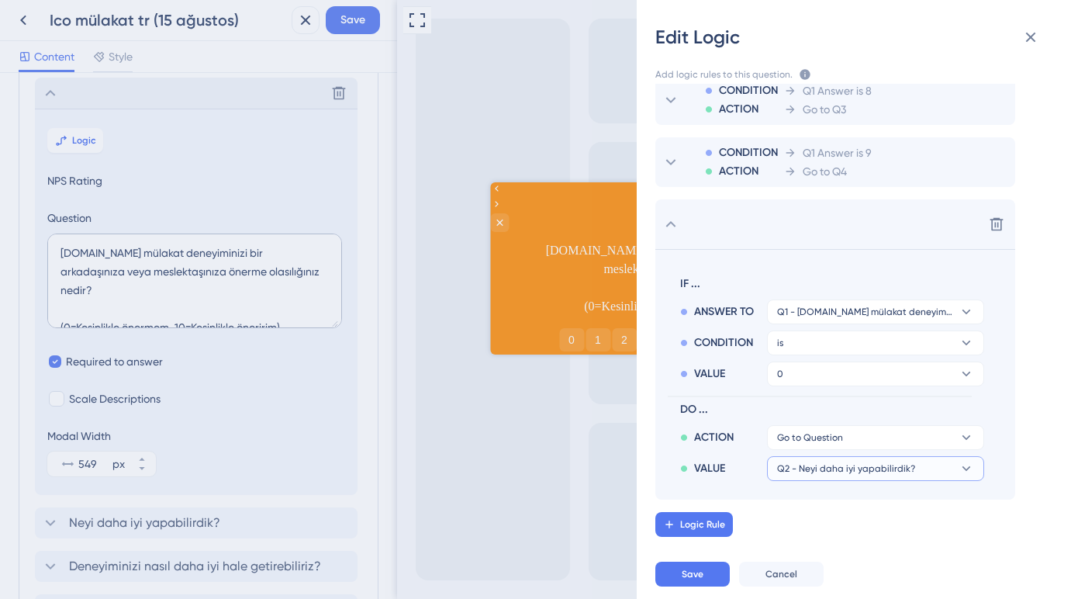
click at [809, 465] on span "Q2 - Neyi daha iyi yapabilirdik?" at bounding box center [846, 468] width 138 height 12
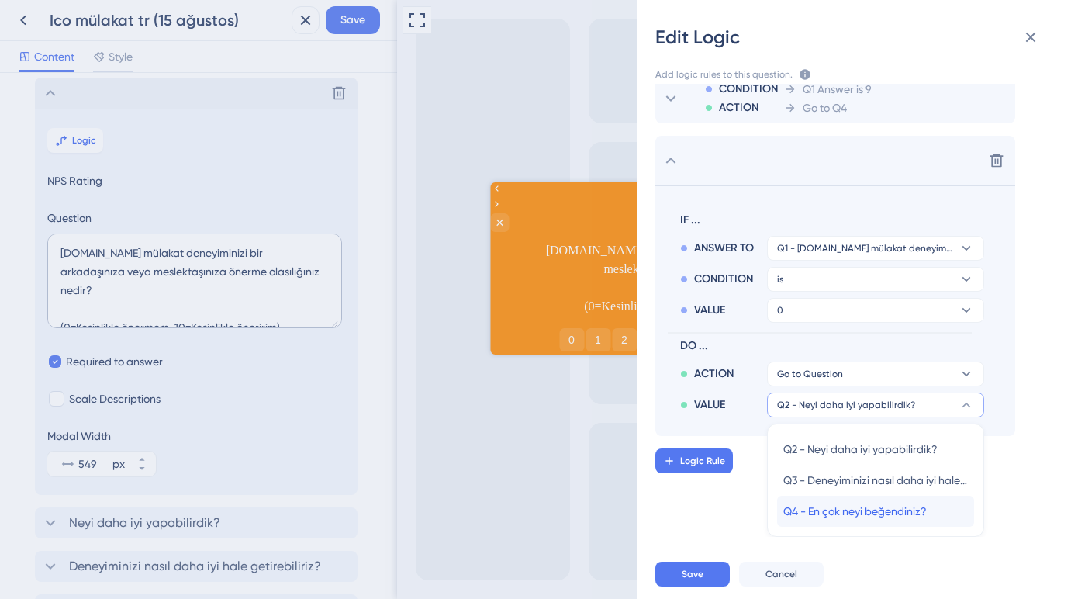
click at [806, 515] on span "Q4 - En çok neyi beğendiniz?" at bounding box center [854, 511] width 143 height 19
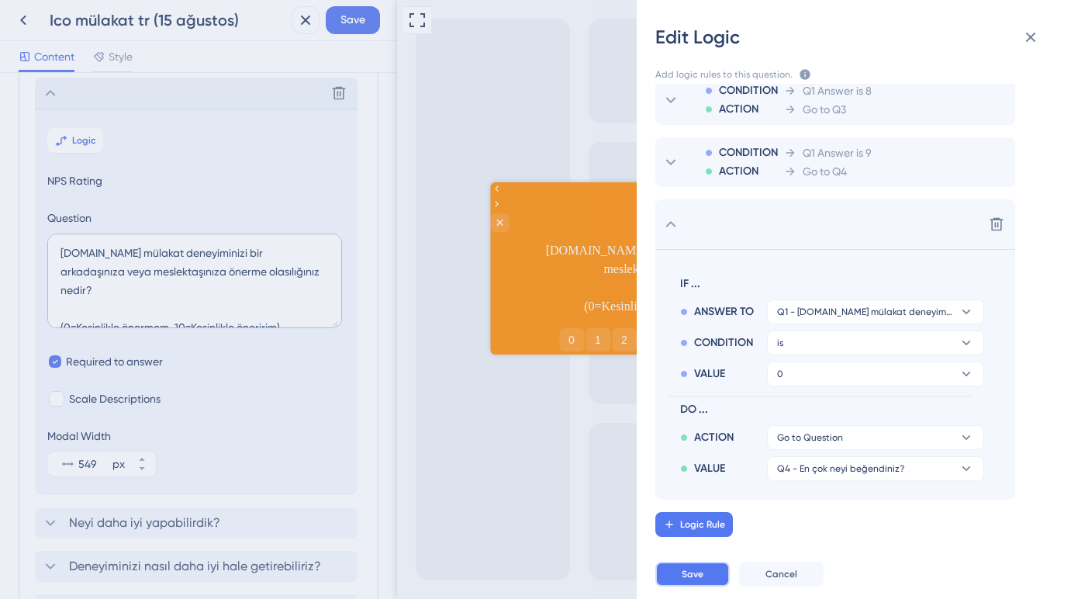
click at [705, 578] on button "Save" at bounding box center [692, 573] width 74 height 25
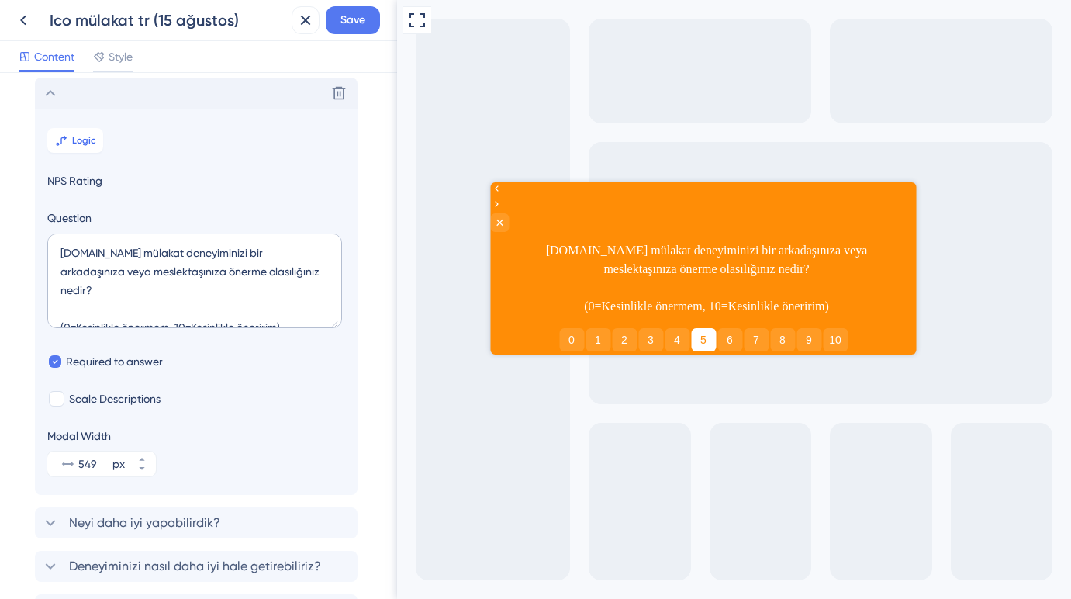
click at [702, 328] on button "5" at bounding box center [703, 339] width 25 height 23
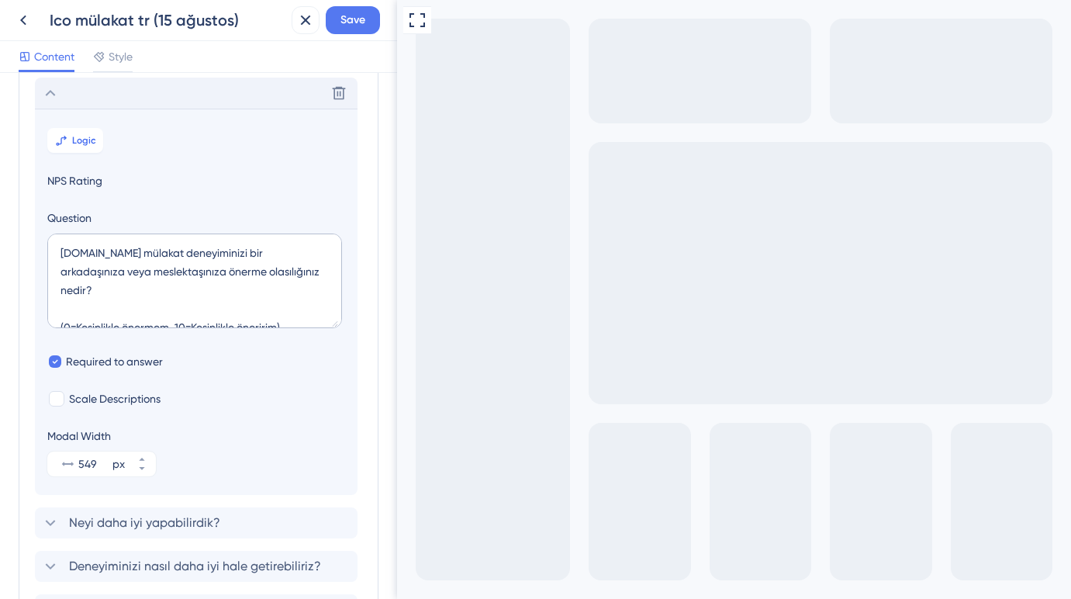
click at [412, 598] on icon "Go to Question 1" at bounding box center [406, 608] width 12 height 12
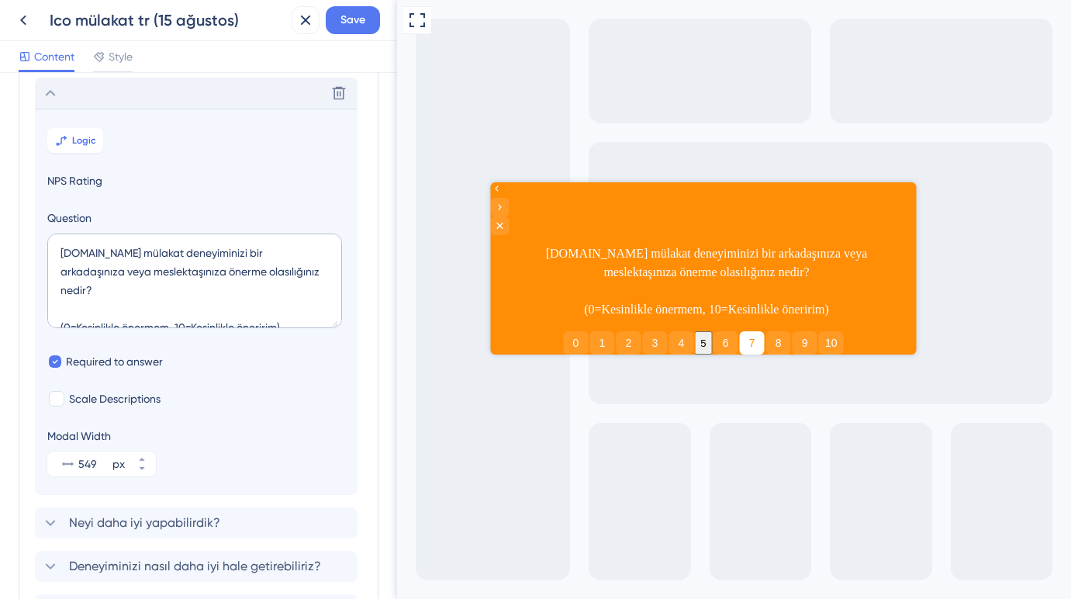
click at [758, 331] on button "7" at bounding box center [751, 342] width 25 height 23
click at [506, 205] on icon "Go to Question 2" at bounding box center [499, 207] width 12 height 12
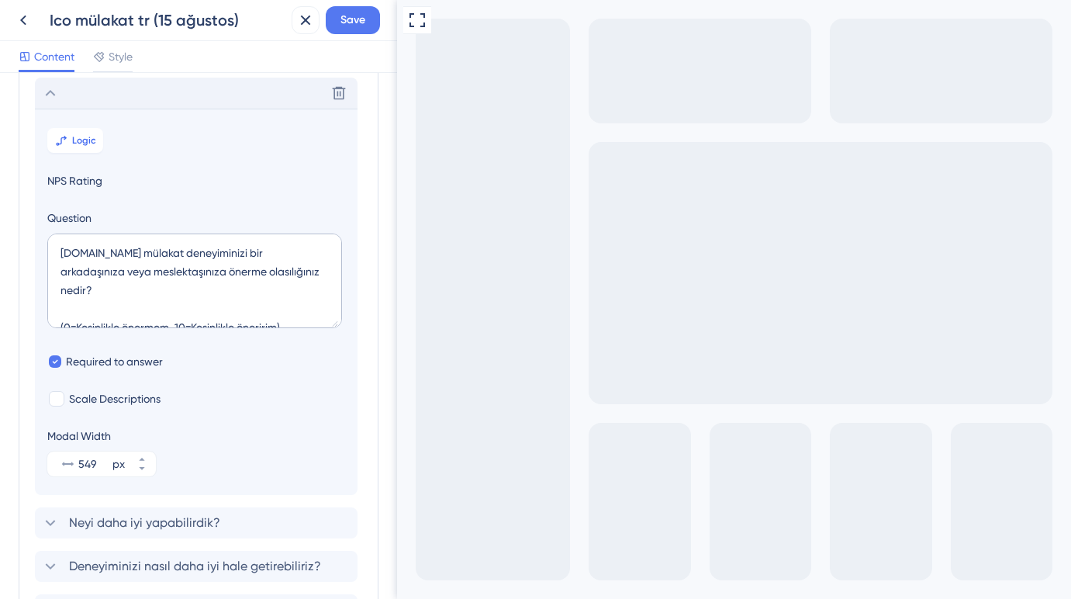
click at [412, 598] on icon "Go to Question 2" at bounding box center [406, 608] width 12 height 12
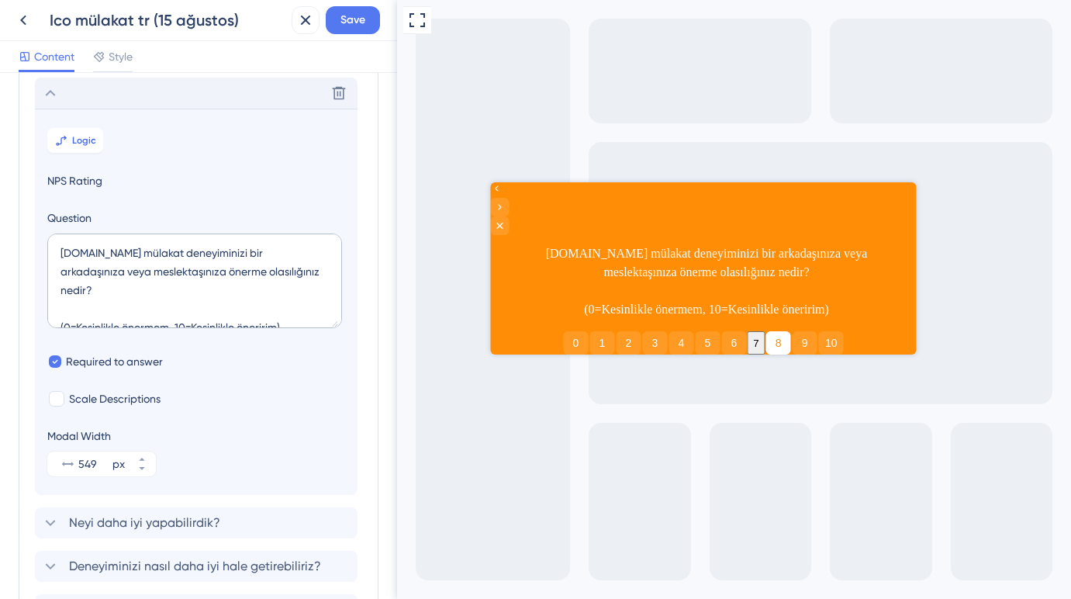
click at [778, 331] on button "8" at bounding box center [777, 342] width 25 height 23
click at [546, 212] on div at bounding box center [703, 208] width 426 height 53
click at [509, 211] on div "Go to Question 2" at bounding box center [499, 207] width 19 height 19
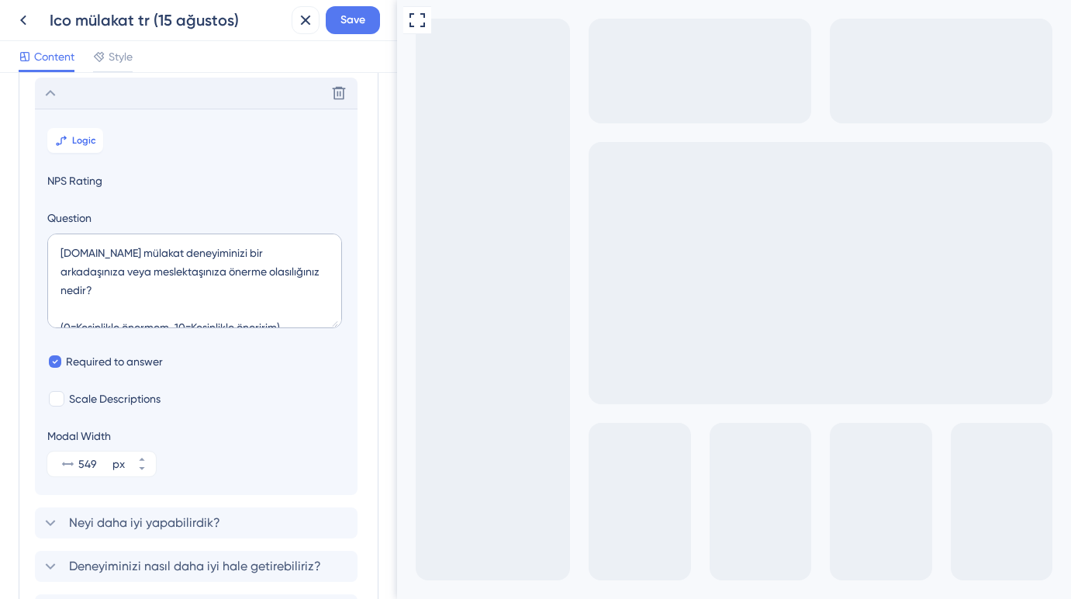
click at [412, 598] on div "Go to Question 2" at bounding box center [406, 608] width 19 height 19
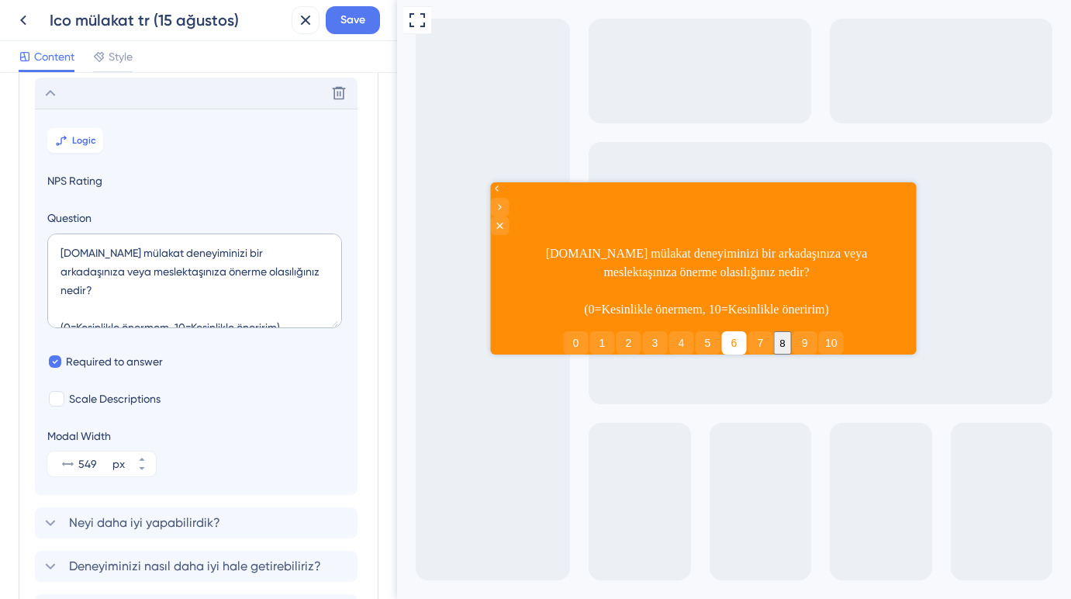
click at [728, 331] on button "6" at bounding box center [733, 342] width 25 height 23
click at [502, 204] on icon "Go to Question 2" at bounding box center [500, 207] width 4 height 6
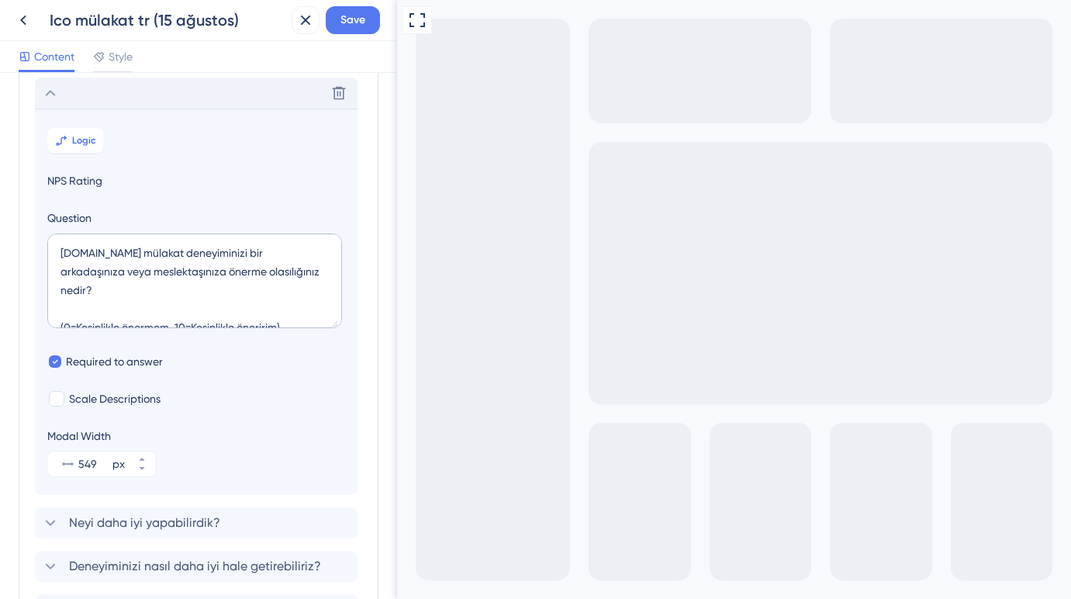
click at [413, 598] on div "Go to Question 1" at bounding box center [406, 608] width 19 height 19
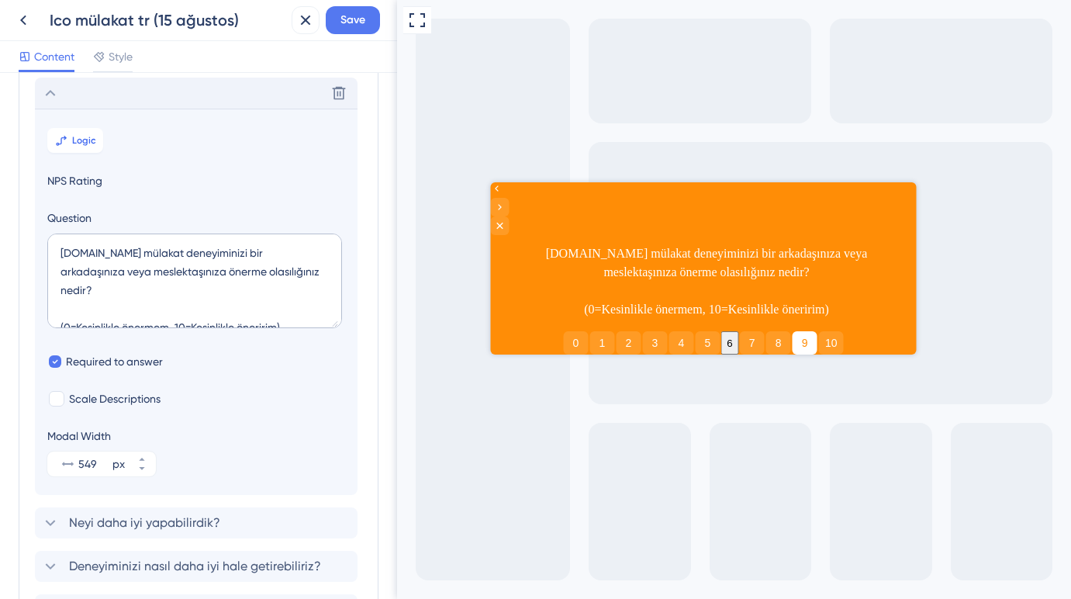
click at [802, 331] on button "9" at bounding box center [804, 342] width 25 height 23
click at [506, 203] on icon "Go to Question 2" at bounding box center [499, 207] width 12 height 12
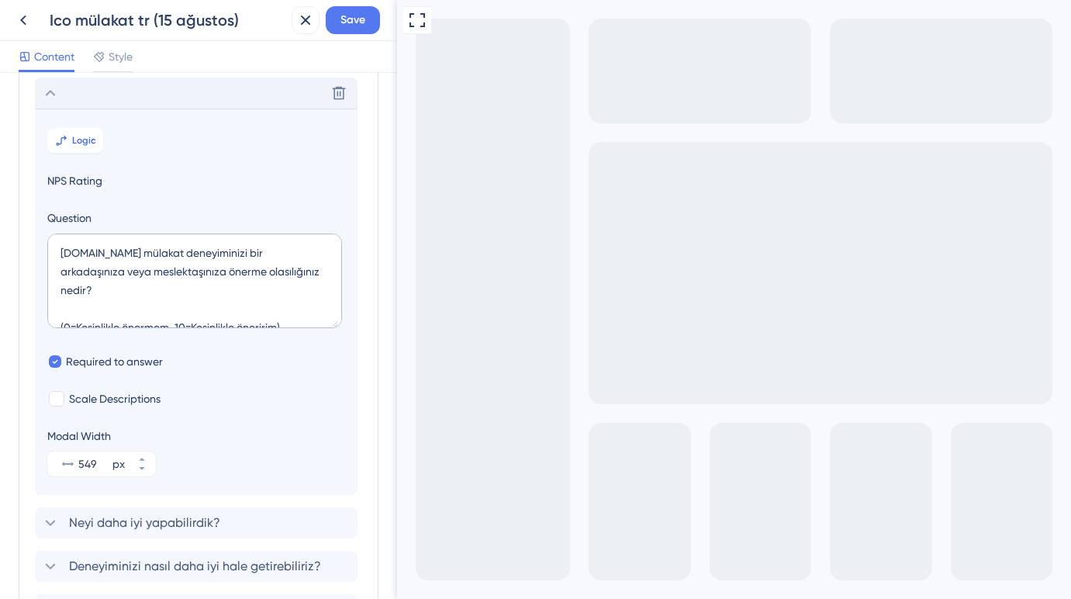
click at [416, 598] on div "Go to Question 3" at bounding box center [406, 608] width 19 height 19
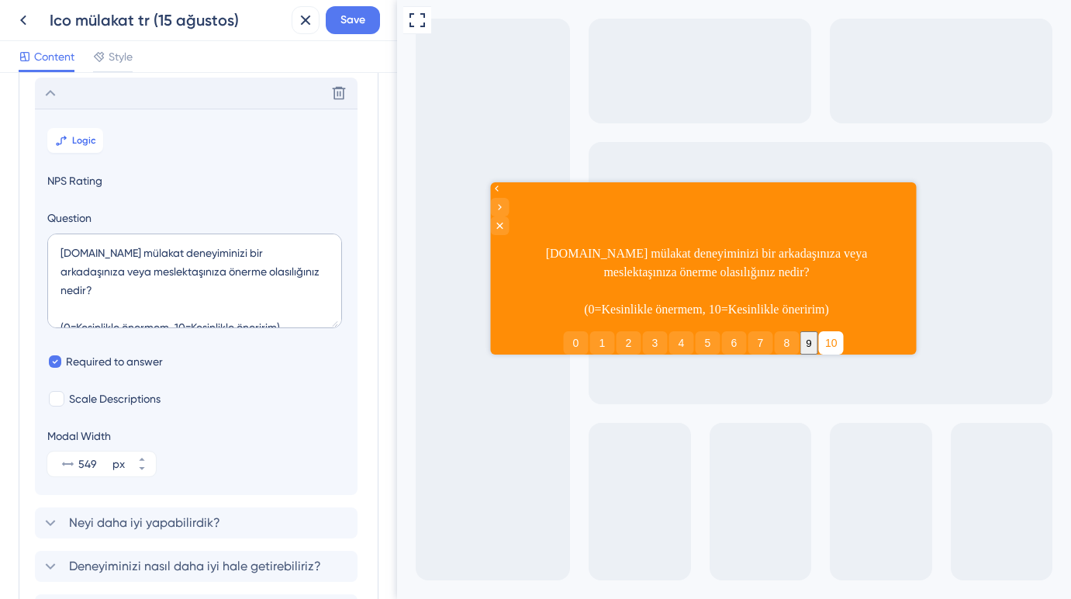
click at [833, 331] on button "10" at bounding box center [830, 342] width 25 height 23
click at [506, 205] on icon "Go to Question 2" at bounding box center [499, 207] width 12 height 12
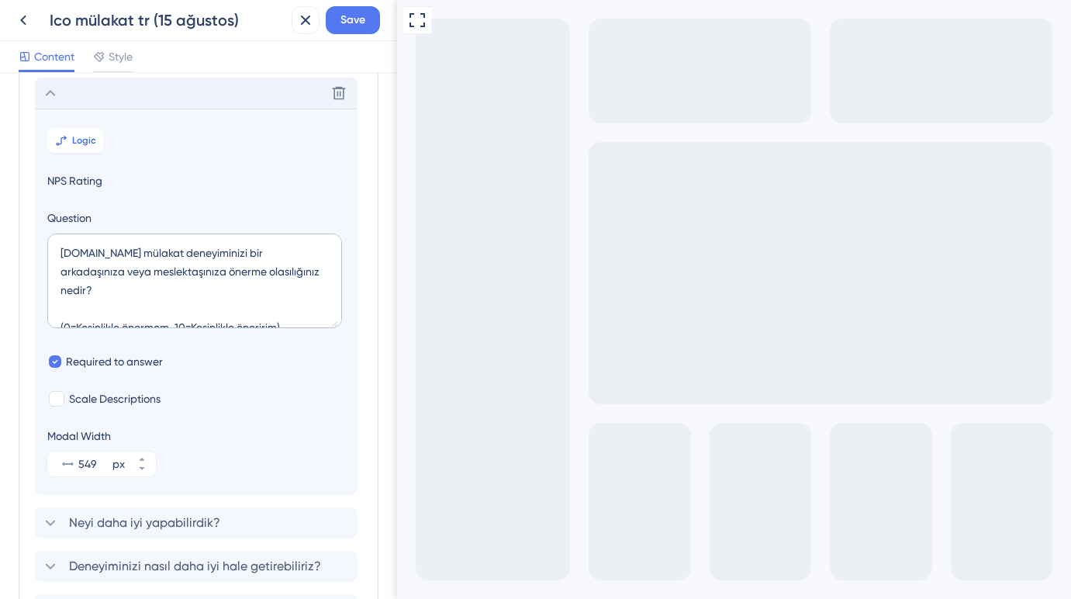
click at [412, 598] on icon "Go to Question 1" at bounding box center [406, 608] width 12 height 12
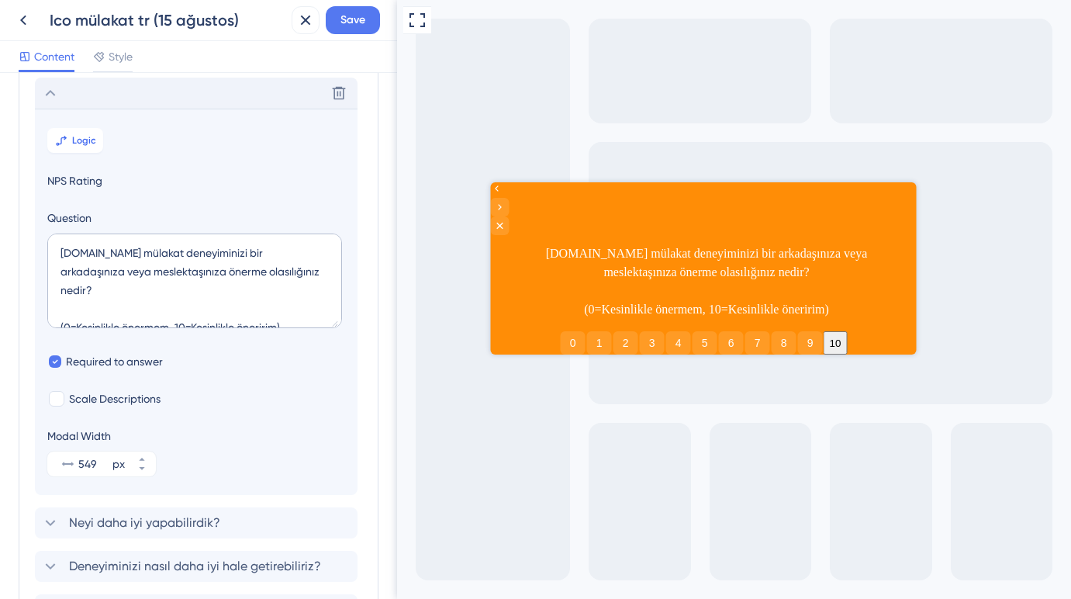
click at [834, 331] on button "10" at bounding box center [835, 342] width 24 height 23
click at [506, 201] on icon "Go to Question 2" at bounding box center [499, 207] width 12 height 12
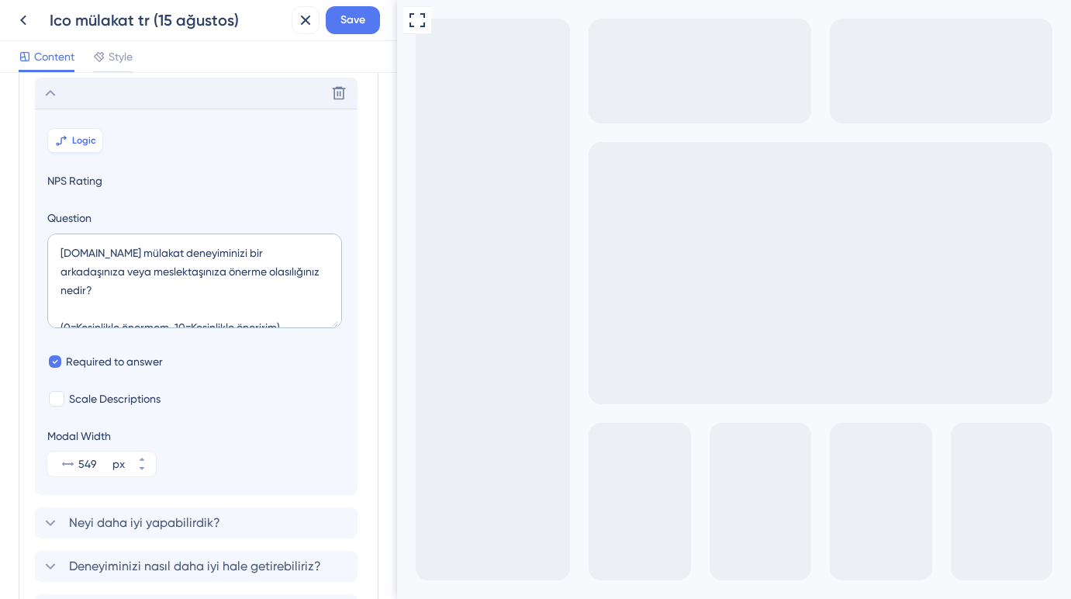
click at [83, 136] on span "Logic" at bounding box center [84, 140] width 24 height 12
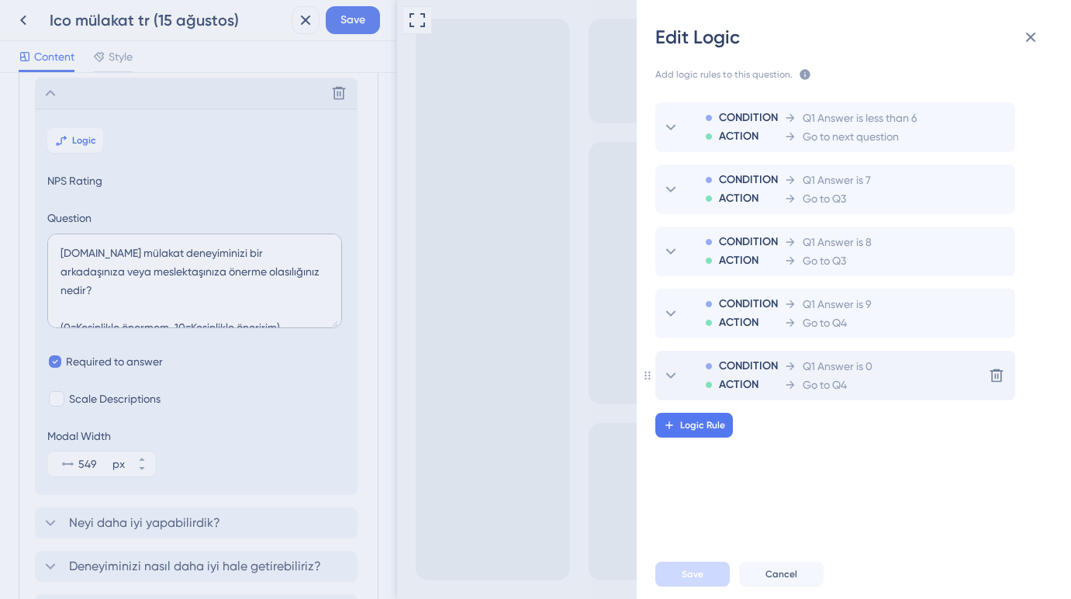
click at [846, 376] on span "Go to Q4" at bounding box center [824, 384] width 44 height 19
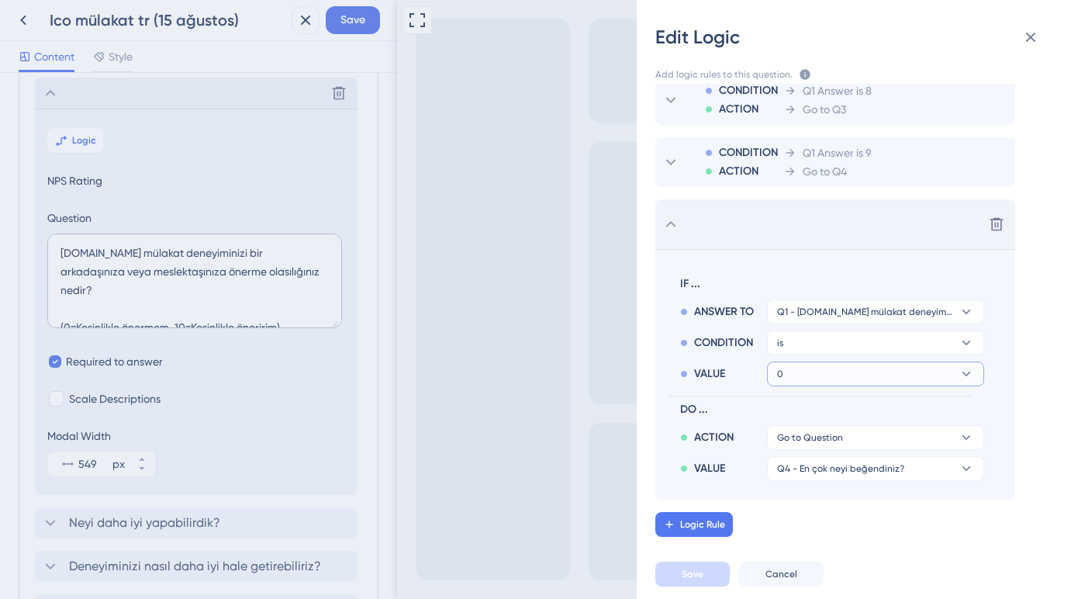
click at [817, 382] on button "0" at bounding box center [875, 373] width 217 height 25
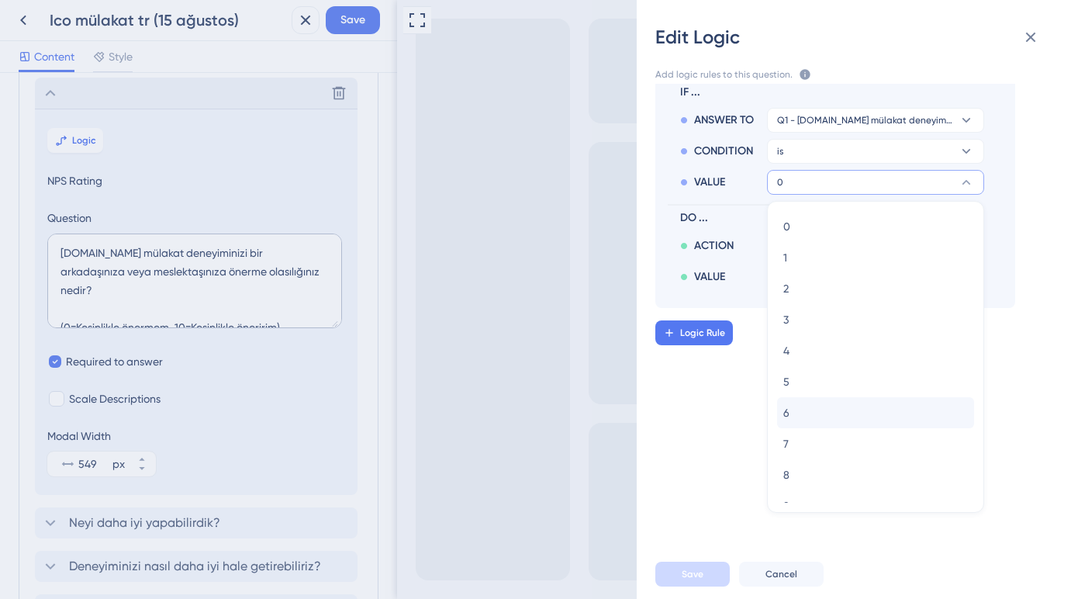
scroll to position [50, 0]
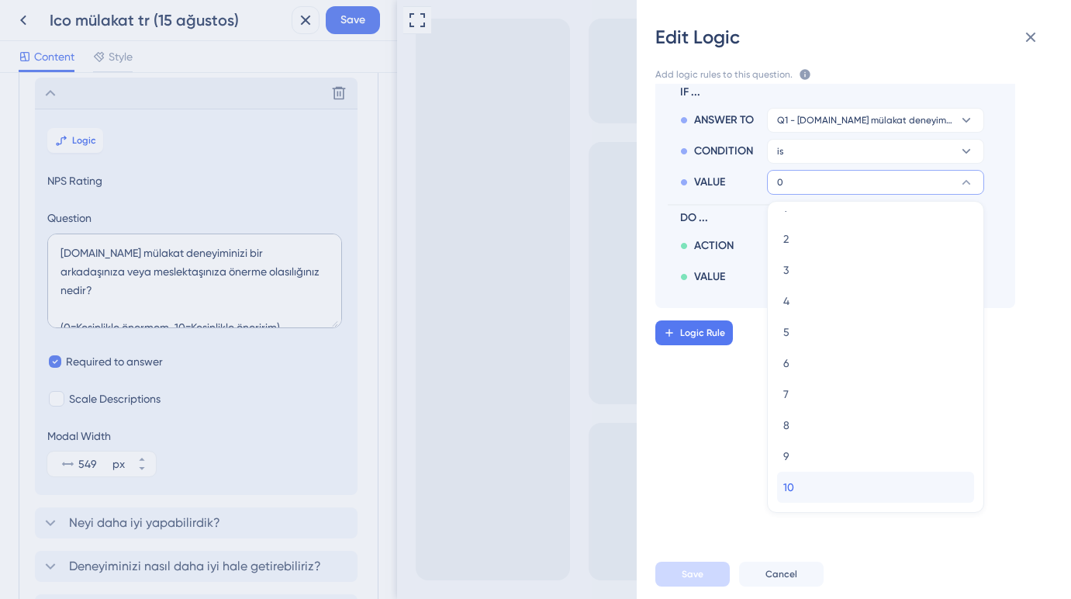
click at [800, 479] on div "10 10" at bounding box center [875, 486] width 185 height 31
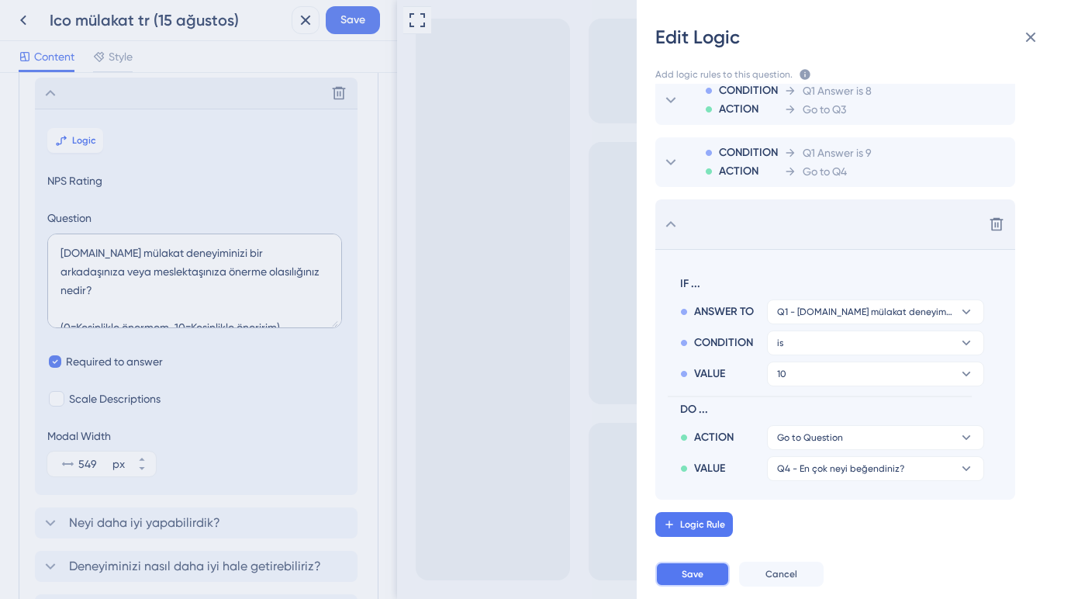
click at [703, 570] on button "Save" at bounding box center [692, 573] width 74 height 25
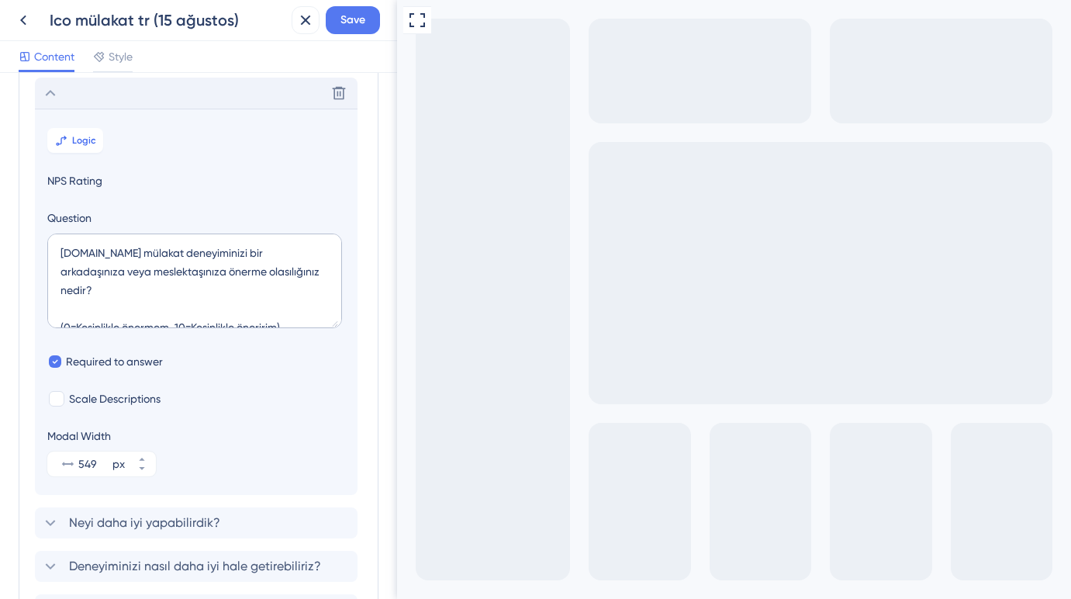
click at [412, 598] on icon "Go to Question 1" at bounding box center [406, 608] width 12 height 12
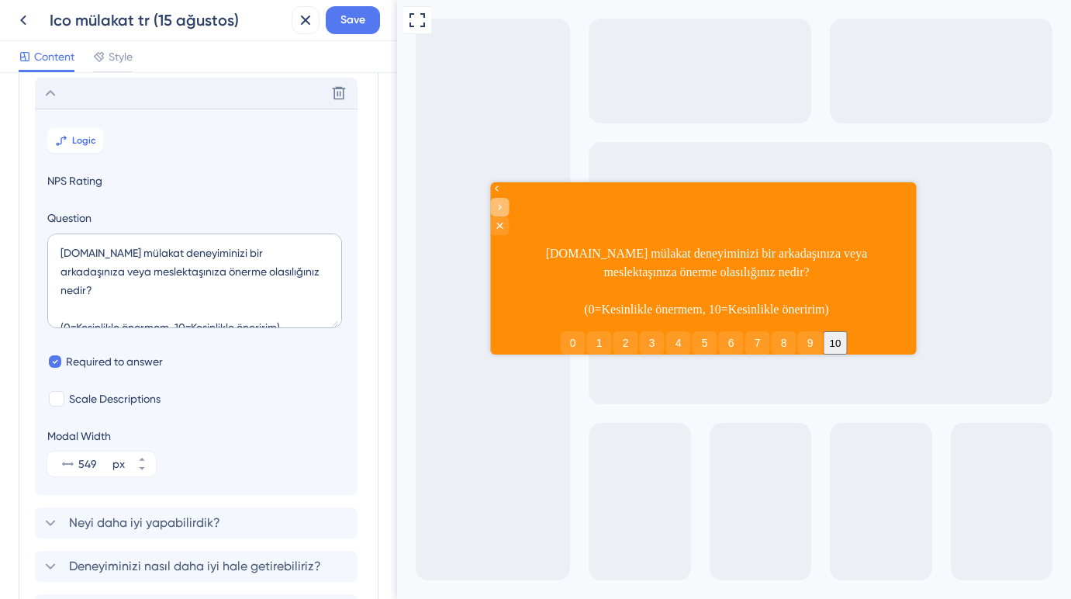
click at [506, 201] on icon "Go to Question 2" at bounding box center [499, 207] width 12 height 12
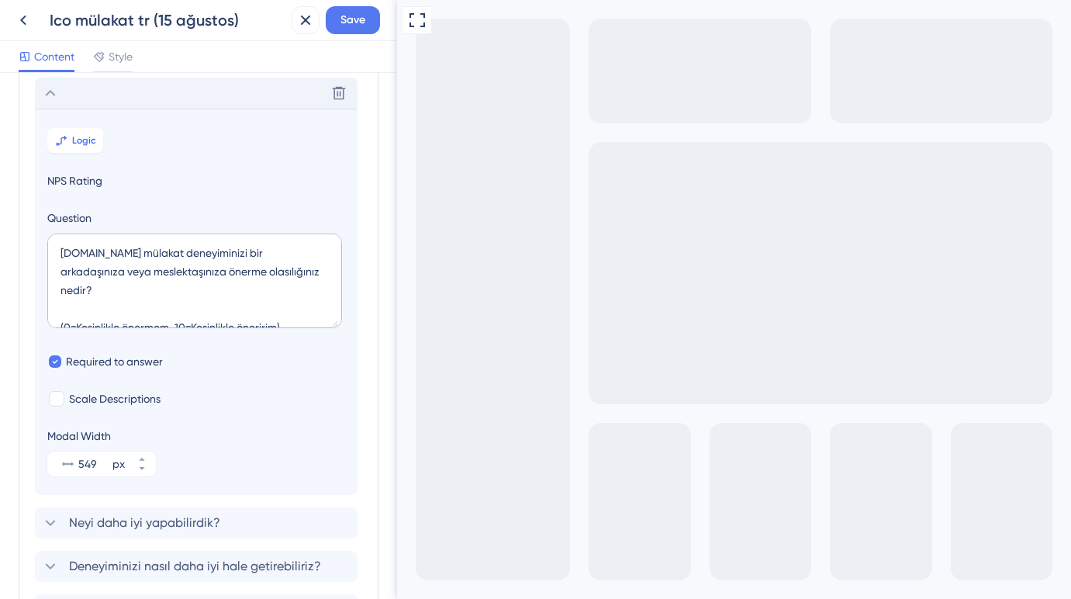
click at [412, 598] on icon "Go to Question 3" at bounding box center [406, 608] width 12 height 12
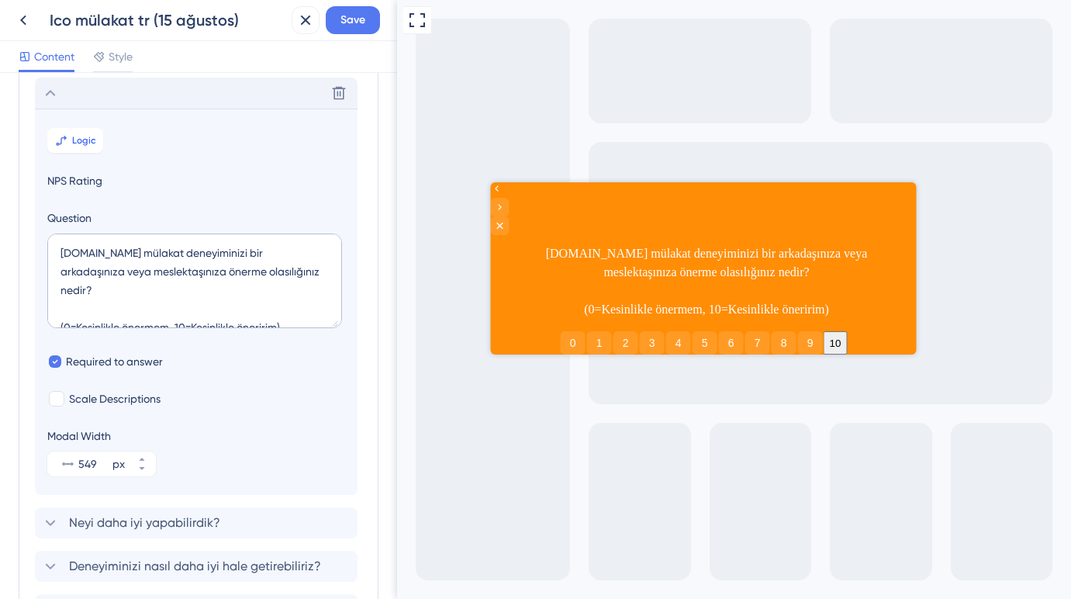
scroll to position [250, 0]
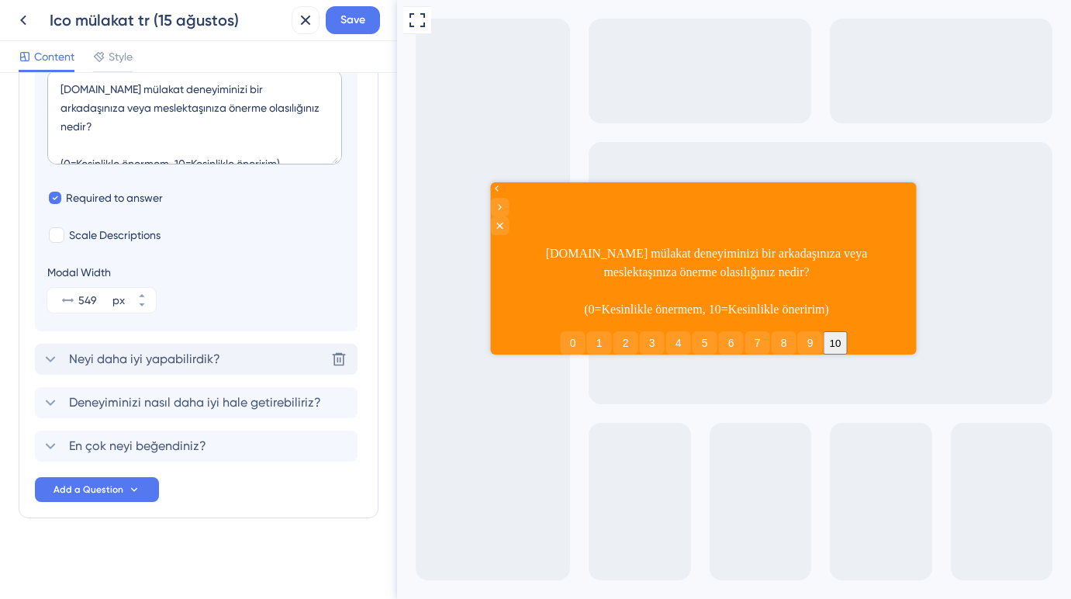
click at [187, 356] on span "Neyi daha iyi yapabilirdik?" at bounding box center [144, 359] width 151 height 19
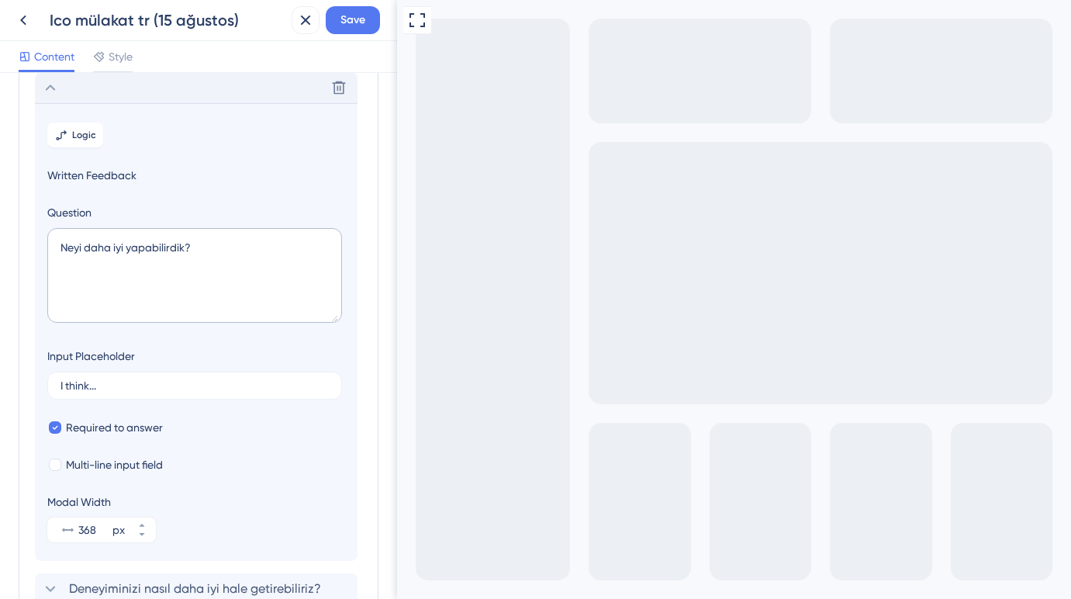
scroll to position [134, 0]
click at [95, 130] on button "Logic" at bounding box center [75, 135] width 56 height 25
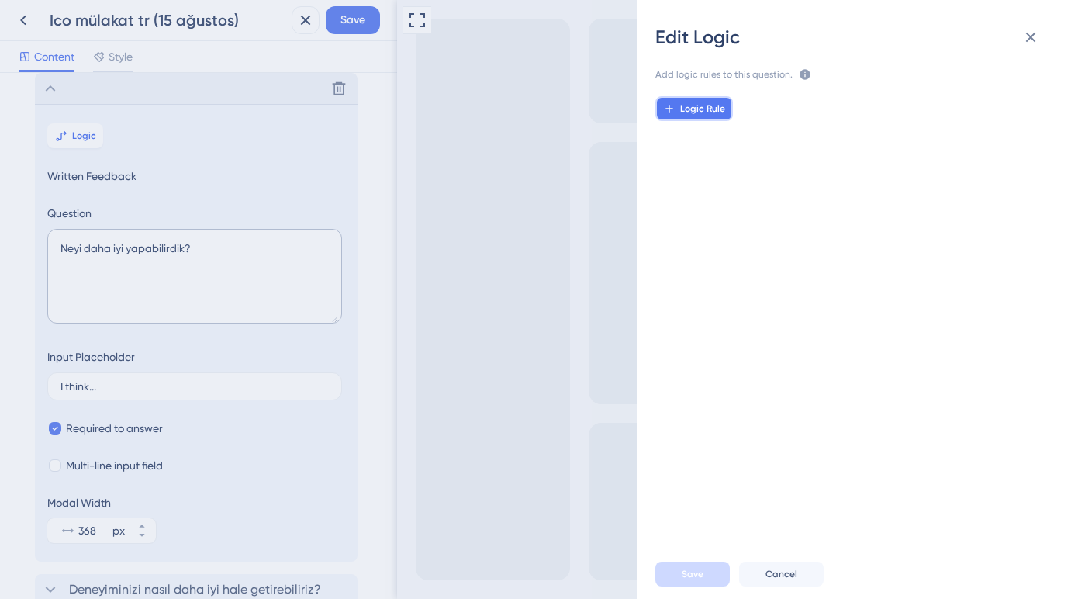
click at [725, 109] on button "Logic Rule" at bounding box center [694, 108] width 78 height 25
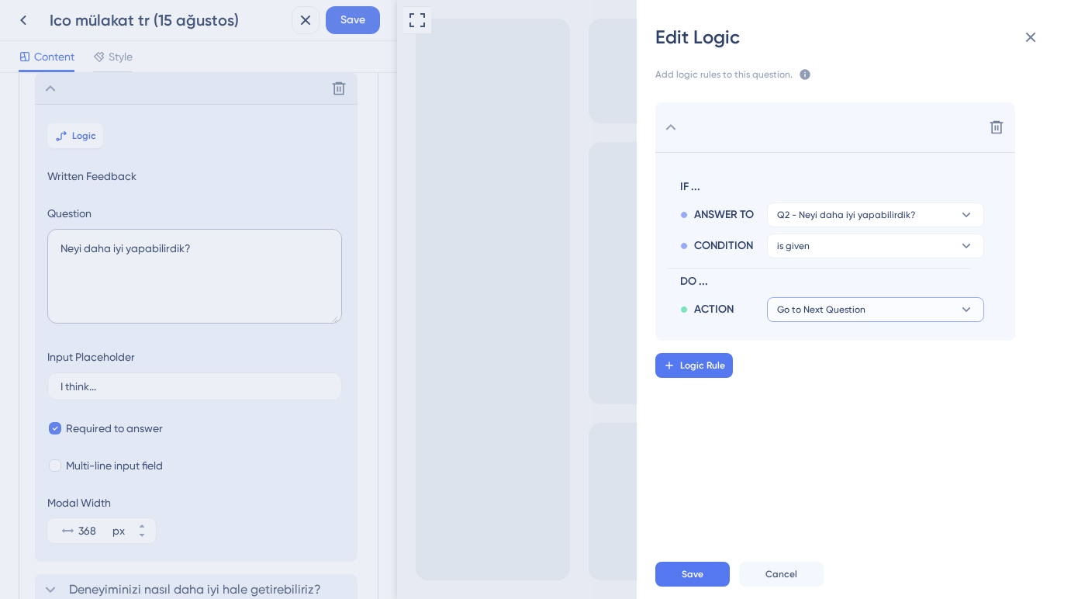
click at [813, 305] on span "Go to Next Question" at bounding box center [821, 309] width 88 height 12
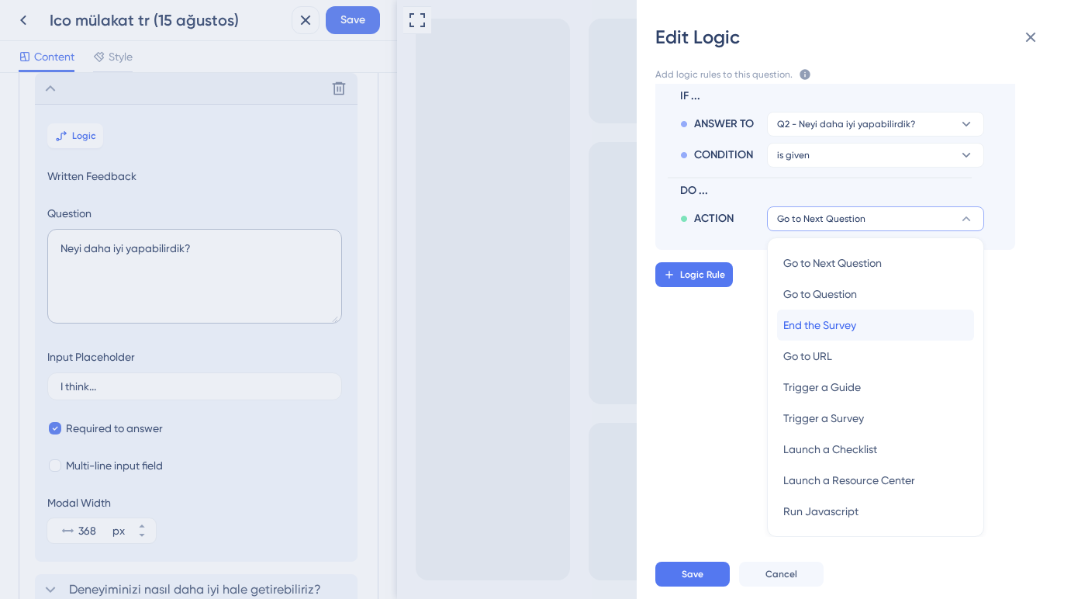
click at [826, 330] on span "End the Survey" at bounding box center [819, 325] width 73 height 19
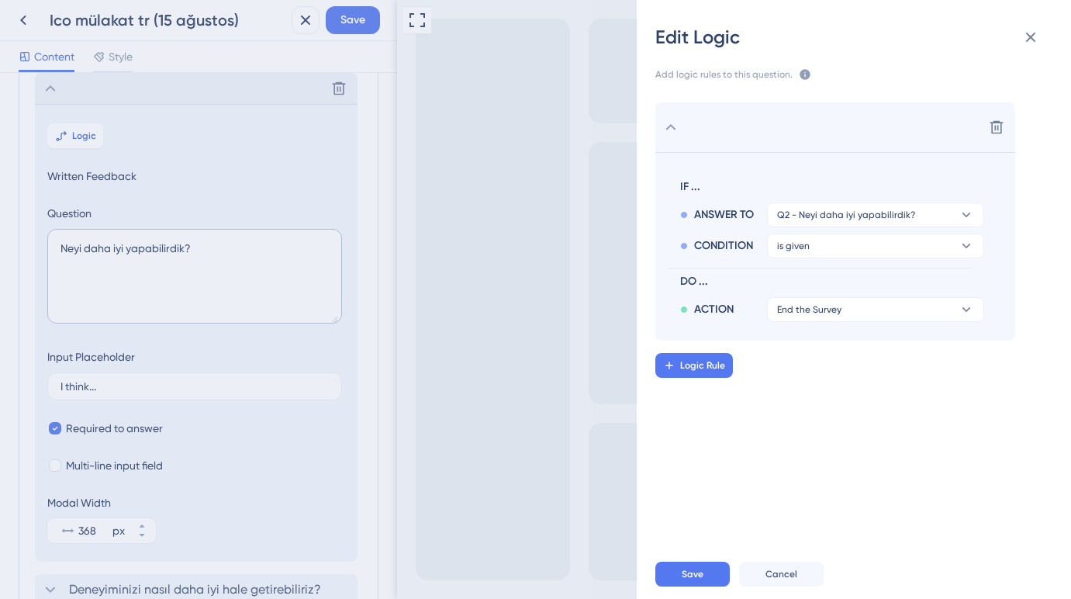
scroll to position [0, 0]
click at [709, 569] on button "Save" at bounding box center [692, 573] width 74 height 25
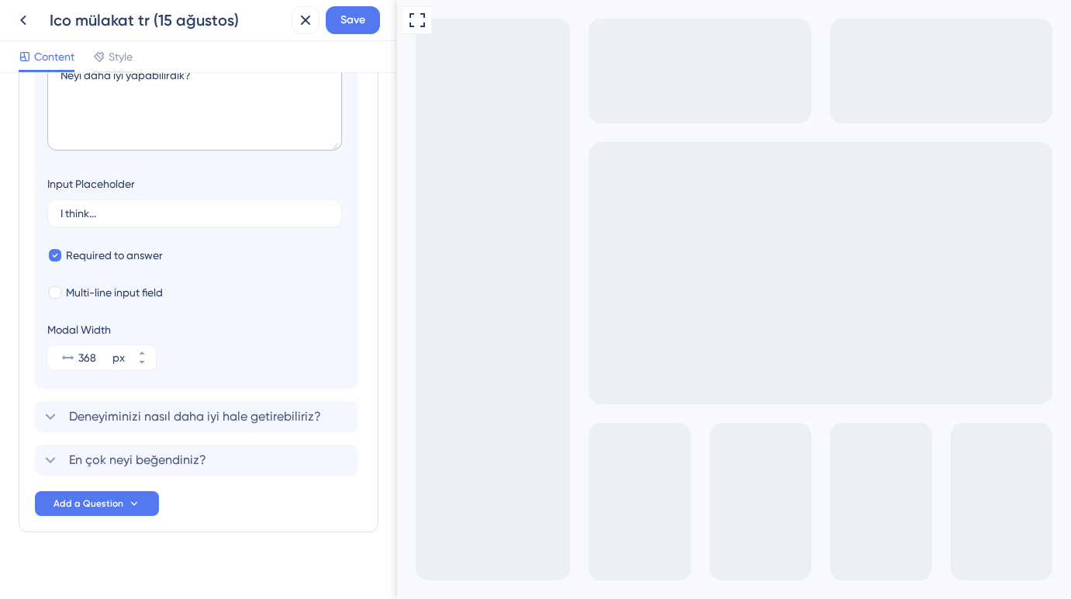
scroll to position [321, 0]
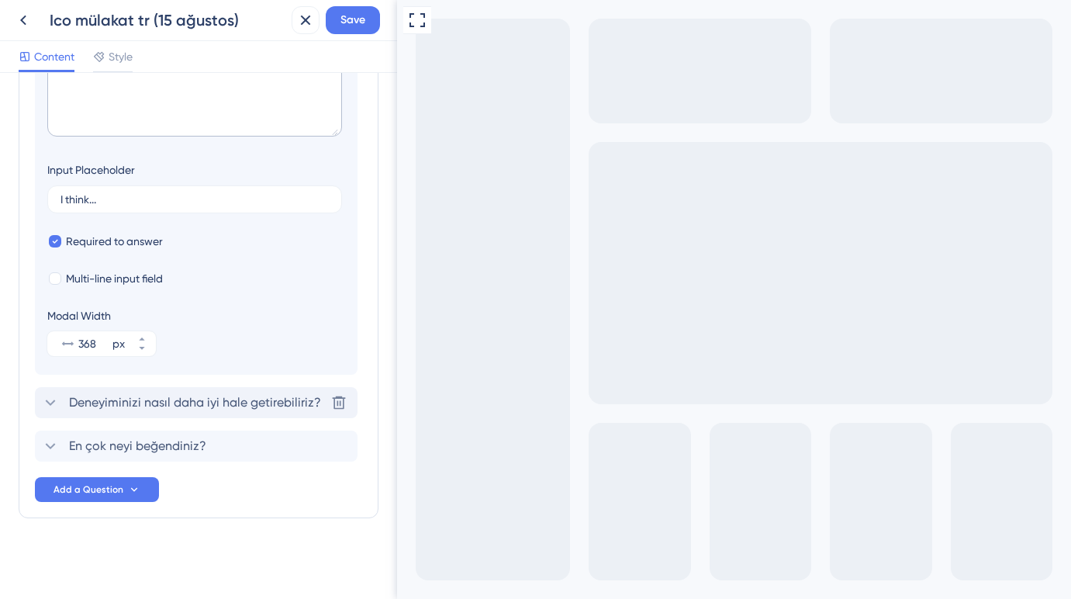
click at [172, 395] on span "Deneyiminizi nasıl daha iyi hale getirebiliriz?" at bounding box center [195, 402] width 252 height 19
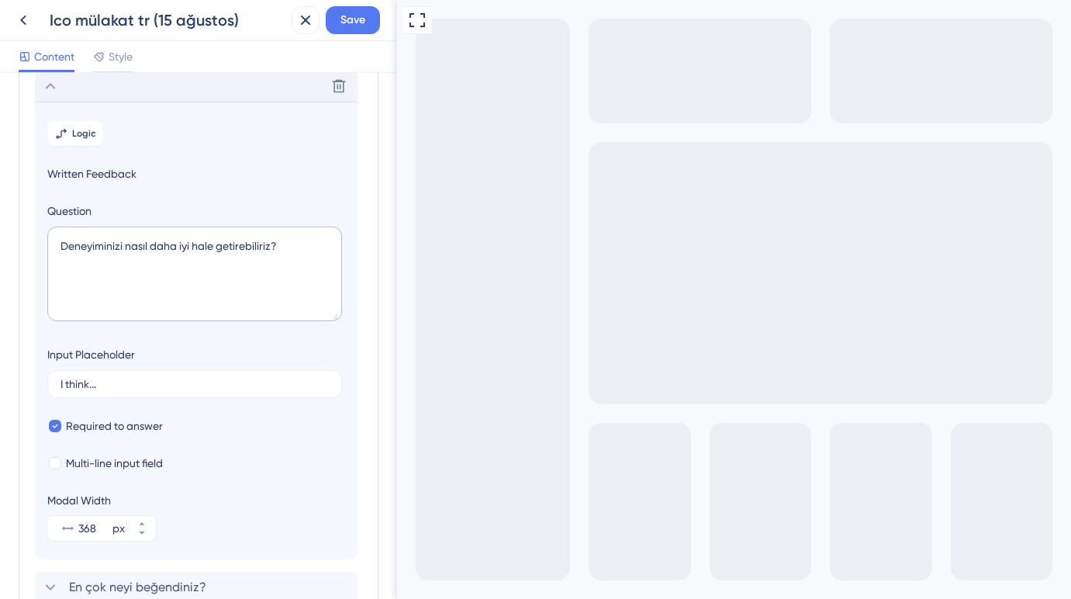
scroll to position [178, 0]
click at [88, 137] on span "Logic" at bounding box center [84, 135] width 24 height 12
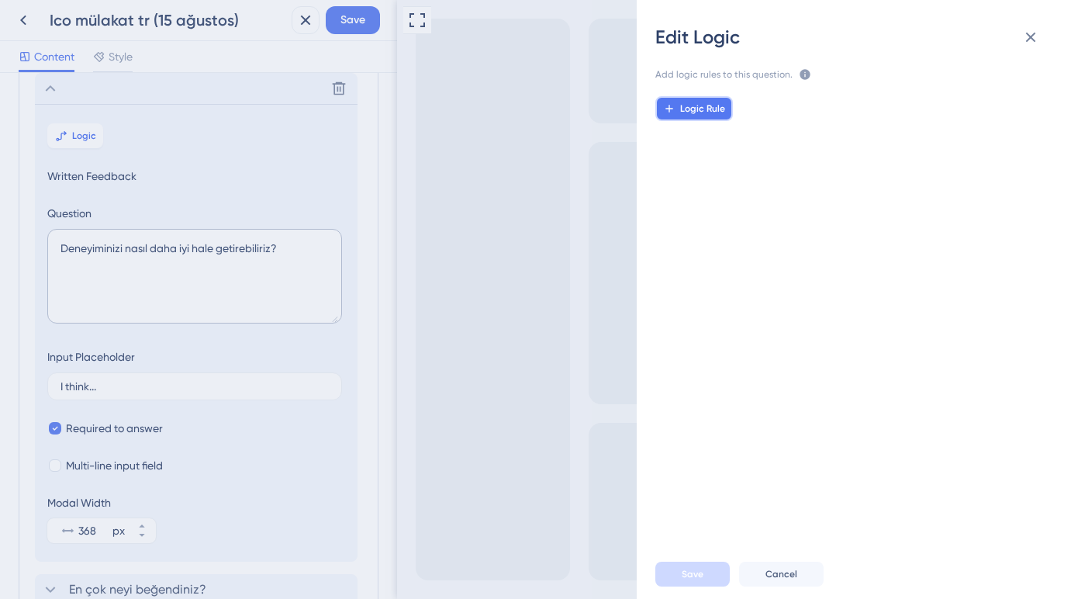
click at [719, 109] on span "Logic Rule" at bounding box center [702, 108] width 45 height 12
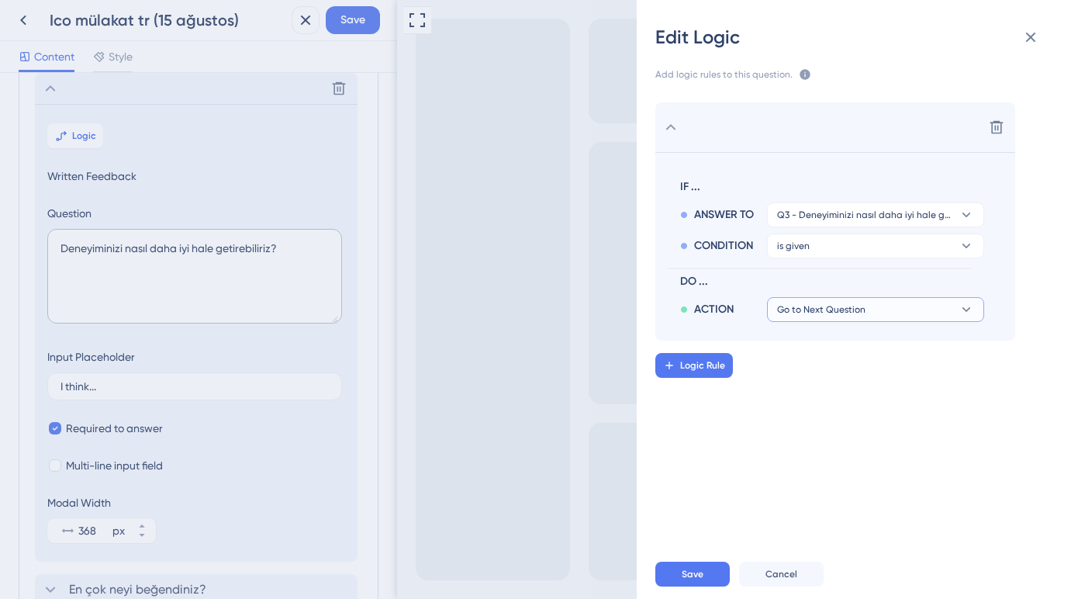
click at [809, 308] on span "Go to Next Question" at bounding box center [821, 309] width 88 height 12
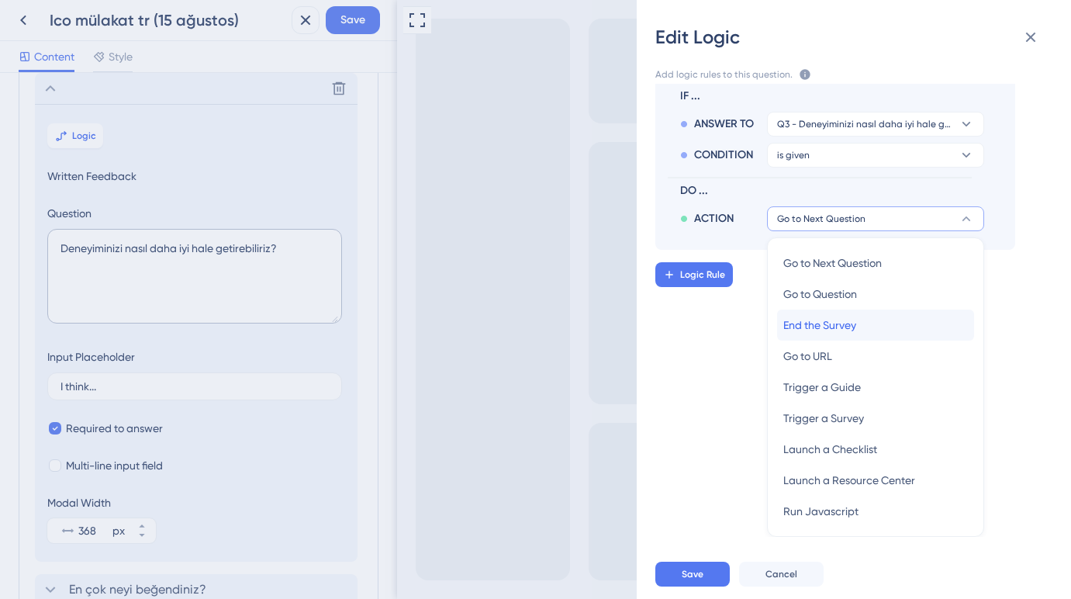
click at [812, 333] on span "End the Survey" at bounding box center [819, 325] width 73 height 19
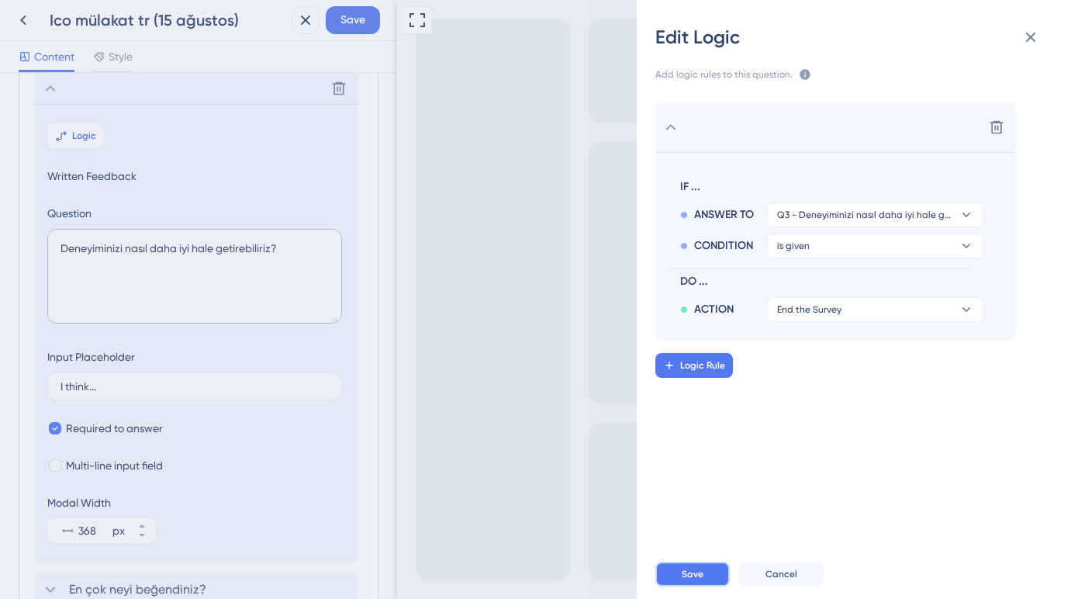
click at [704, 564] on button "Save" at bounding box center [692, 573] width 74 height 25
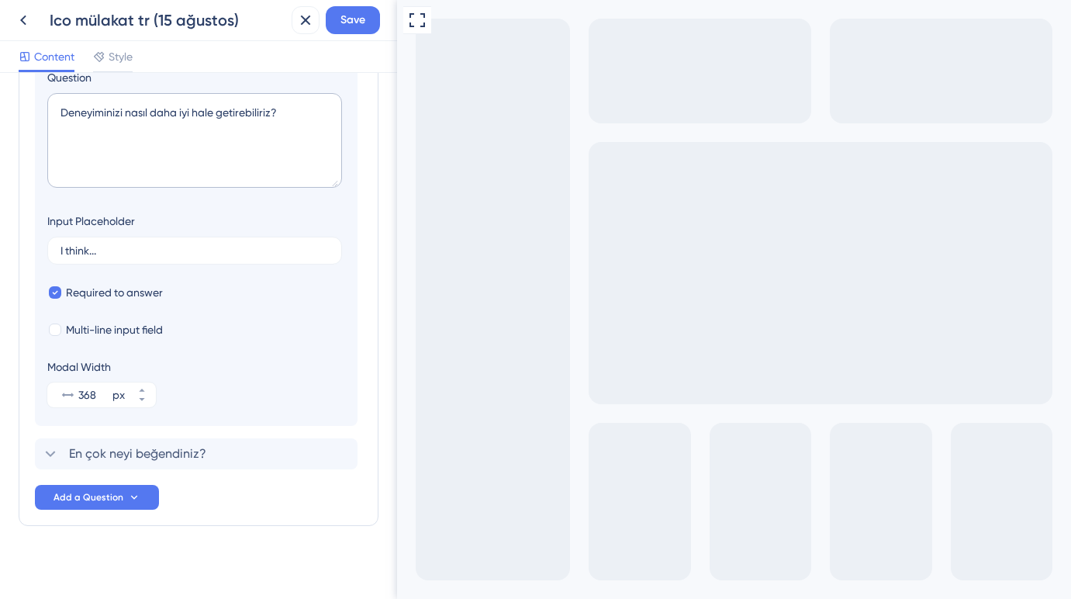
scroll to position [321, 0]
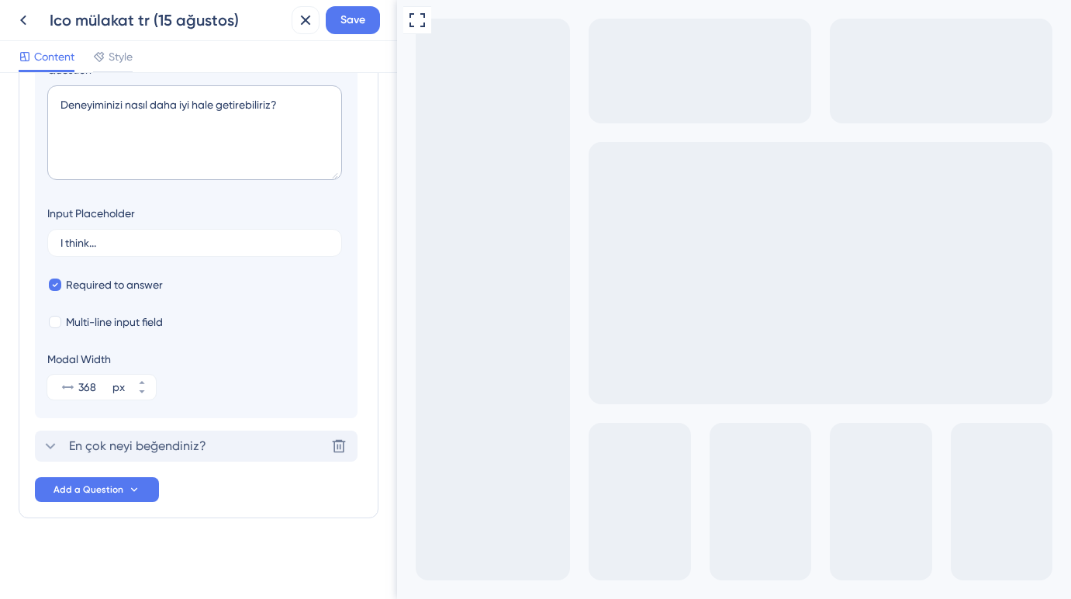
click at [198, 441] on span "En çok neyi beğendiniz?" at bounding box center [137, 446] width 137 height 19
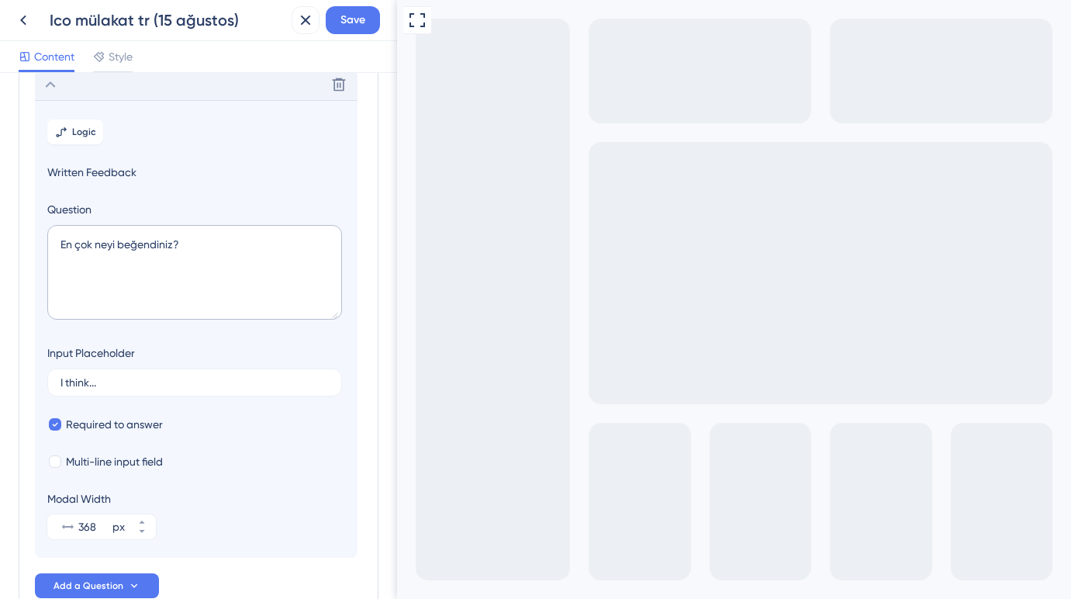
scroll to position [221, 0]
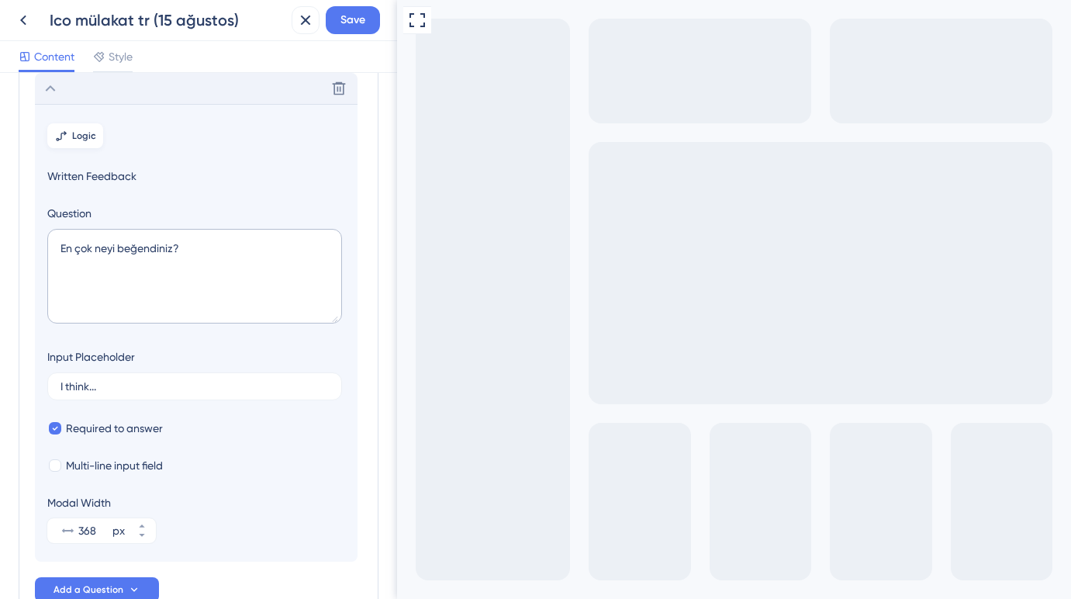
click at [80, 136] on span "Logic" at bounding box center [84, 135] width 24 height 12
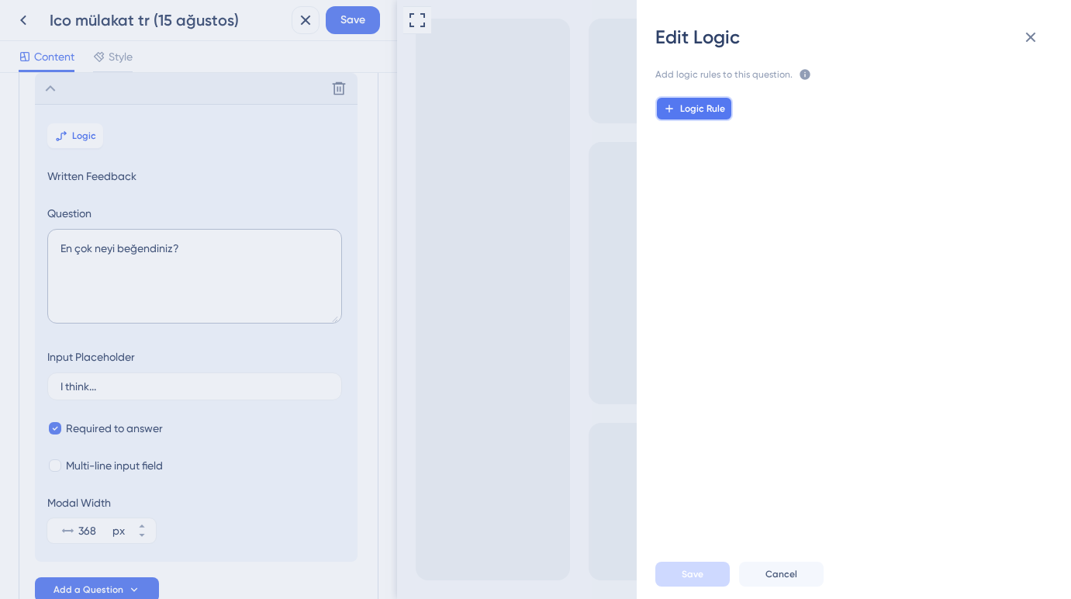
click at [724, 112] on span "Logic Rule" at bounding box center [702, 108] width 45 height 12
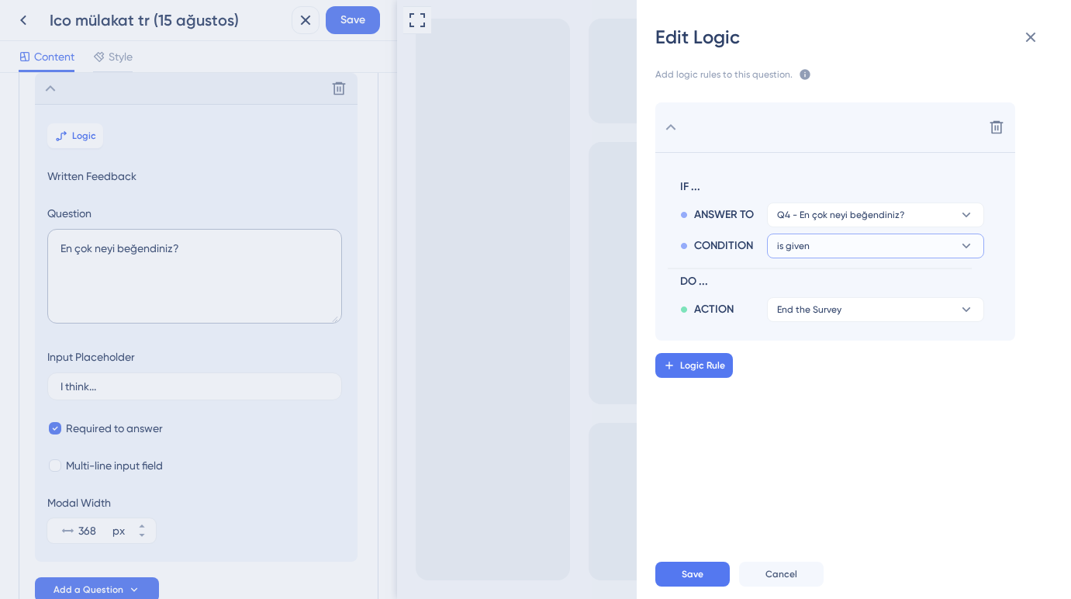
click at [807, 247] on span "is given" at bounding box center [793, 246] width 33 height 12
click at [802, 296] on span "is given" at bounding box center [801, 290] width 36 height 19
click at [803, 313] on span "End the Survey" at bounding box center [809, 309] width 64 height 12
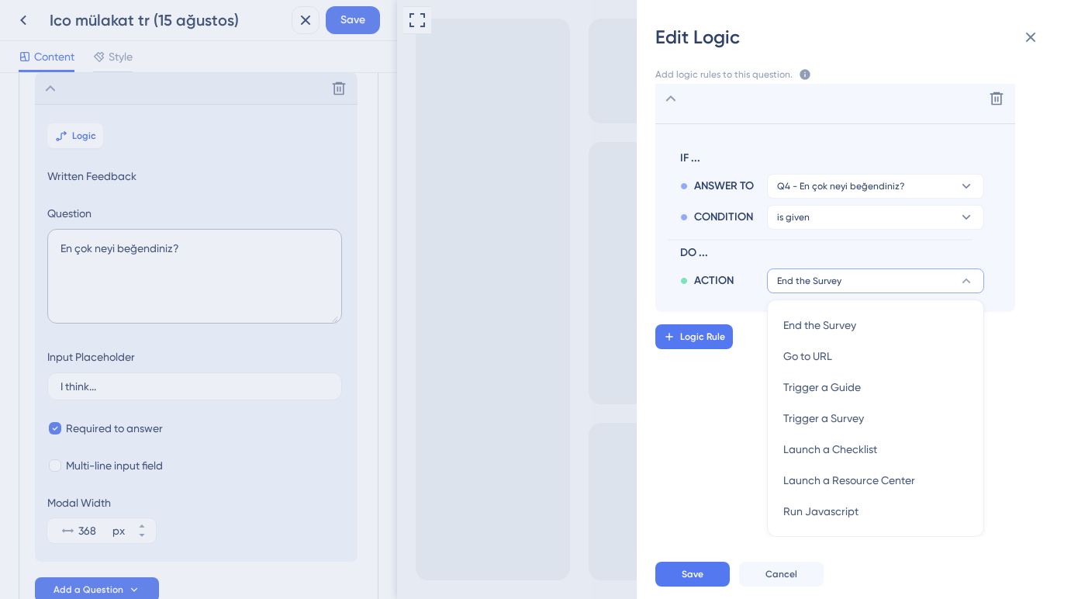
click at [759, 398] on div "Delete IF ... ANSWER TO Q4 - En çok neyi beğendiniz? CONDITION is given DO ... …" at bounding box center [859, 310] width 459 height 453
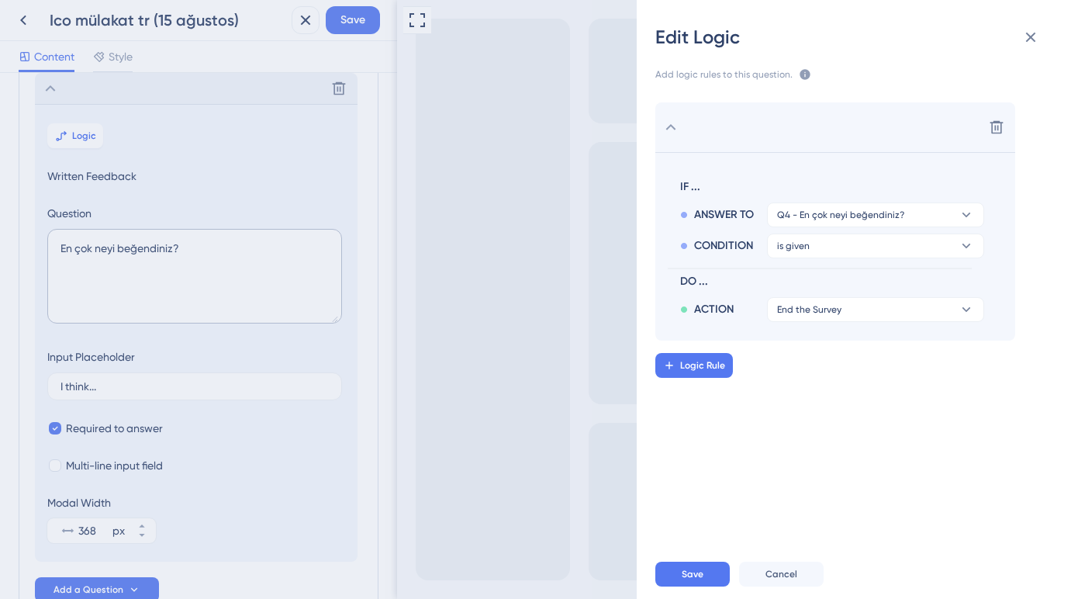
scroll to position [0, 0]
click at [699, 571] on span "Save" at bounding box center [693, 574] width 22 height 12
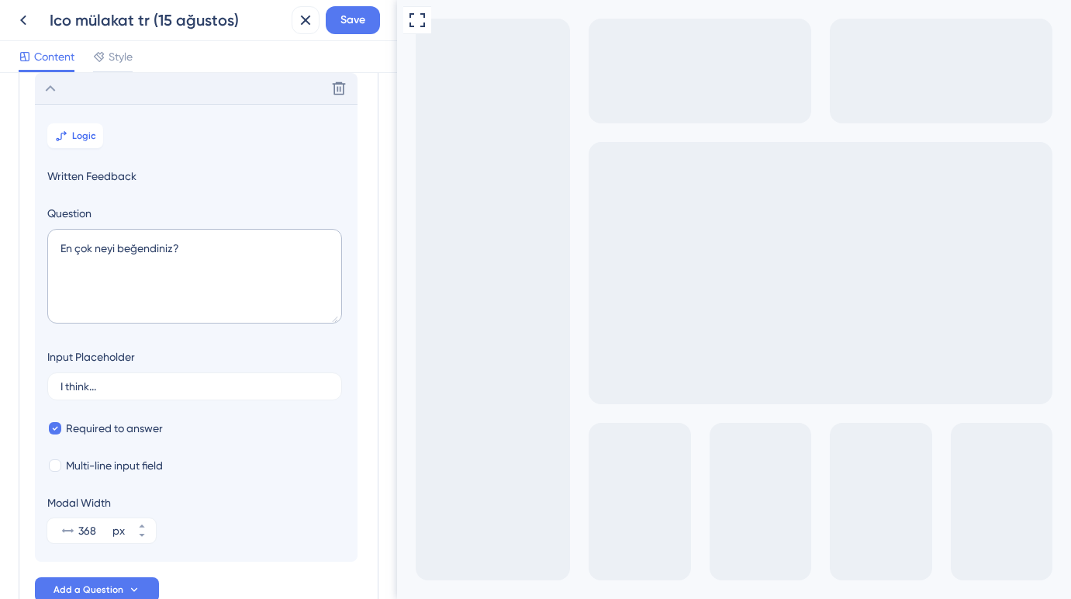
scroll to position [321, 0]
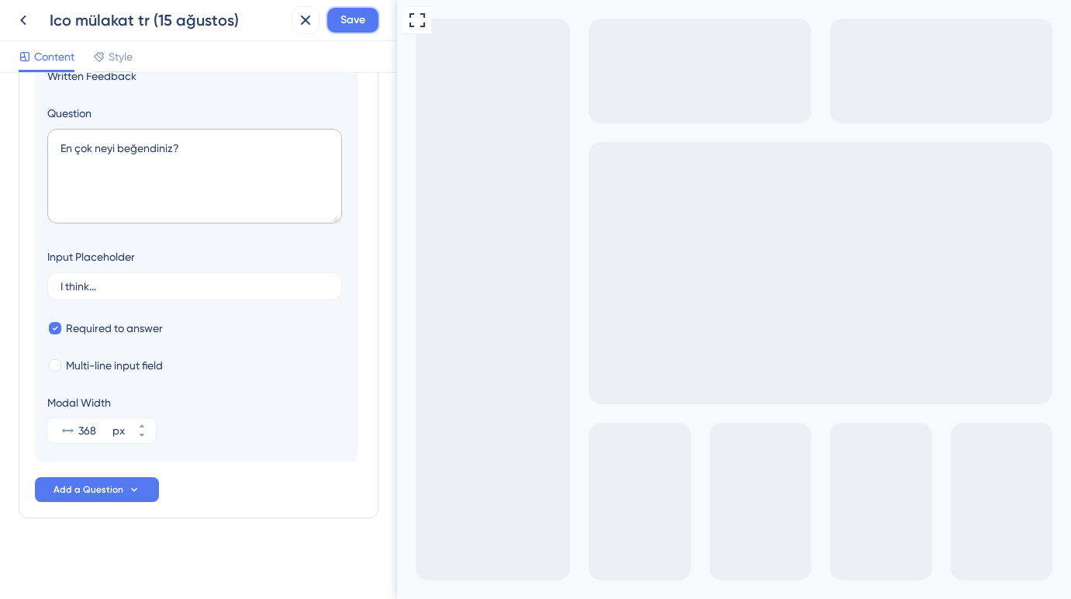
click at [359, 31] on button "Save" at bounding box center [353, 20] width 54 height 28
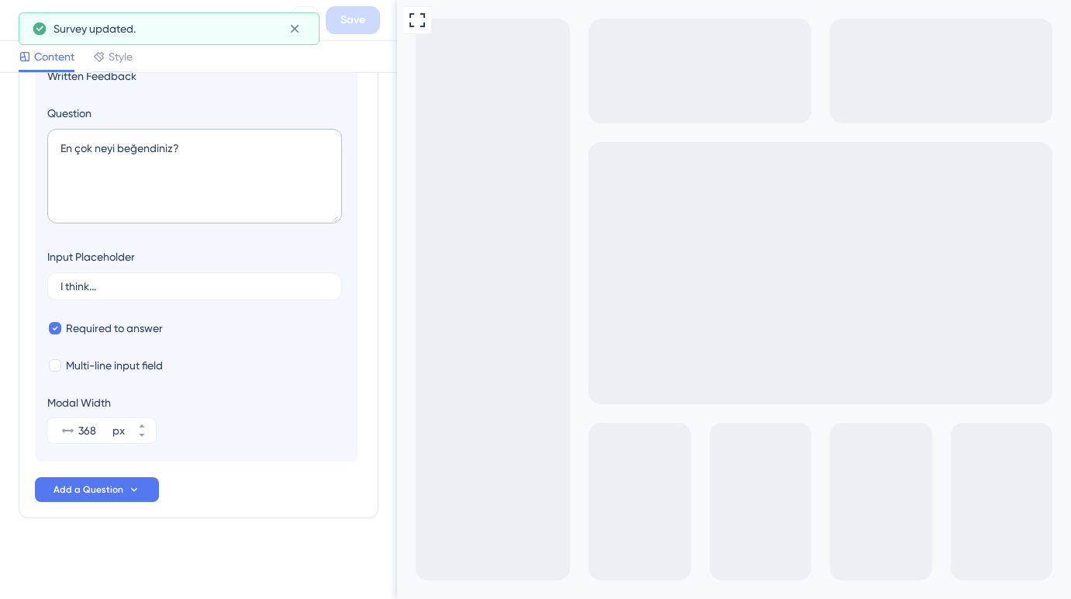
click at [11, 19] on button at bounding box center [23, 20] width 28 height 28
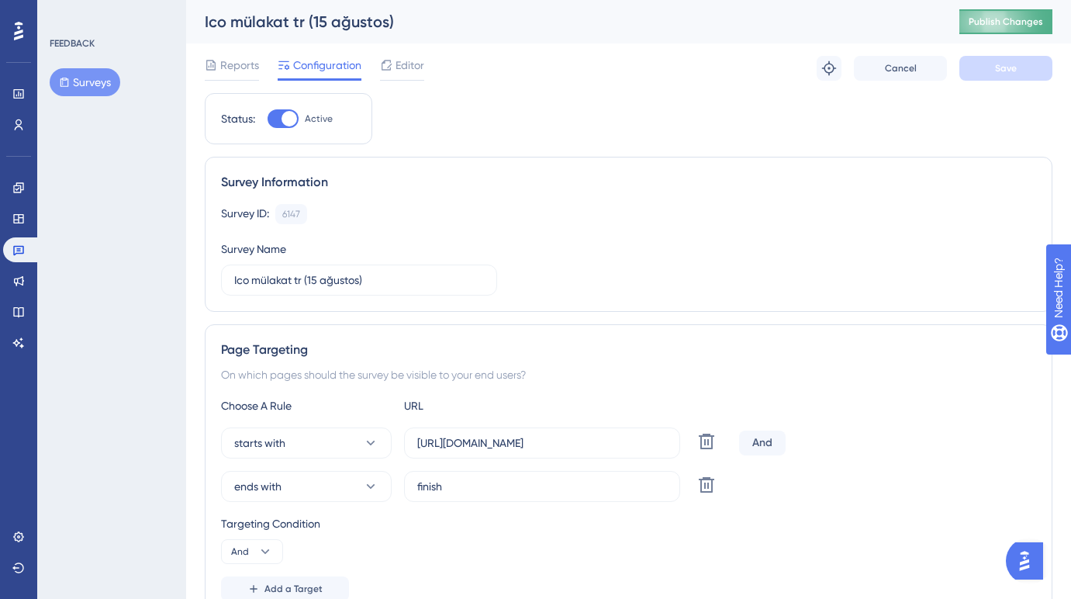
click at [1012, 19] on span "Publish Changes" at bounding box center [1005, 22] width 74 height 12
click at [23, 253] on icon at bounding box center [18, 251] width 11 height 10
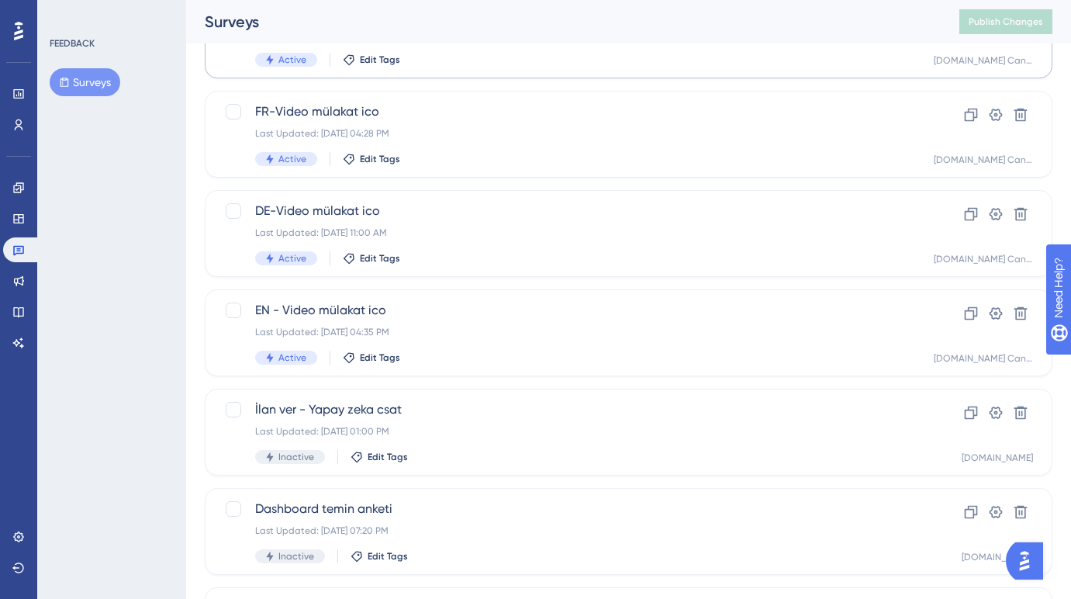
scroll to position [252, 0]
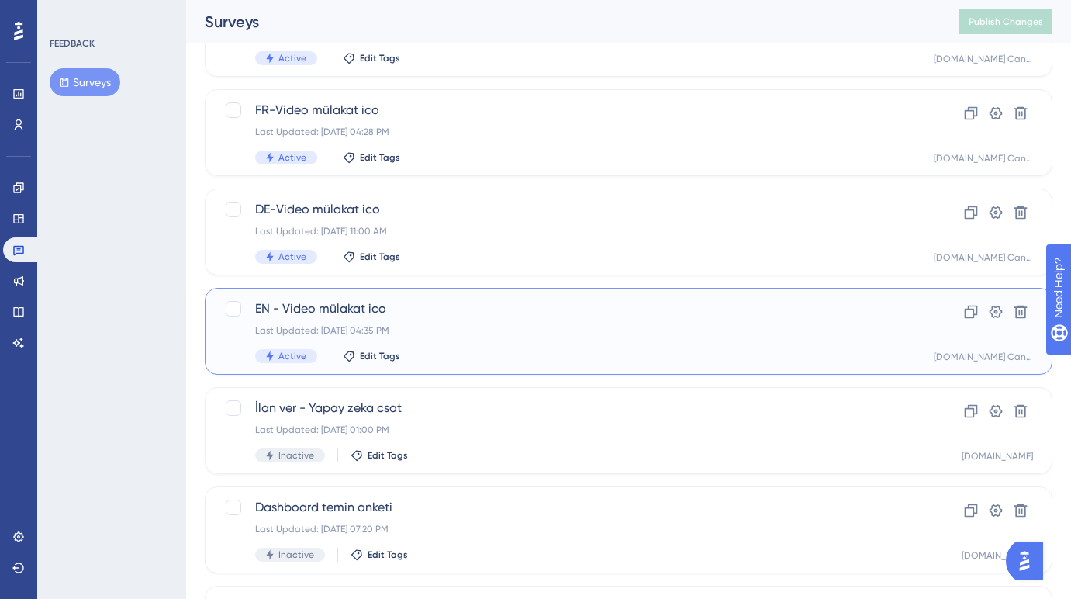
click at [447, 330] on div "Last Updated: [DATE] 04:35 PM" at bounding box center [566, 330] width 623 height 12
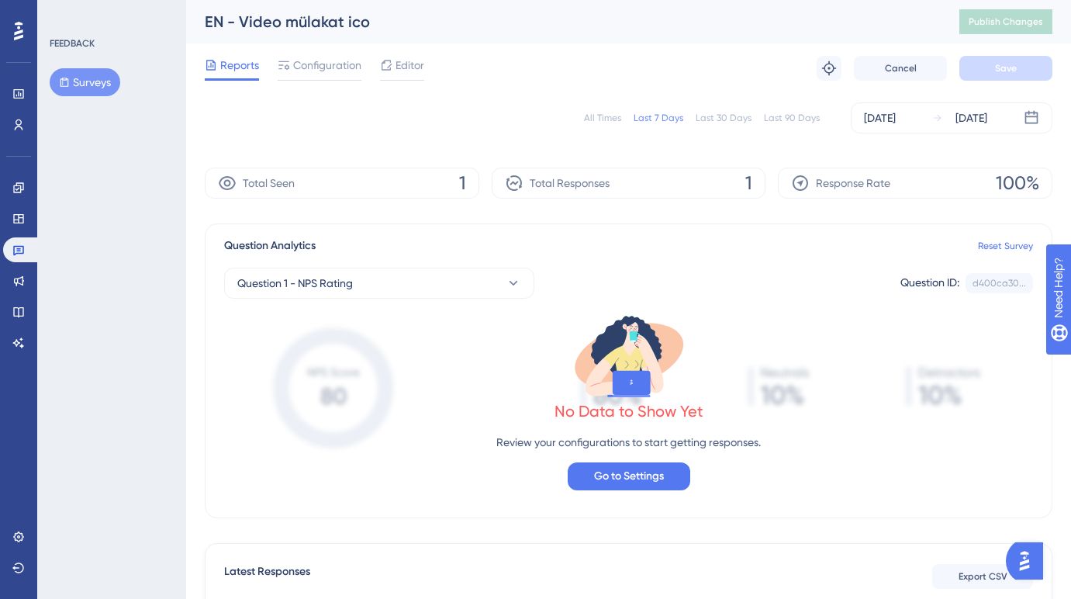
click at [585, 123] on div "All Times Last 7 Days Last 30 Days Last 90 Days [DATE] [DATE]" at bounding box center [628, 117] width 847 height 31
click at [598, 113] on div "All Times" at bounding box center [602, 118] width 37 height 12
click at [403, 76] on div "Editor" at bounding box center [402, 68] width 44 height 25
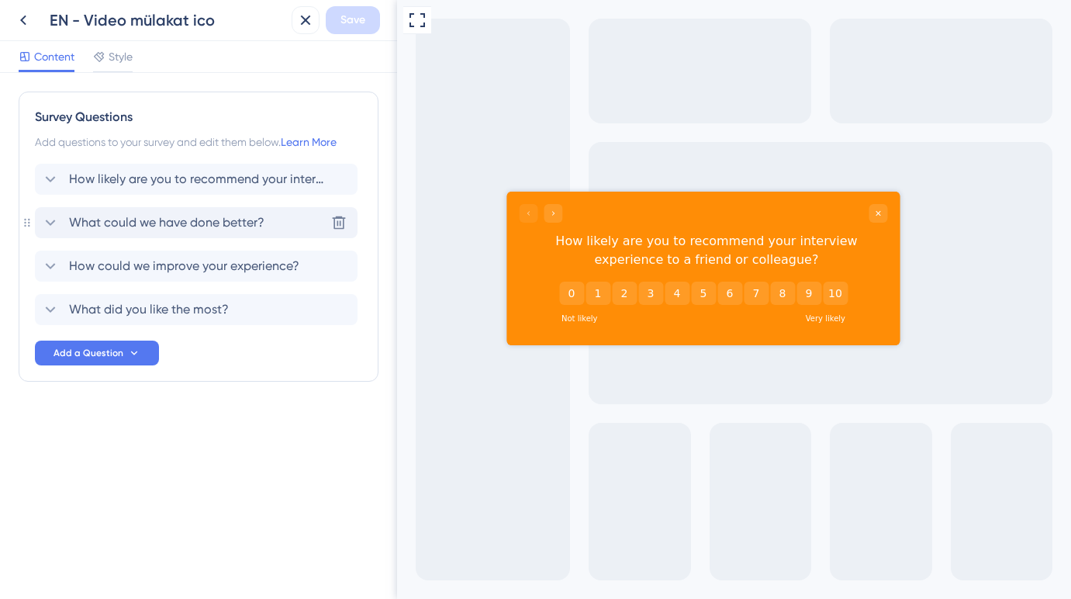
click at [226, 224] on span "What could we have done better?" at bounding box center [166, 222] width 195 height 19
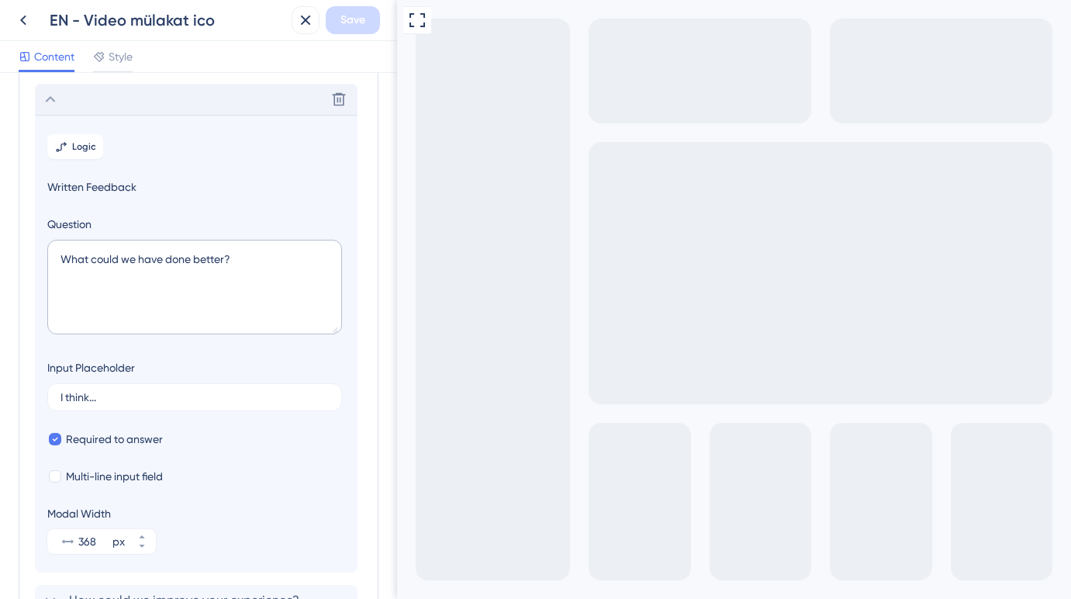
scroll to position [134, 0]
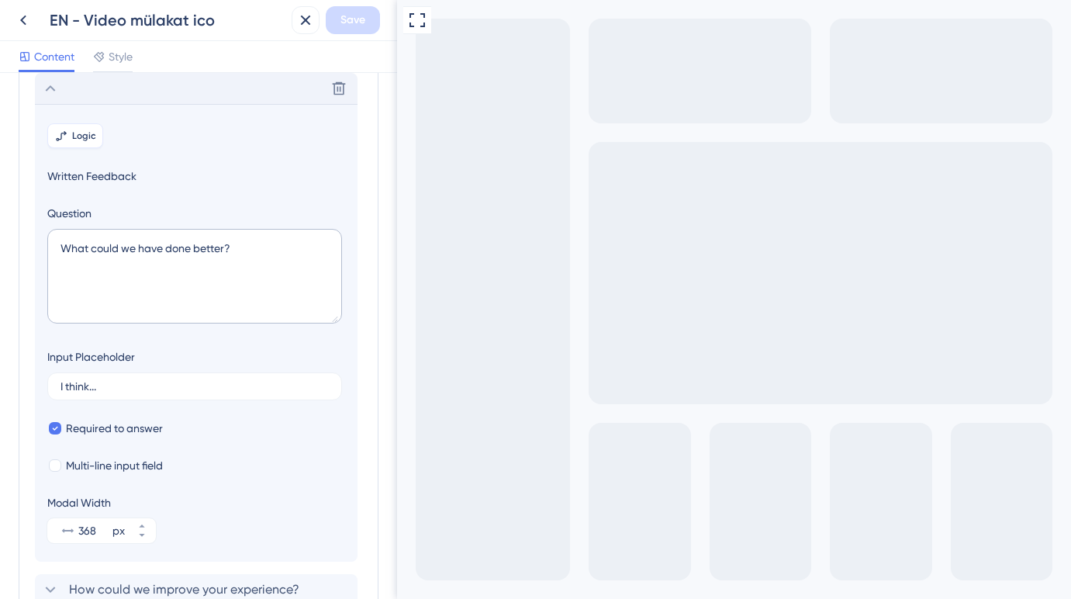
click at [87, 135] on span "Logic" at bounding box center [84, 135] width 24 height 12
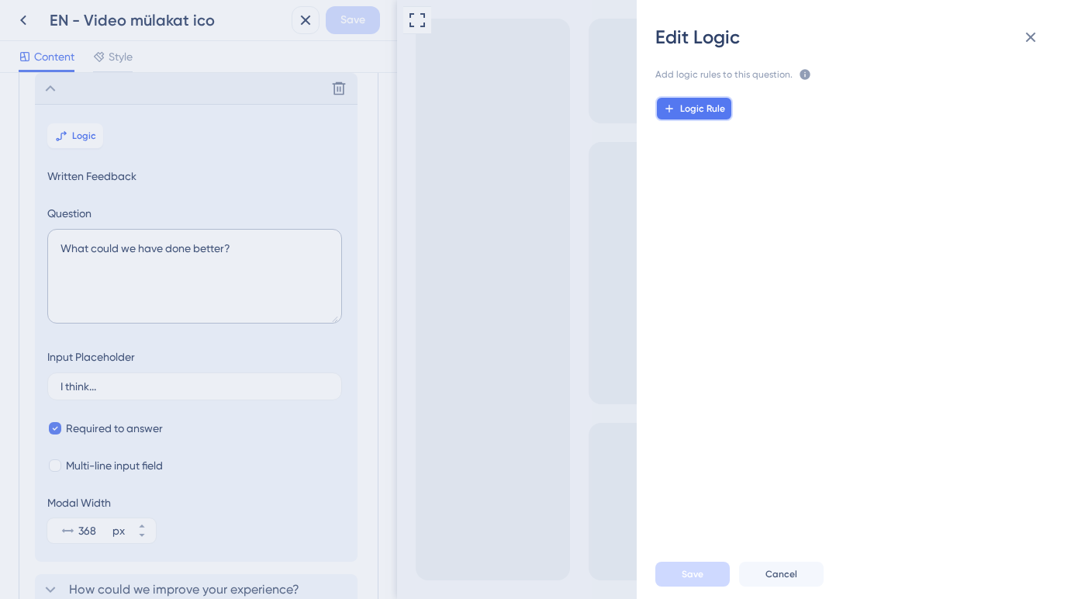
click at [714, 111] on span "Logic Rule" at bounding box center [702, 108] width 45 height 12
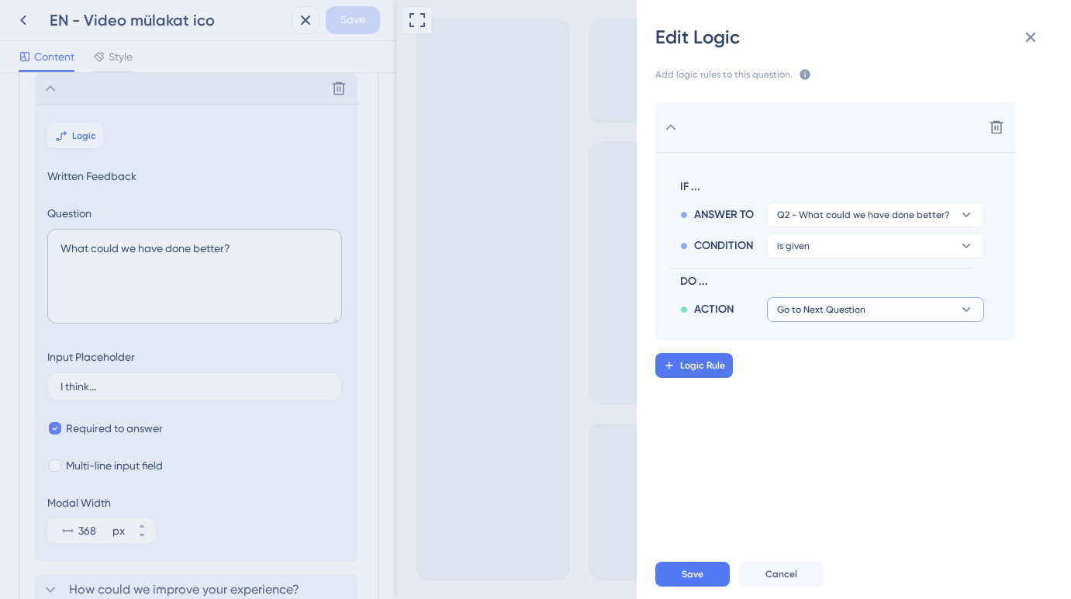
click at [816, 304] on span "Go to Next Question" at bounding box center [821, 309] width 88 height 12
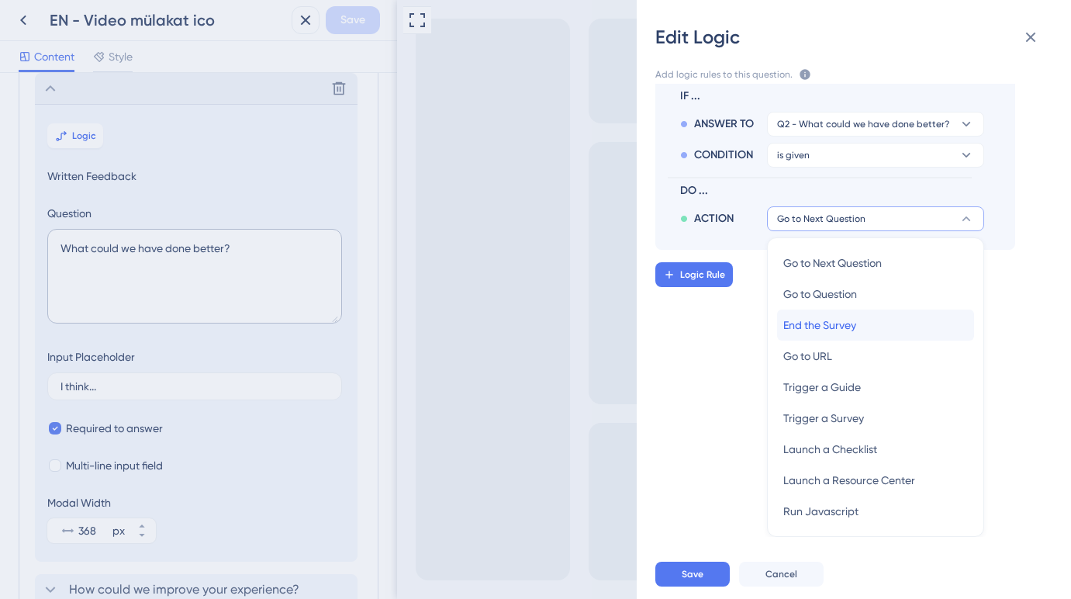
click at [810, 330] on span "End the Survey" at bounding box center [819, 325] width 73 height 19
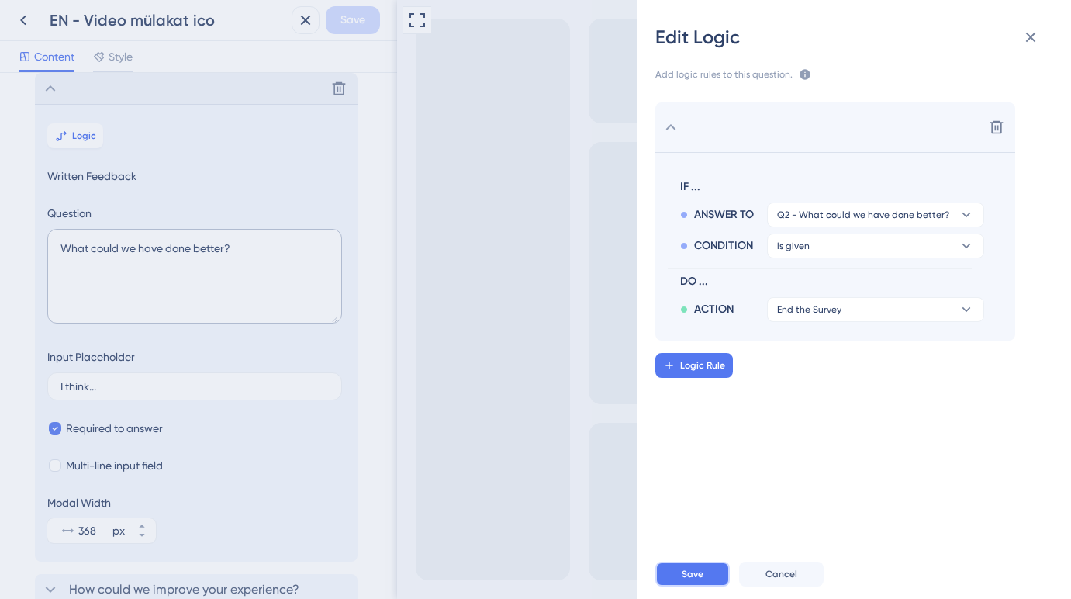
click at [709, 574] on button "Save" at bounding box center [692, 573] width 74 height 25
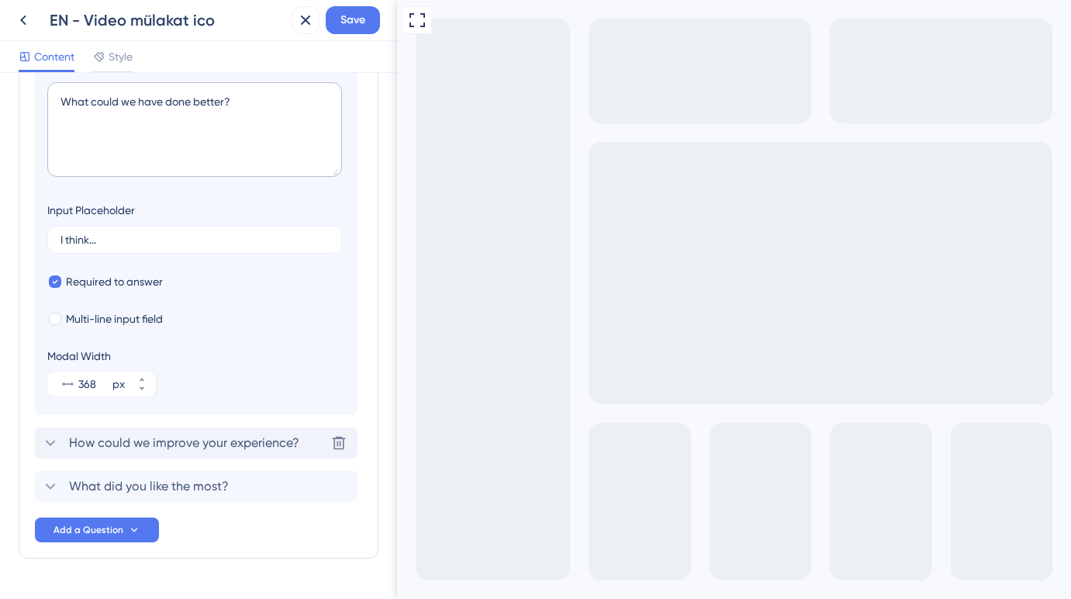
click at [206, 450] on span "How could we improve your experience?" at bounding box center [184, 442] width 230 height 19
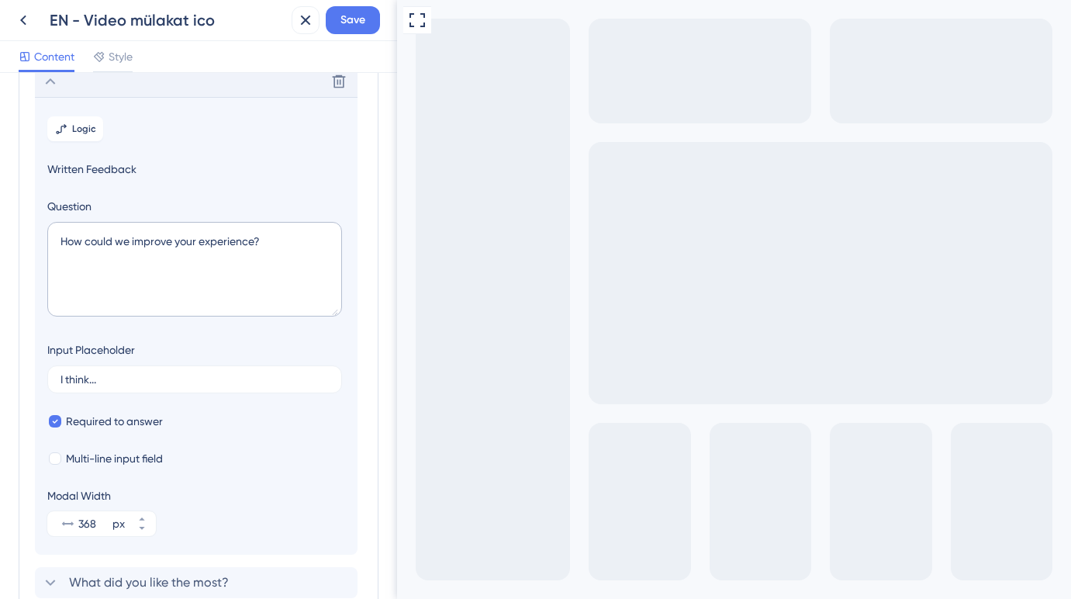
scroll to position [178, 0]
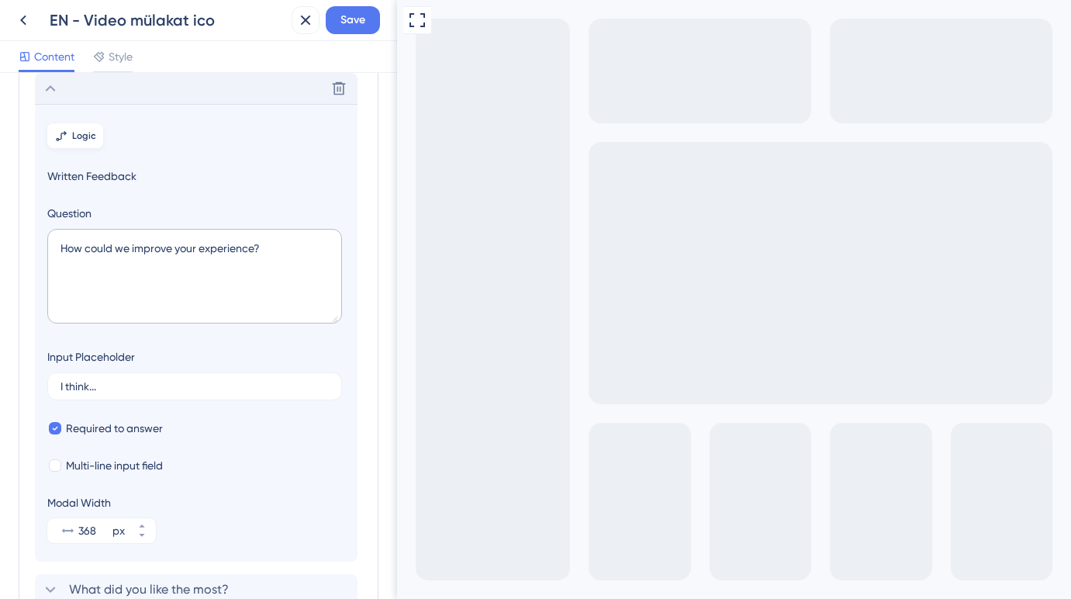
click at [88, 139] on span "Logic" at bounding box center [84, 135] width 24 height 12
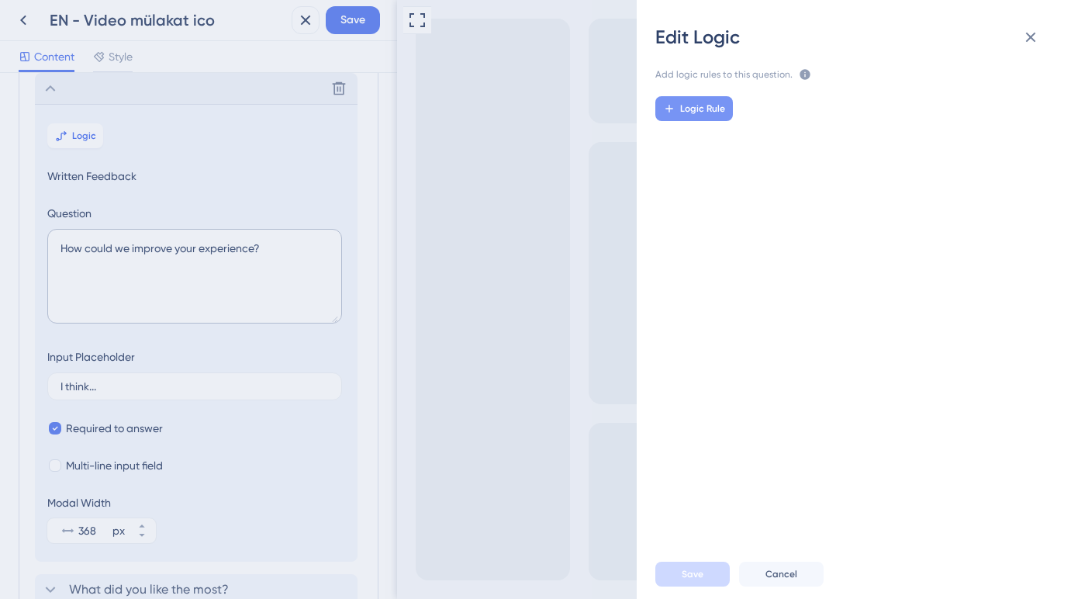
click at [709, 105] on span "Logic Rule" at bounding box center [702, 108] width 45 height 12
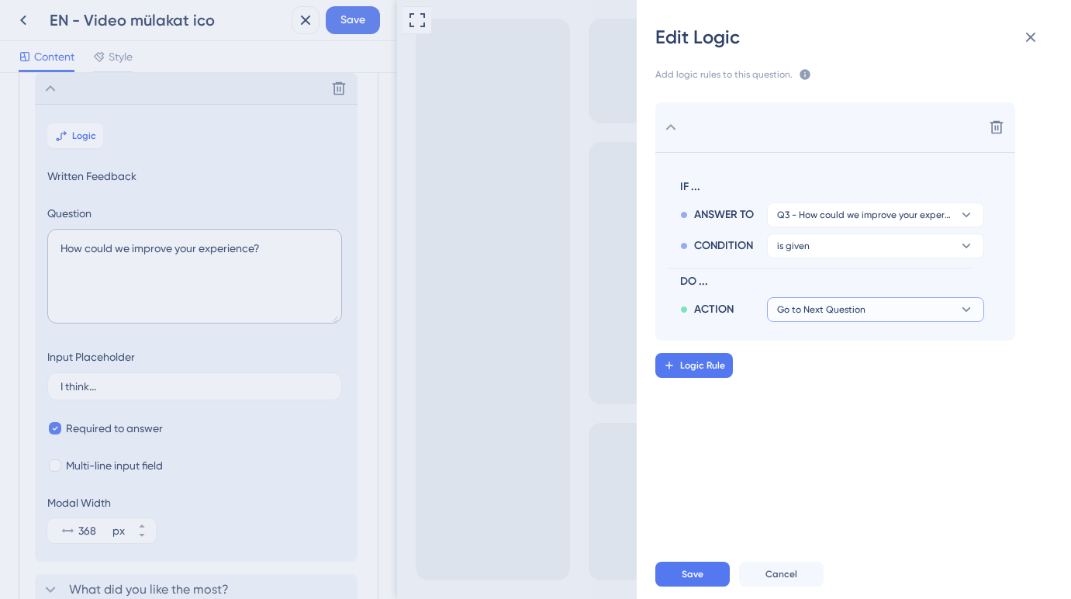
click at [813, 304] on span "Go to Next Question" at bounding box center [821, 309] width 88 height 12
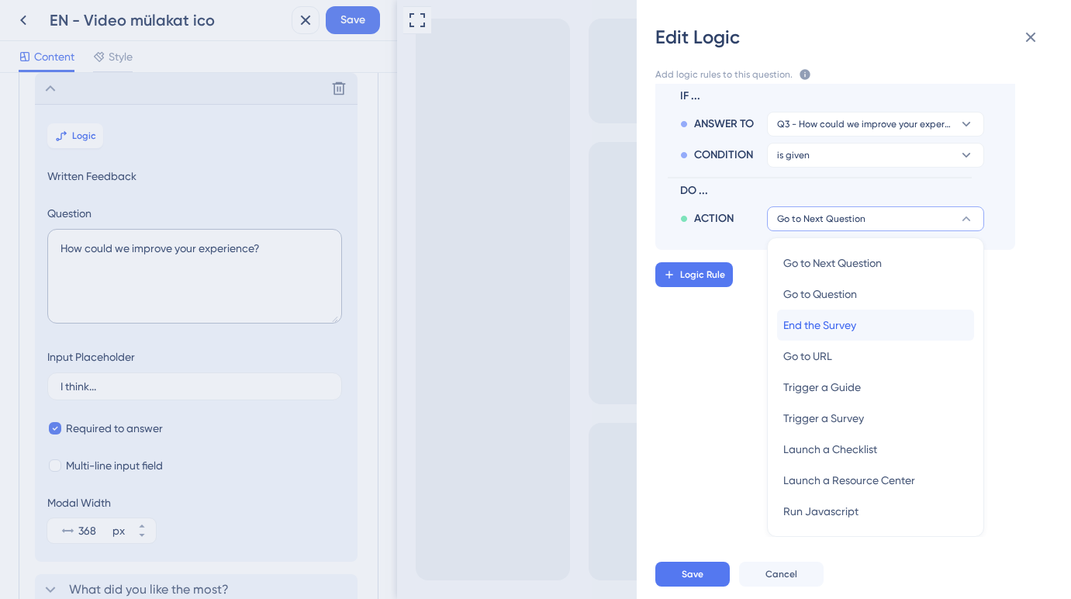
click at [812, 326] on span "End the Survey" at bounding box center [819, 325] width 73 height 19
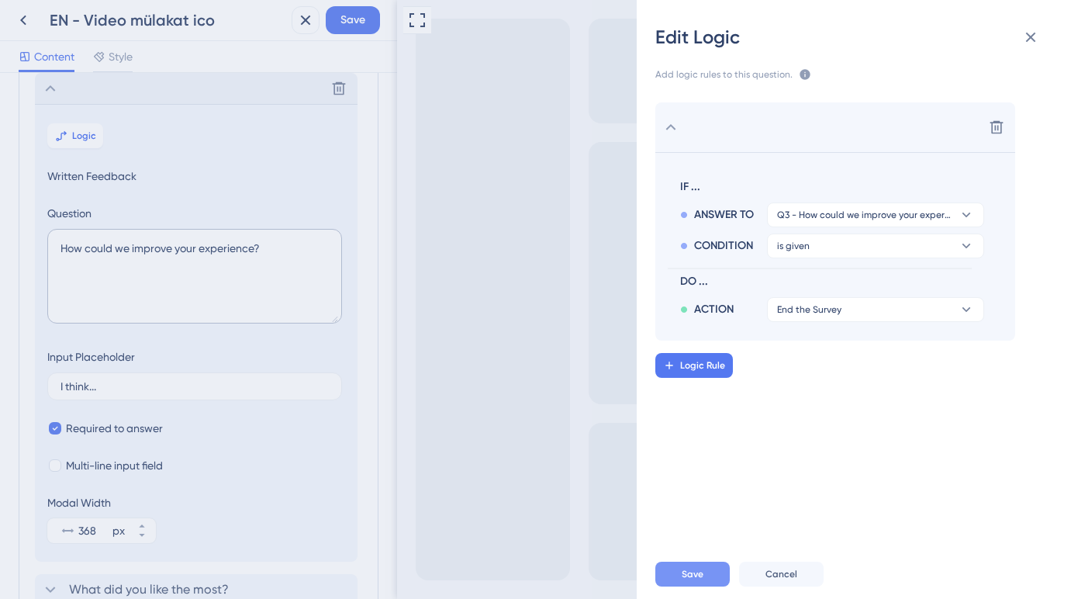
click at [710, 570] on button "Save" at bounding box center [692, 573] width 74 height 25
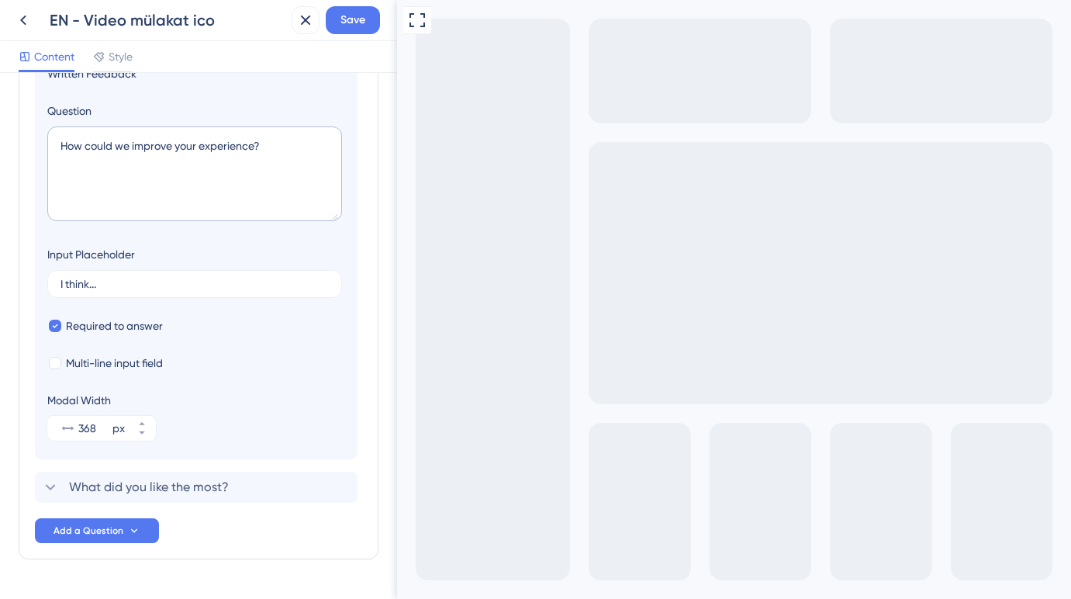
scroll to position [321, 0]
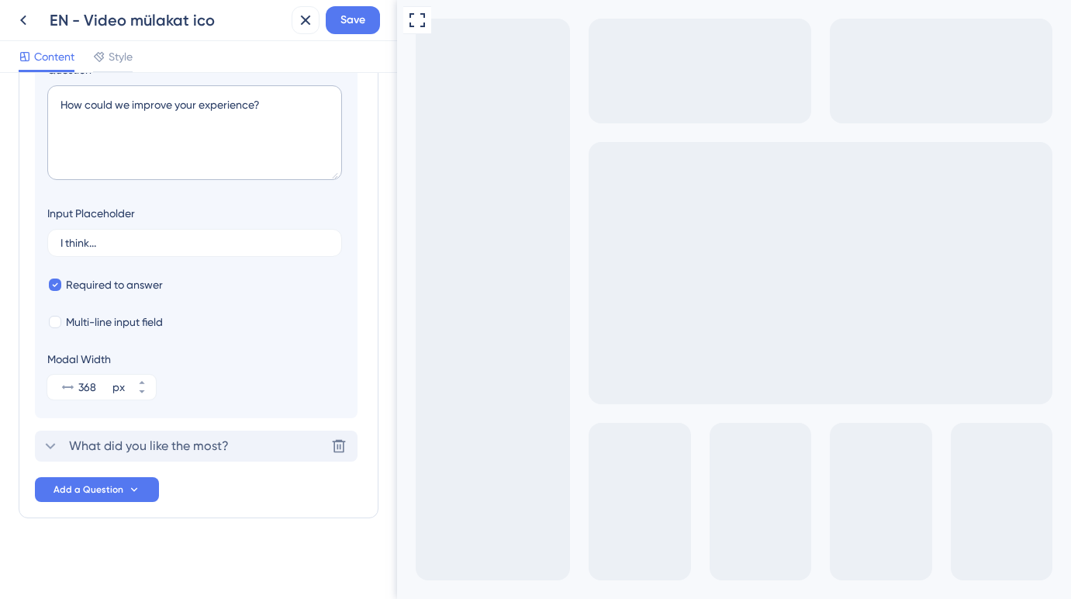
click at [170, 446] on span "What did you like the most?" at bounding box center [149, 446] width 160 height 19
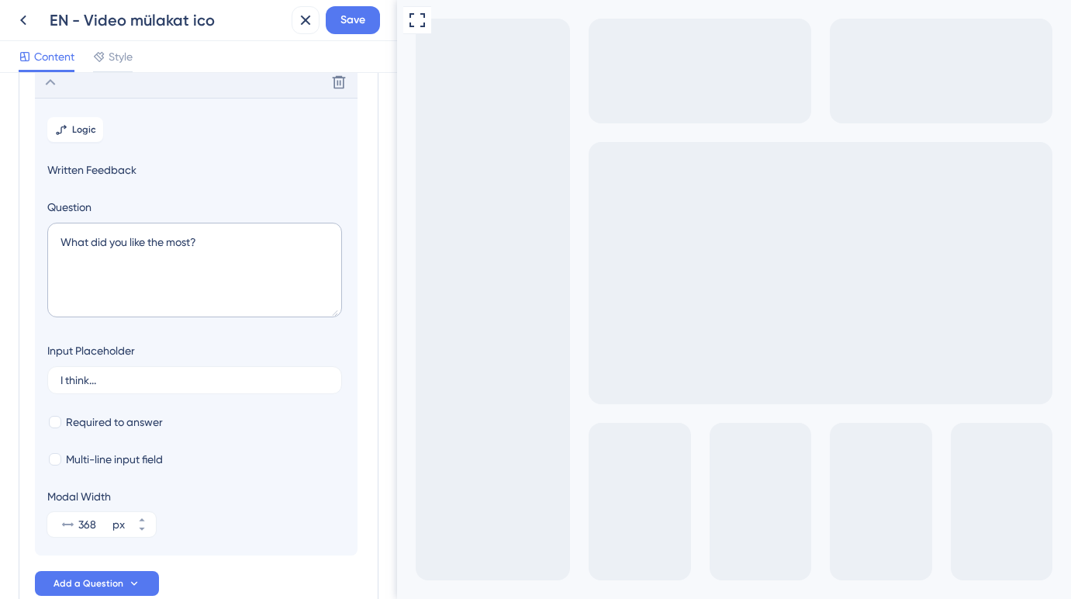
scroll to position [221, 0]
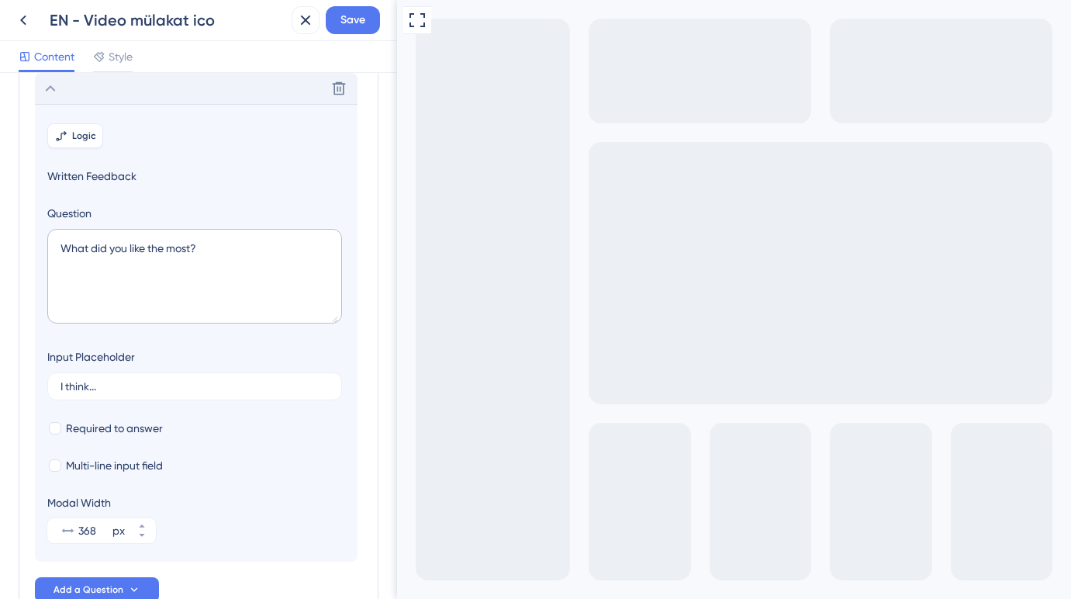
click at [94, 132] on span "Logic" at bounding box center [84, 135] width 24 height 12
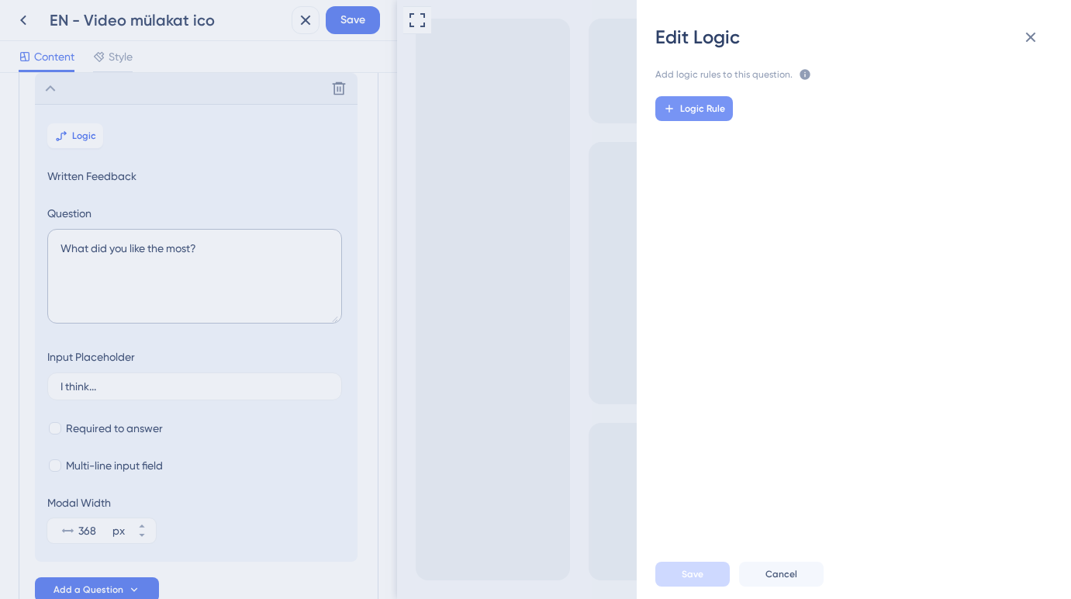
click at [720, 105] on span "Logic Rule" at bounding box center [702, 108] width 45 height 12
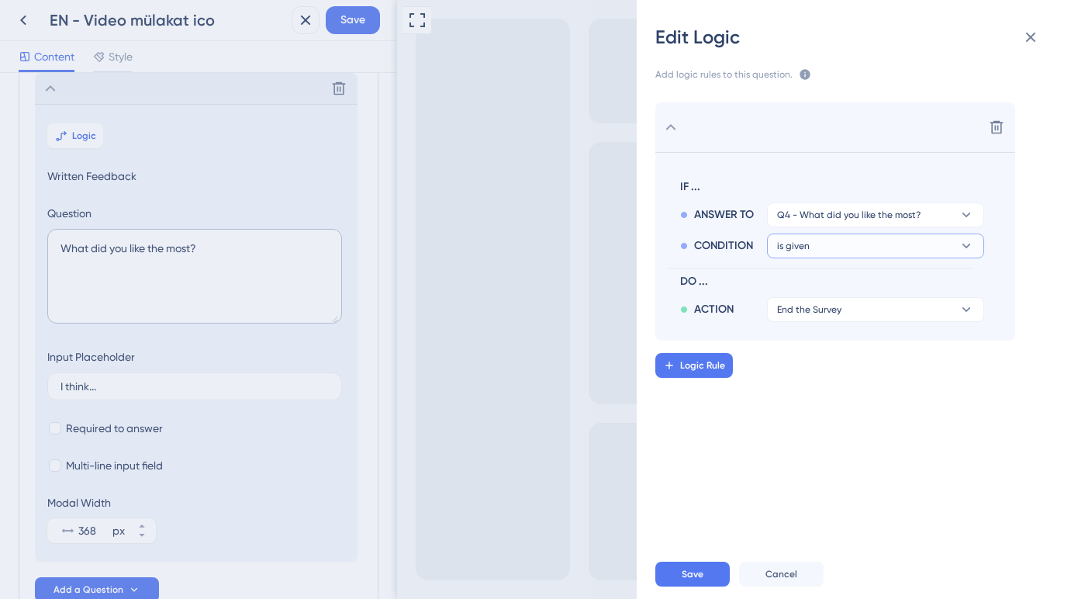
click at [834, 257] on button "is given" at bounding box center [875, 245] width 217 height 25
click at [825, 288] on div "is given is given" at bounding box center [875, 289] width 185 height 31
click at [823, 312] on span "End the Survey" at bounding box center [809, 309] width 64 height 12
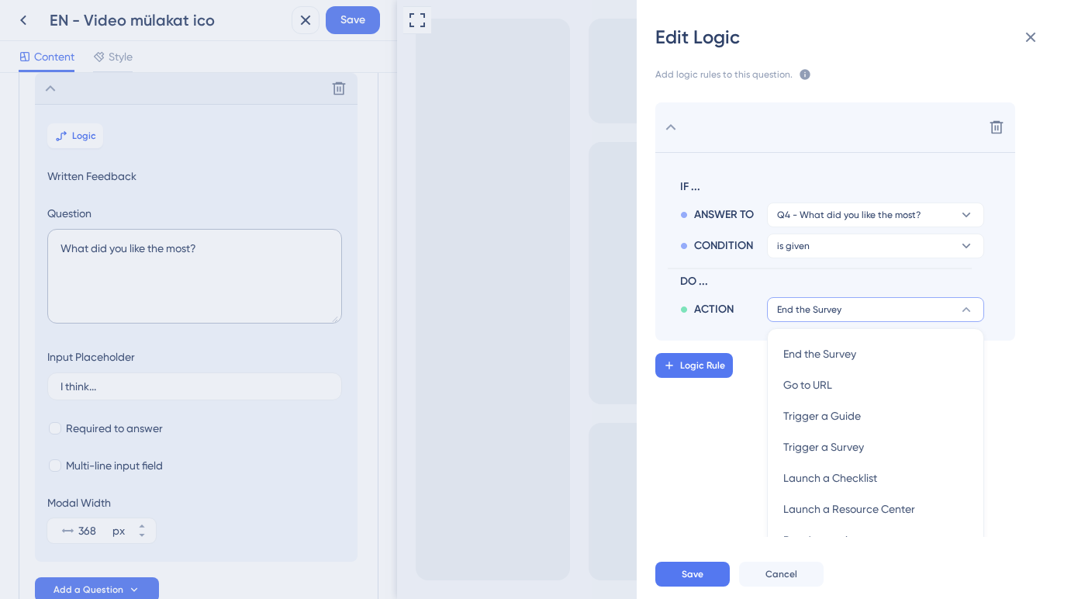
scroll to position [29, 0]
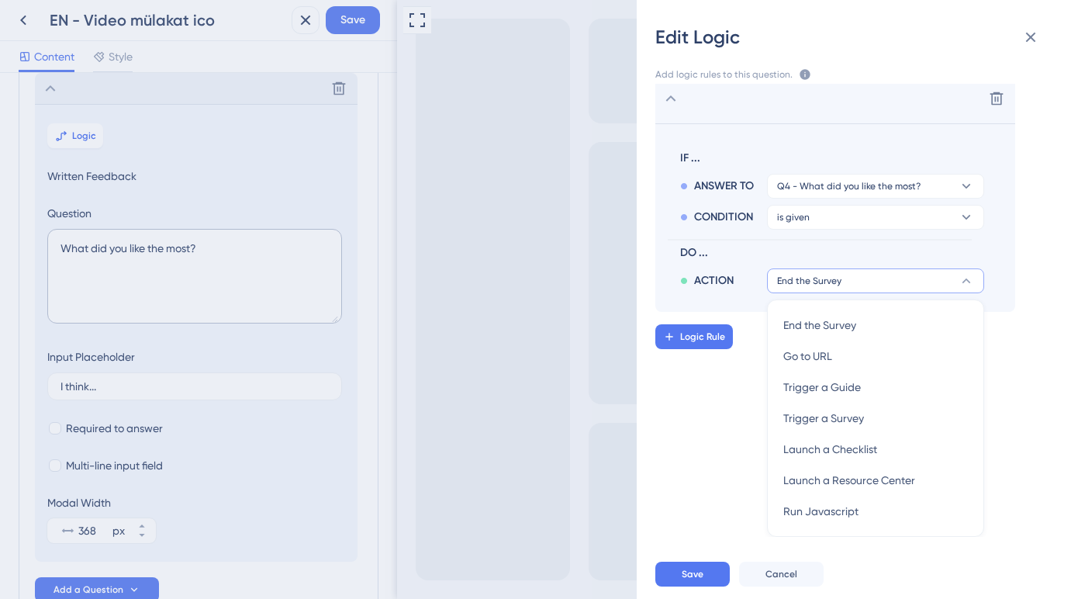
click at [758, 391] on div "Delete IF ... ANSWER TO Q4 - What did you like the most? CONDITION is given DO …" at bounding box center [859, 310] width 459 height 453
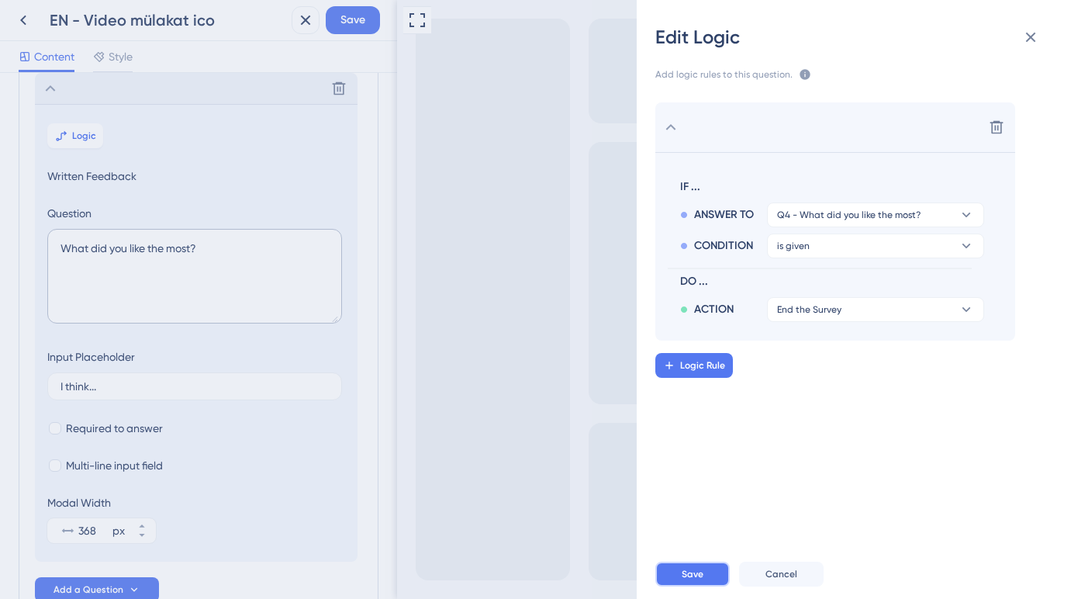
click at [702, 574] on span "Save" at bounding box center [693, 574] width 22 height 12
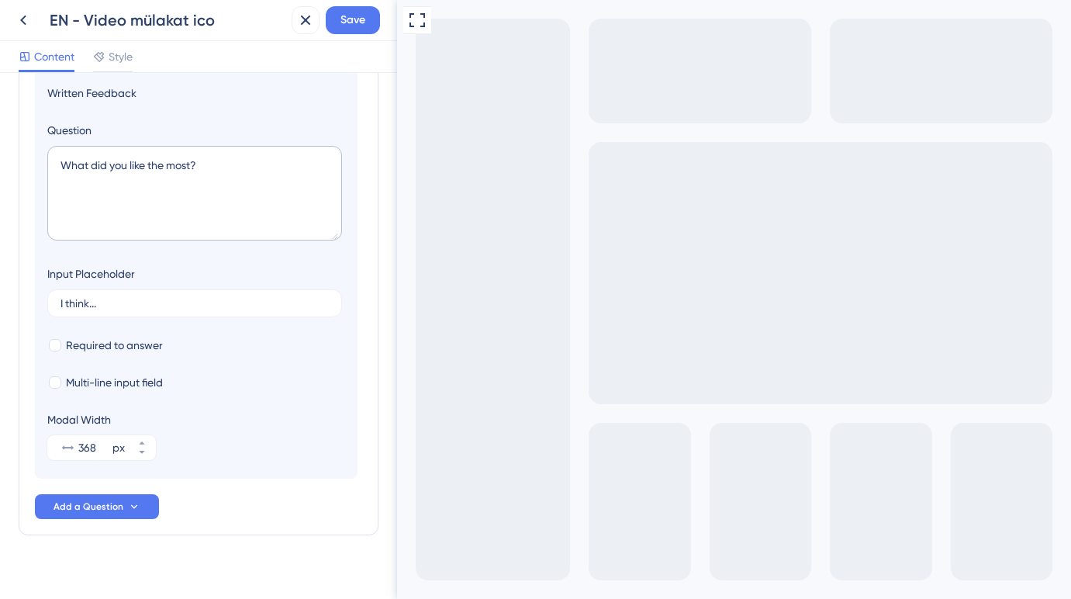
scroll to position [321, 0]
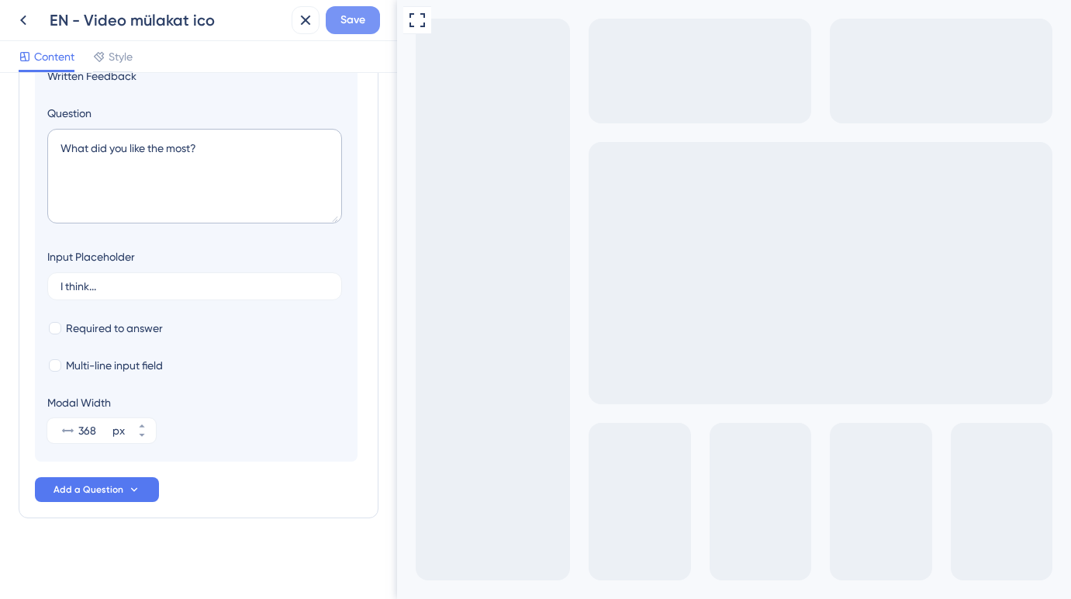
click at [358, 29] on span "Save" at bounding box center [352, 20] width 25 height 19
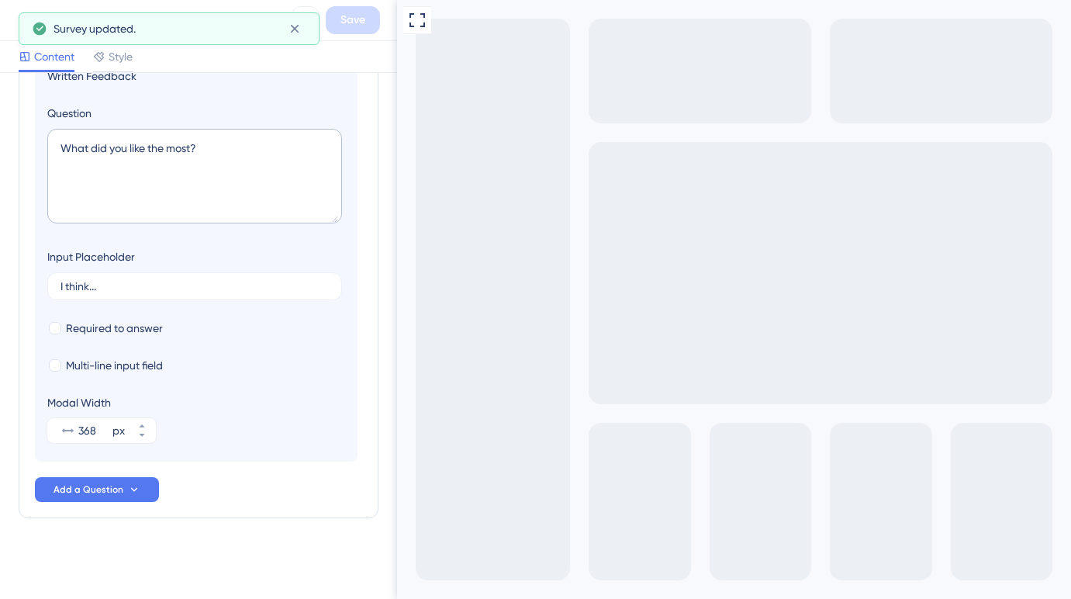
click at [12, 21] on button at bounding box center [23, 20] width 28 height 28
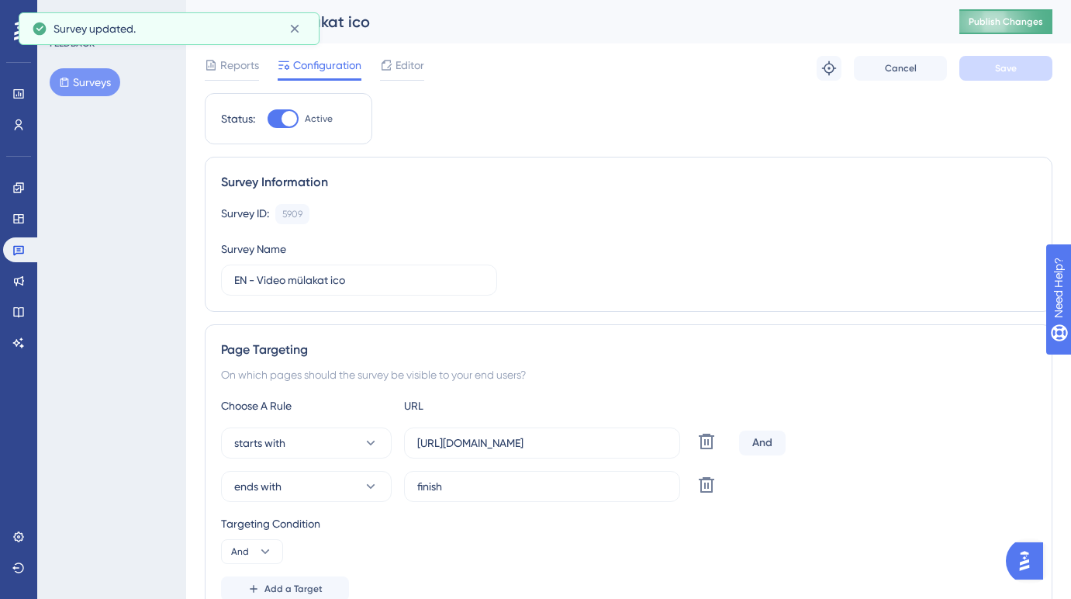
click at [1002, 24] on span "Publish Changes" at bounding box center [1005, 22] width 74 height 12
